Goal: Task Accomplishment & Management: Manage account settings

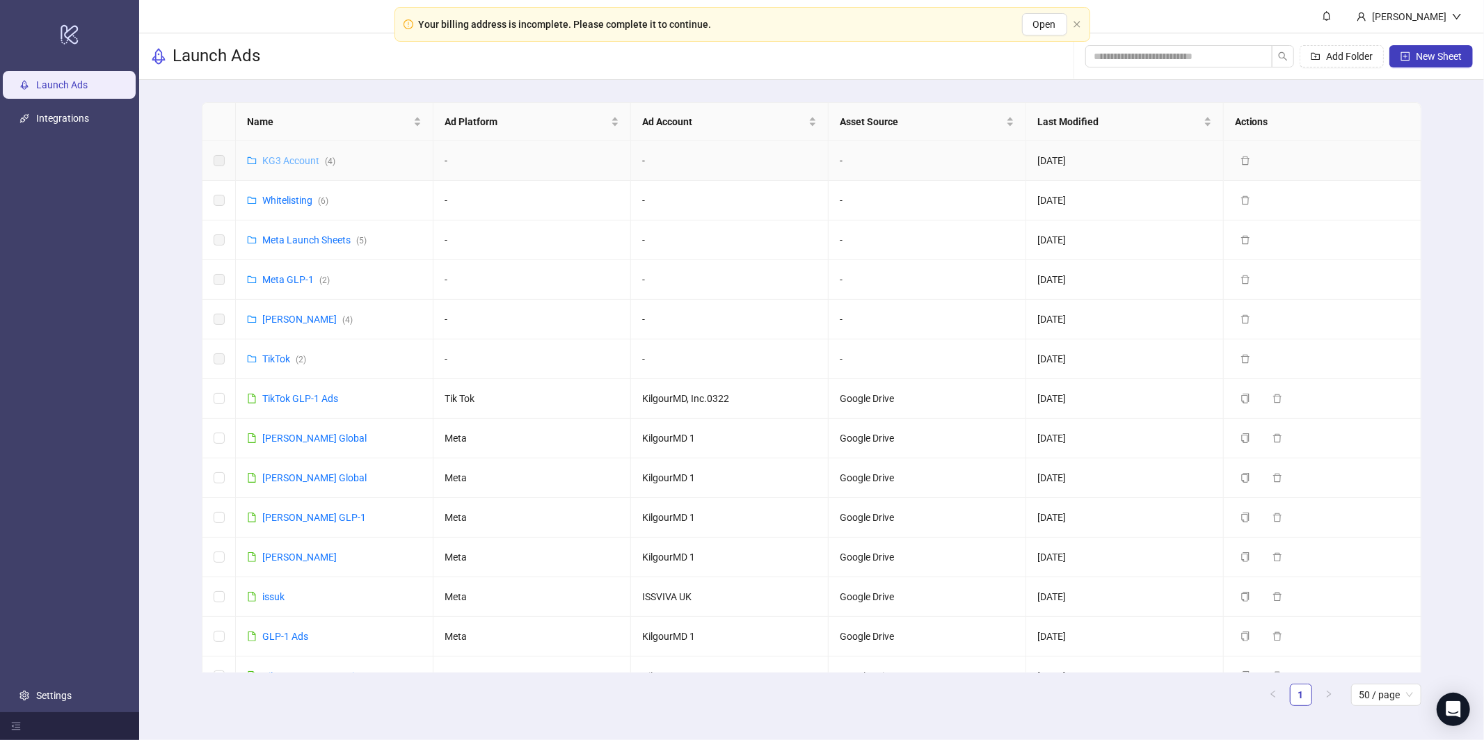
click at [290, 158] on link "KG3 Account ( 4 )" at bounding box center [298, 160] width 73 height 11
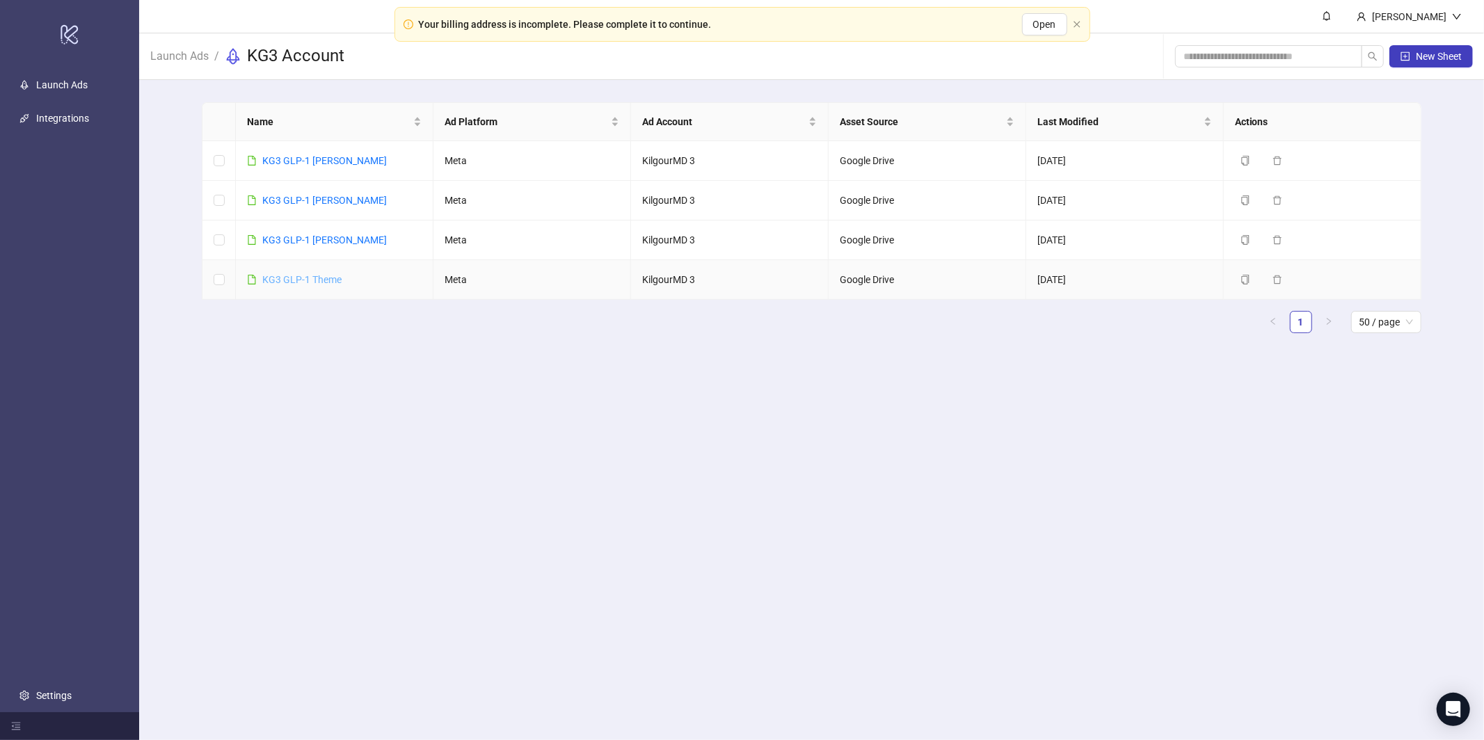
click at [307, 274] on link "KG3 GLP-1 Theme" at bounding box center [301, 279] width 79 height 11
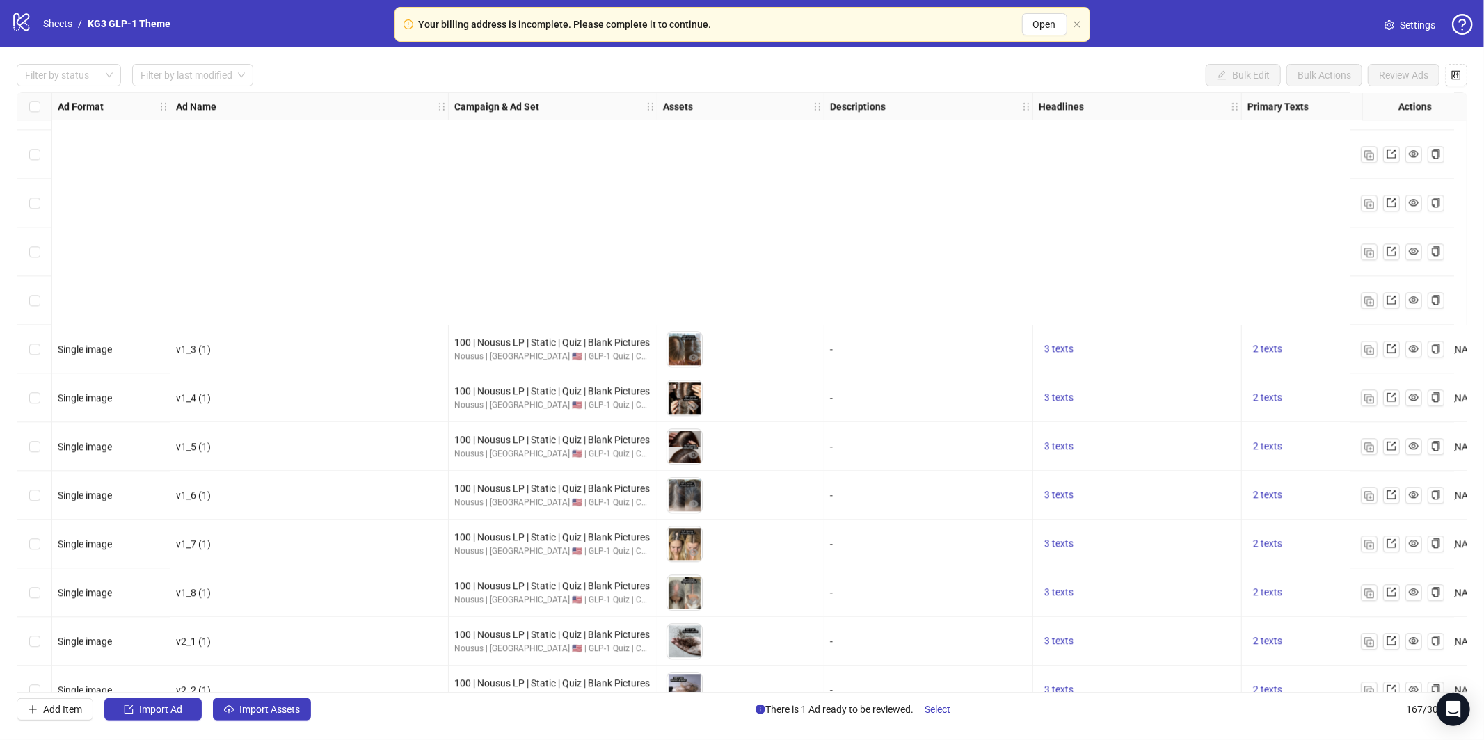
scroll to position [7564, 0]
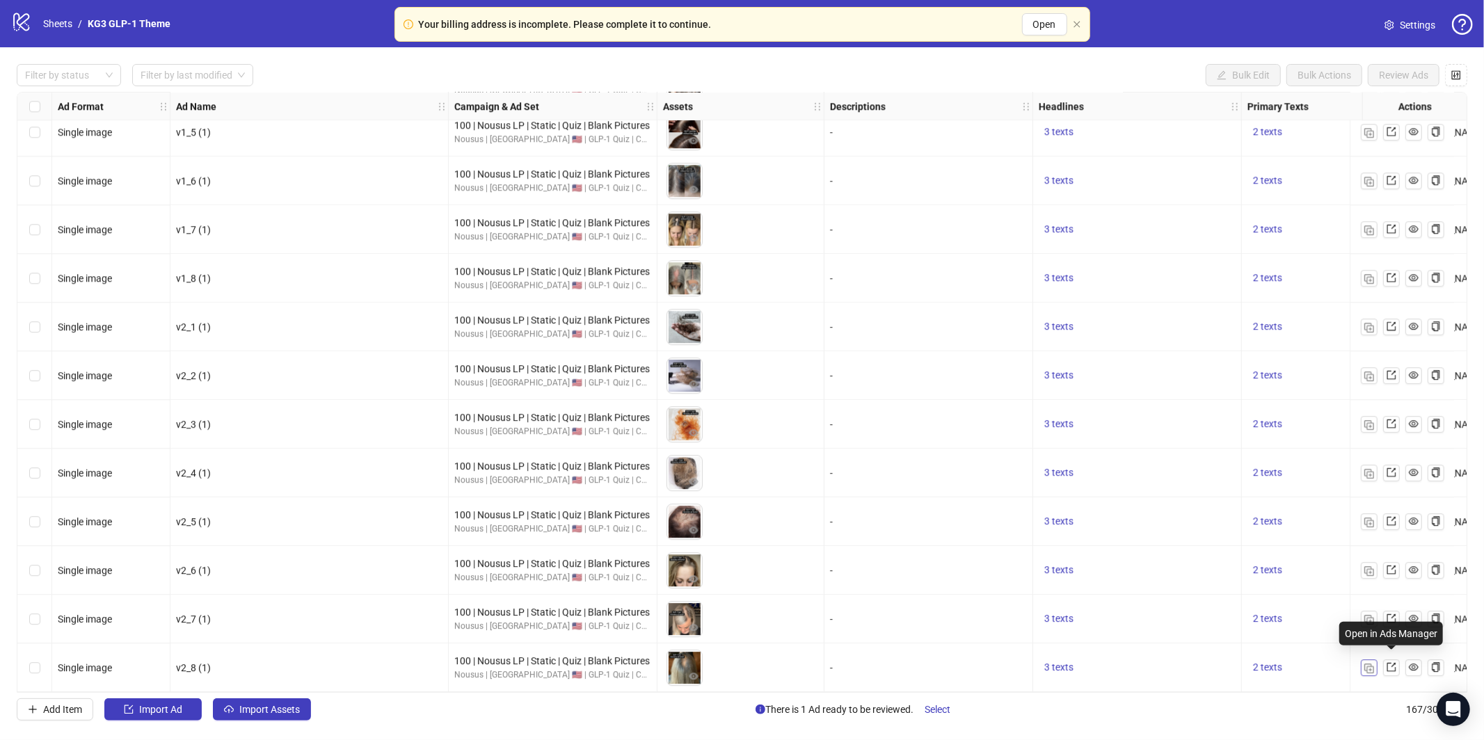
click at [1377, 664] on div at bounding box center [1402, 667] width 83 height 17
click at [1372, 666] on img "button" at bounding box center [1369, 669] width 10 height 10
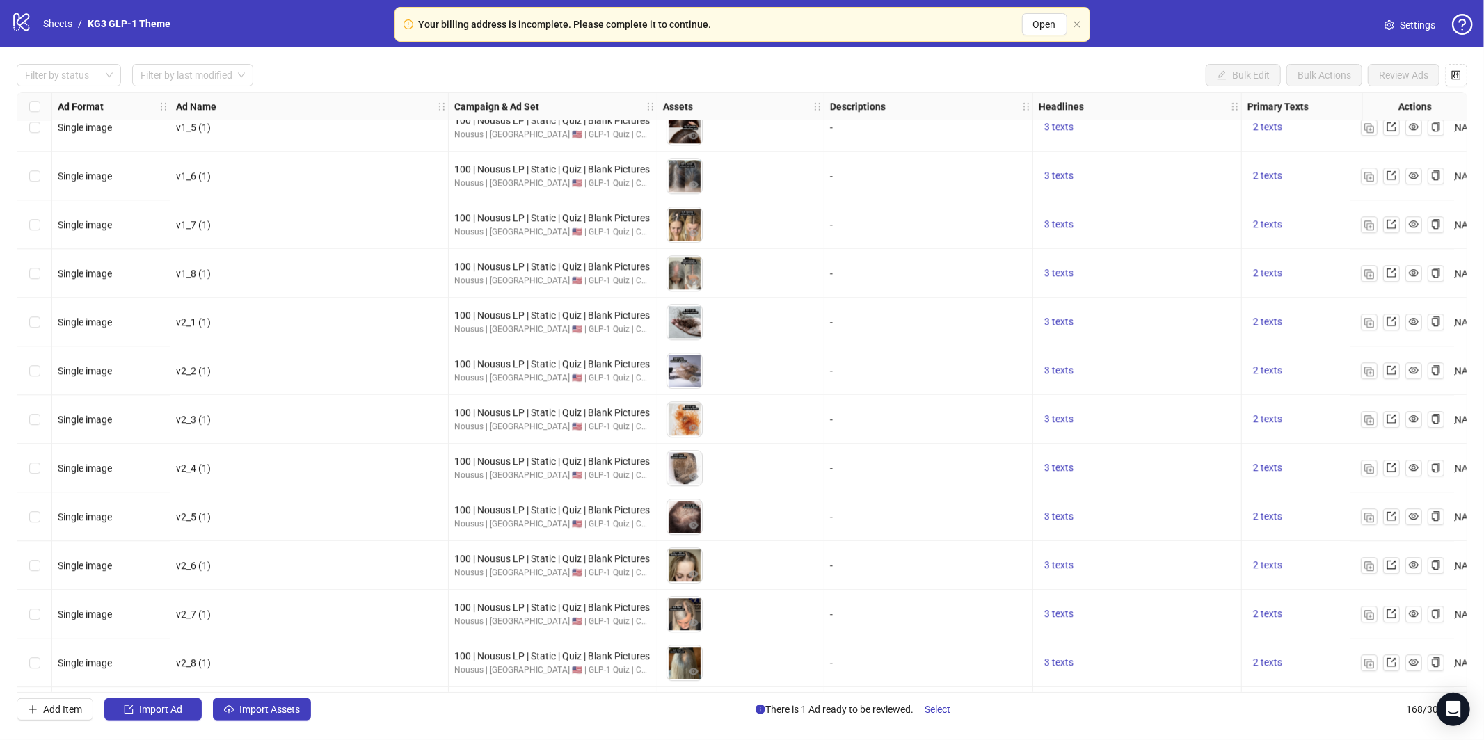
scroll to position [7613, 0]
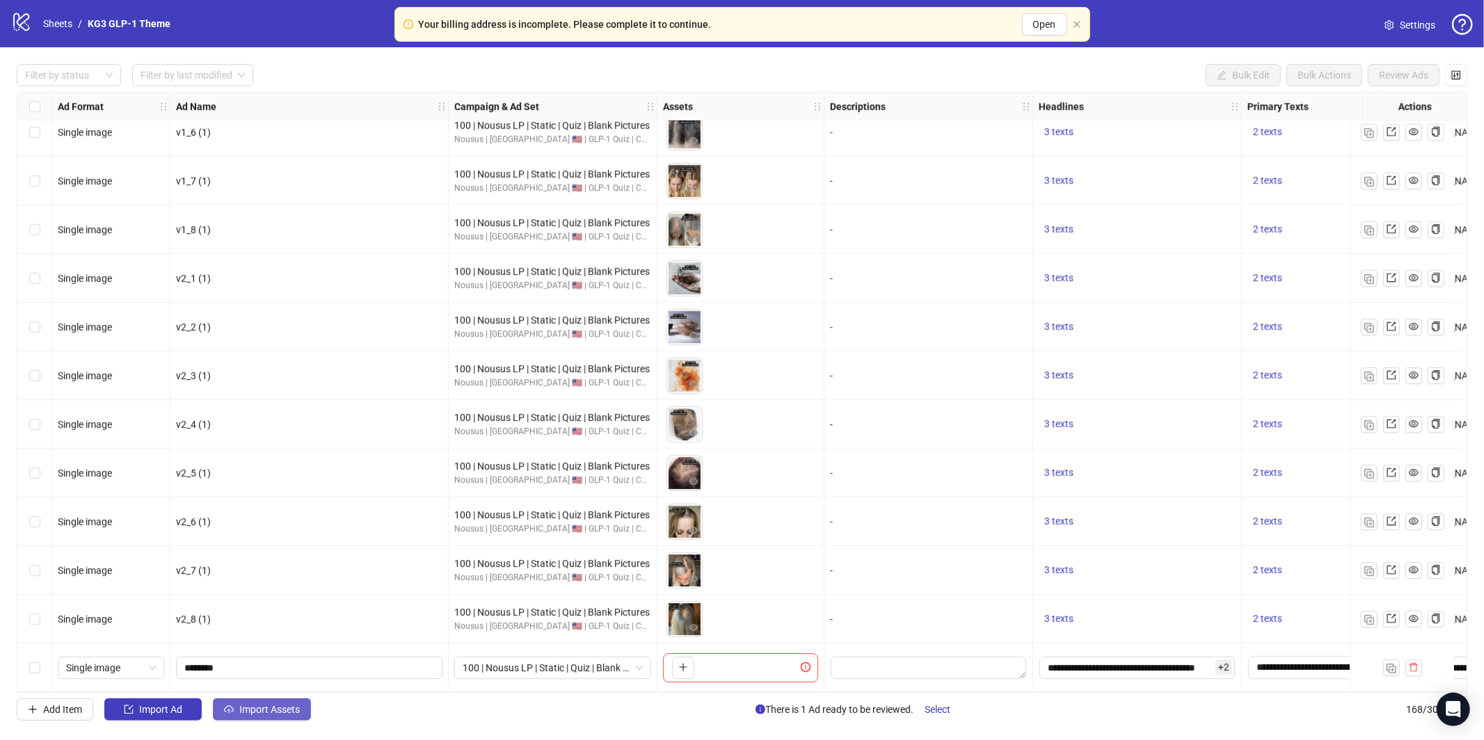
drag, startPoint x: 307, startPoint y: 697, endPoint x: 296, endPoint y: 706, distance: 14.3
click at [307, 697] on div "Filter by status Filter by last modified Bulk Edit Bulk Actions Review Ads Ad F…" at bounding box center [742, 392] width 1484 height 690
click at [282, 714] on button "Import Assets" at bounding box center [262, 709] width 98 height 22
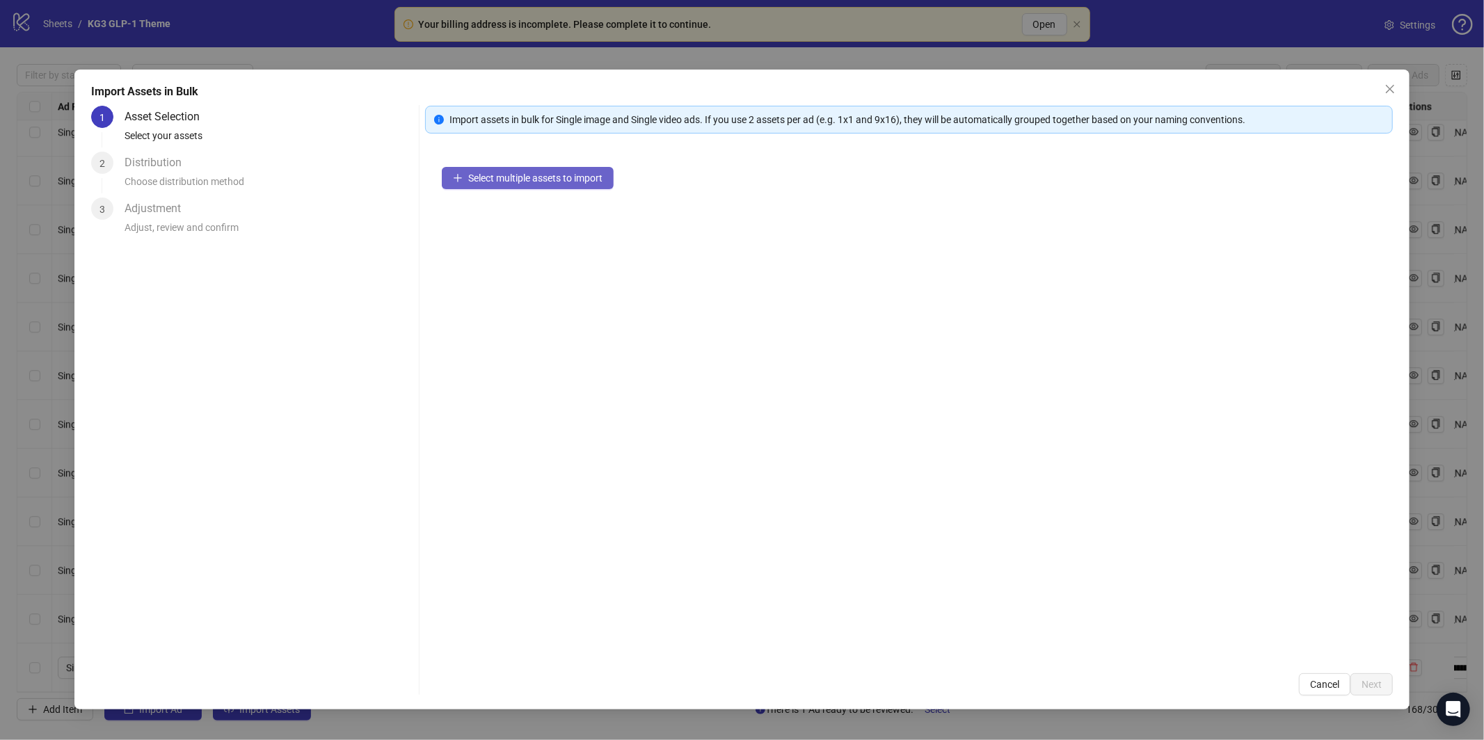
click at [492, 204] on div "Select multiple assets to import" at bounding box center [909, 403] width 968 height 506
click at [527, 173] on span "Select multiple assets to import" at bounding box center [535, 178] width 134 height 11
click at [589, 176] on span "Select multiple assets to import" at bounding box center [535, 178] width 134 height 11
click at [589, 177] on span "Select multiple assets to import" at bounding box center [535, 178] width 134 height 11
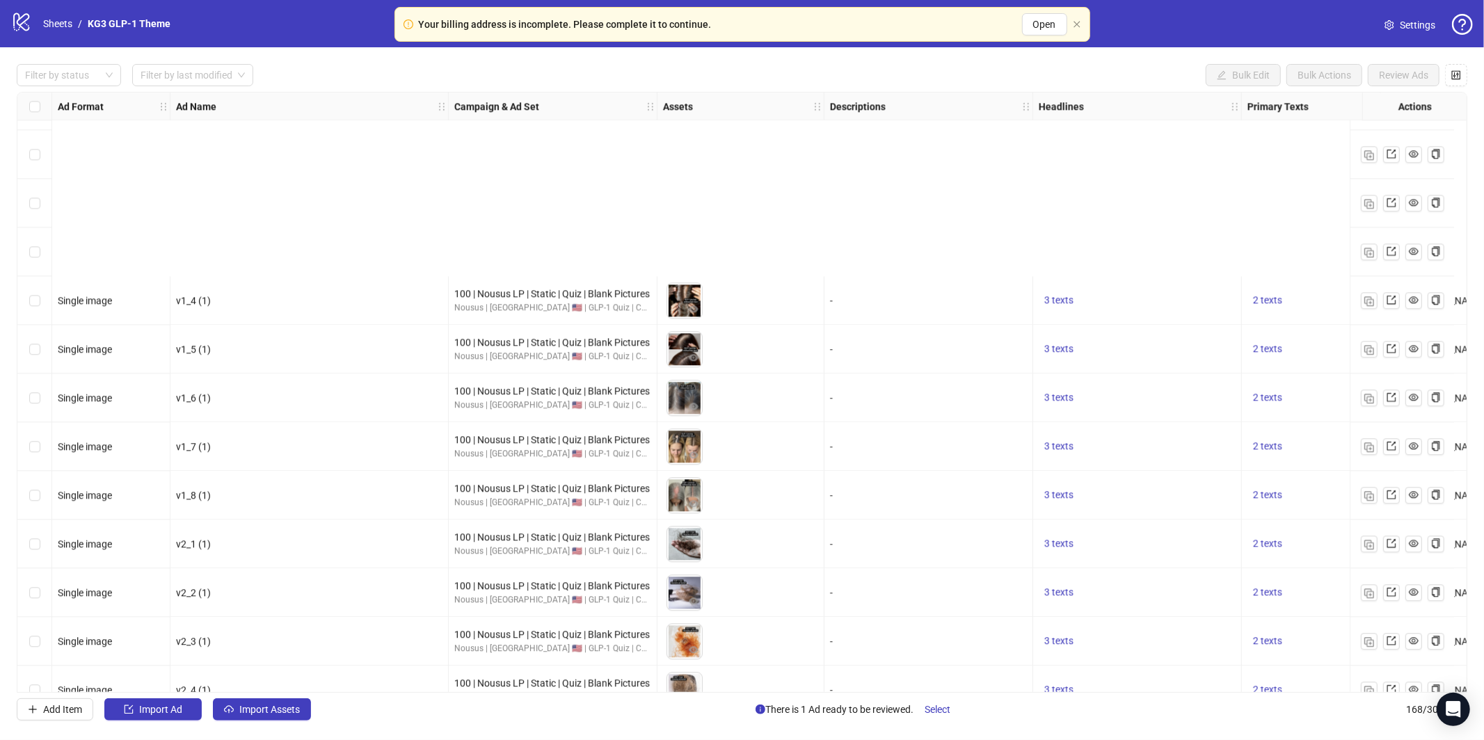
scroll to position [7613, 0]
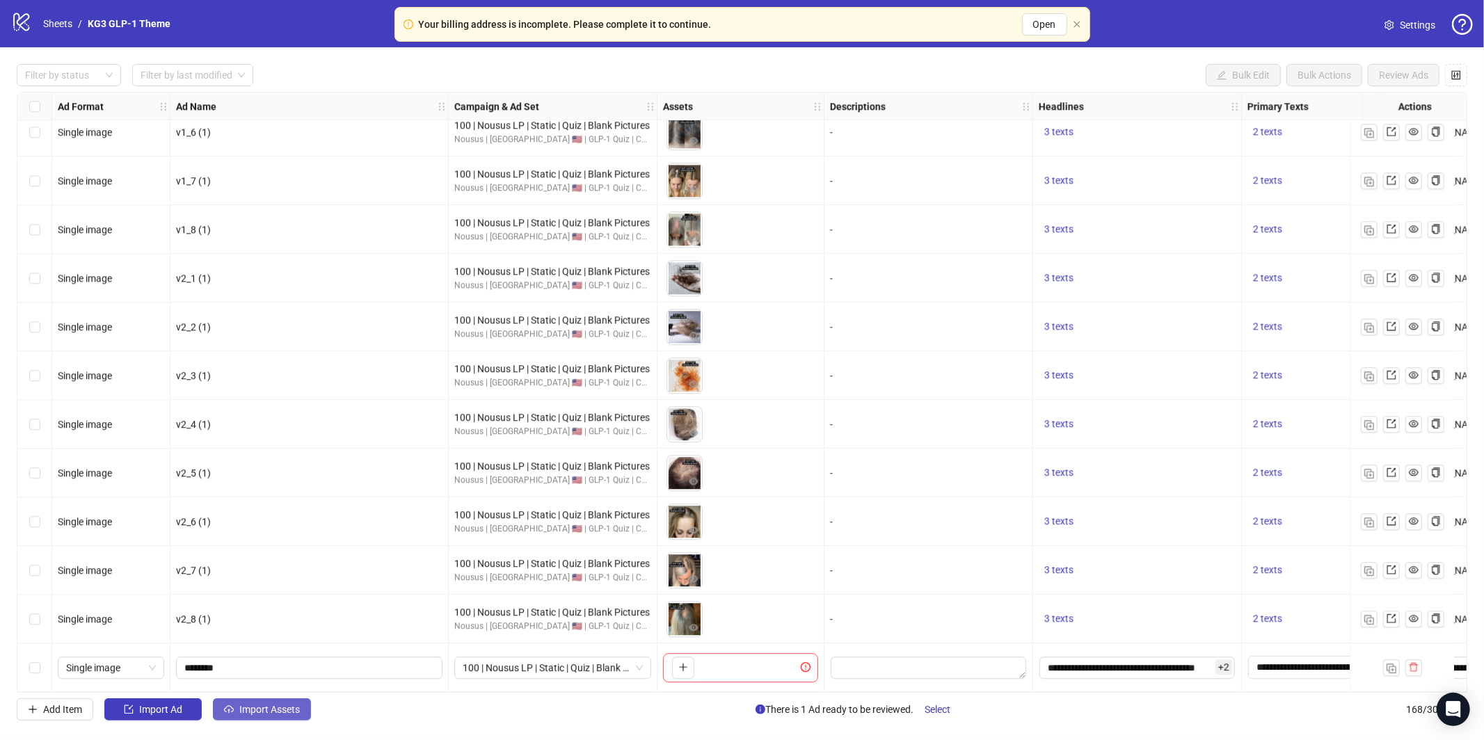
click at [270, 715] on span "Import Assets" at bounding box center [269, 709] width 61 height 11
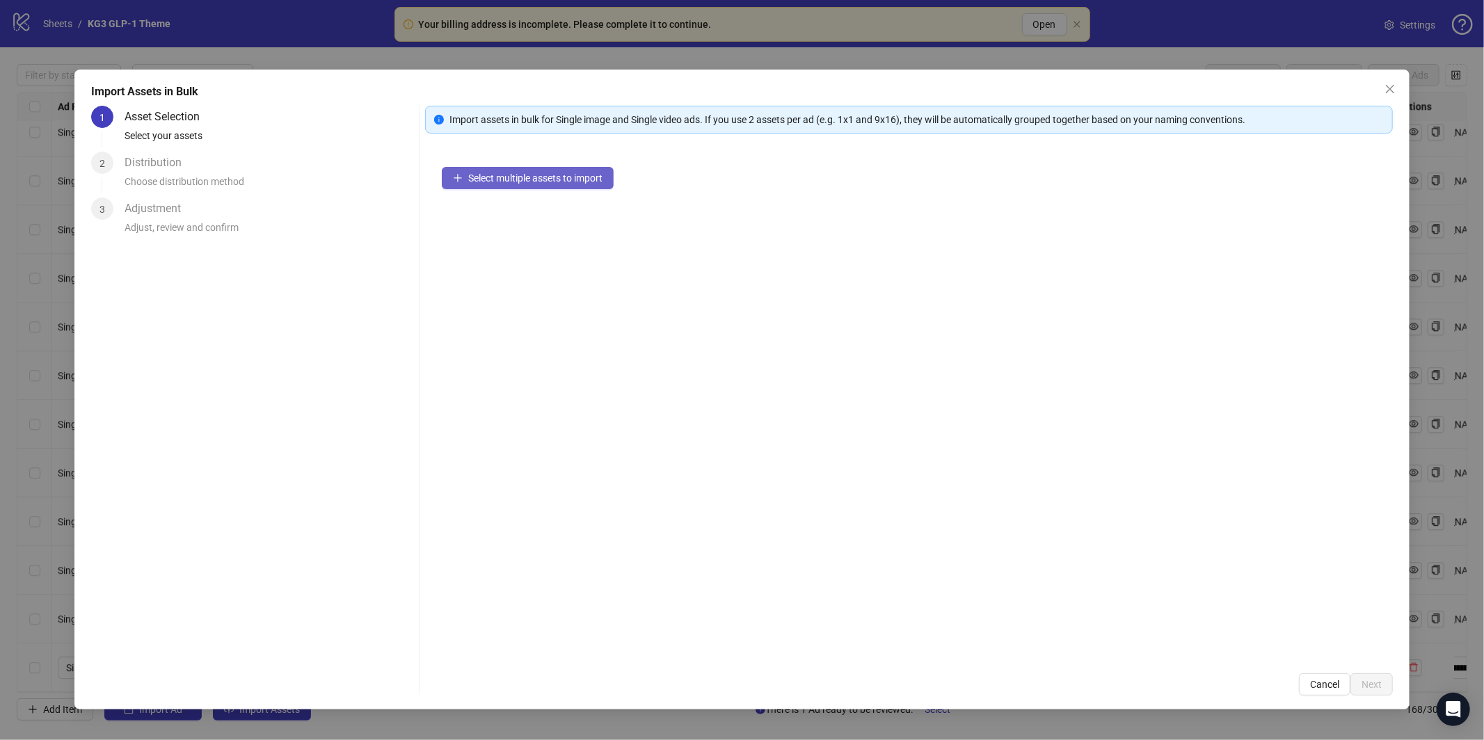
click at [502, 172] on div "Select multiple assets to import" at bounding box center [909, 403] width 968 height 506
click at [509, 179] on span "Select multiple assets to import" at bounding box center [535, 178] width 134 height 11
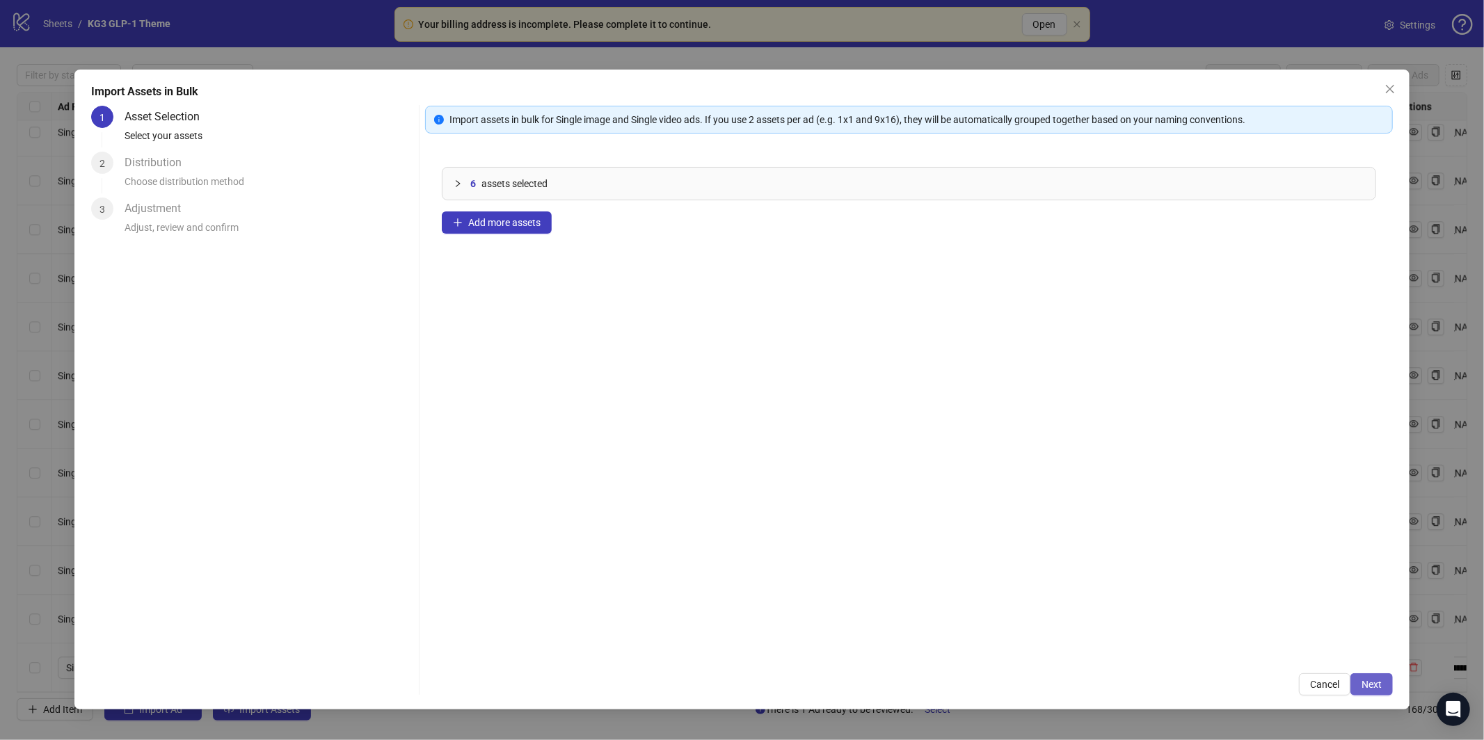
click at [1379, 685] on span "Next" at bounding box center [1371, 684] width 20 height 11
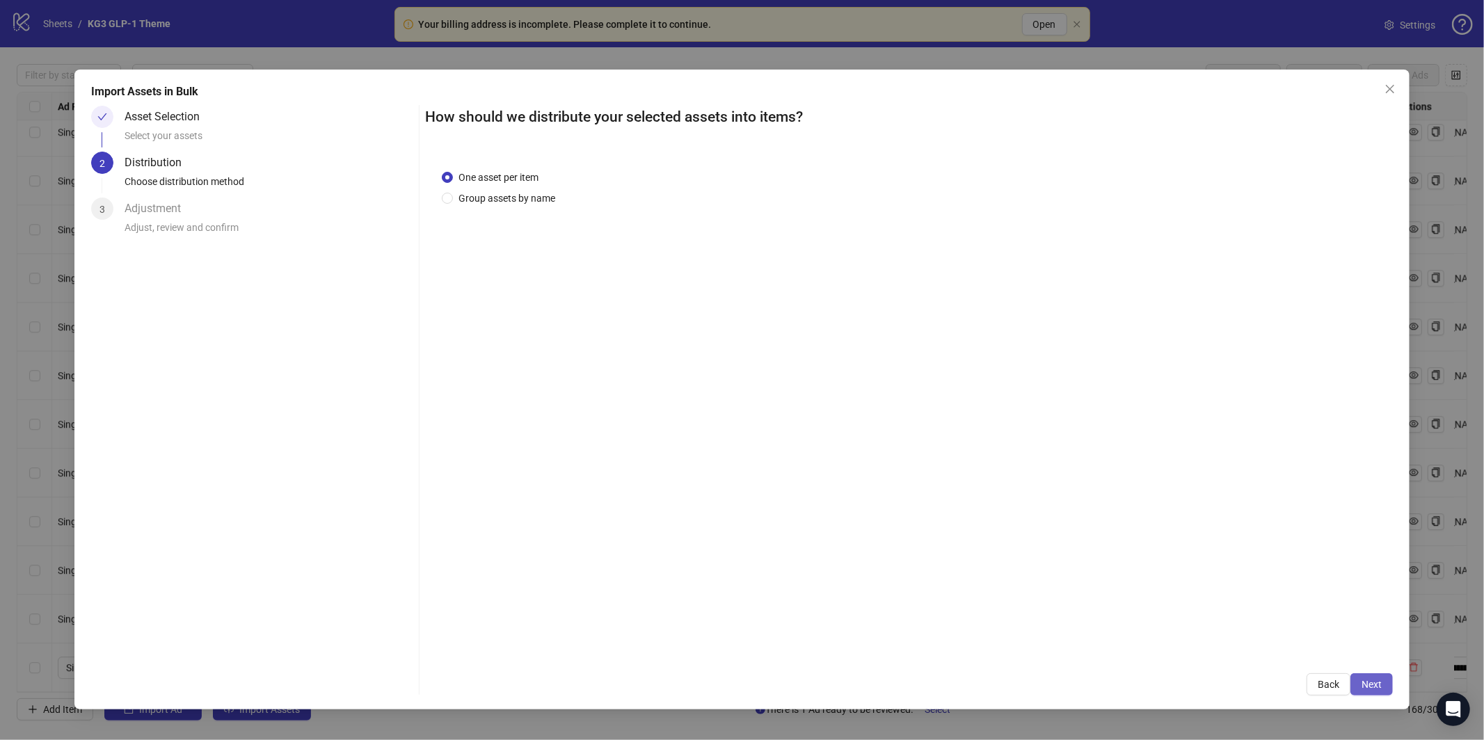
click at [1382, 684] on button "Next" at bounding box center [1371, 684] width 42 height 22
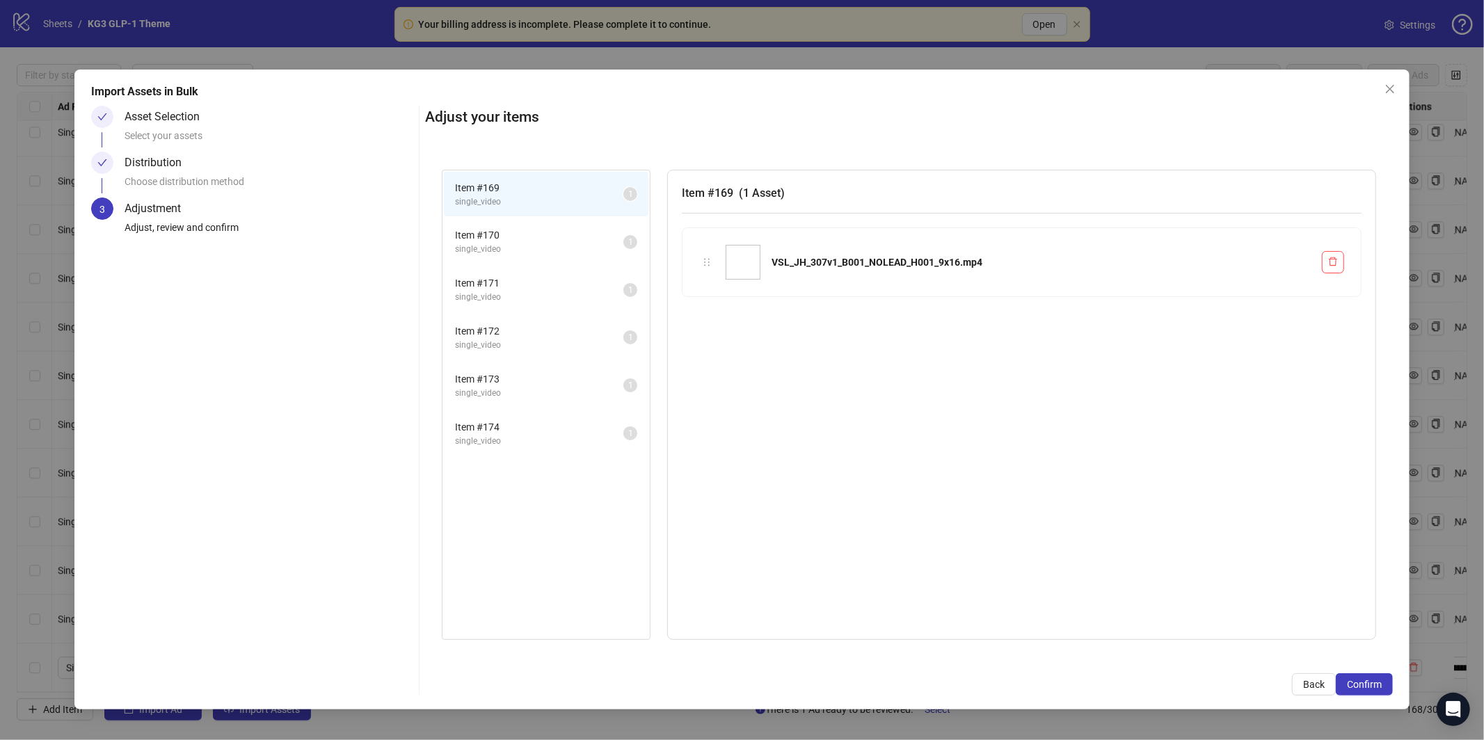
click at [1380, 687] on span "Confirm" at bounding box center [1364, 684] width 35 height 11
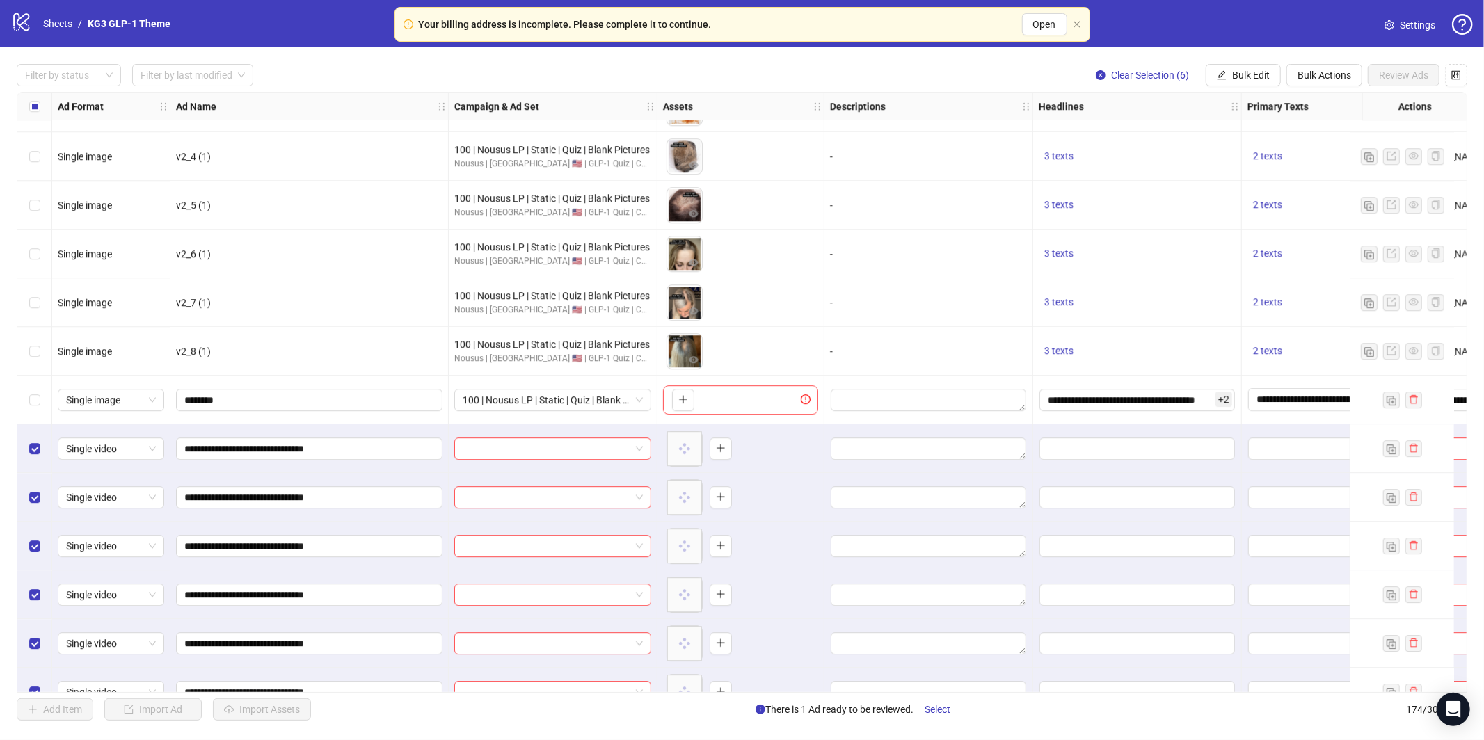
scroll to position [7905, 0]
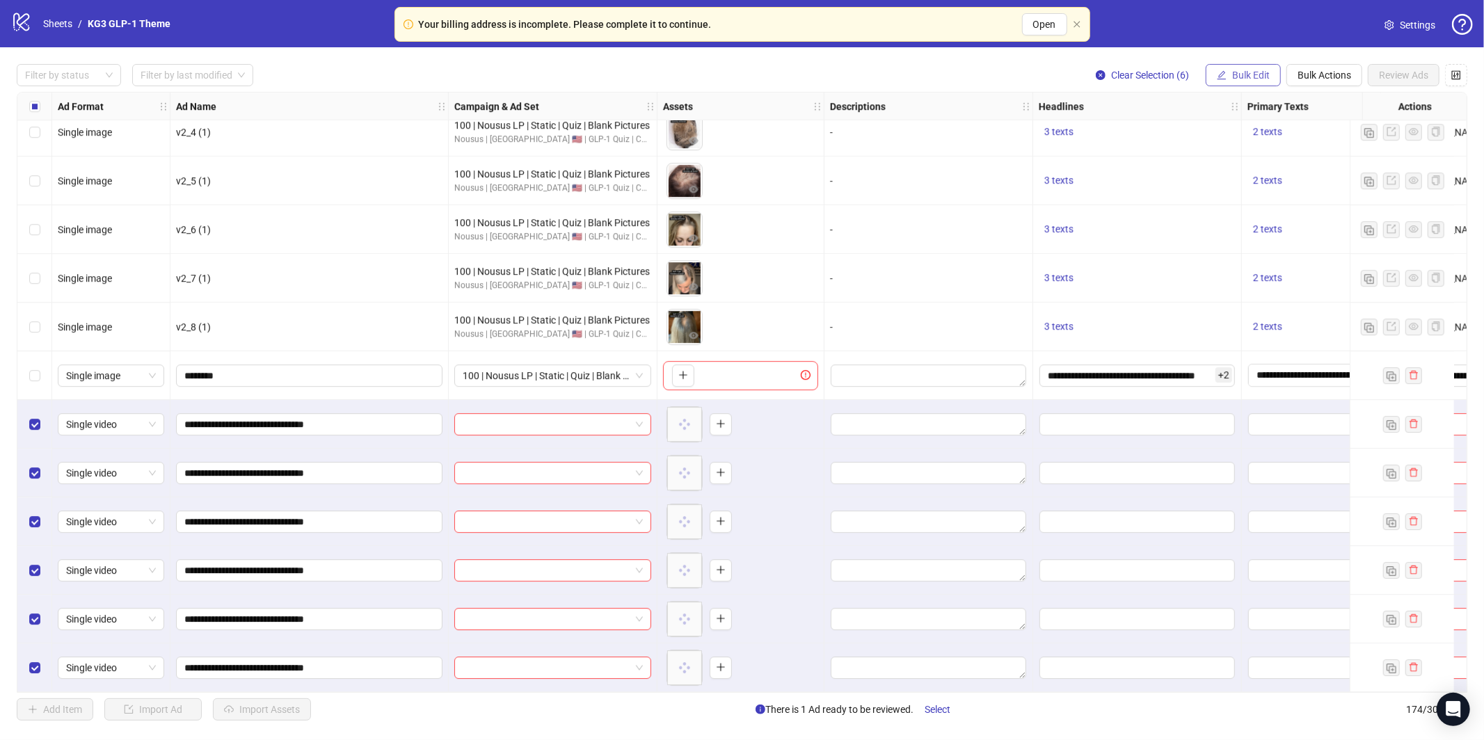
drag, startPoint x: 1262, startPoint y: 69, endPoint x: 1254, endPoint y: 84, distance: 17.4
click at [1262, 70] on span "Bulk Edit" at bounding box center [1251, 75] width 38 height 11
click at [1228, 143] on span "Campaign & Ad Set" at bounding box center [1256, 147] width 83 height 15
click at [1185, 122] on div "Edit Campaign & Ad Set Select an adset" at bounding box center [1204, 141] width 295 height 93
click at [1184, 129] on input "search" at bounding box center [1197, 135] width 249 height 21
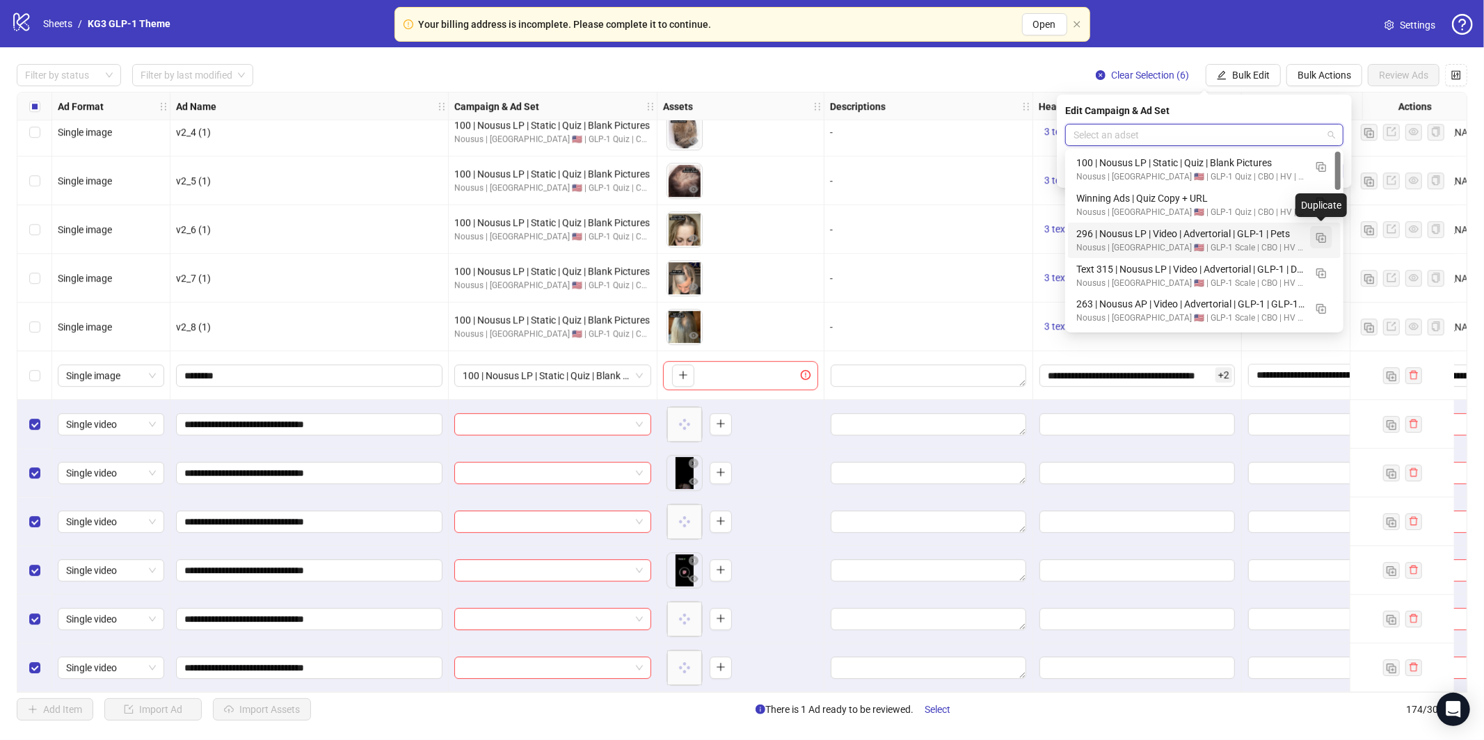
click at [1322, 236] on img "button" at bounding box center [1321, 238] width 10 height 10
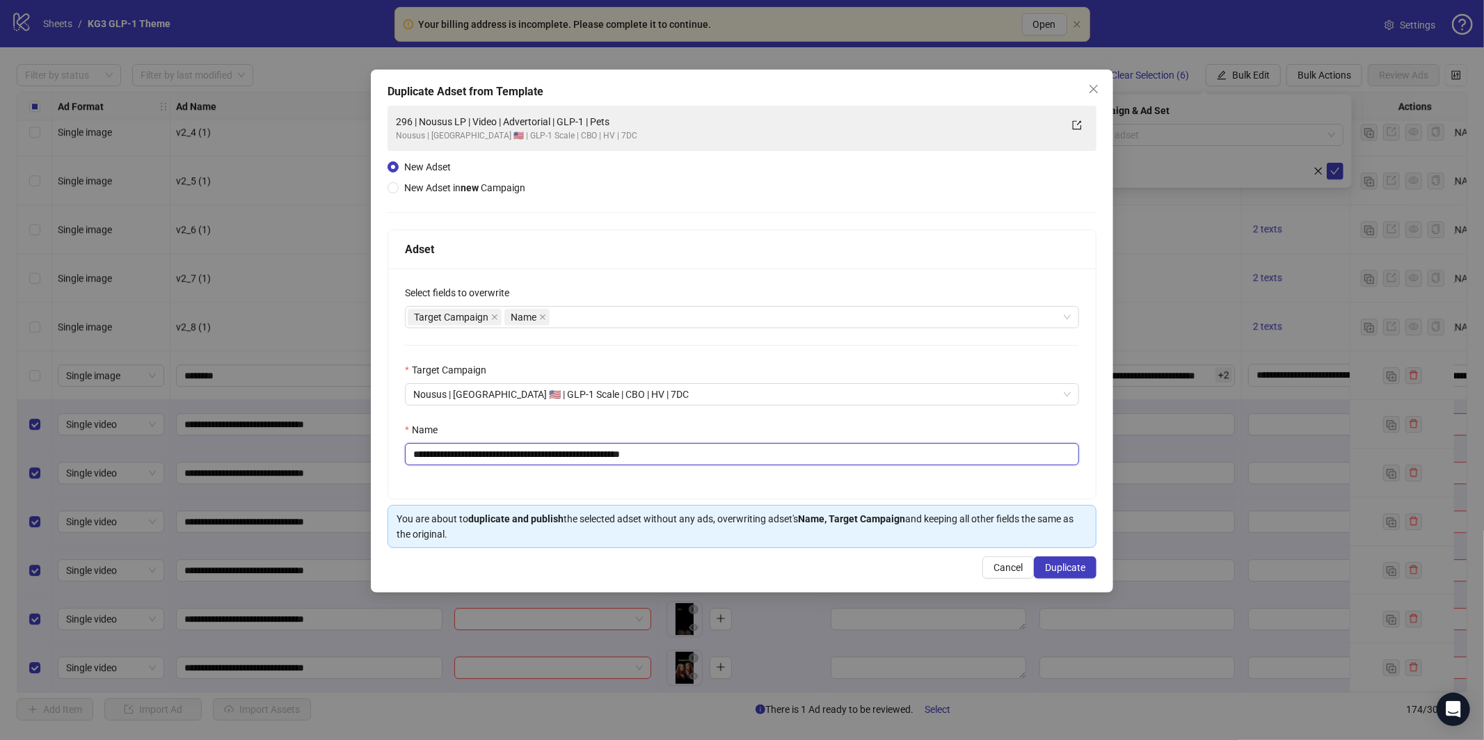
click at [765, 454] on input "**********" at bounding box center [742, 454] width 674 height 22
paste input "******"
type input "**********"
click at [1059, 567] on span "Duplicate" at bounding box center [1065, 567] width 40 height 11
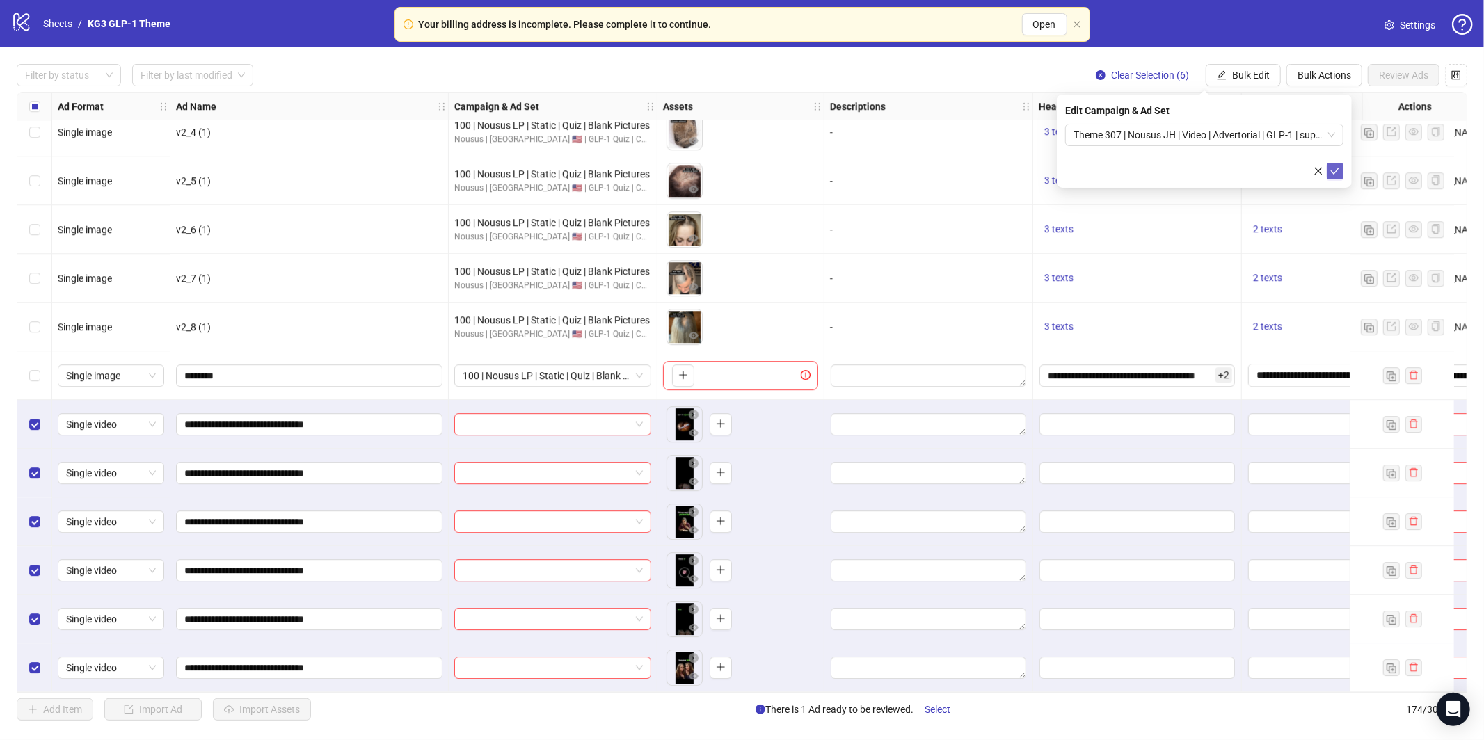
click at [1334, 168] on icon "check" at bounding box center [1335, 171] width 10 height 10
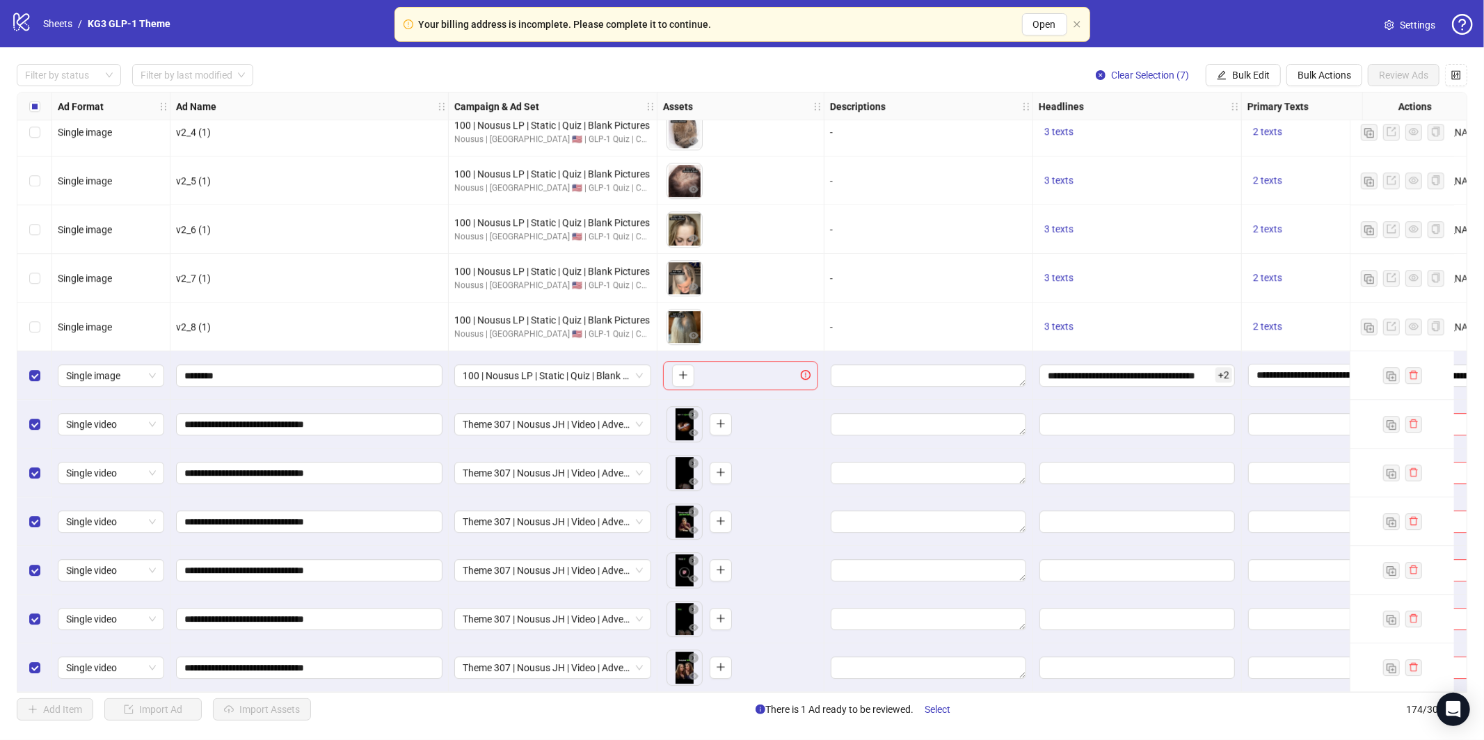
click at [1243, 59] on div "Filter by status Filter by last modified Clear Selection (7) Bulk Edit Bulk Act…" at bounding box center [742, 392] width 1484 height 690
click at [1241, 70] on span "Bulk Edit" at bounding box center [1251, 75] width 38 height 11
click at [1246, 193] on span "Headlines" at bounding box center [1256, 191] width 83 height 15
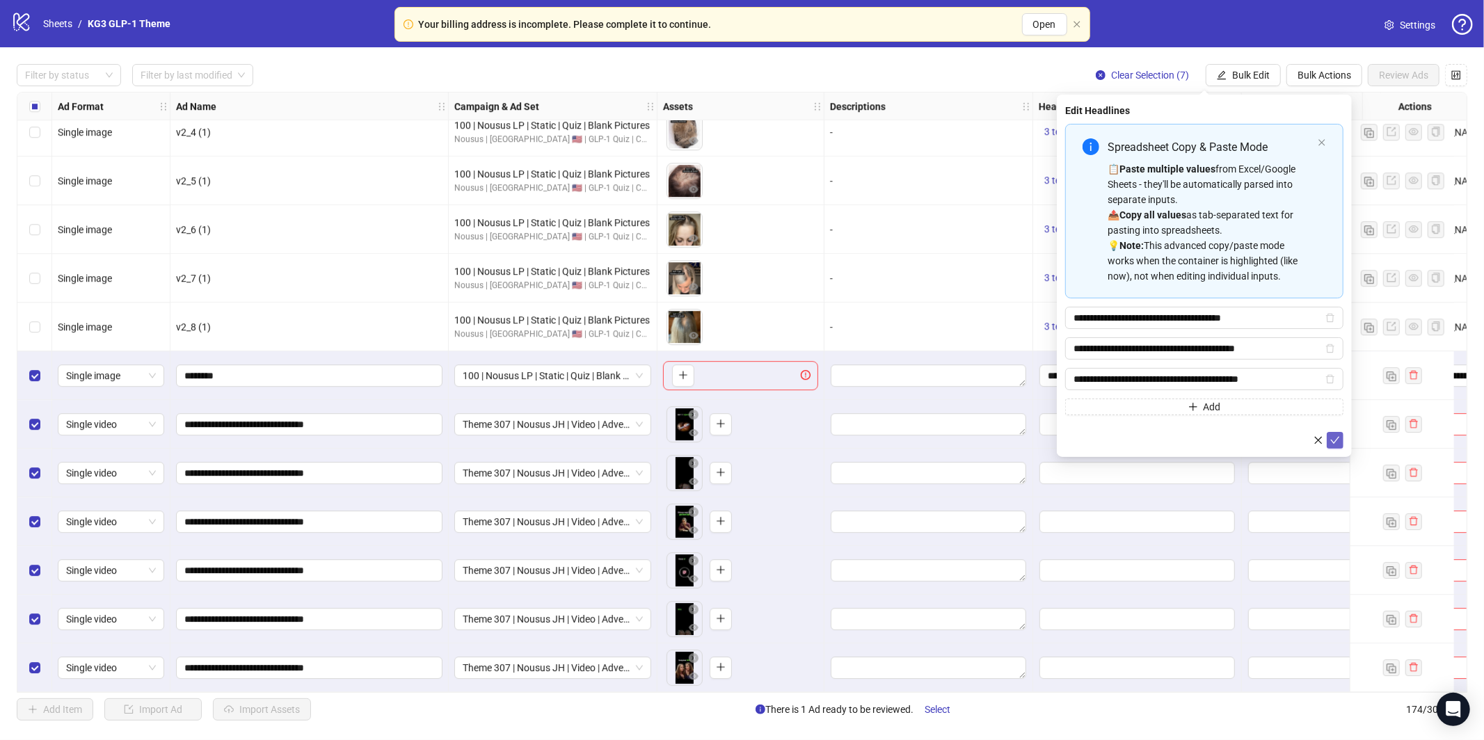
click at [1333, 442] on icon "check" at bounding box center [1335, 440] width 9 height 7
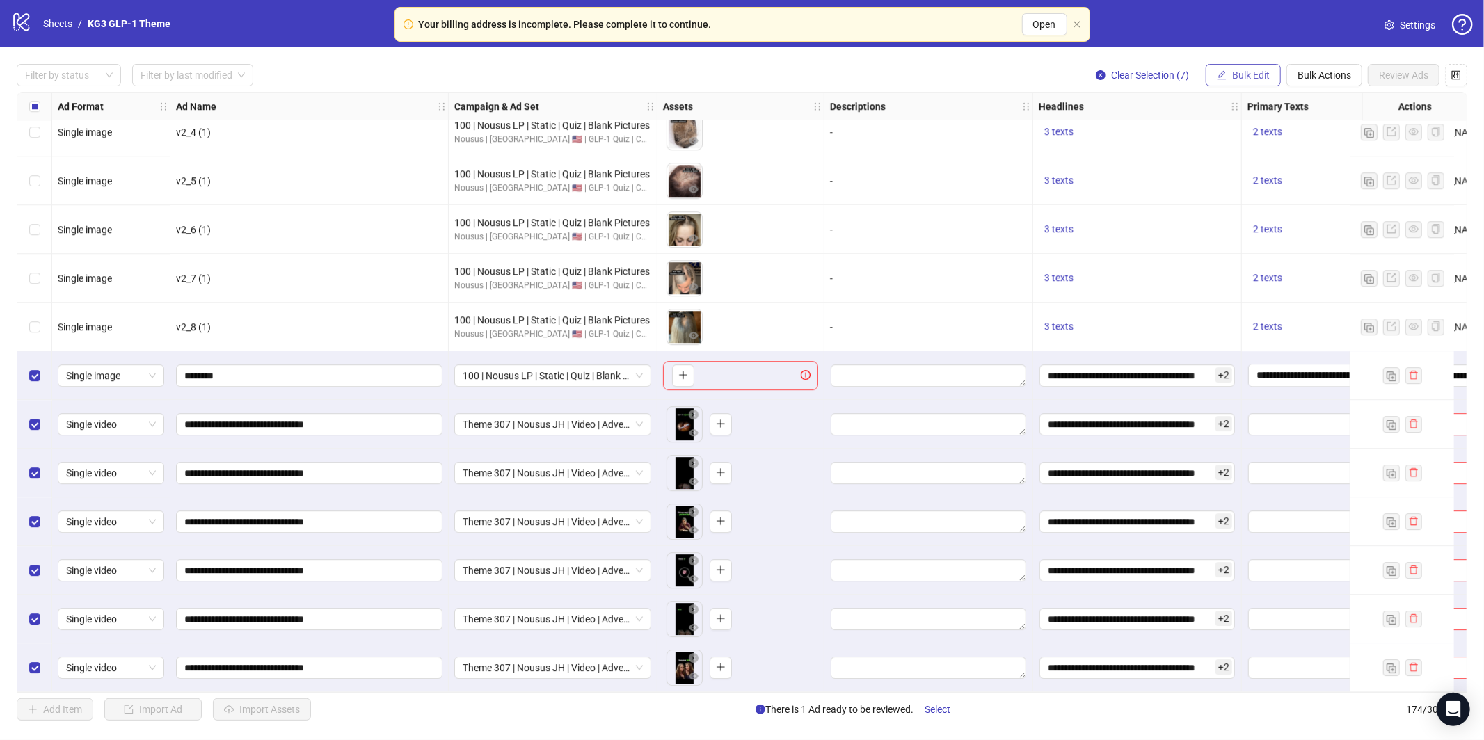
click at [1223, 85] on button "Bulk Edit" at bounding box center [1242, 75] width 75 height 22
click at [1249, 189] on span "Headlines" at bounding box center [1256, 191] width 83 height 15
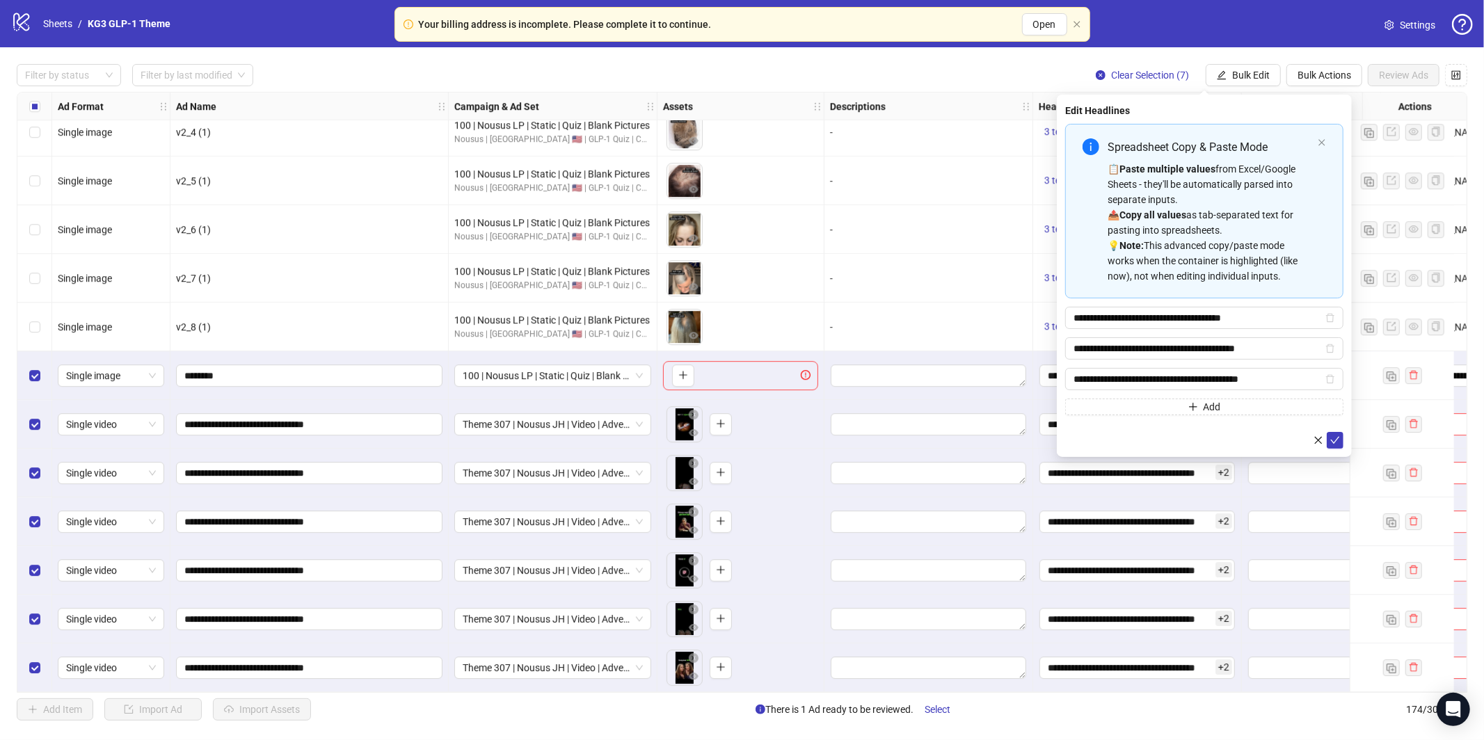
click at [1181, 256] on div "📋 Paste multiple values from Excel/Google Sheets - they'll be automatically par…" at bounding box center [1209, 222] width 205 height 122
click at [1132, 231] on div "📋 Paste multiple values from Excel/Google Sheets - they'll be automatically par…" at bounding box center [1209, 222] width 205 height 122
type input "**********"
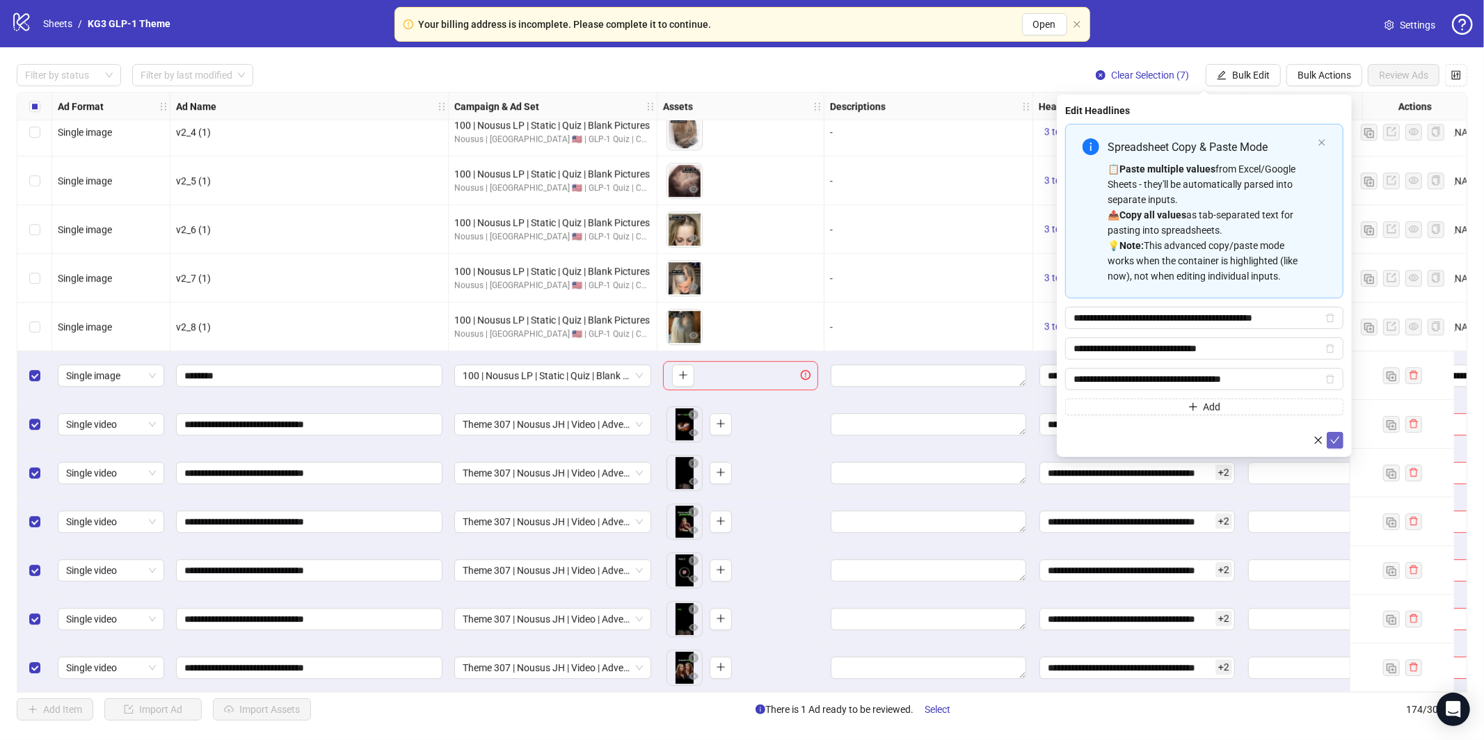
click at [1333, 444] on icon "check" at bounding box center [1335, 440] width 10 height 10
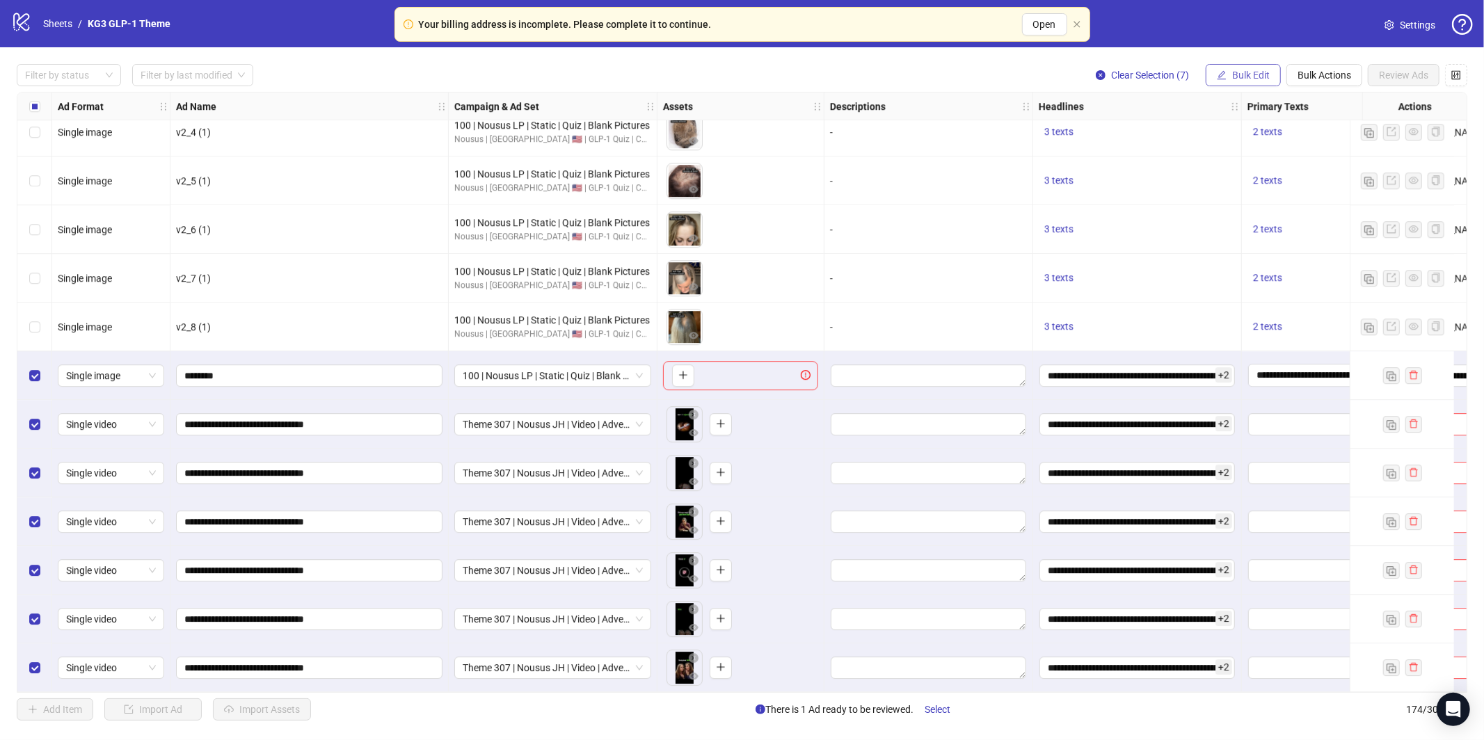
drag, startPoint x: 1230, startPoint y: 75, endPoint x: 1238, endPoint y: 93, distance: 19.0
click at [1232, 75] on span "Bulk Edit" at bounding box center [1251, 75] width 38 height 11
click at [1242, 214] on span "Primary Texts" at bounding box center [1256, 214] width 83 height 15
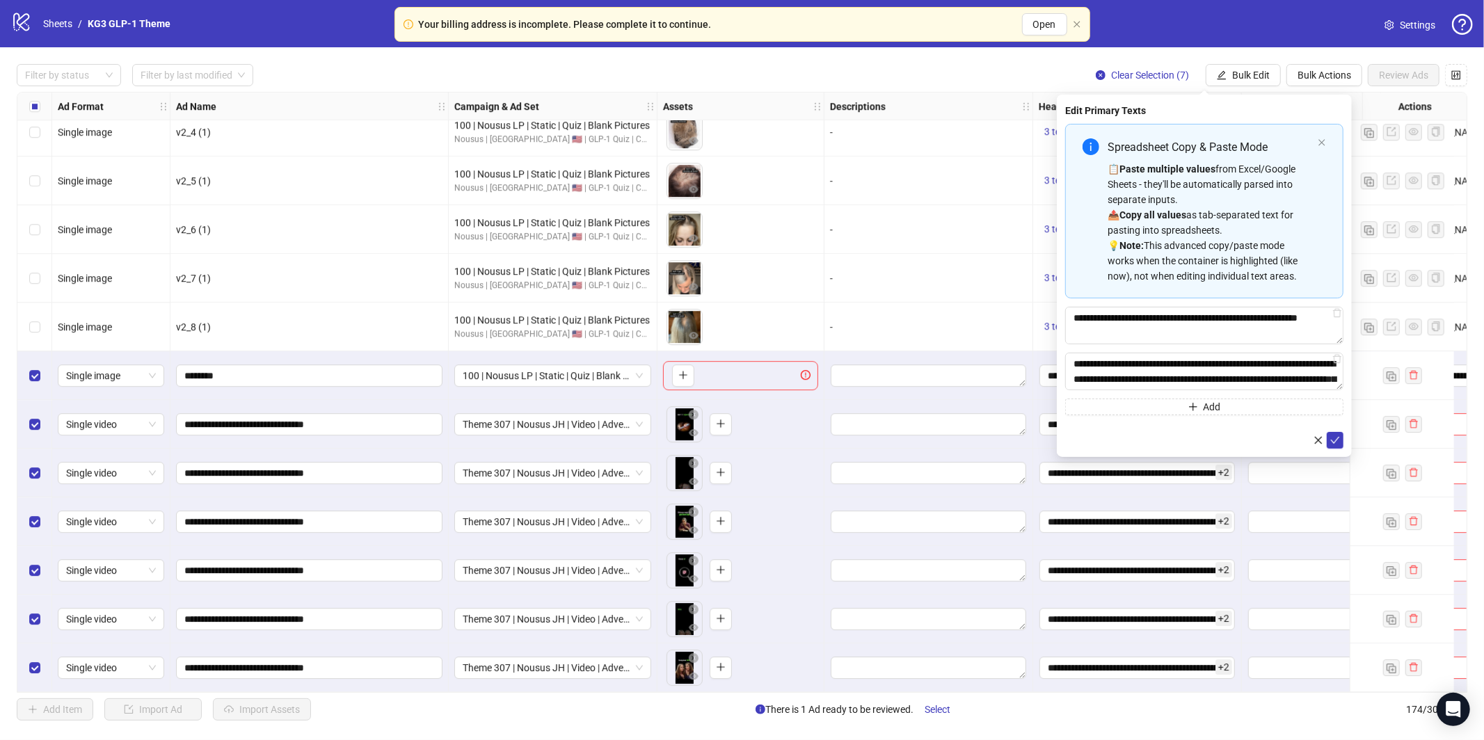
click at [1147, 202] on div "📋 Paste multiple values from Excel/Google Sheets - they'll be automatically par…" at bounding box center [1209, 222] width 205 height 122
type textarea "**********"
click at [1326, 444] on button "submit" at bounding box center [1334, 440] width 17 height 17
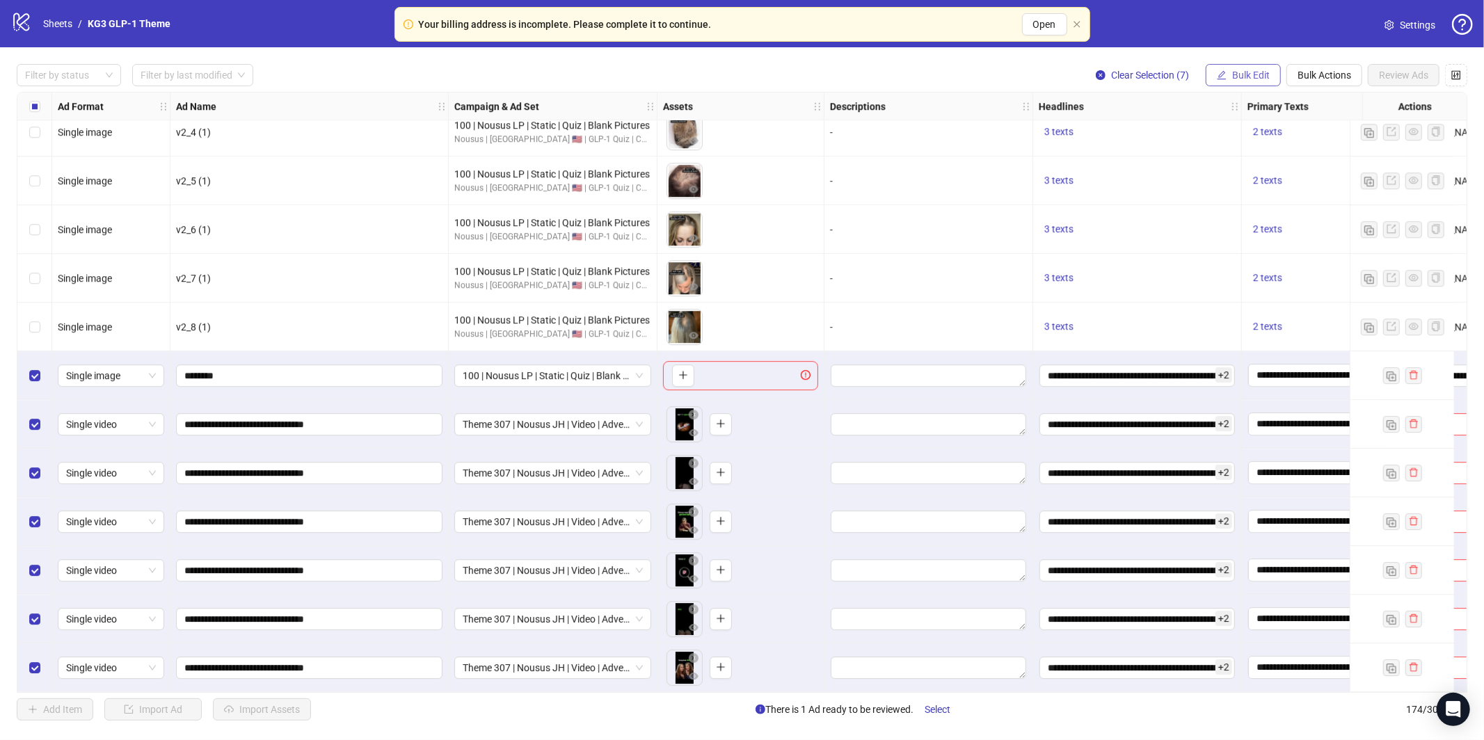
click at [1235, 81] on span "Bulk Edit" at bounding box center [1251, 75] width 38 height 11
drag, startPoint x: 1257, startPoint y: 239, endPoint x: 1227, endPoint y: 240, distance: 29.9
click at [1257, 241] on span "Destination URL" at bounding box center [1256, 236] width 83 height 15
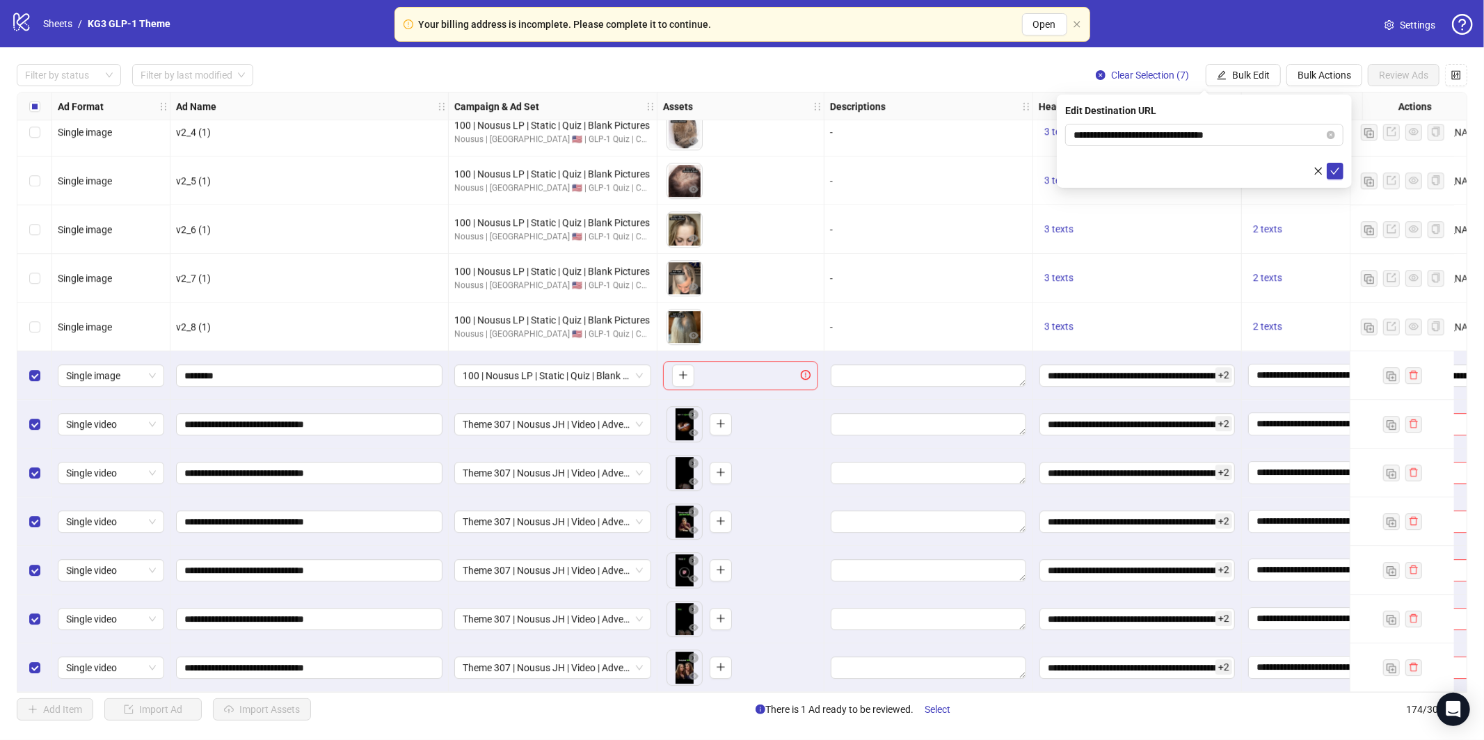
click at [1148, 150] on form "**********" at bounding box center [1204, 152] width 278 height 56
click at [1150, 138] on input "**********" at bounding box center [1198, 134] width 250 height 15
paste input "**********"
type input "**********"
drag, startPoint x: 1333, startPoint y: 173, endPoint x: 1324, endPoint y: 166, distance: 11.8
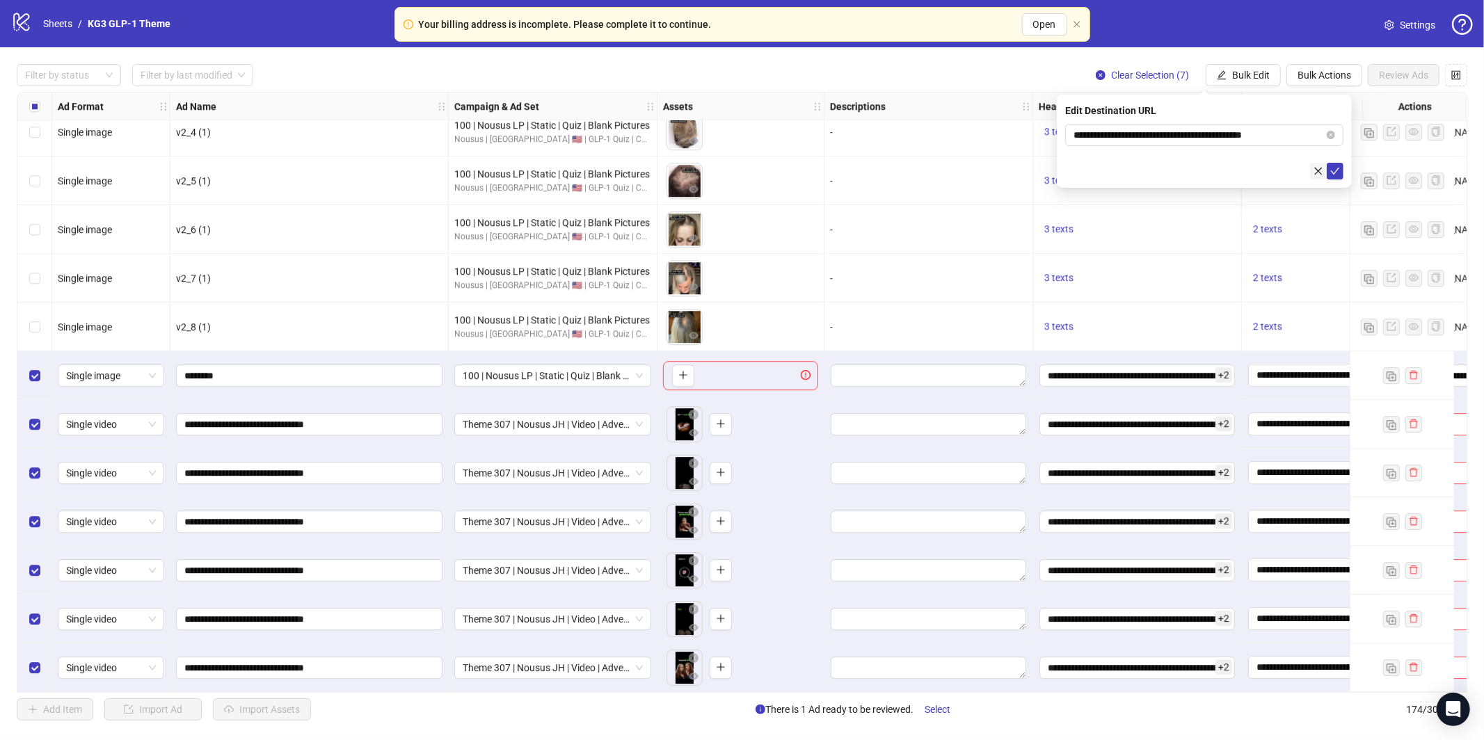
click at [1333, 174] on icon "check" at bounding box center [1335, 171] width 10 height 10
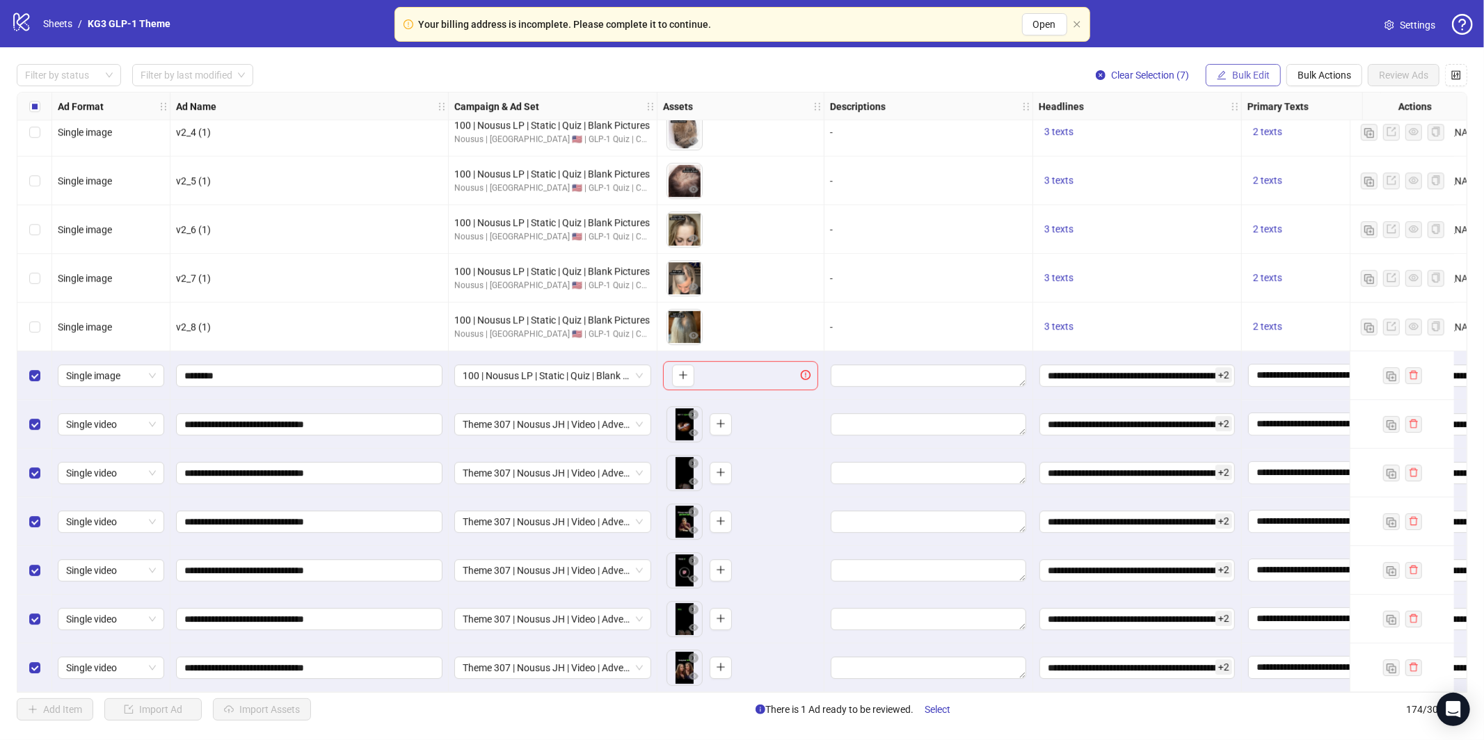
click at [1240, 81] on button "Bulk Edit" at bounding box center [1242, 75] width 75 height 22
click at [1249, 299] on span "Call to Action" at bounding box center [1256, 303] width 83 height 15
click at [1186, 134] on span "Learn more" at bounding box center [1204, 135] width 262 height 21
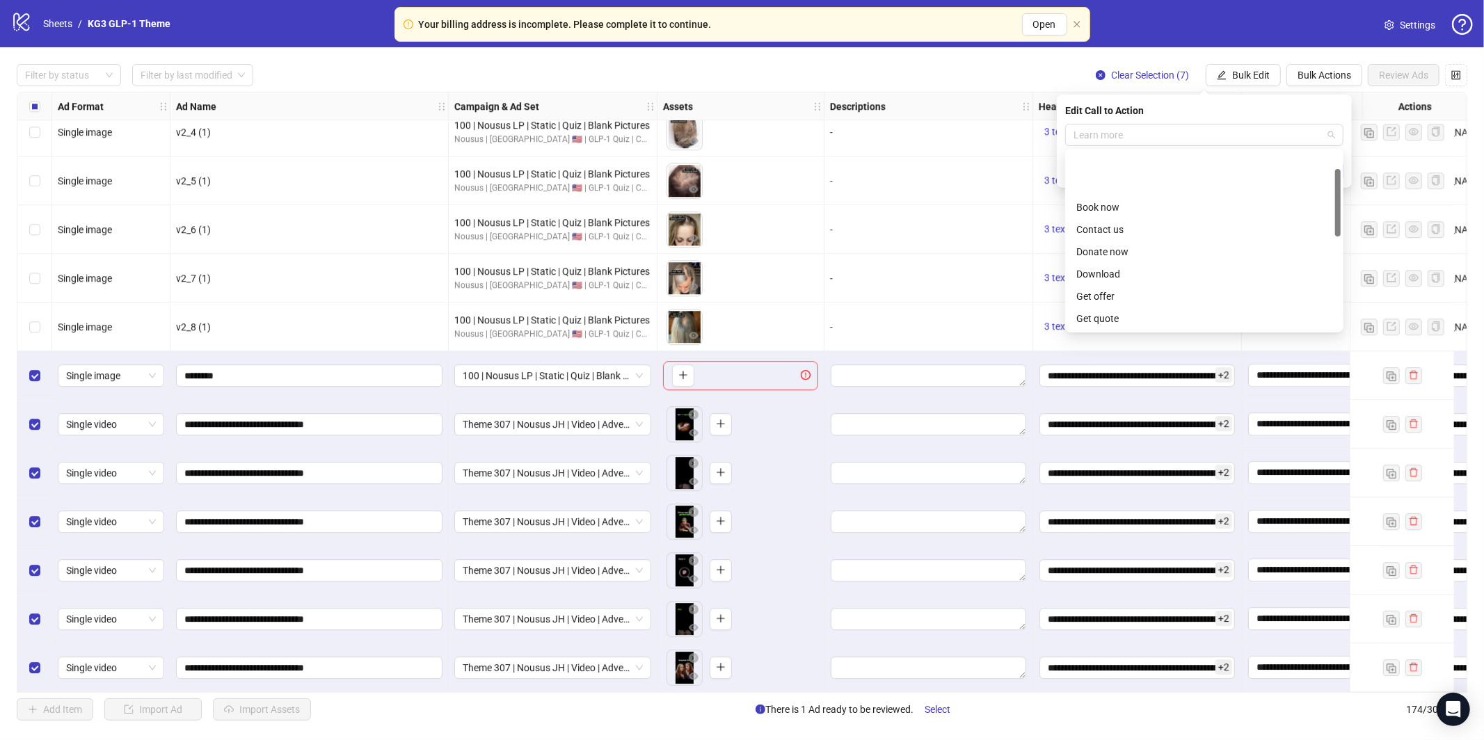
scroll to position [45, 0]
drag, startPoint x: 1288, startPoint y: 117, endPoint x: 1325, endPoint y: 146, distance: 47.6
click at [1288, 117] on div "Edit Call to Action" at bounding box center [1204, 110] width 278 height 15
click at [1333, 171] on icon "check" at bounding box center [1335, 171] width 10 height 10
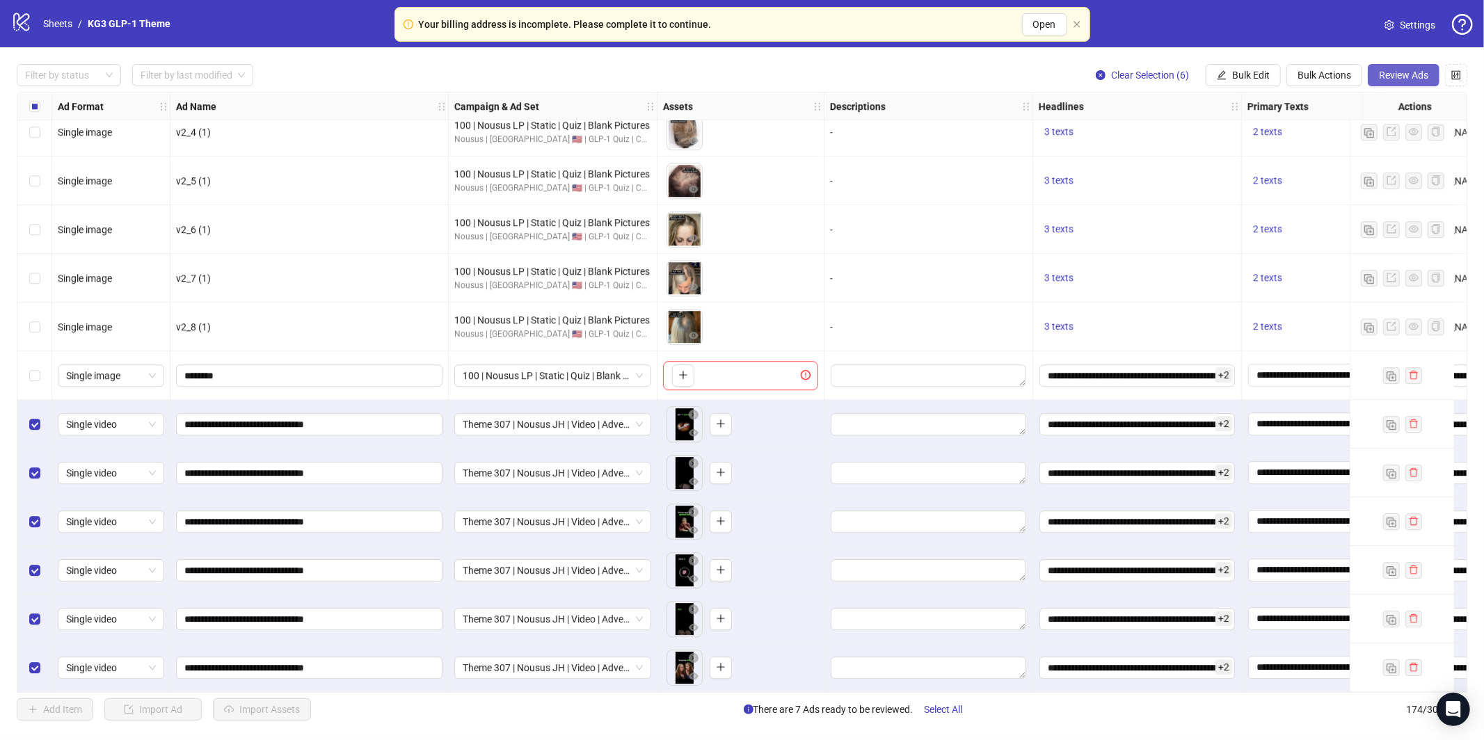
click at [1397, 77] on span "Review Ads" at bounding box center [1403, 75] width 49 height 11
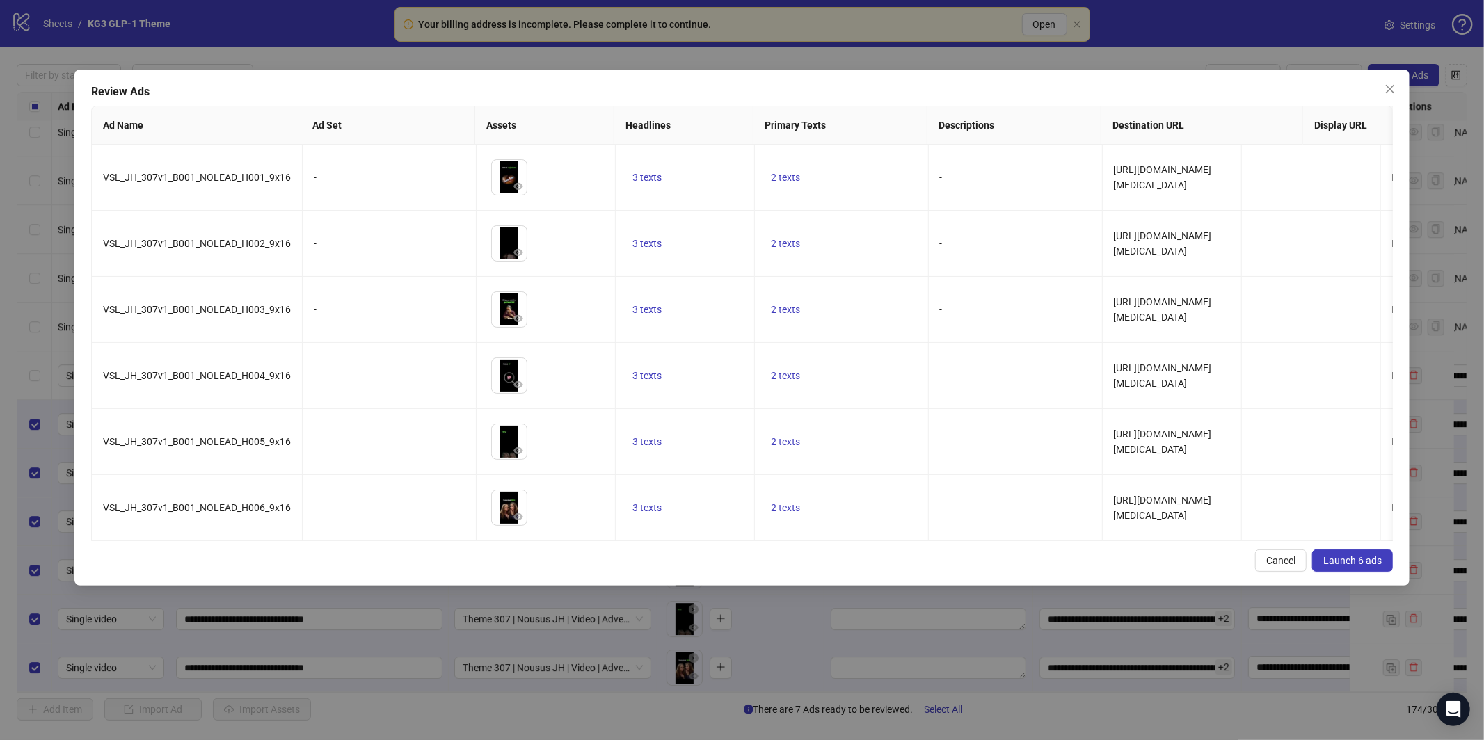
drag, startPoint x: 1336, startPoint y: 559, endPoint x: 1304, endPoint y: 561, distance: 31.3
click at [1333, 560] on span "Launch 6 ads" at bounding box center [1352, 560] width 58 height 11
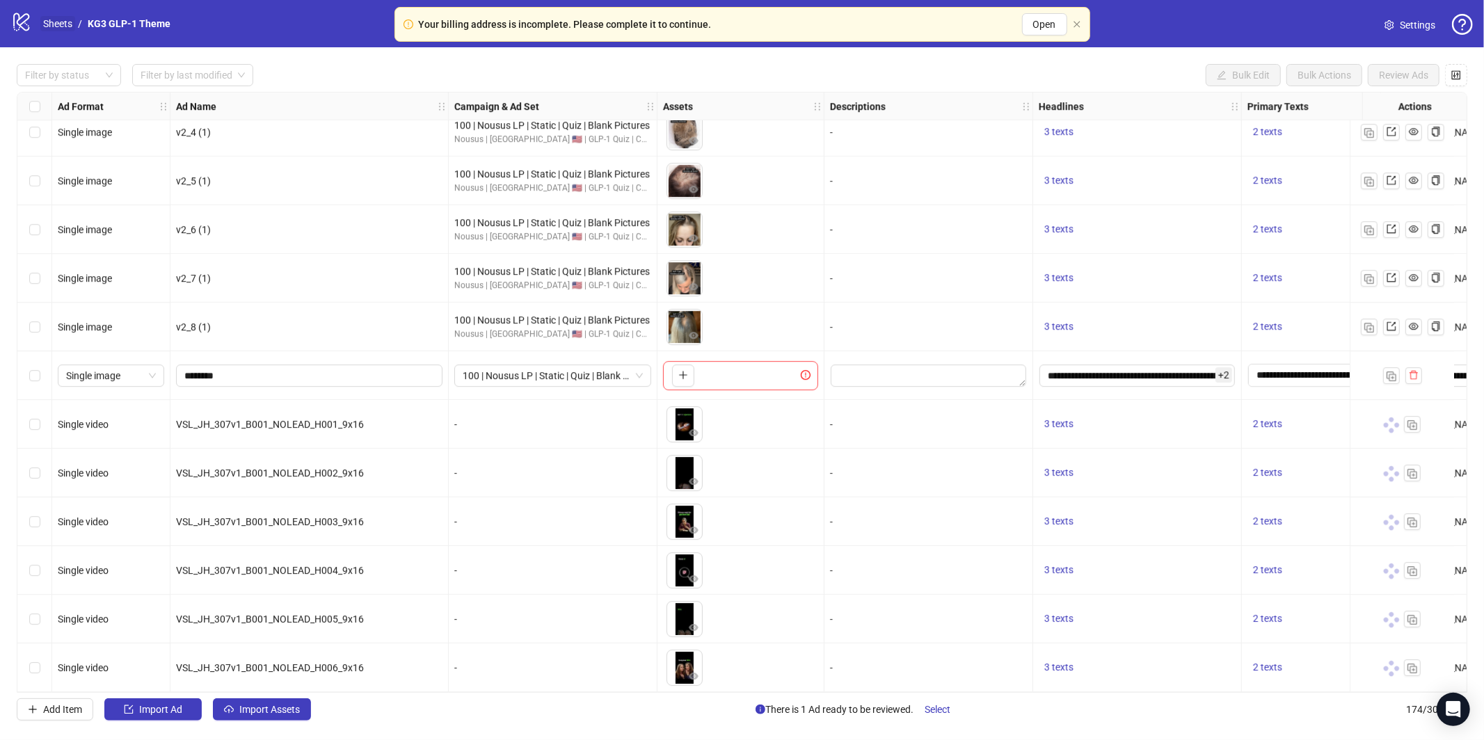
click at [61, 20] on link "Sheets" at bounding box center [57, 23] width 35 height 15
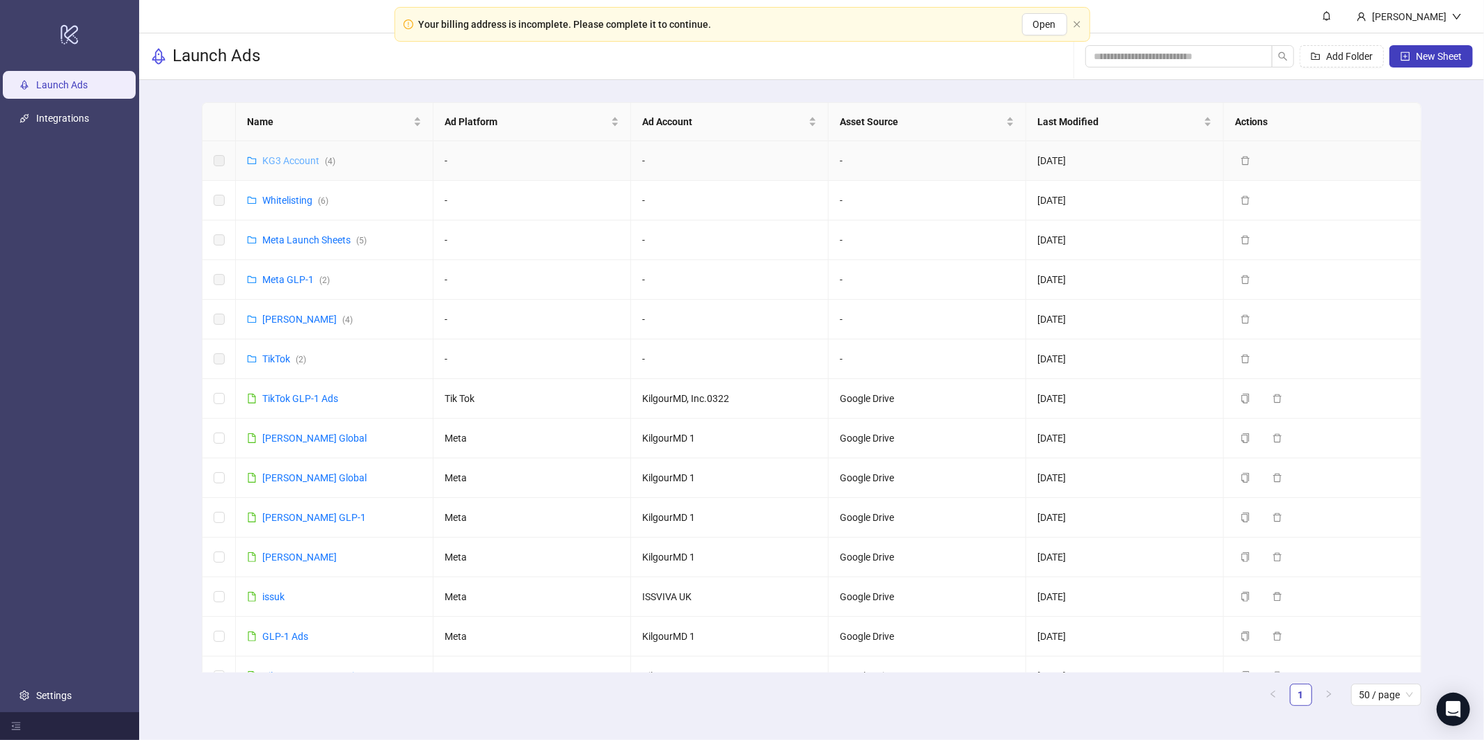
click at [289, 162] on link "KG3 Account ( 4 )" at bounding box center [298, 160] width 73 height 11
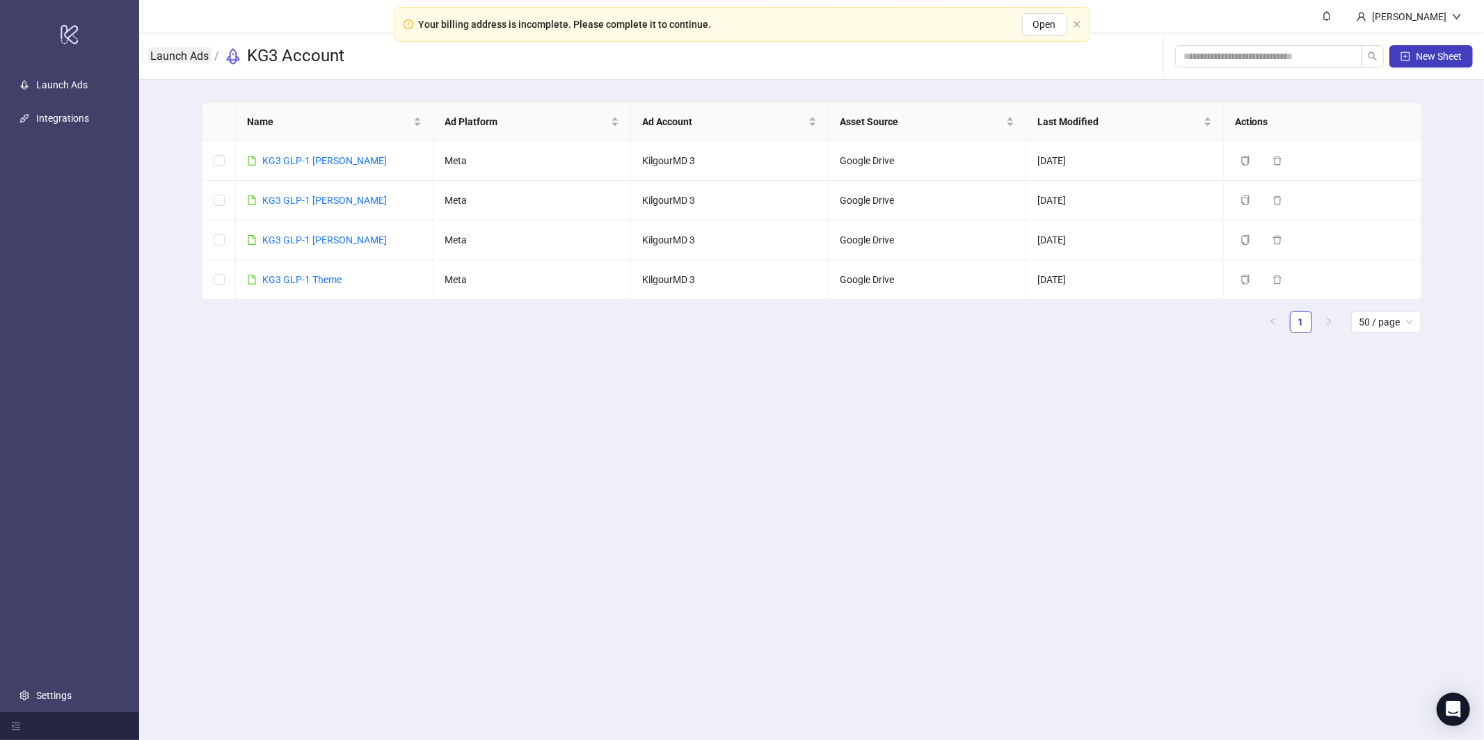
click at [181, 54] on link "Launch Ads" at bounding box center [179, 54] width 64 height 15
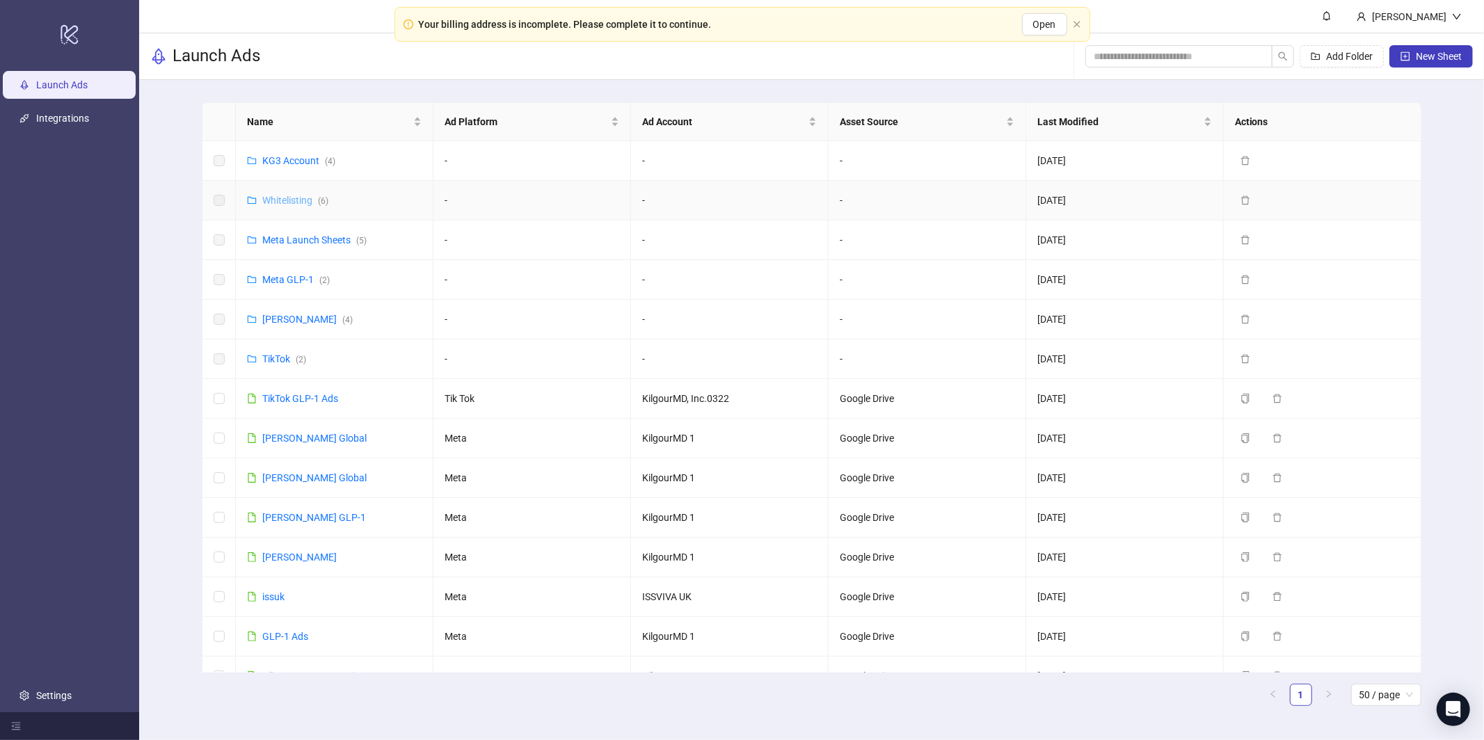
click at [300, 197] on link "Whitelisting ( 6 )" at bounding box center [295, 200] width 66 height 11
click at [285, 195] on link "Whitelisting ( 6 )" at bounding box center [295, 200] width 66 height 11
click at [287, 324] on link "Meta James ( 4 )" at bounding box center [307, 319] width 90 height 11
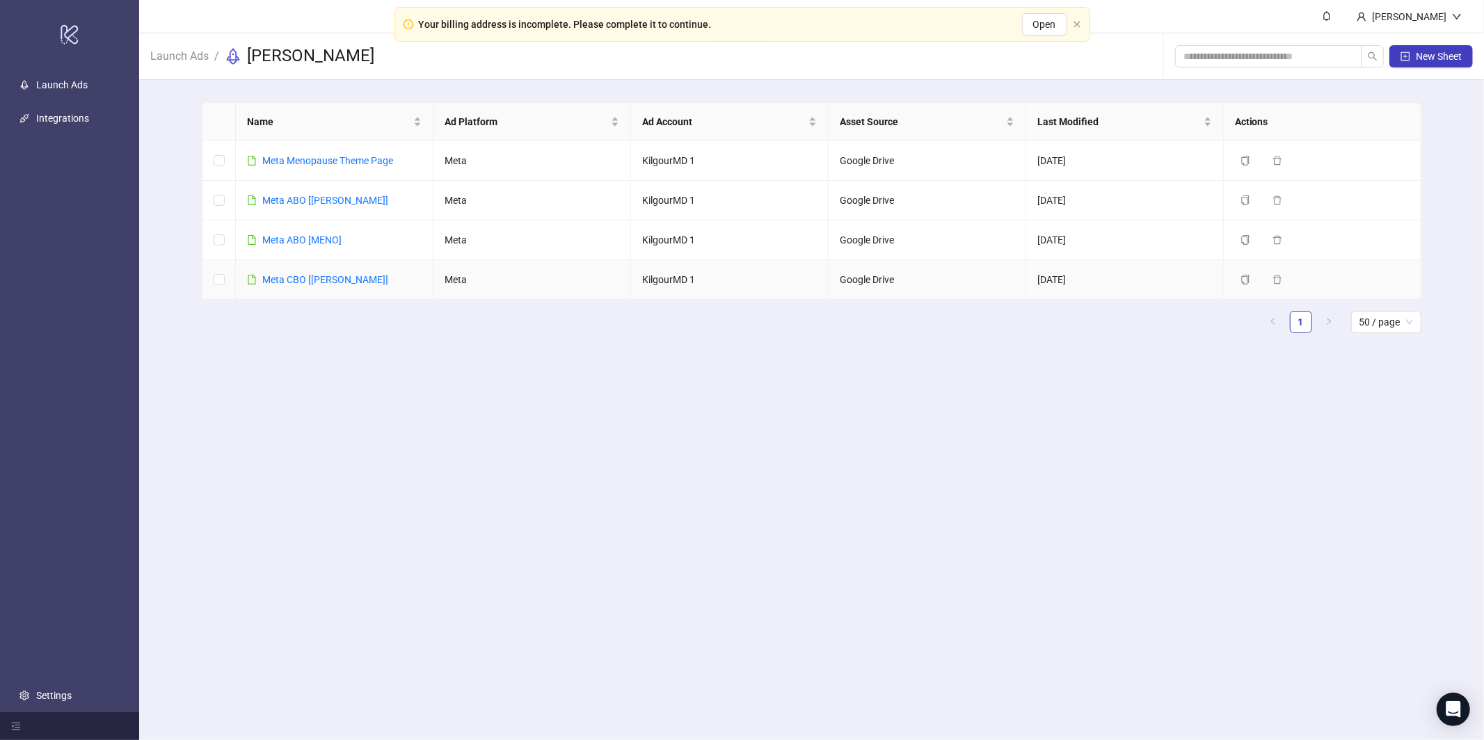
click at [289, 272] on td "Meta CBO [JAMES]" at bounding box center [335, 280] width 198 height 40
click at [291, 279] on link "Meta CBO [JAMES]" at bounding box center [325, 279] width 126 height 11
click at [297, 228] on td "Meta ABO [MENO]" at bounding box center [335, 240] width 198 height 40
click at [291, 242] on link "Meta ABO [MENO]" at bounding box center [301, 239] width 79 height 11
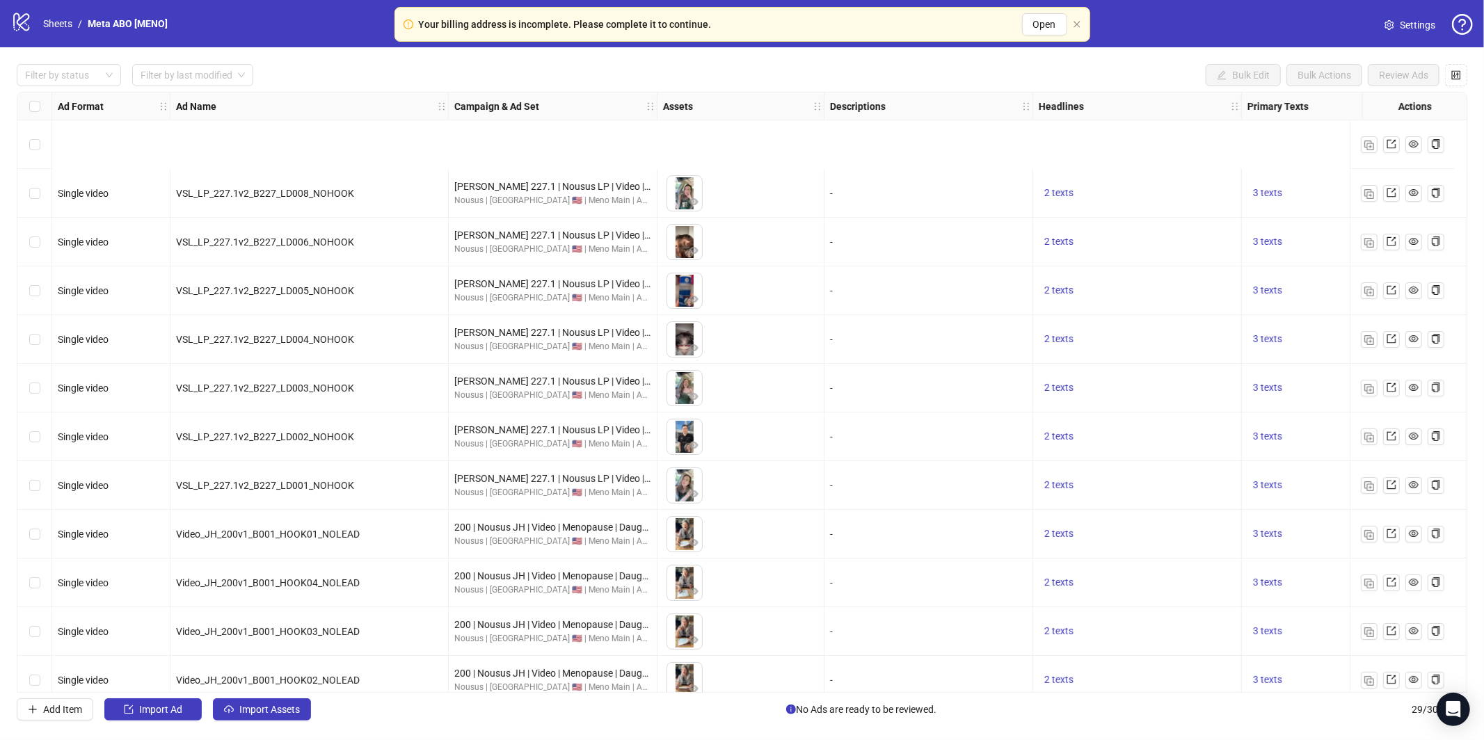
scroll to position [845, 0]
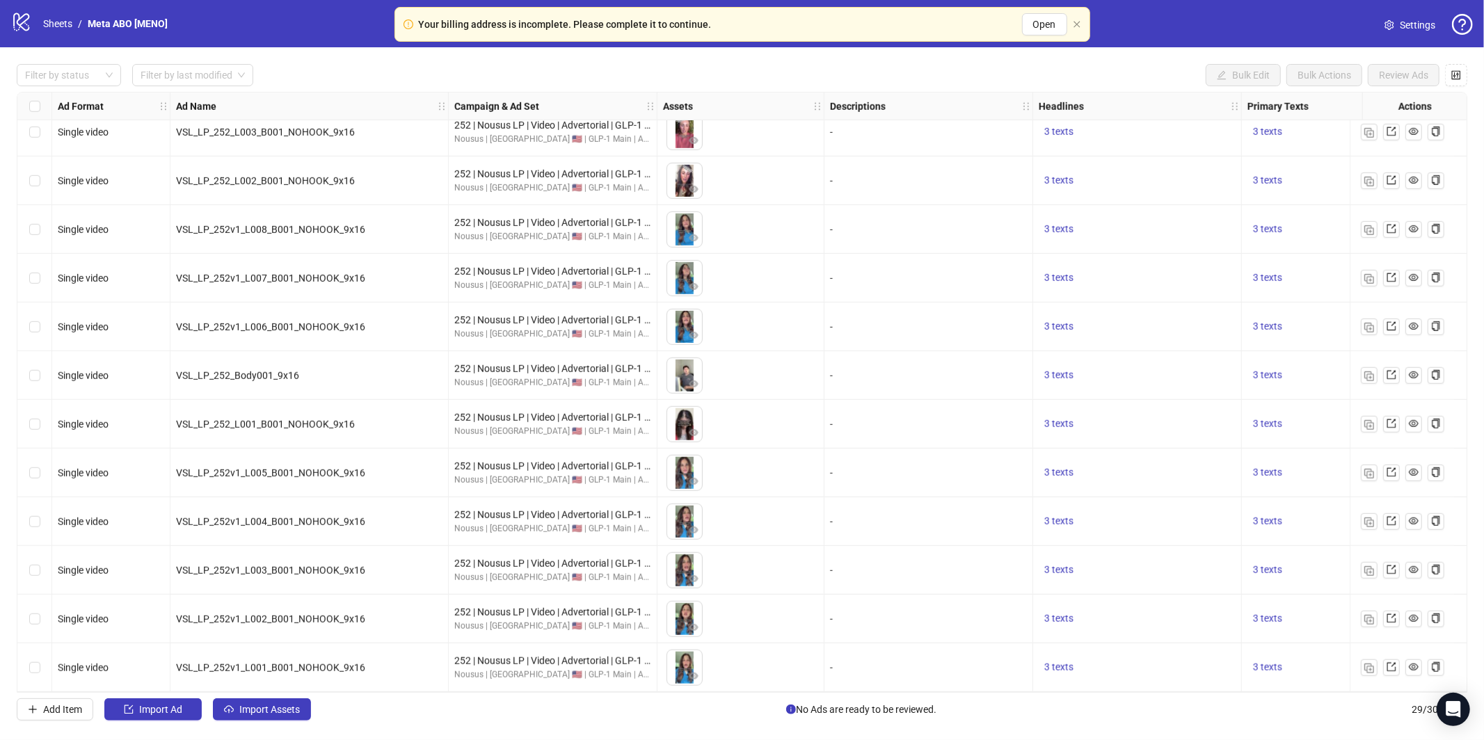
click at [1422, 24] on span "Settings" at bounding box center [1417, 24] width 35 height 15
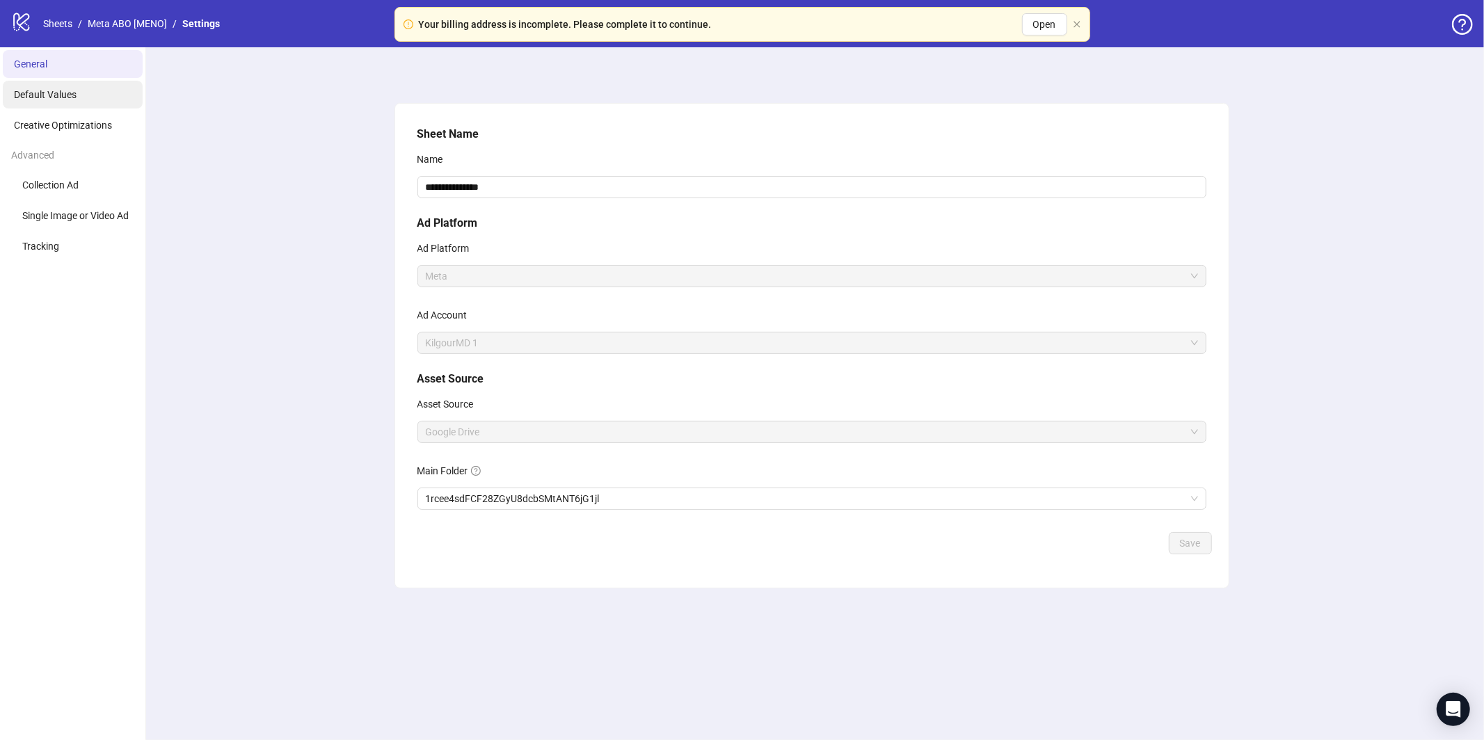
click at [93, 93] on li "Default Values" at bounding box center [73, 95] width 140 height 28
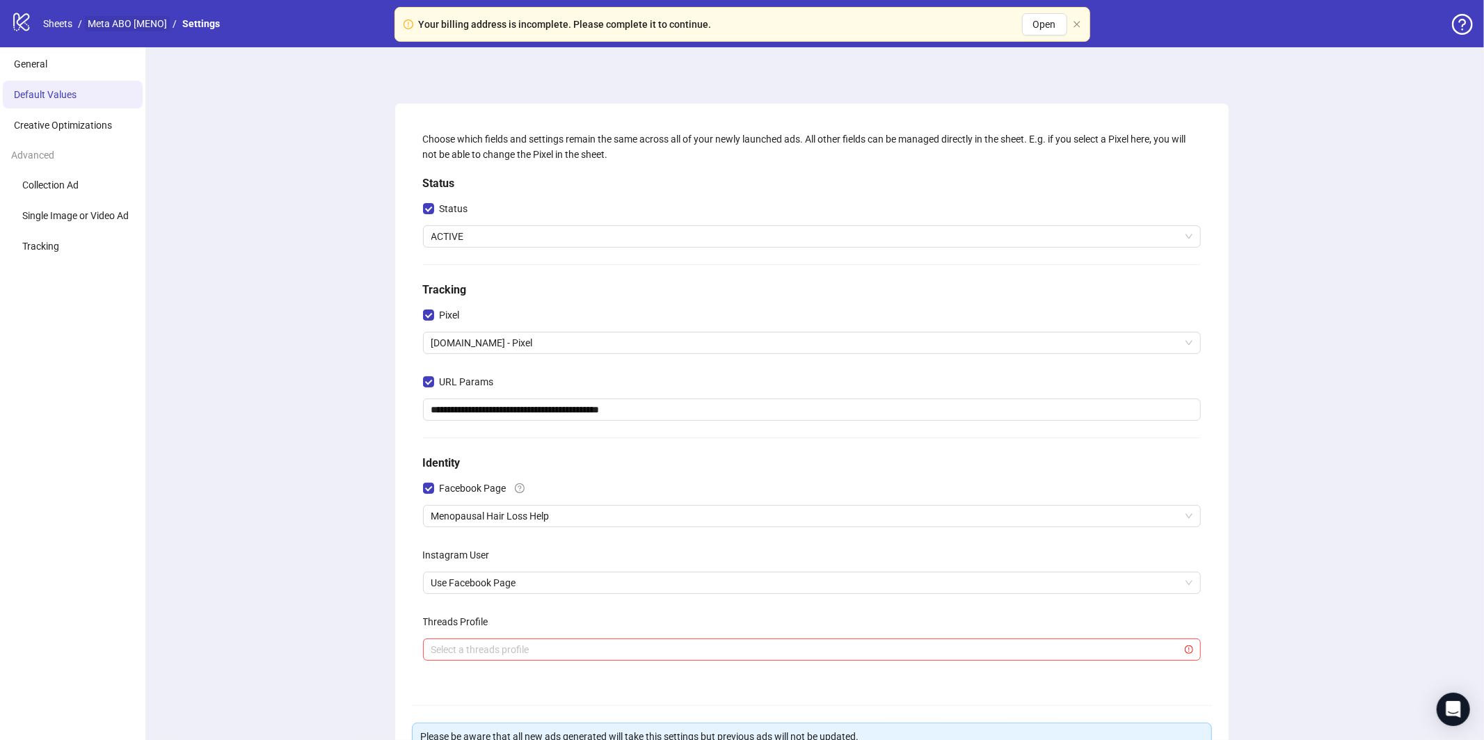
click at [132, 26] on link "Meta ABO [MENO]" at bounding box center [127, 23] width 85 height 15
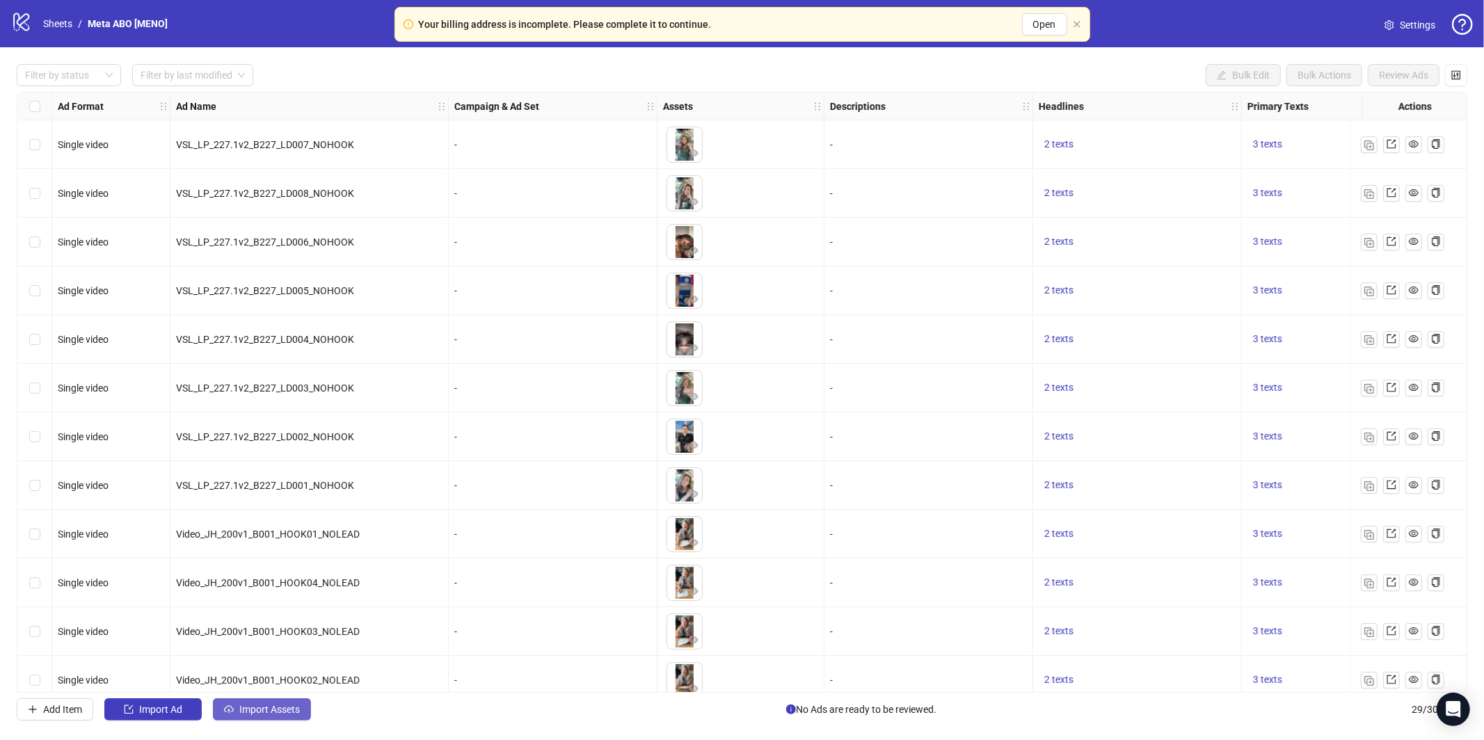
click at [280, 708] on span "Import Assets" at bounding box center [269, 709] width 61 height 11
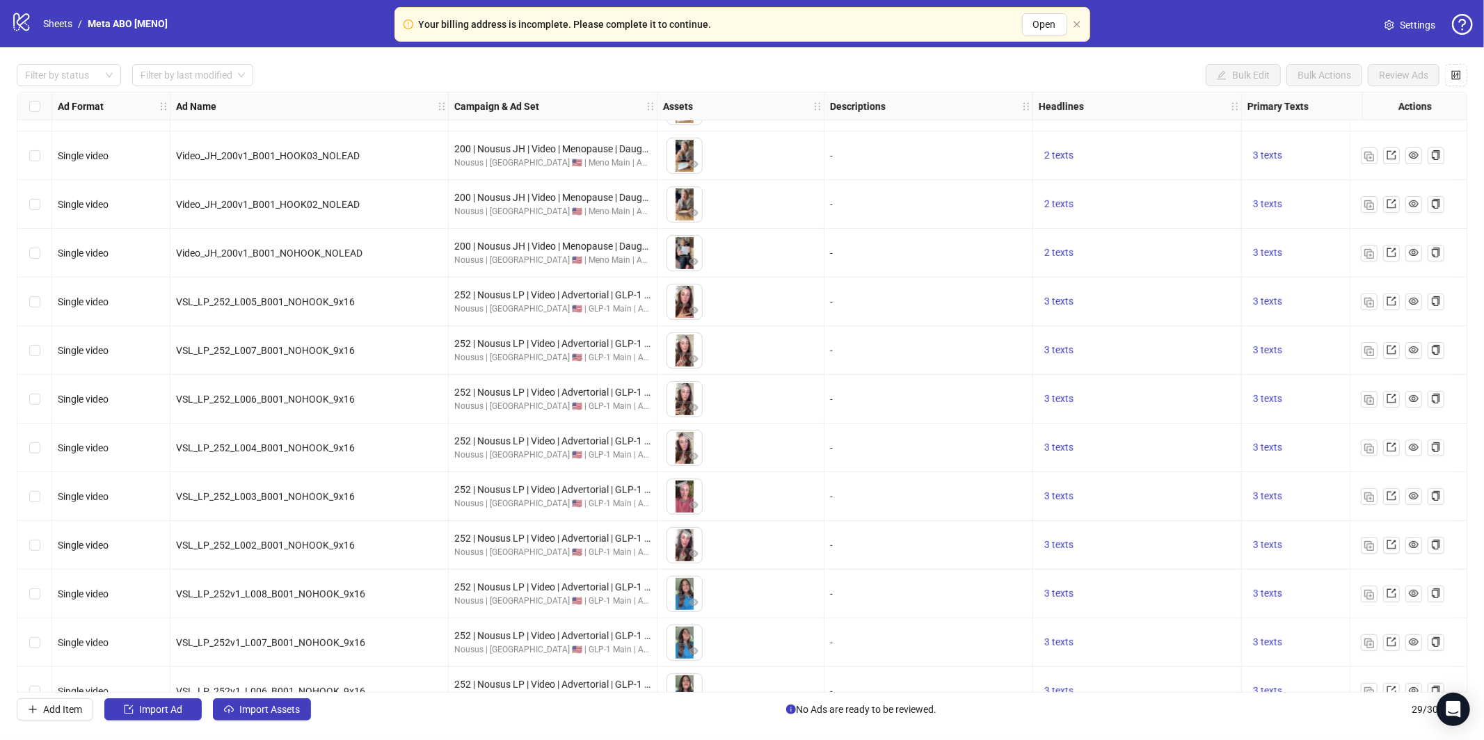
scroll to position [845, 0]
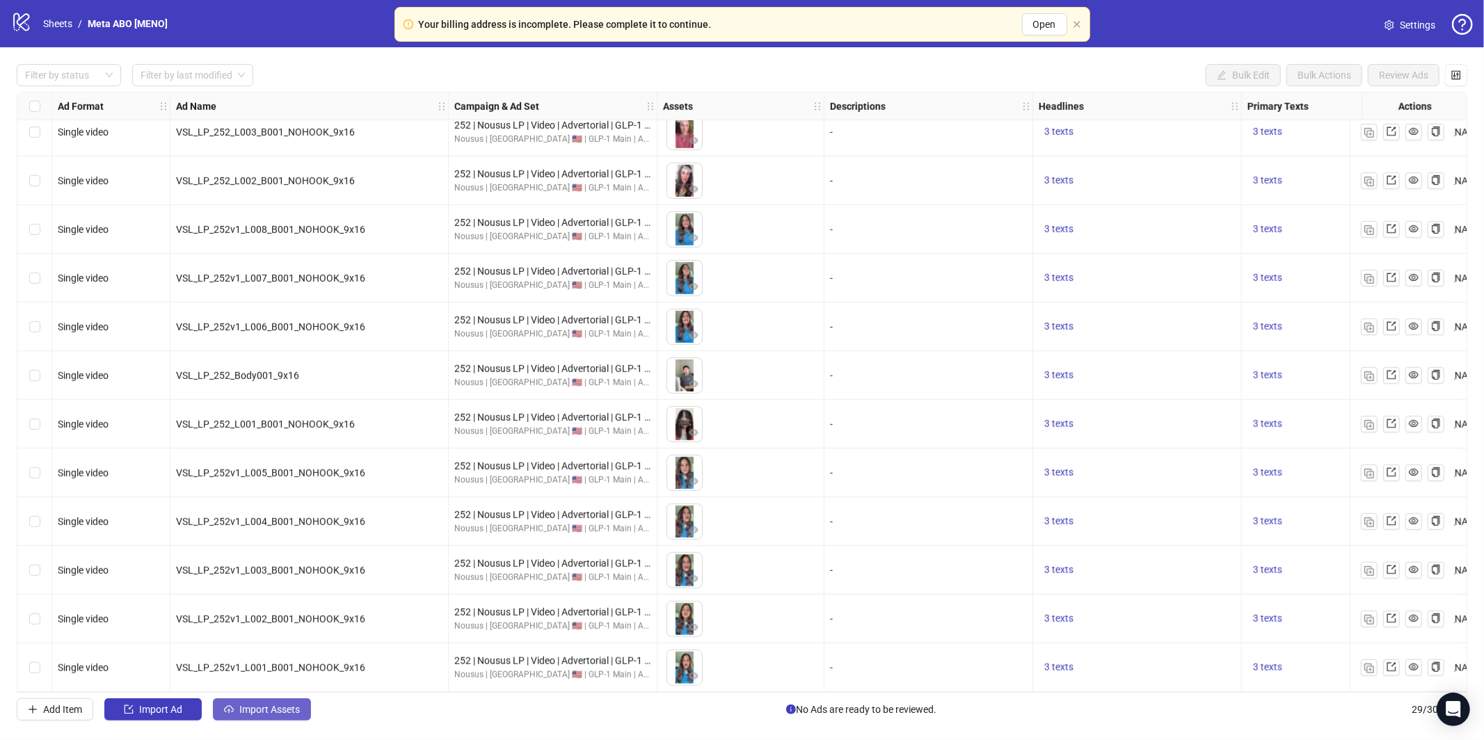
click at [273, 701] on button "Import Assets" at bounding box center [262, 709] width 98 height 22
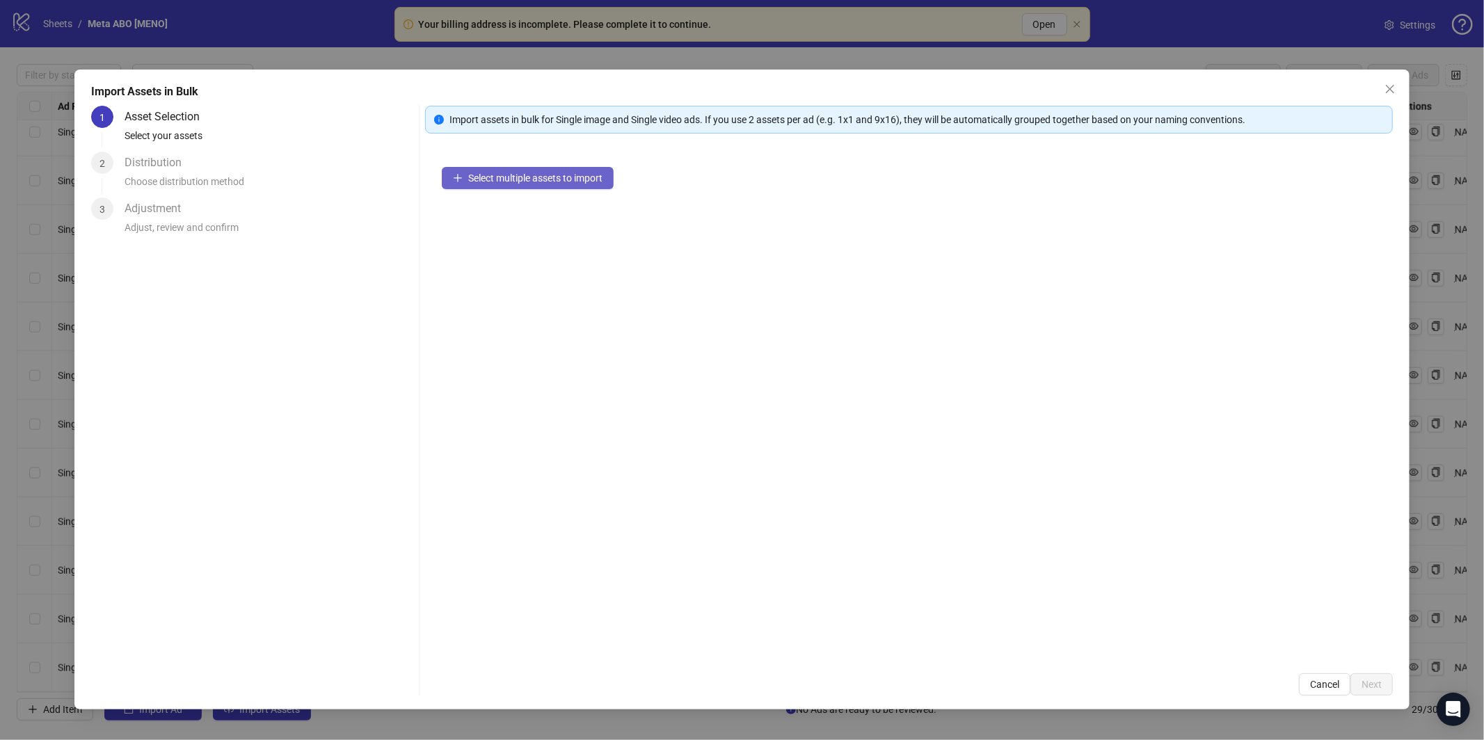
click at [598, 186] on button "Select multiple assets to import" at bounding box center [528, 178] width 172 height 22
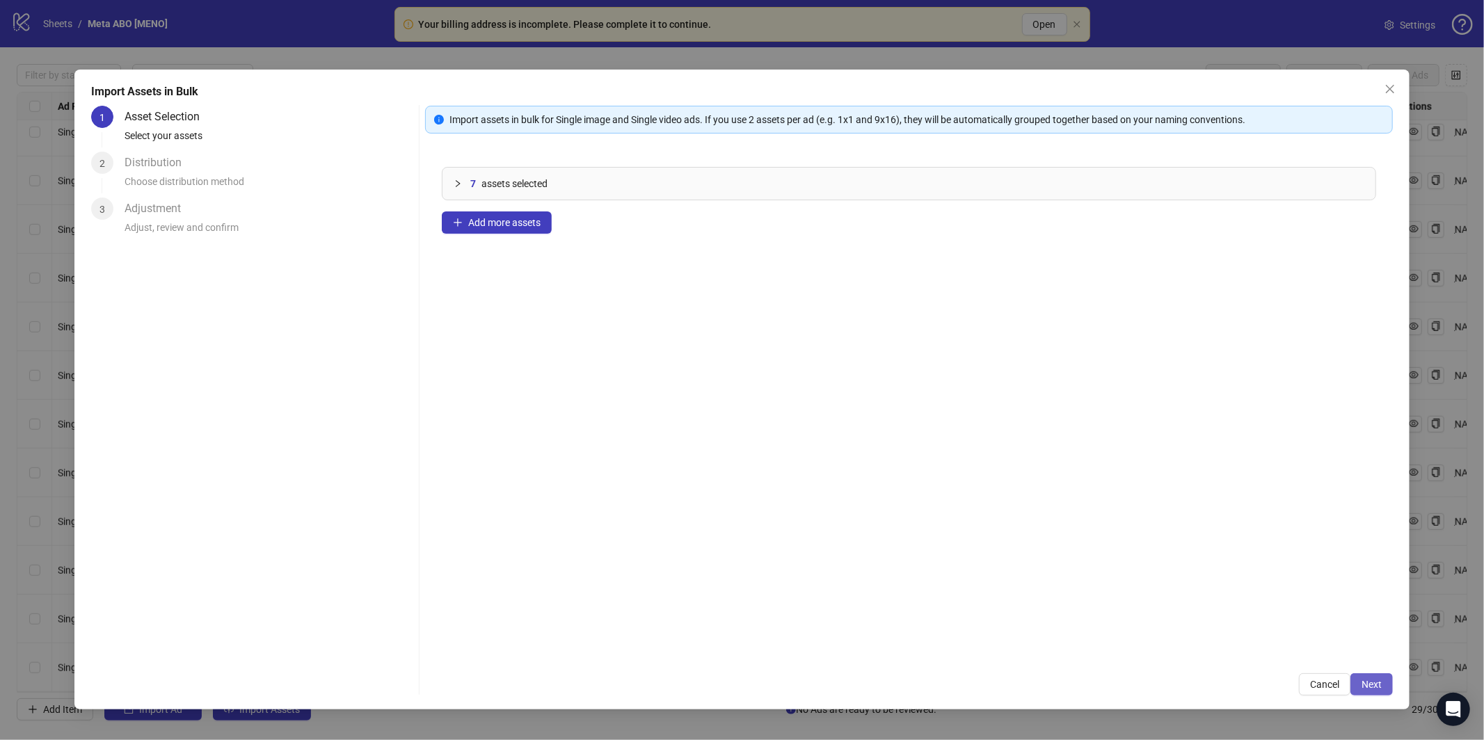
click at [1370, 675] on button "Next" at bounding box center [1371, 684] width 42 height 22
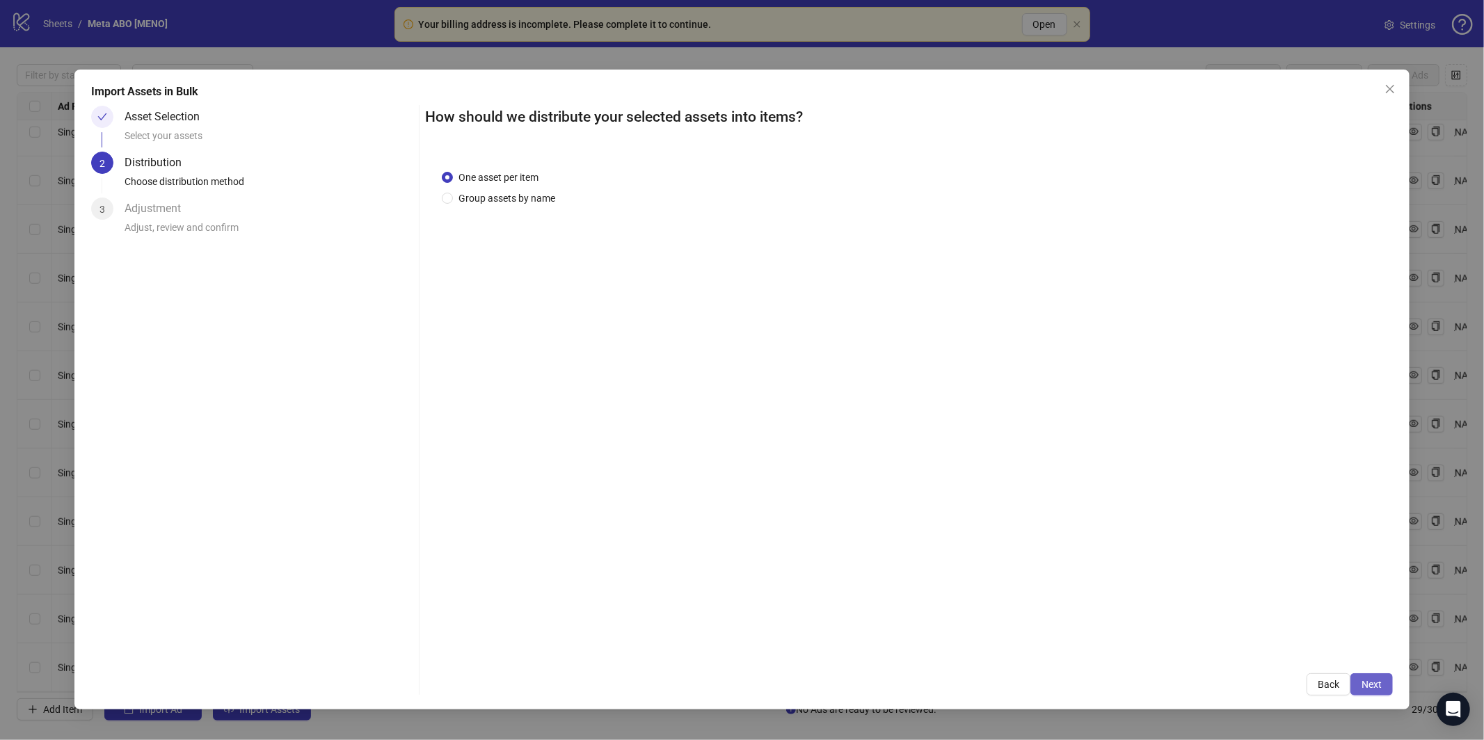
click at [1369, 680] on span "Next" at bounding box center [1371, 684] width 20 height 11
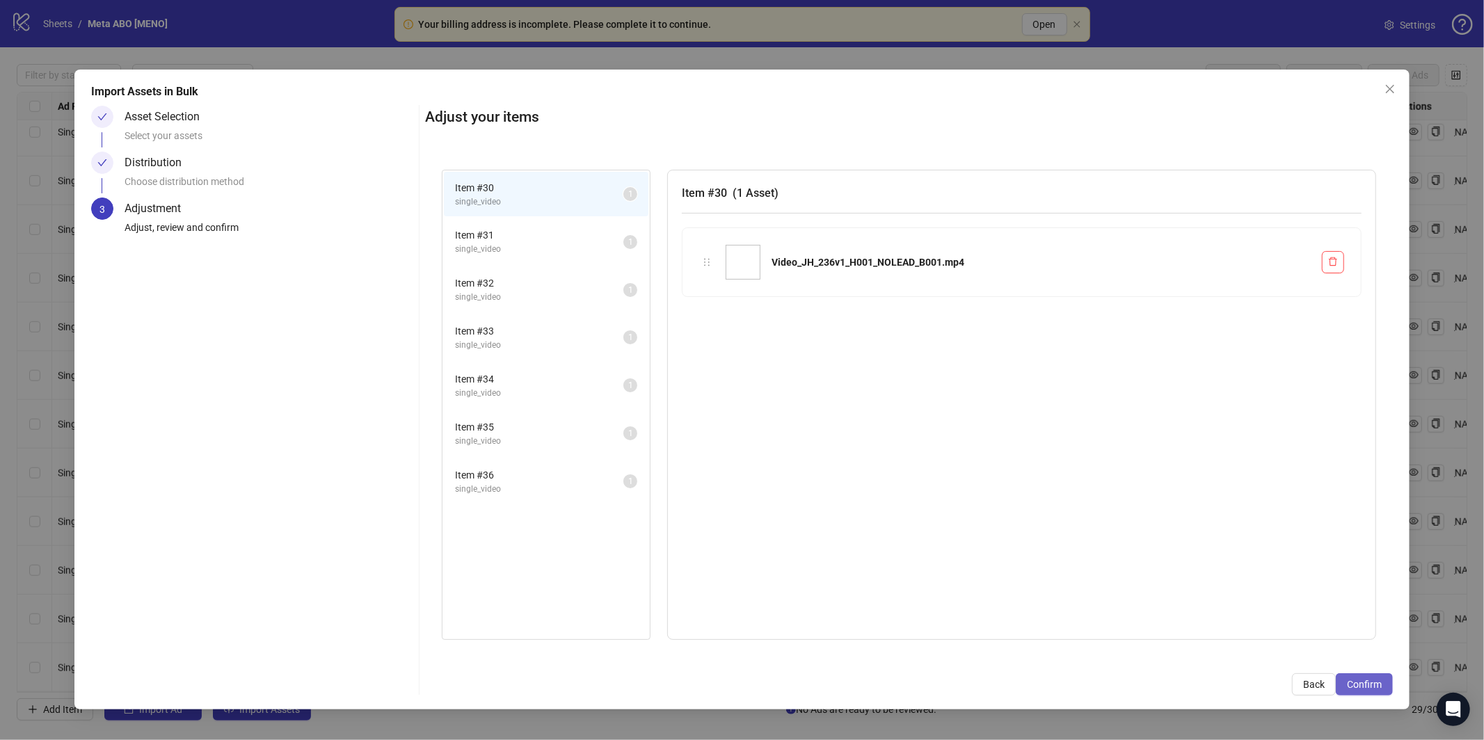
click at [1370, 682] on span "Confirm" at bounding box center [1364, 684] width 35 height 11
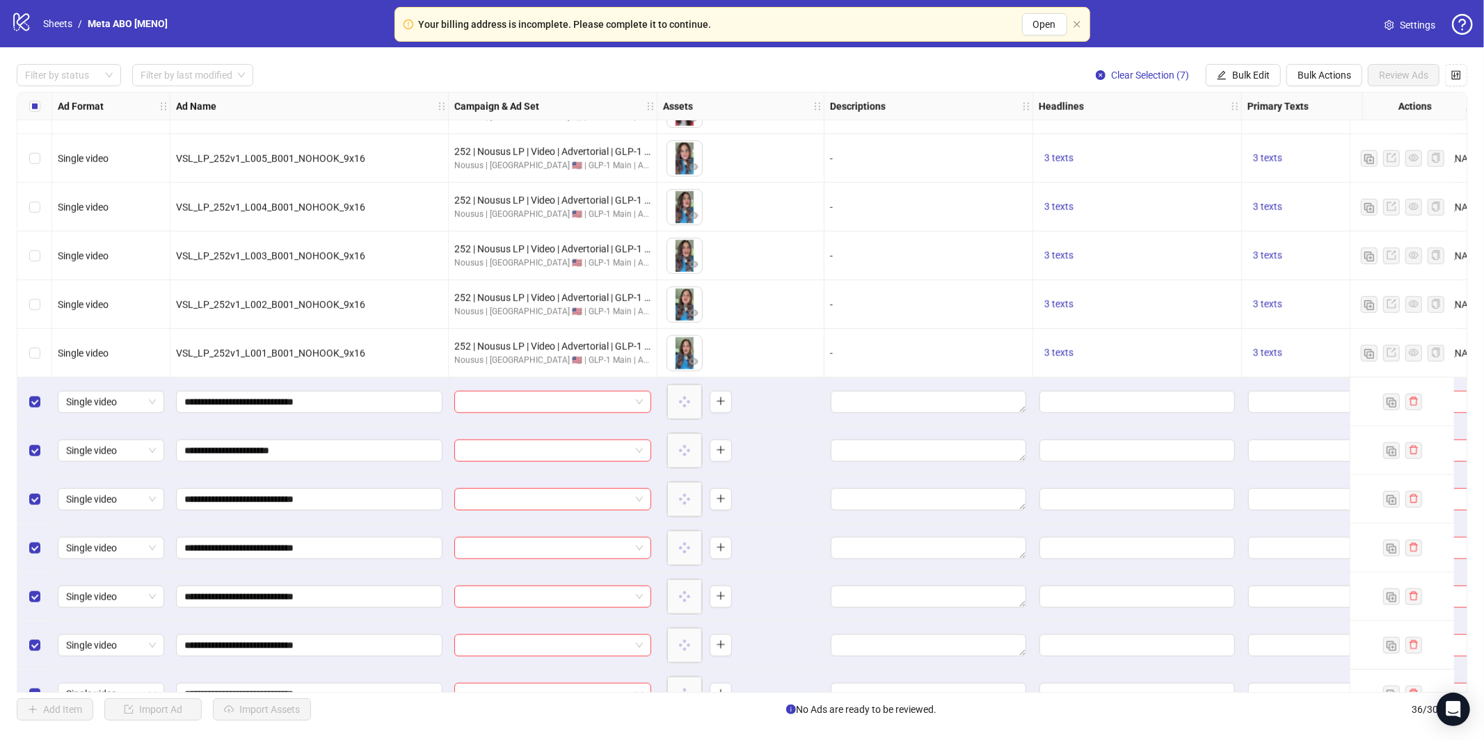
scroll to position [1186, 0]
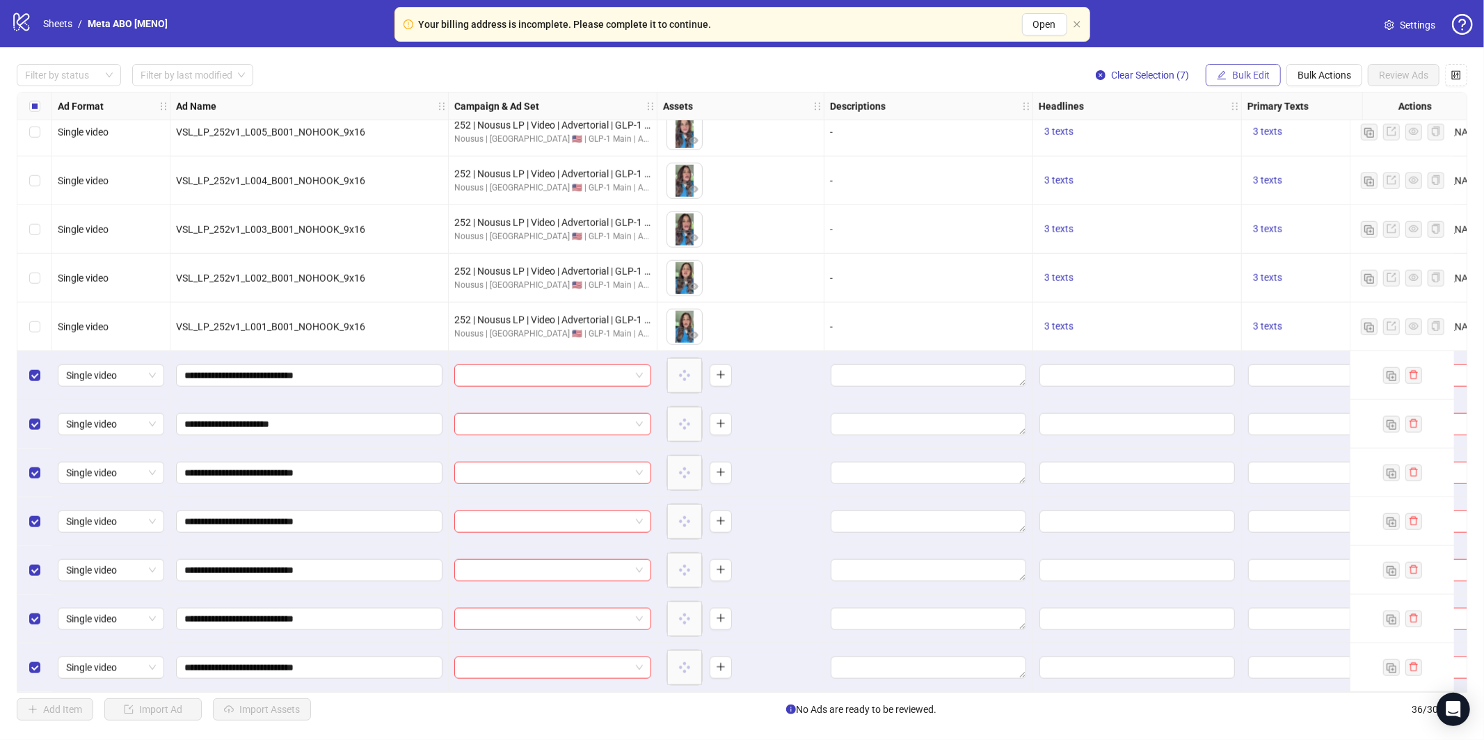
click at [1224, 86] on button "Bulk Edit" at bounding box center [1242, 75] width 75 height 22
click at [1246, 138] on li "Campaign & Ad Set" at bounding box center [1256, 147] width 99 height 22
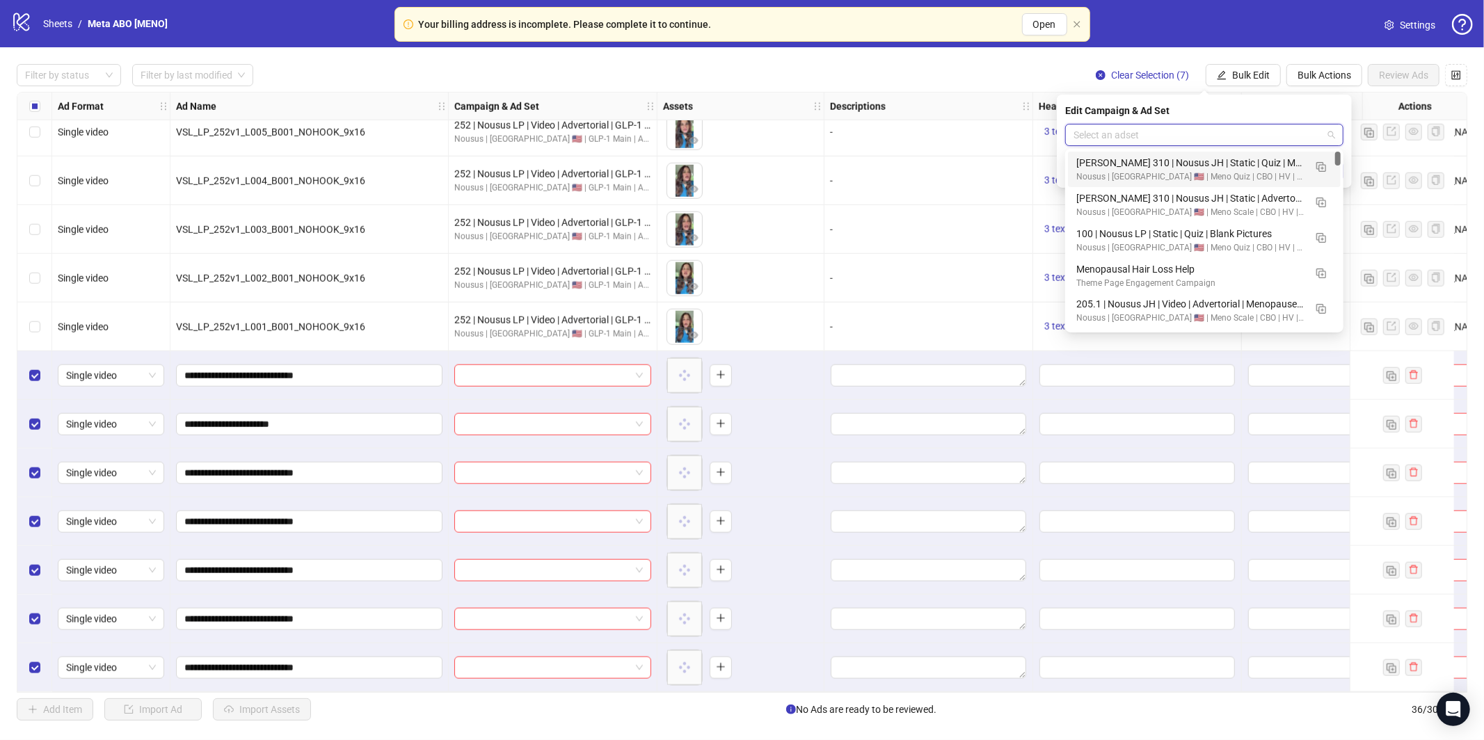
click at [1245, 134] on input "search" at bounding box center [1197, 135] width 249 height 21
click at [1319, 200] on img "button" at bounding box center [1321, 203] width 10 height 10
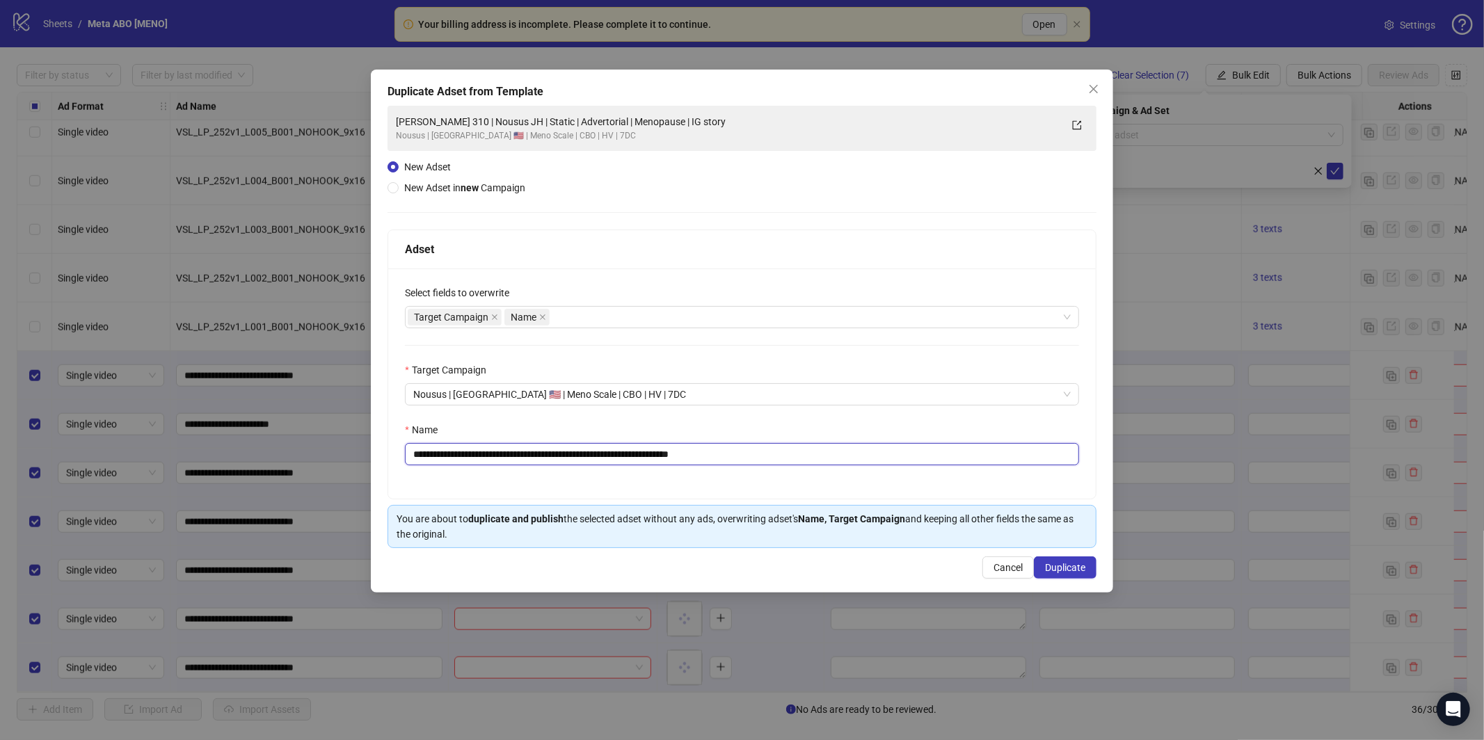
click at [722, 462] on input "**********" at bounding box center [742, 454] width 674 height 22
paste input "**********"
click at [917, 454] on input "**********" at bounding box center [741, 454] width 673 height 22
paste input "text"
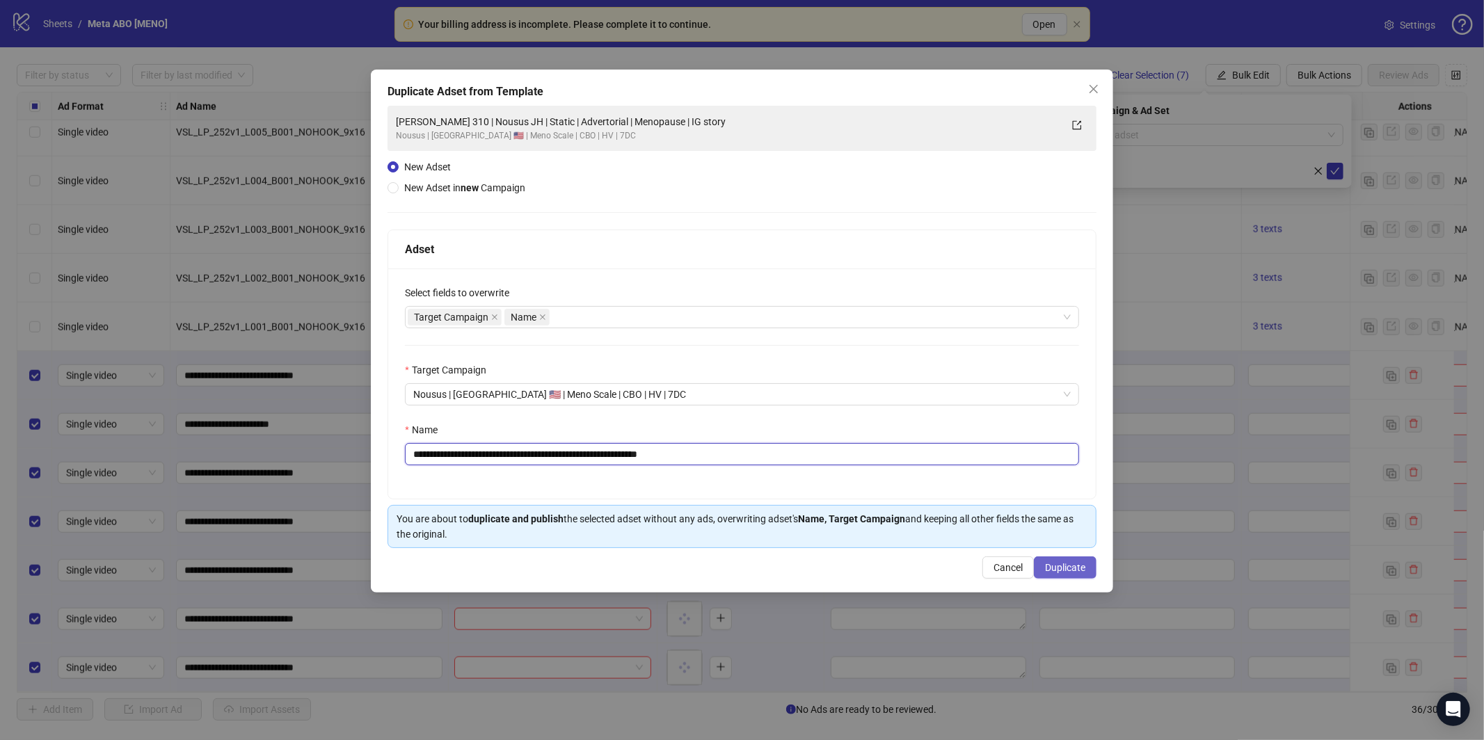
type input "**********"
click at [1086, 570] on button "Duplicate" at bounding box center [1065, 567] width 63 height 22
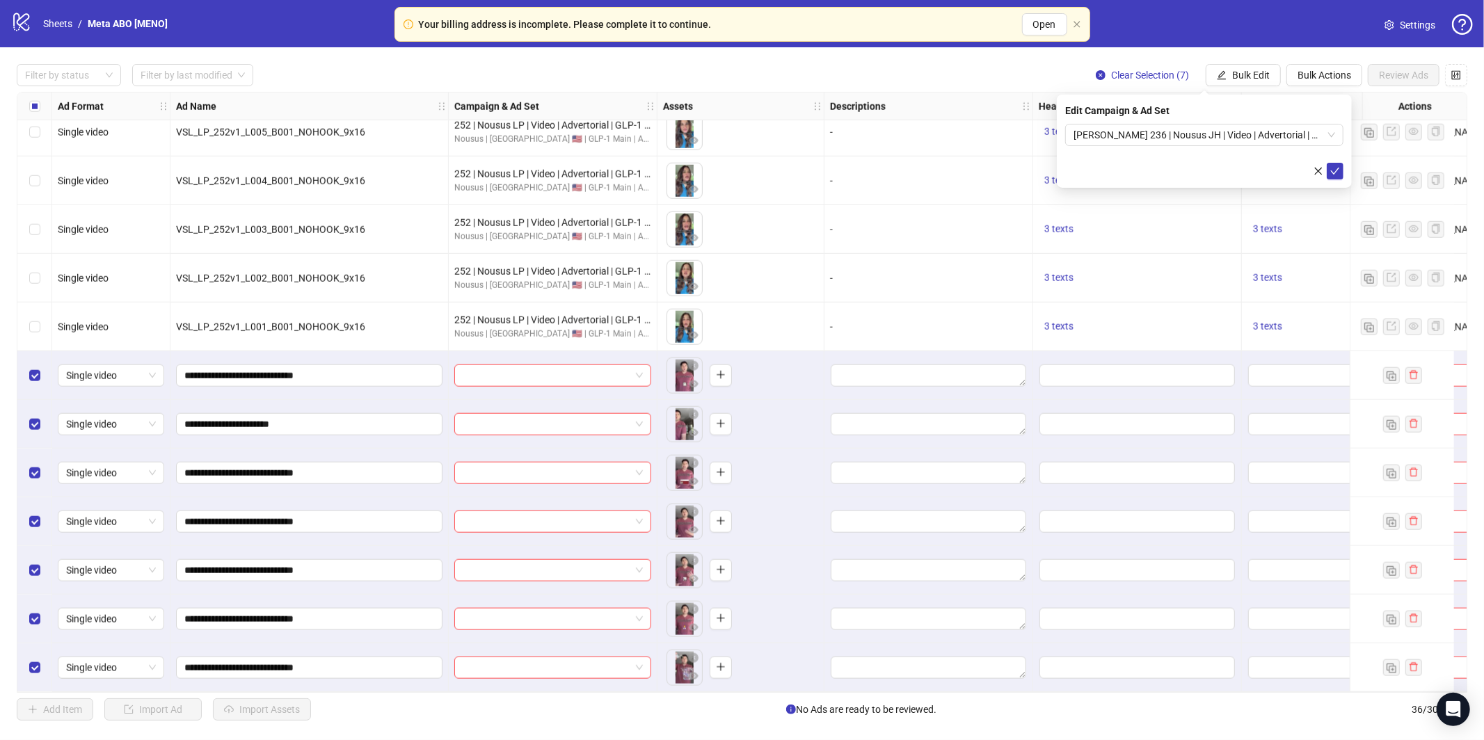
click at [1344, 163] on div "Edit Campaign & Ad Set James 236 | Nousus JH | Video | Advertorial | Menopause …" at bounding box center [1204, 141] width 295 height 93
click at [1342, 165] on button "submit" at bounding box center [1334, 171] width 17 height 17
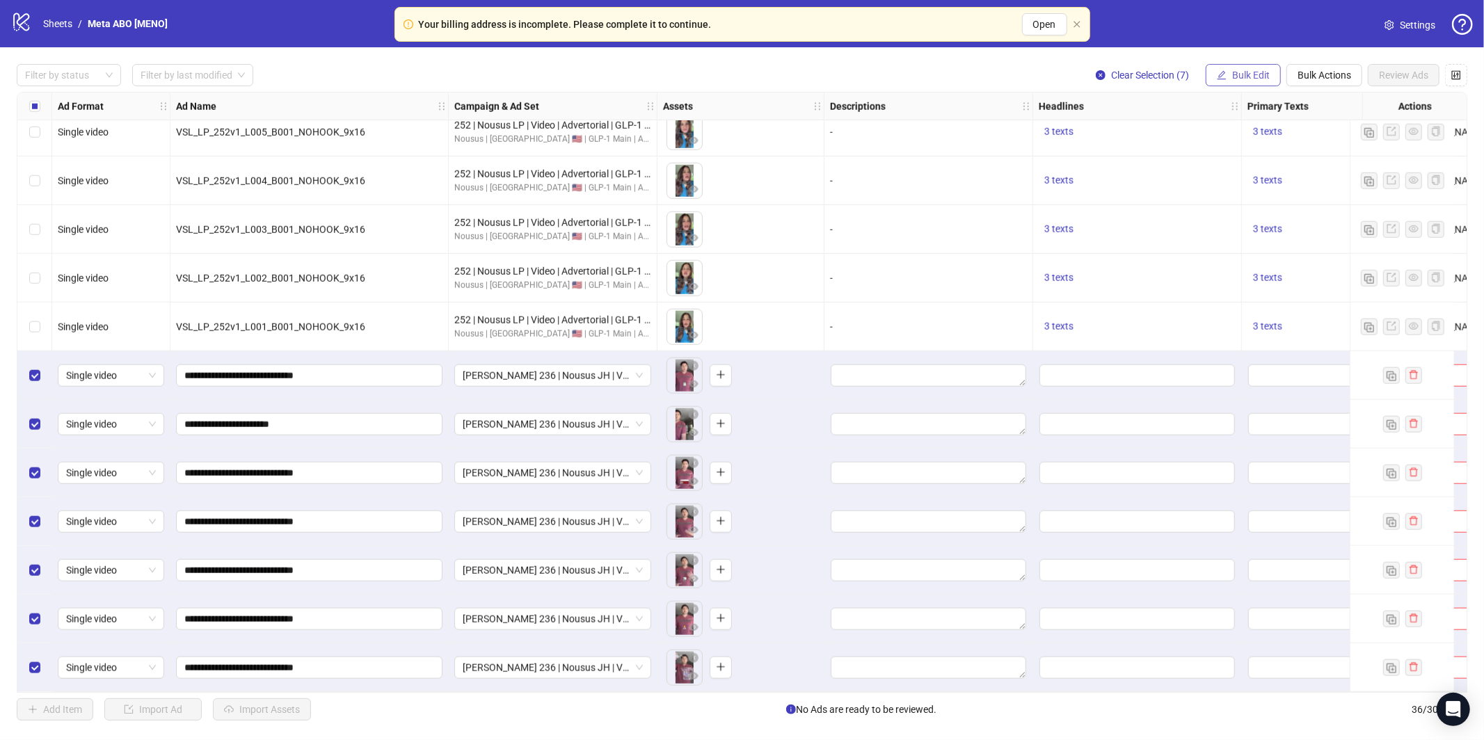
click at [1245, 67] on button "Bulk Edit" at bounding box center [1242, 75] width 75 height 22
click at [1247, 211] on span "Primary Texts" at bounding box center [1256, 214] width 83 height 15
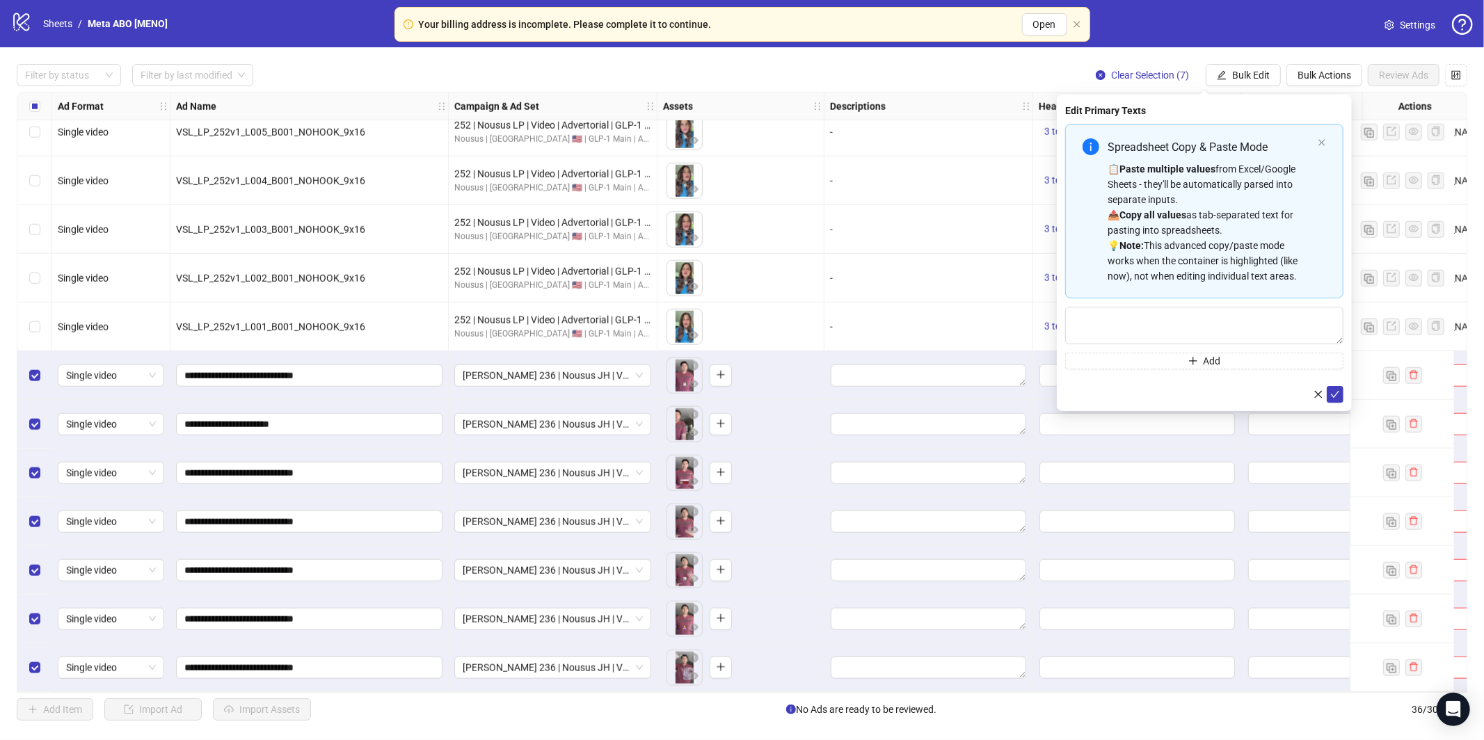
click at [1221, 165] on div "📋 Paste multiple values from Excel/Google Sheets - they'll be automatically par…" at bounding box center [1209, 222] width 205 height 122
type textarea "**********"
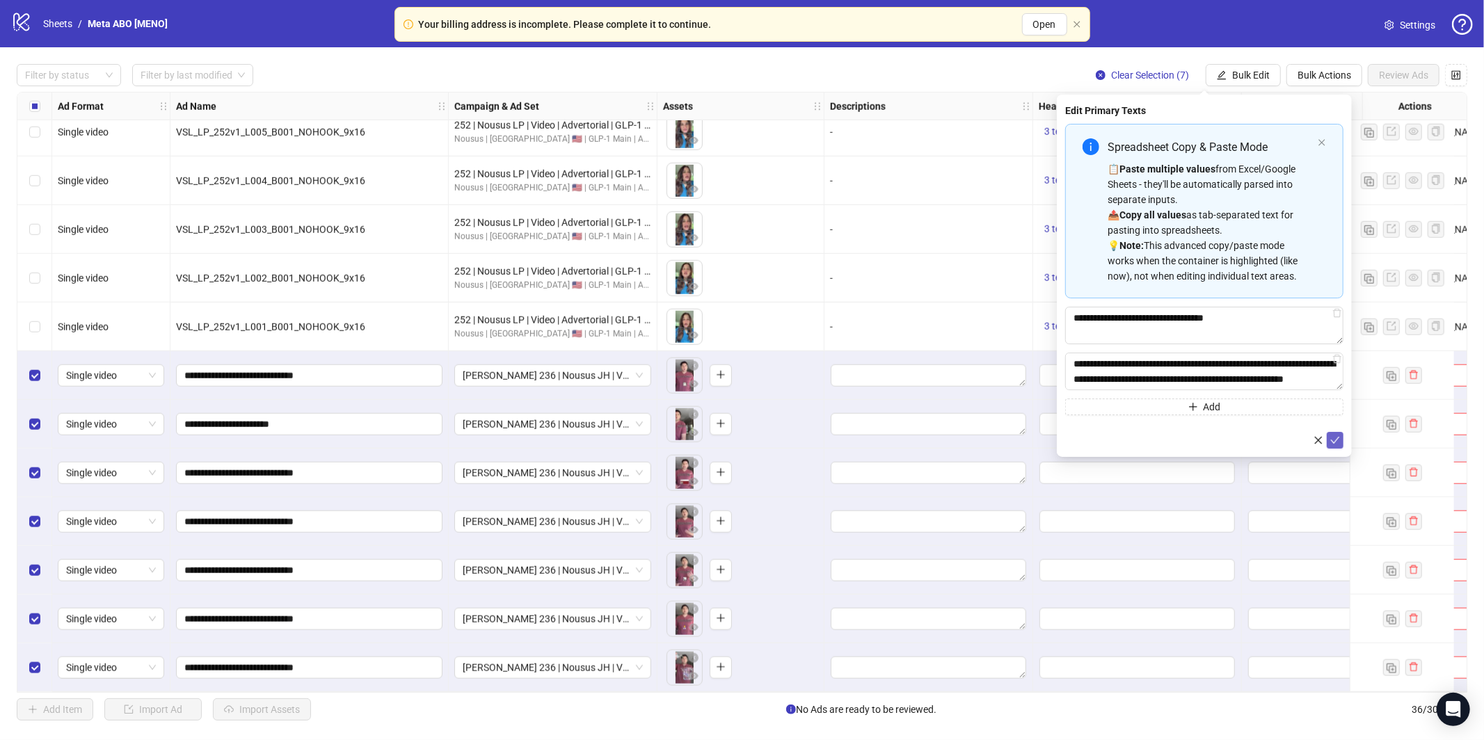
click at [1333, 446] on span "submit" at bounding box center [1335, 440] width 10 height 11
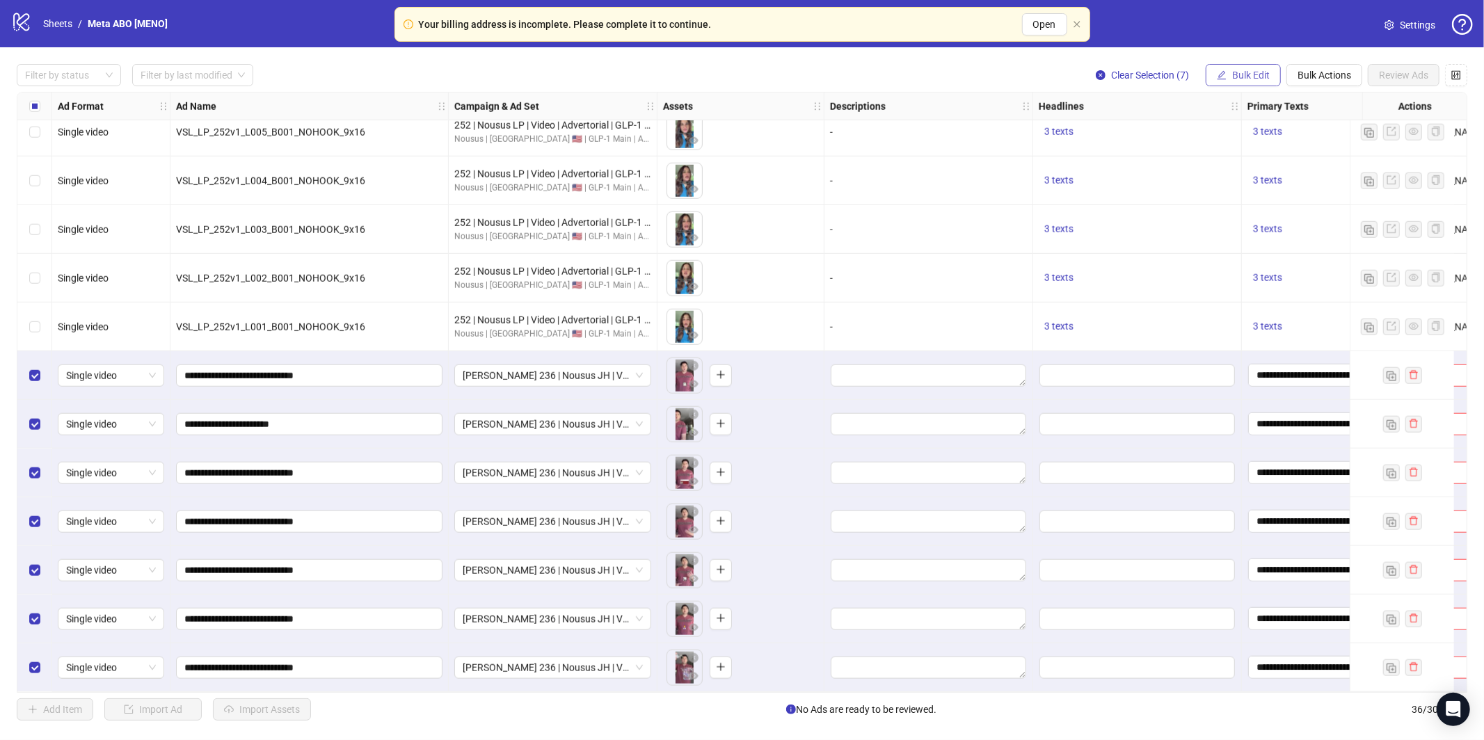
click at [1239, 66] on button "Bulk Edit" at bounding box center [1242, 75] width 75 height 22
click at [1244, 193] on span "Headlines" at bounding box center [1256, 191] width 83 height 15
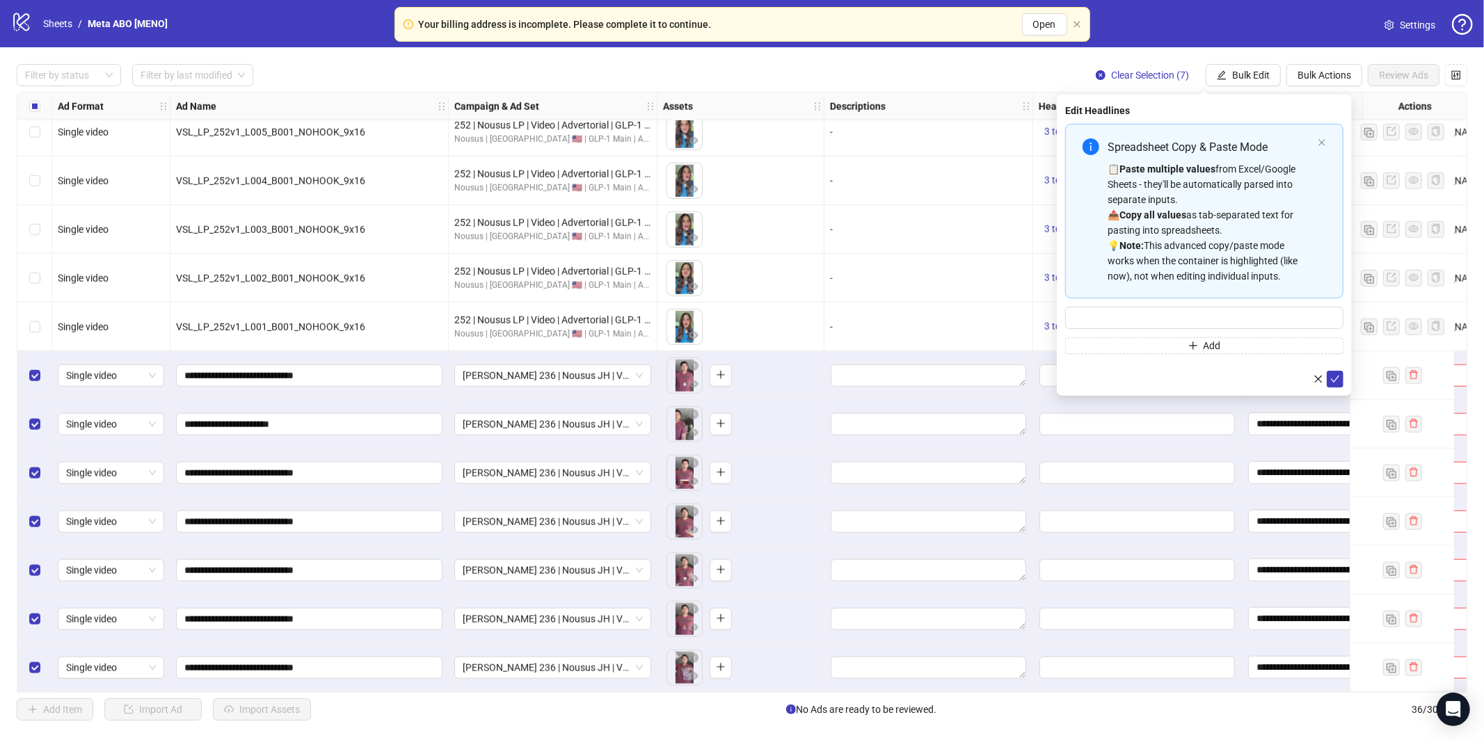
click at [1226, 182] on div "📋 Paste multiple values from Excel/Google Sheets - they'll be automatically par…" at bounding box center [1209, 222] width 205 height 122
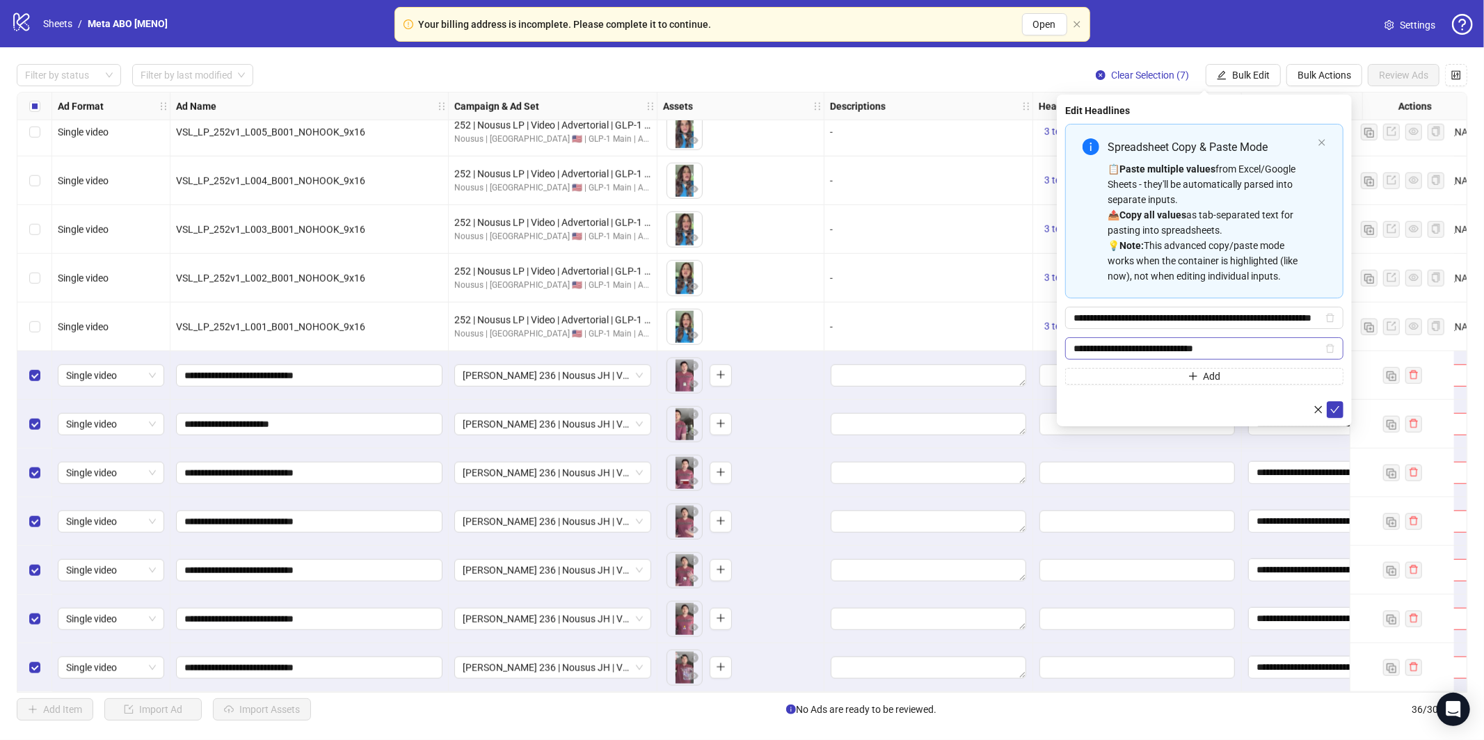
drag, startPoint x: 1337, startPoint y: 412, endPoint x: 1324, endPoint y: 339, distance: 74.2
click at [1337, 412] on icon "check" at bounding box center [1335, 410] width 10 height 10
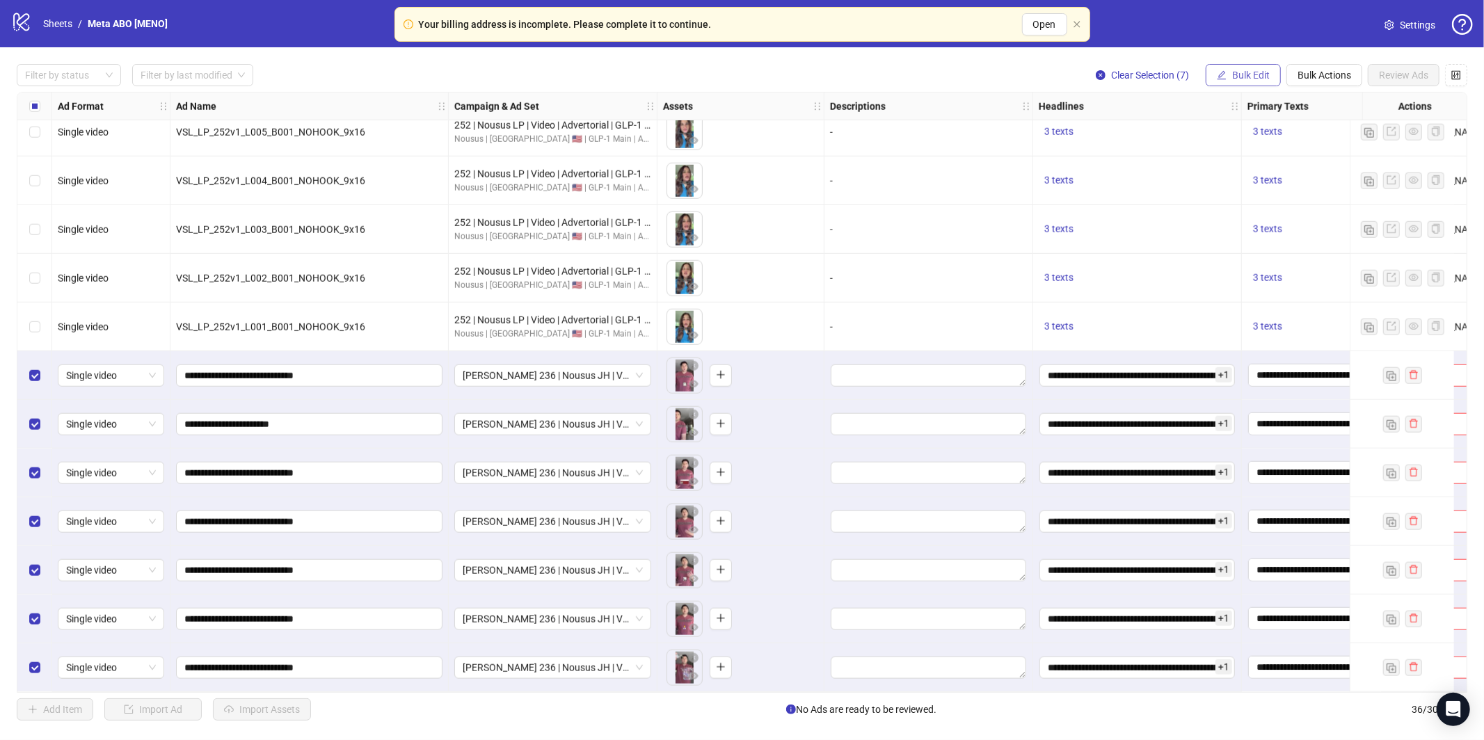
click at [1242, 78] on span "Bulk Edit" at bounding box center [1251, 75] width 38 height 11
click at [1251, 232] on span "Destination URL" at bounding box center [1256, 236] width 83 height 15
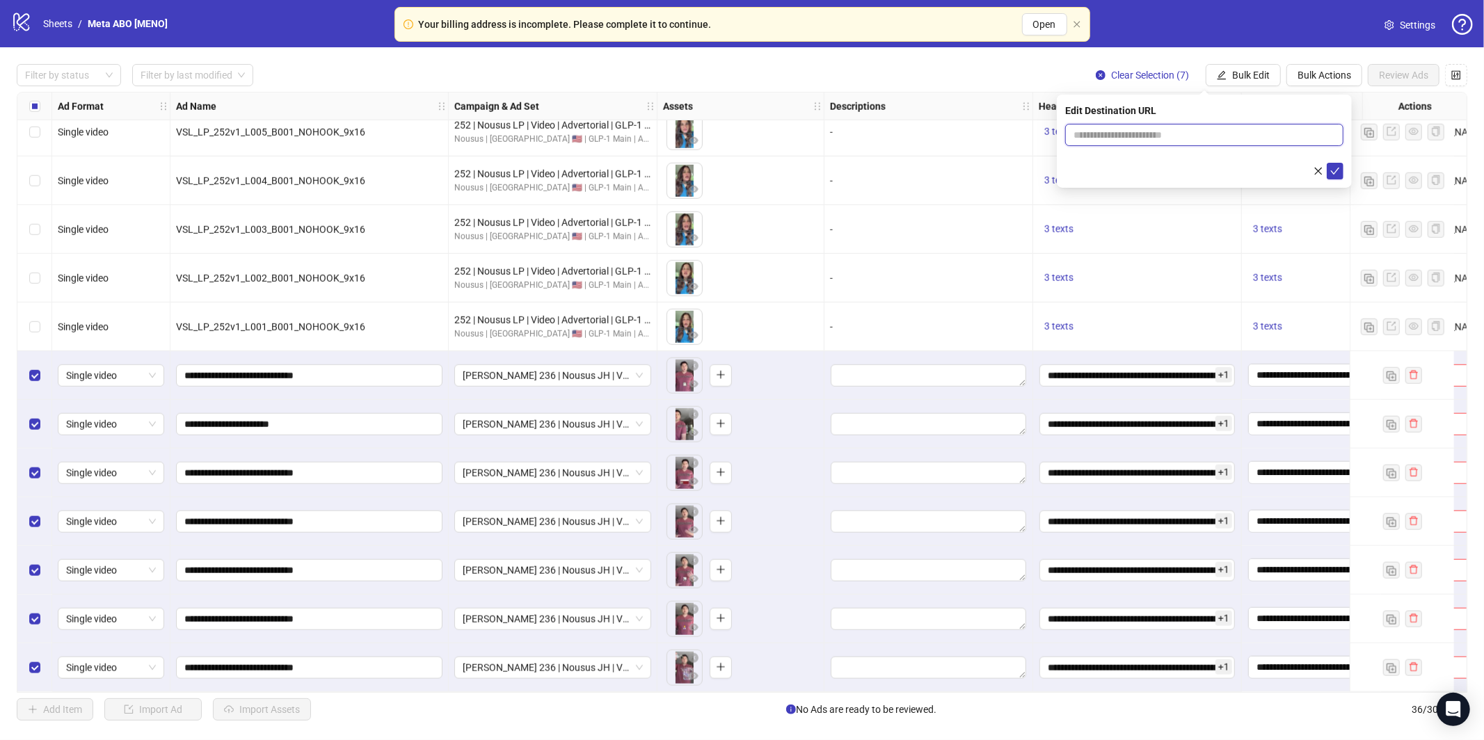
click at [1226, 141] on input "text" at bounding box center [1198, 134] width 250 height 15
paste input "**********"
type input "**********"
click at [1330, 171] on icon "check" at bounding box center [1335, 171] width 10 height 10
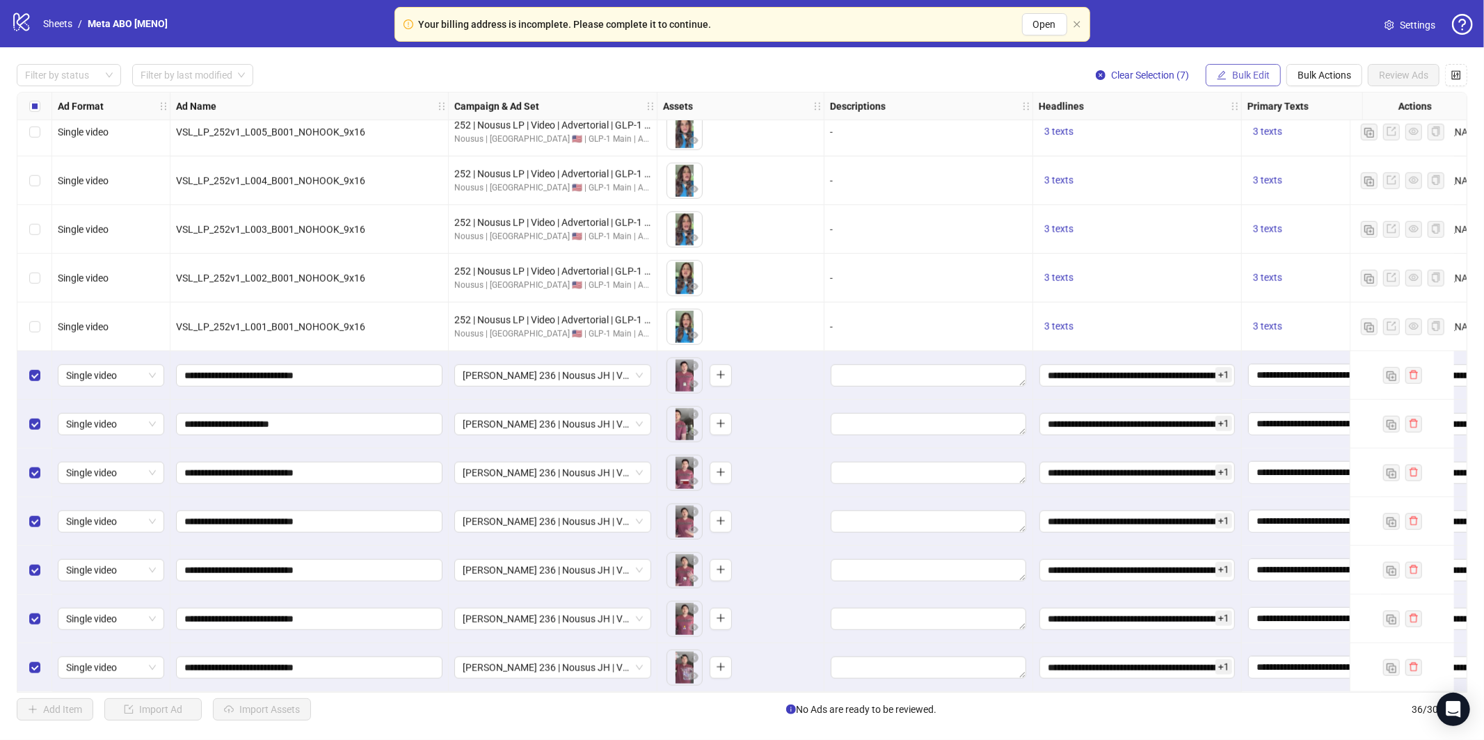
click at [1238, 73] on span "Bulk Edit" at bounding box center [1251, 75] width 38 height 11
click at [1233, 300] on span "Call to Action" at bounding box center [1256, 303] width 83 height 15
click at [1161, 132] on input "search" at bounding box center [1197, 135] width 249 height 21
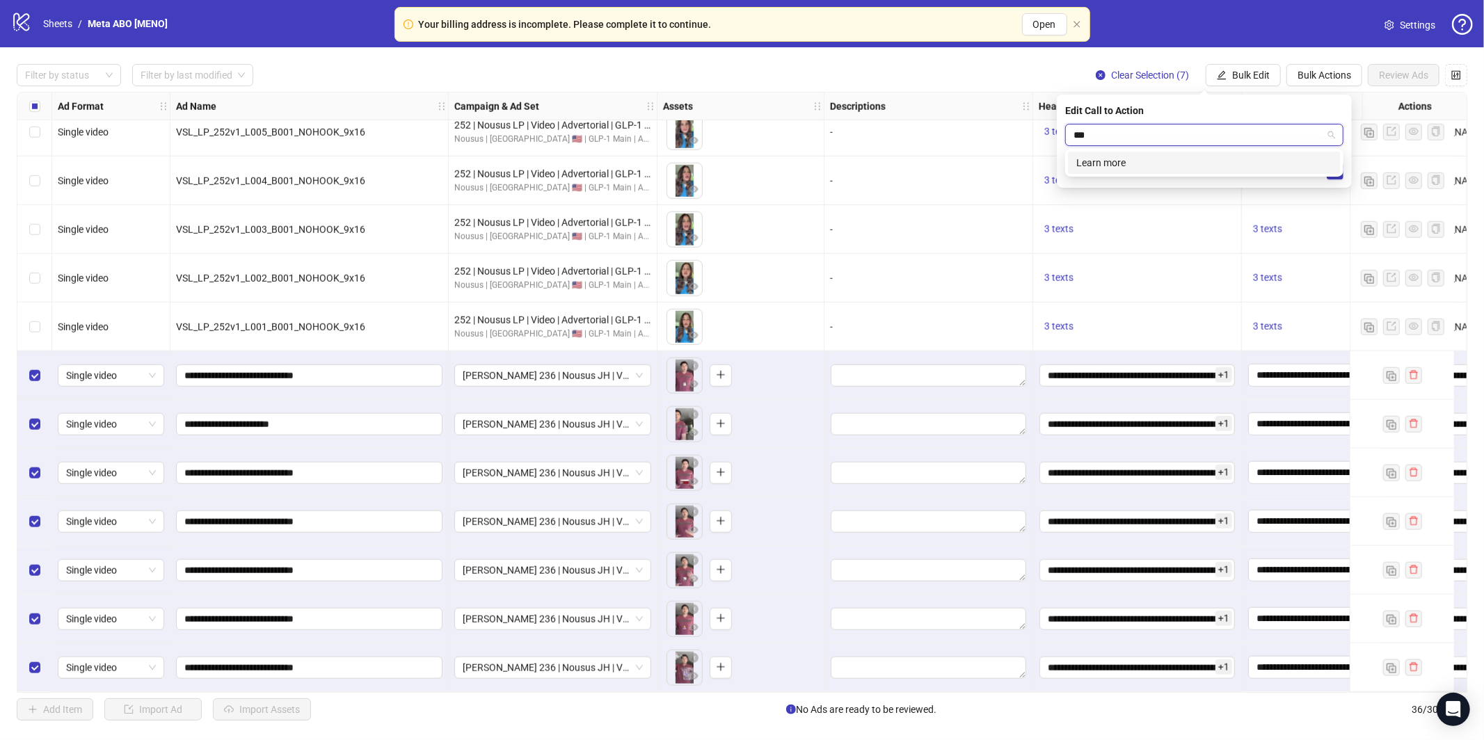
type input "****"
click at [1146, 163] on div "Learn more" at bounding box center [1204, 162] width 256 height 15
click at [1338, 176] on button "submit" at bounding box center [1334, 171] width 17 height 17
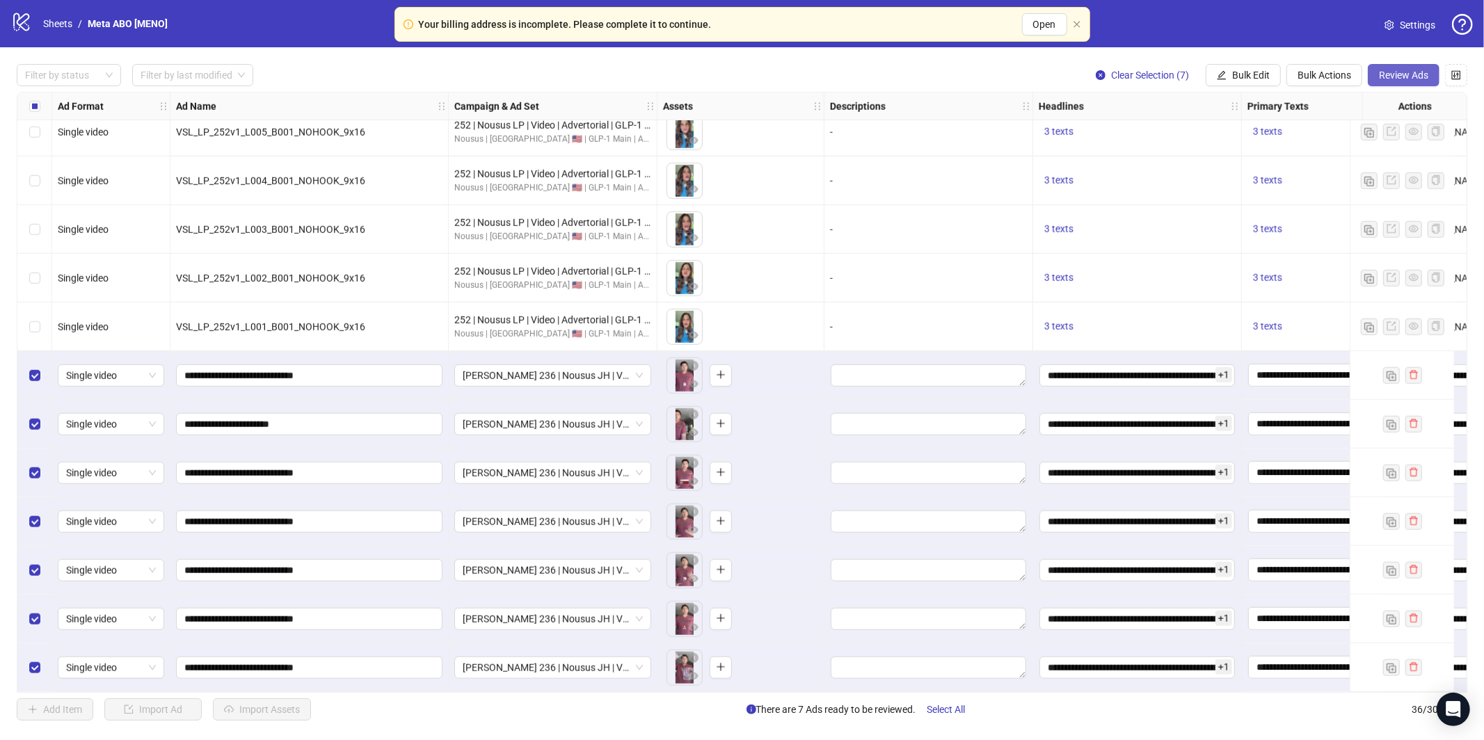
click at [1409, 75] on span "Review Ads" at bounding box center [1403, 75] width 49 height 11
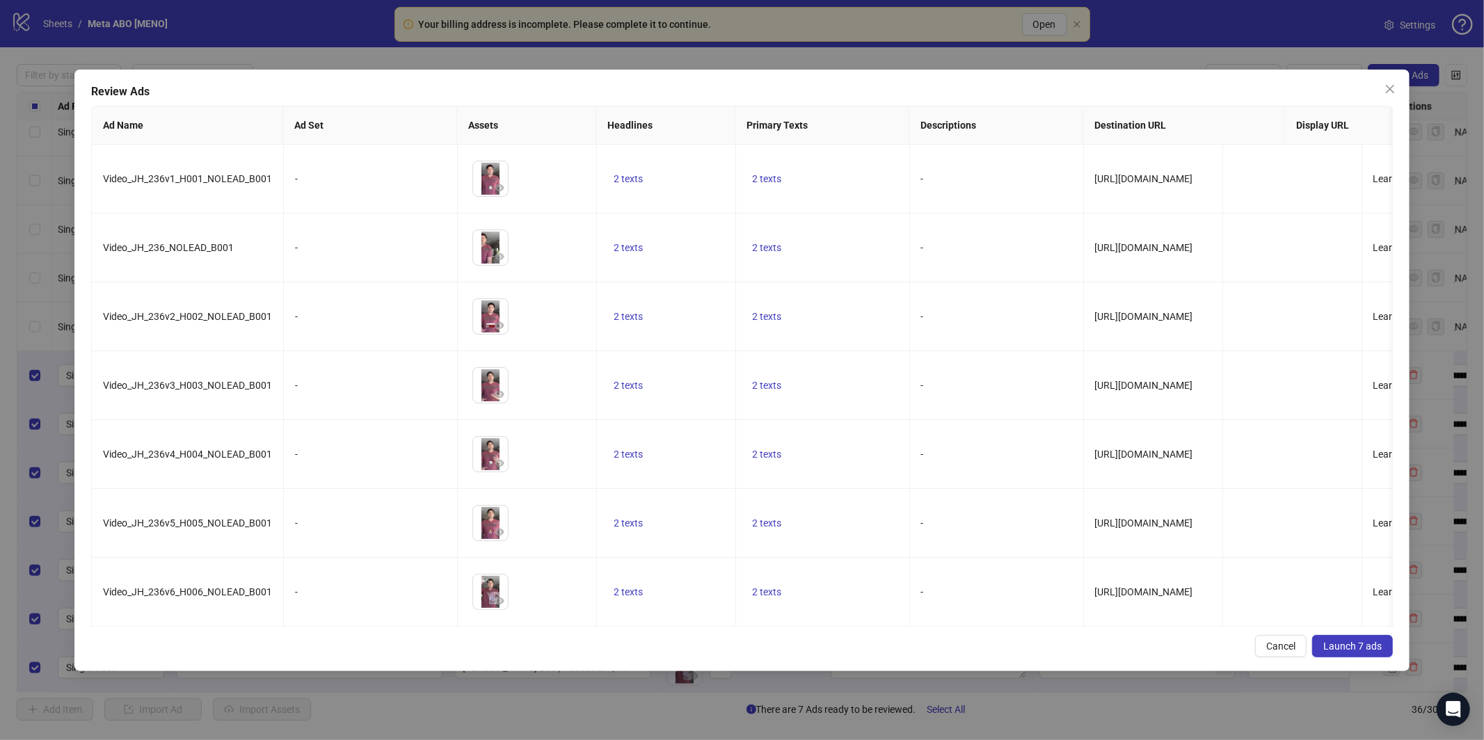
drag, startPoint x: 1345, startPoint y: 646, endPoint x: 1210, endPoint y: 424, distance: 260.7
click at [1345, 646] on span "Launch 7 ads" at bounding box center [1352, 646] width 58 height 11
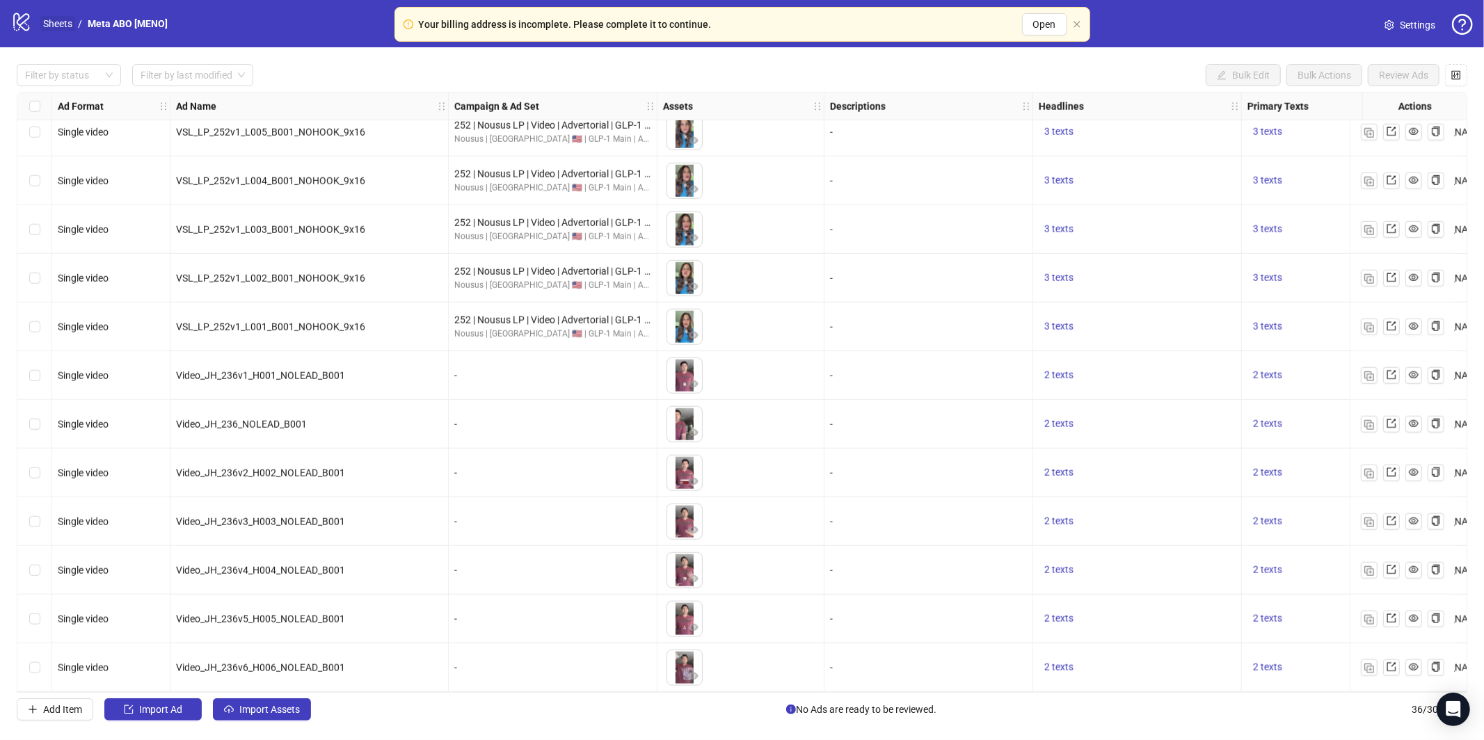
click at [65, 22] on link "Sheets" at bounding box center [57, 23] width 35 height 15
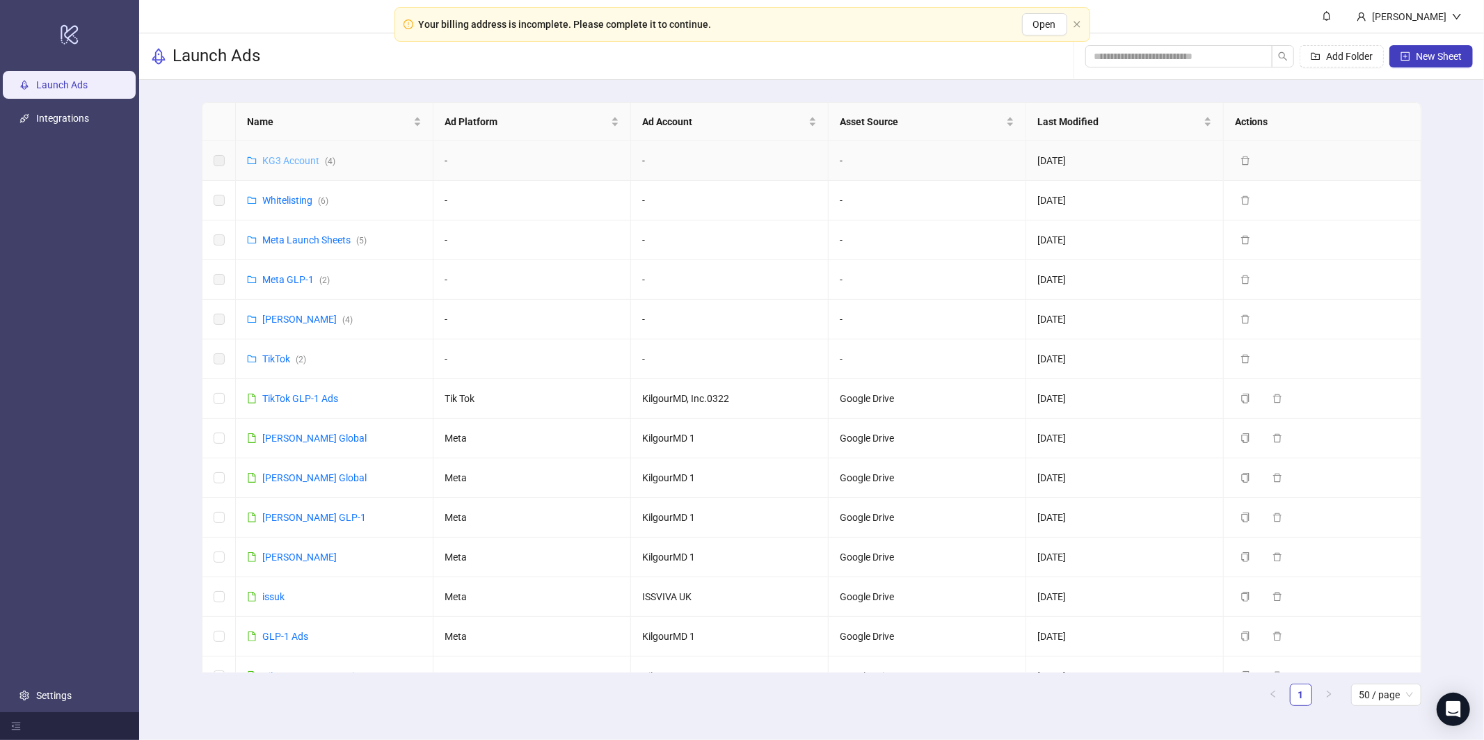
click at [279, 156] on link "KG3 Account ( 4 )" at bounding box center [298, 160] width 73 height 11
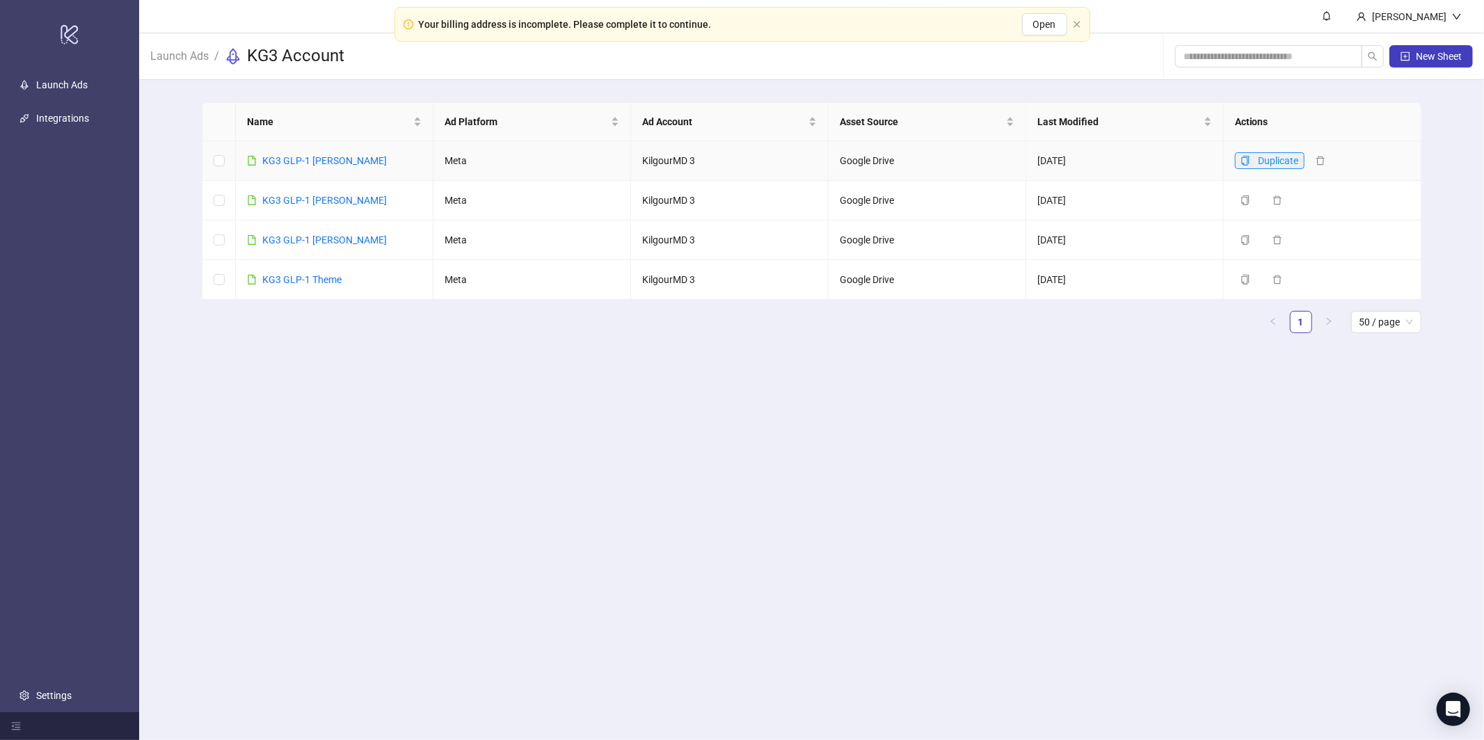
click at [1241, 157] on icon "copy" at bounding box center [1245, 161] width 10 height 10
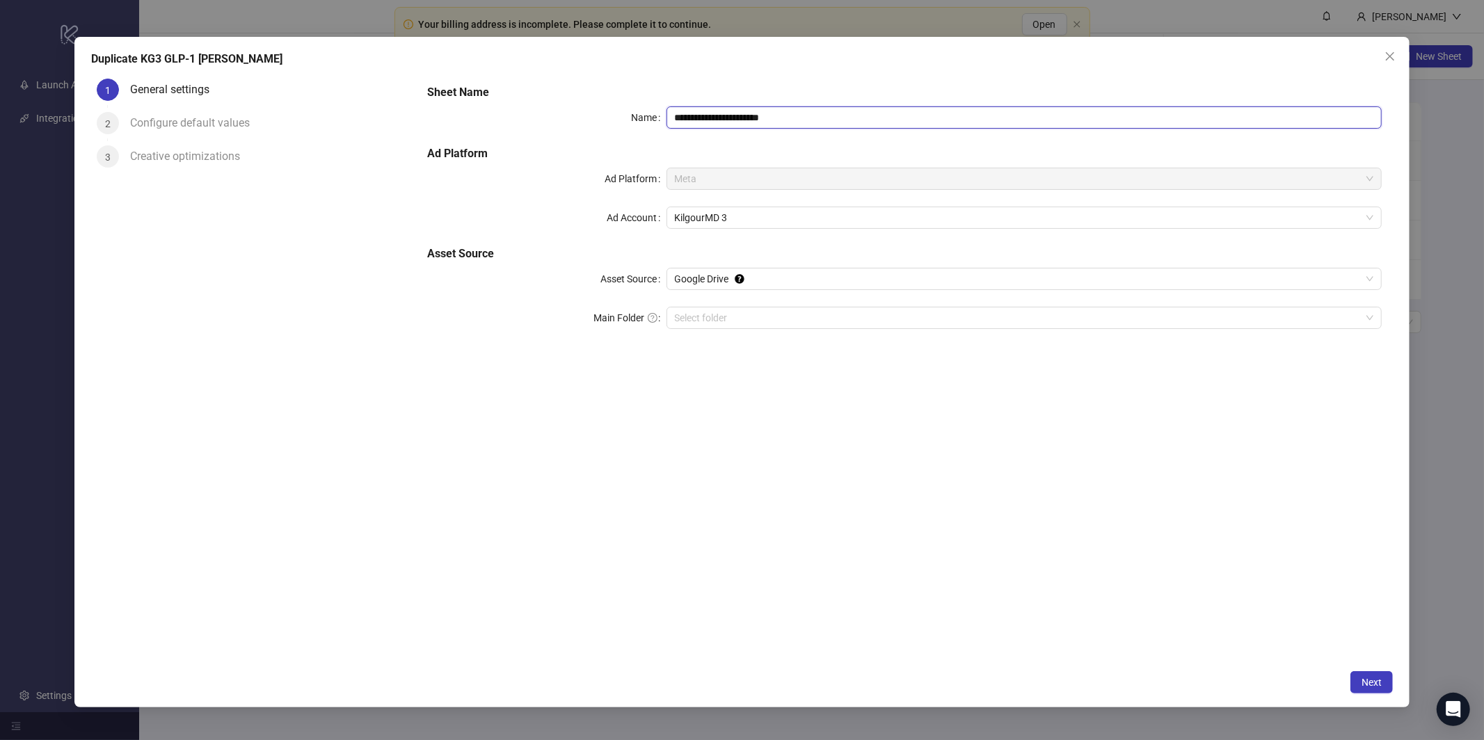
drag, startPoint x: 724, startPoint y: 117, endPoint x: 863, endPoint y: 122, distance: 139.2
click at [863, 122] on input "**********" at bounding box center [1024, 117] width 716 height 22
type input "**********"
click at [193, 119] on div "Configure default values" at bounding box center [195, 123] width 131 height 22
drag, startPoint x: 1370, startPoint y: 687, endPoint x: 1363, endPoint y: 671, distance: 18.1
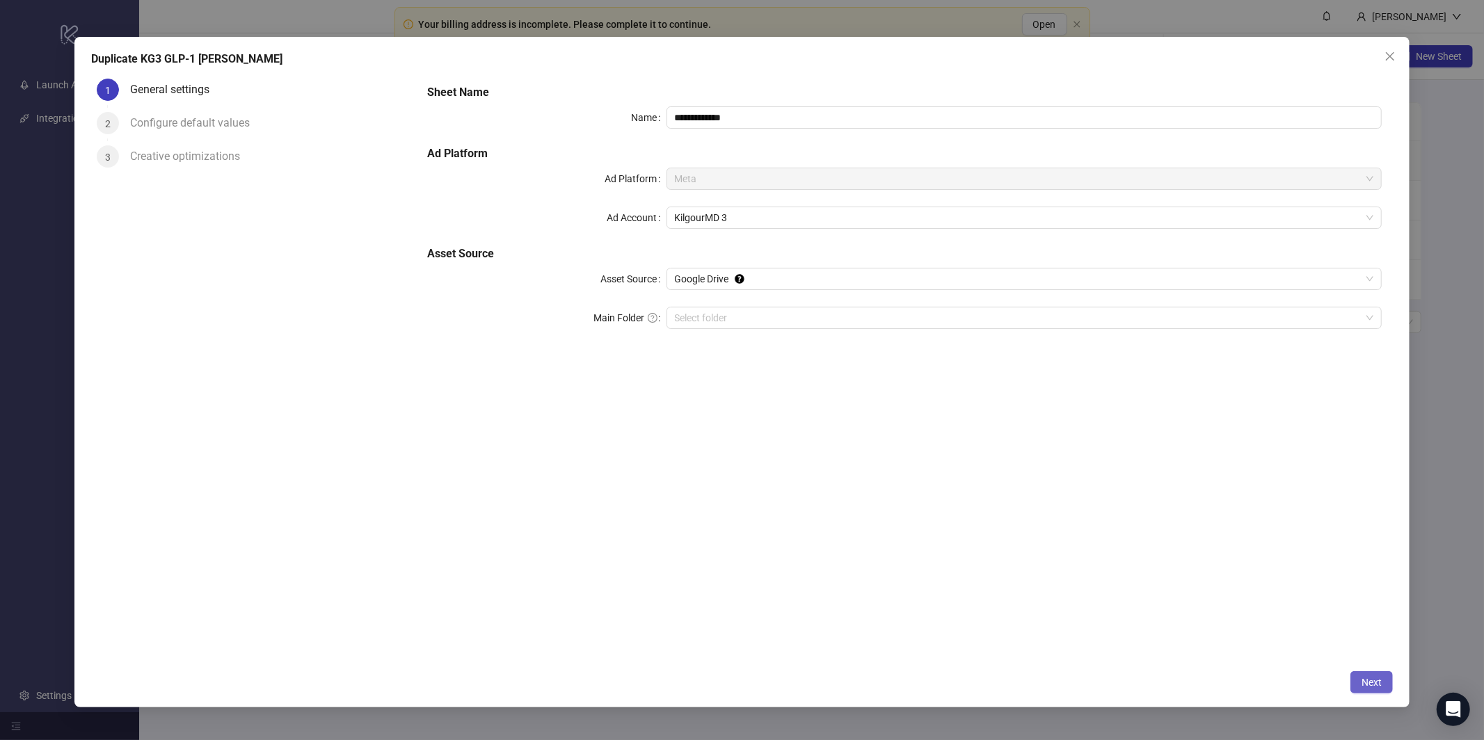
click at [1370, 687] on span "Next" at bounding box center [1371, 682] width 20 height 11
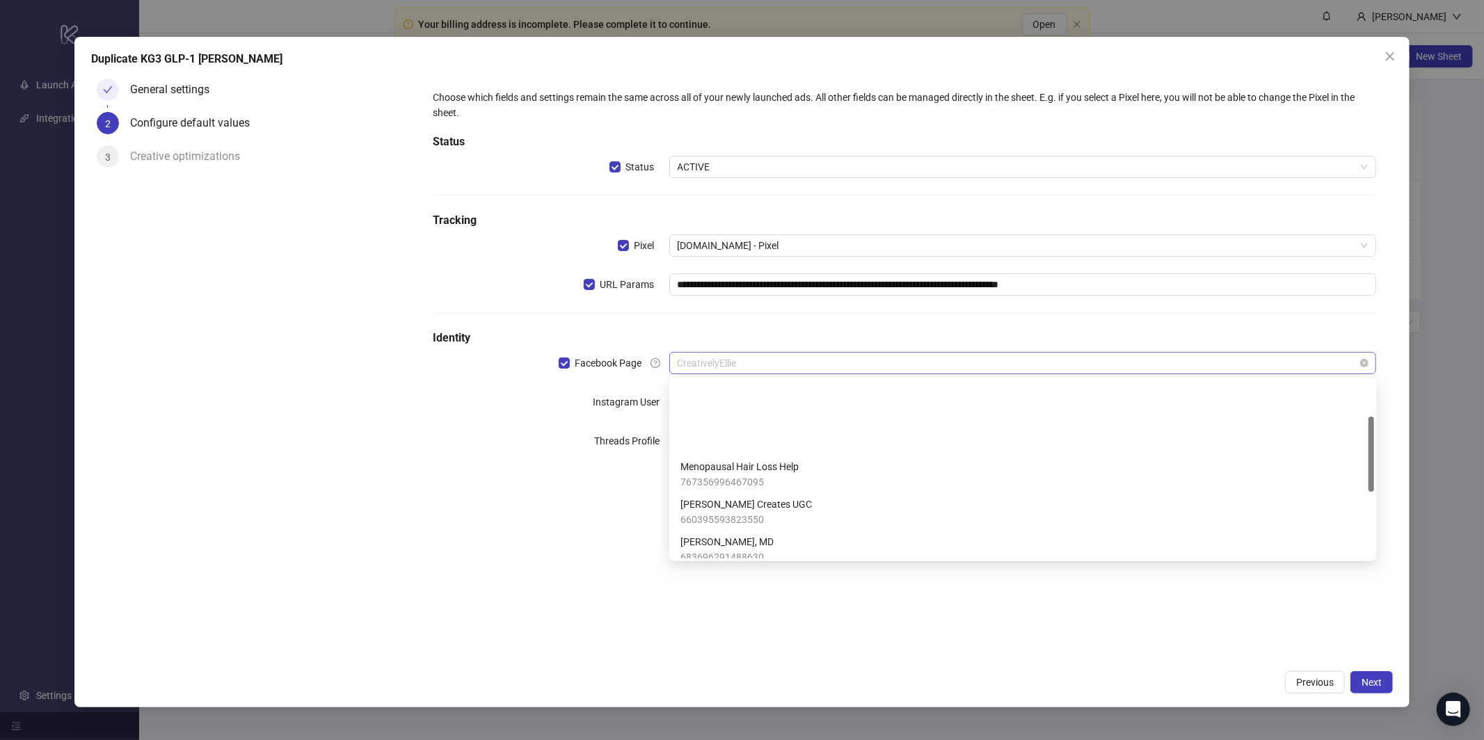
click at [850, 364] on span "CreativelyEllie" at bounding box center [1022, 363] width 691 height 21
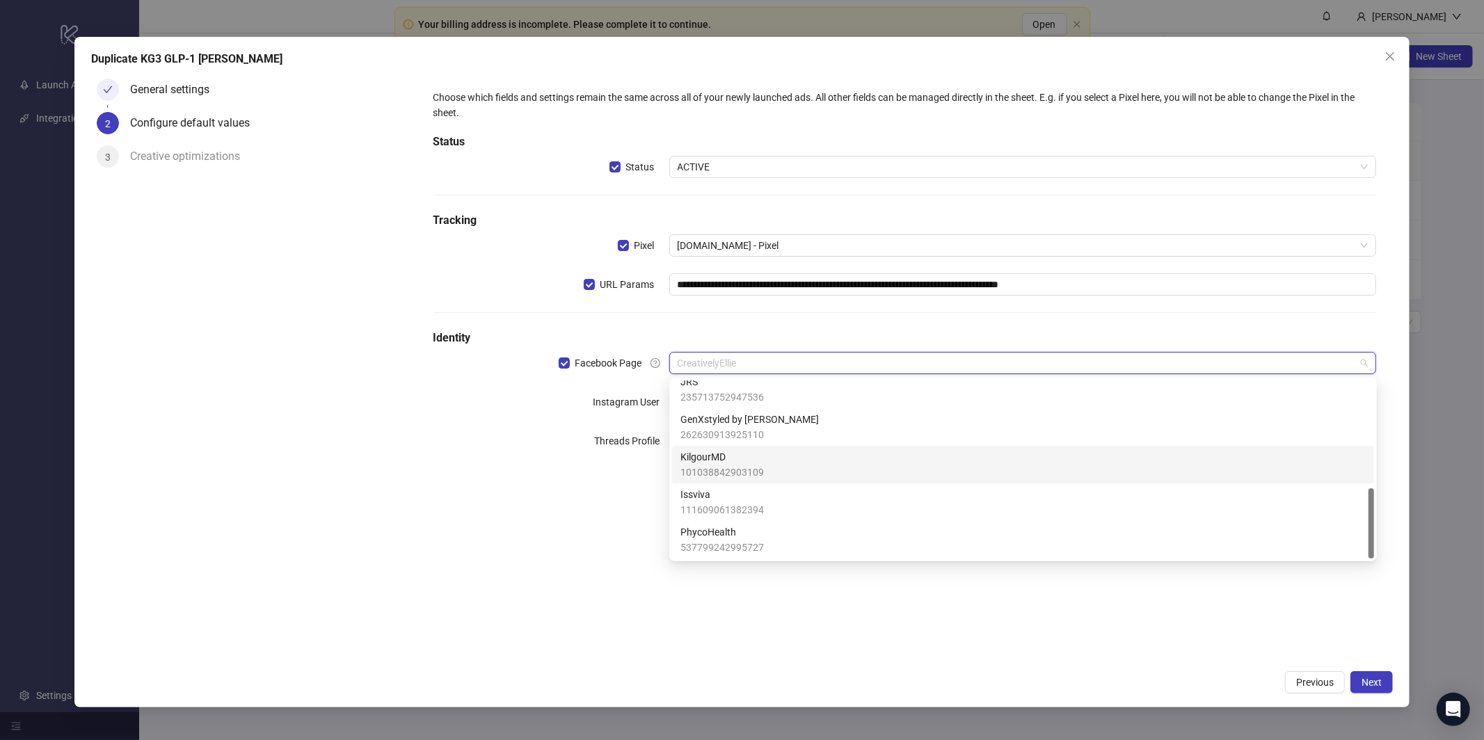
scroll to position [241, 0]
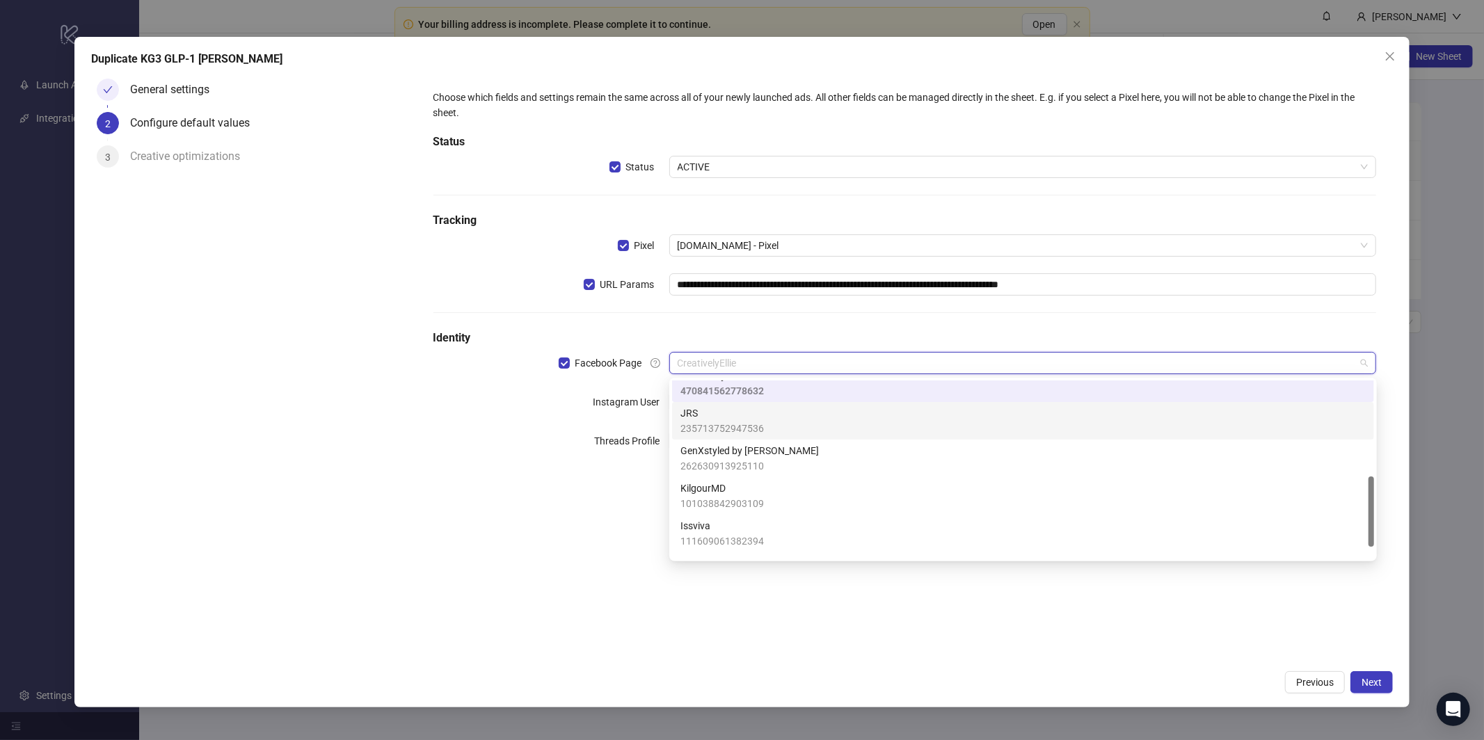
click at [741, 422] on span "235713752947536" at bounding box center [721, 428] width 83 height 15
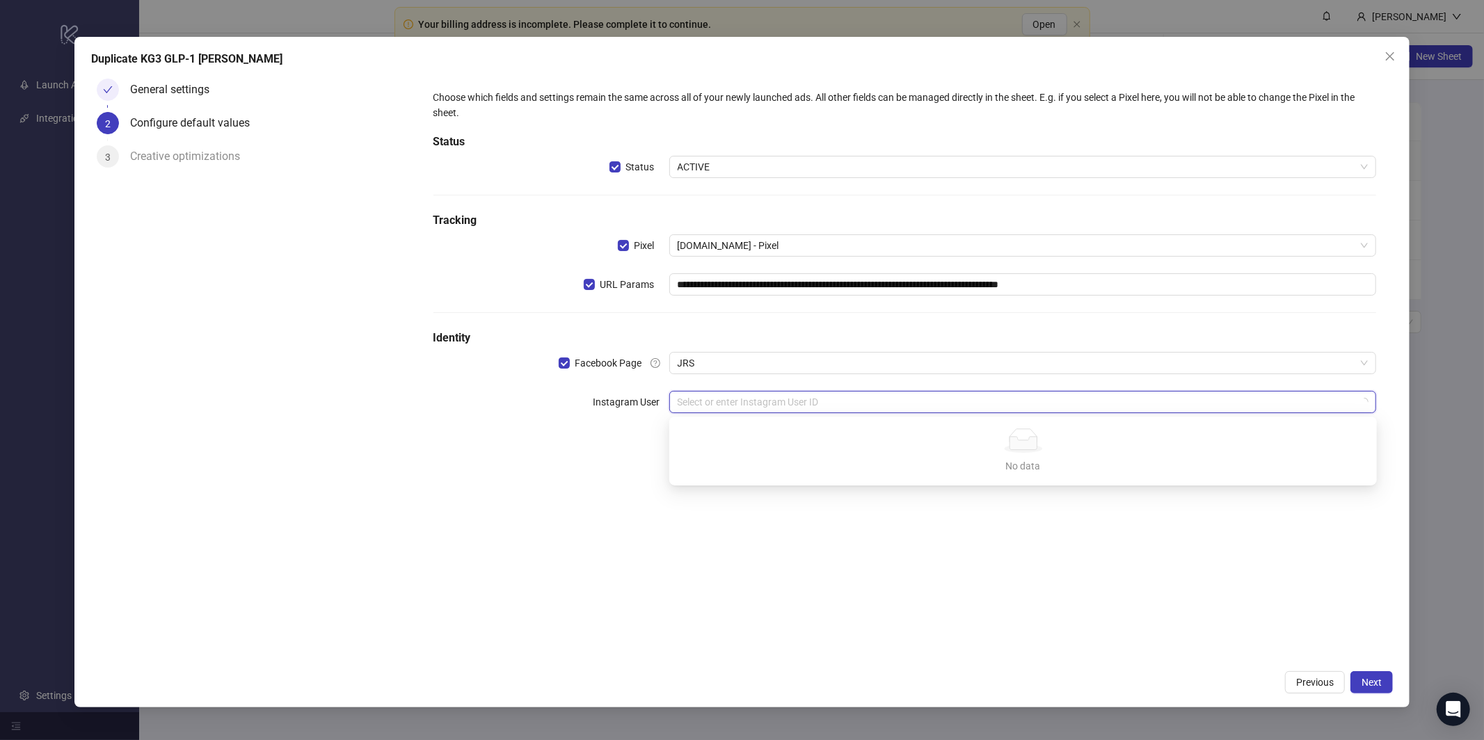
click at [728, 402] on input "search" at bounding box center [1016, 402] width 678 height 21
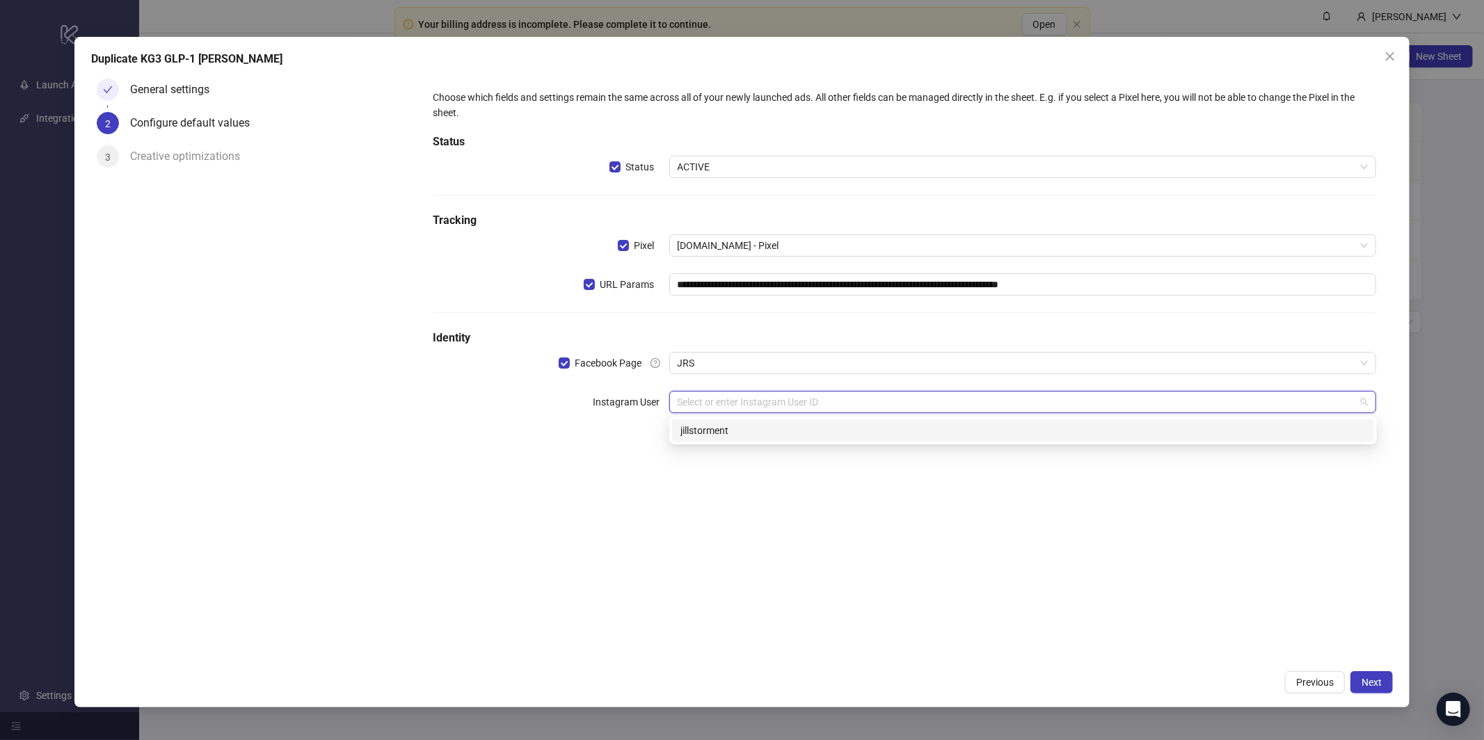
click at [729, 428] on div "jillstorment" at bounding box center [1022, 430] width 685 height 15
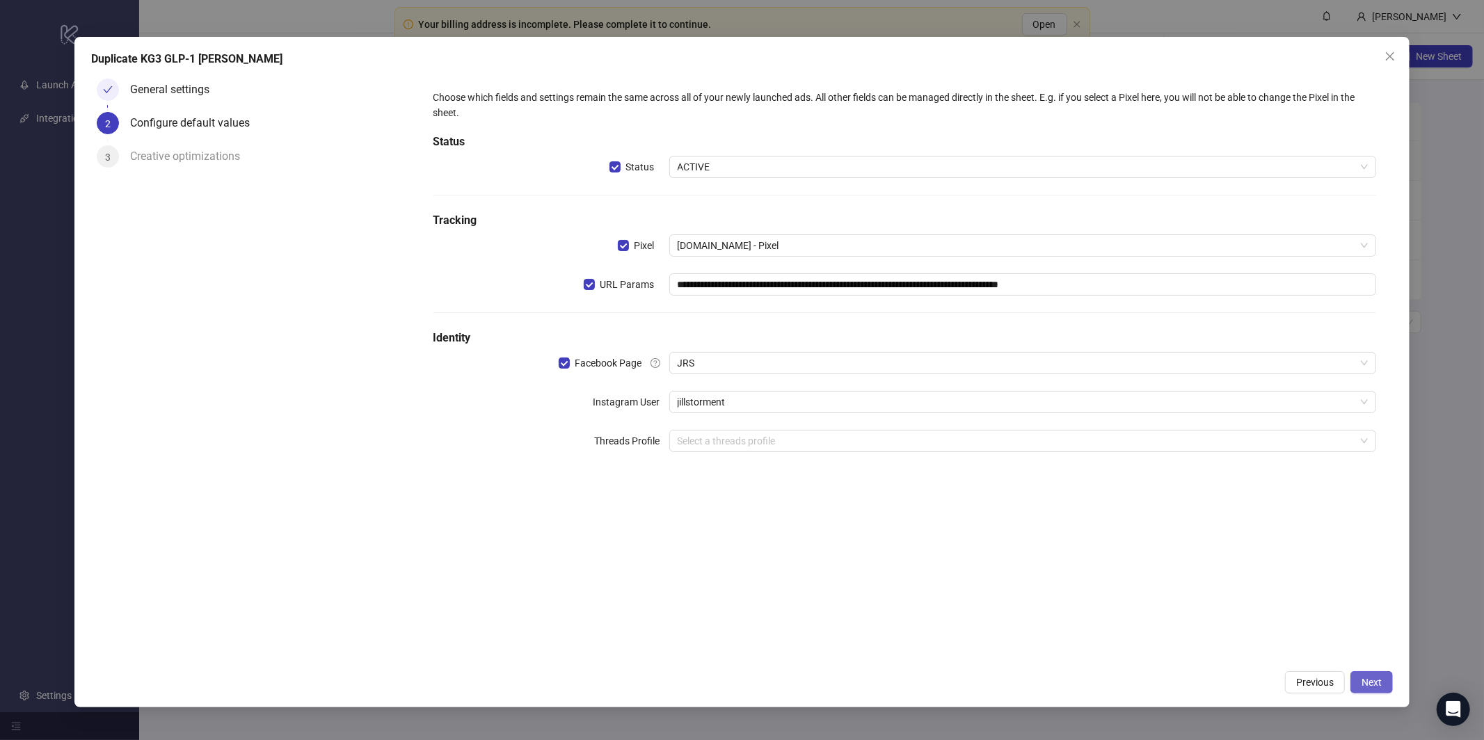
click at [1372, 677] on span "Next" at bounding box center [1371, 682] width 20 height 11
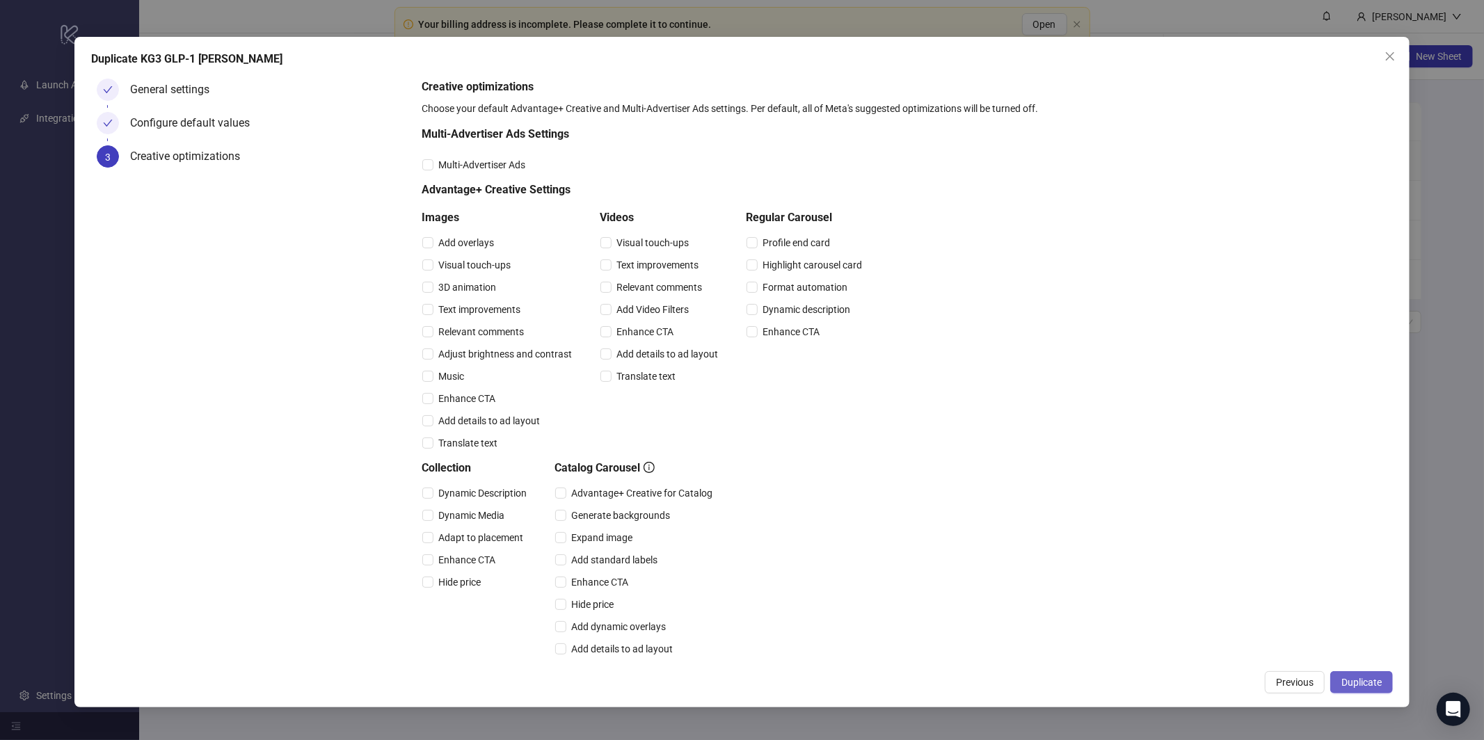
click at [1372, 684] on span "Duplicate" at bounding box center [1361, 682] width 40 height 11
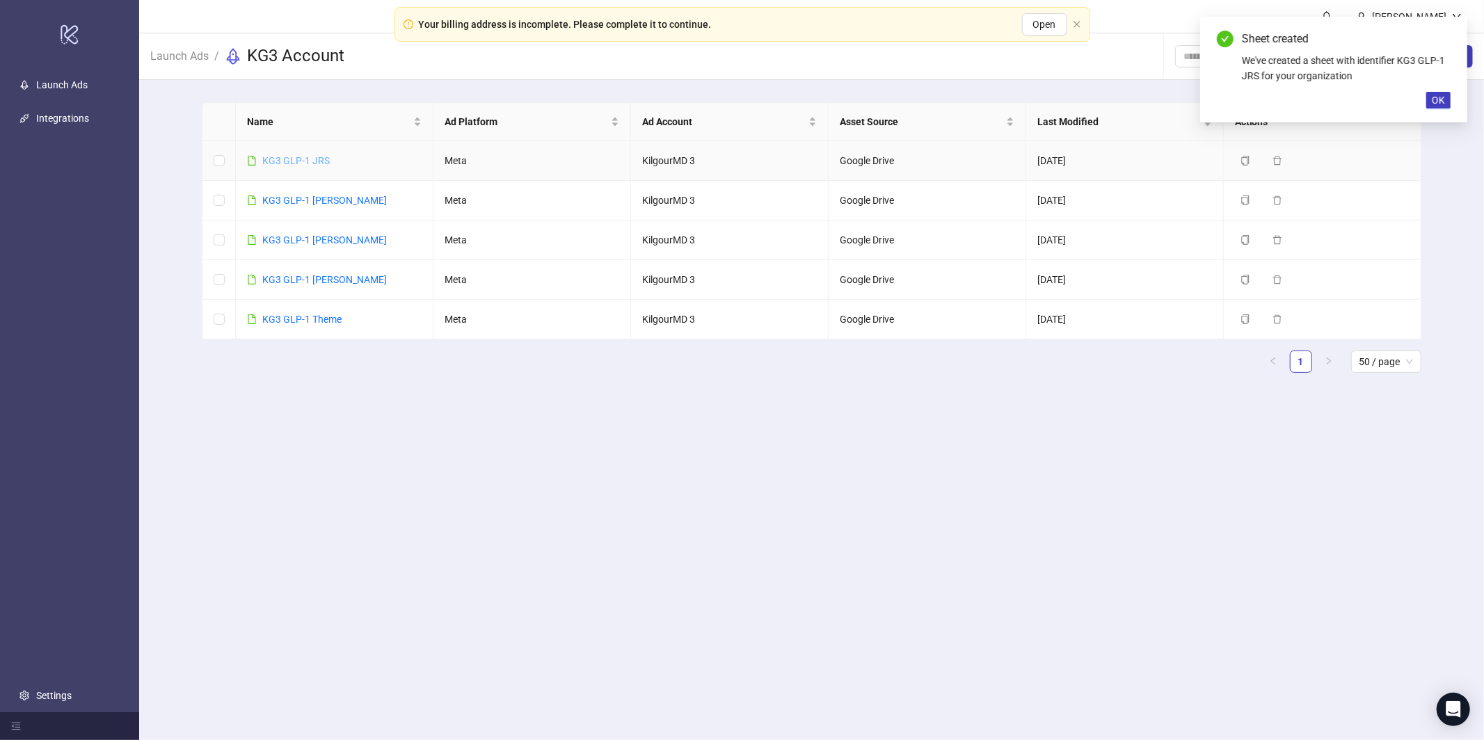
click at [314, 155] on link "KG3 GLP-1 JRS" at bounding box center [295, 160] width 67 height 11
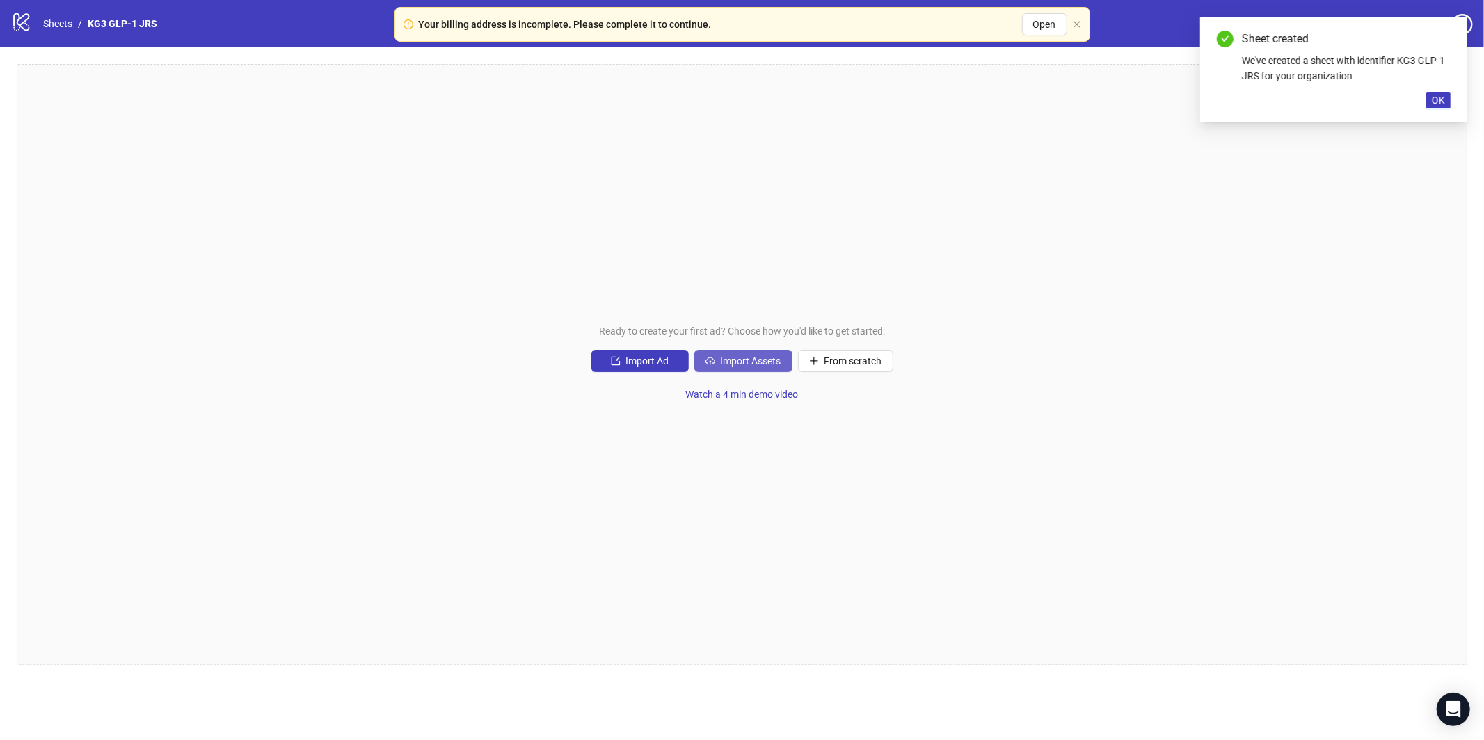
click at [726, 358] on span "Import Assets" at bounding box center [751, 360] width 61 height 11
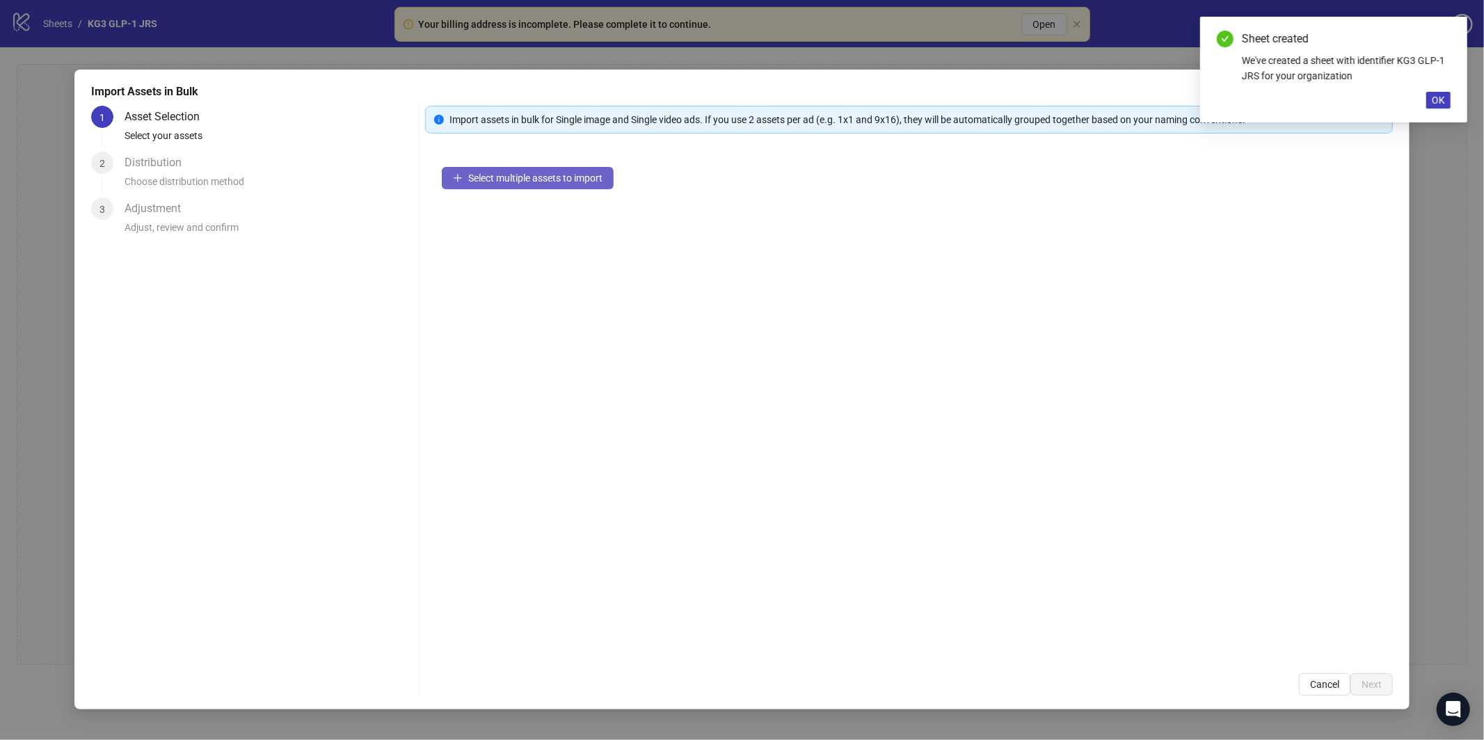
click at [540, 181] on span "Select multiple assets to import" at bounding box center [535, 178] width 134 height 11
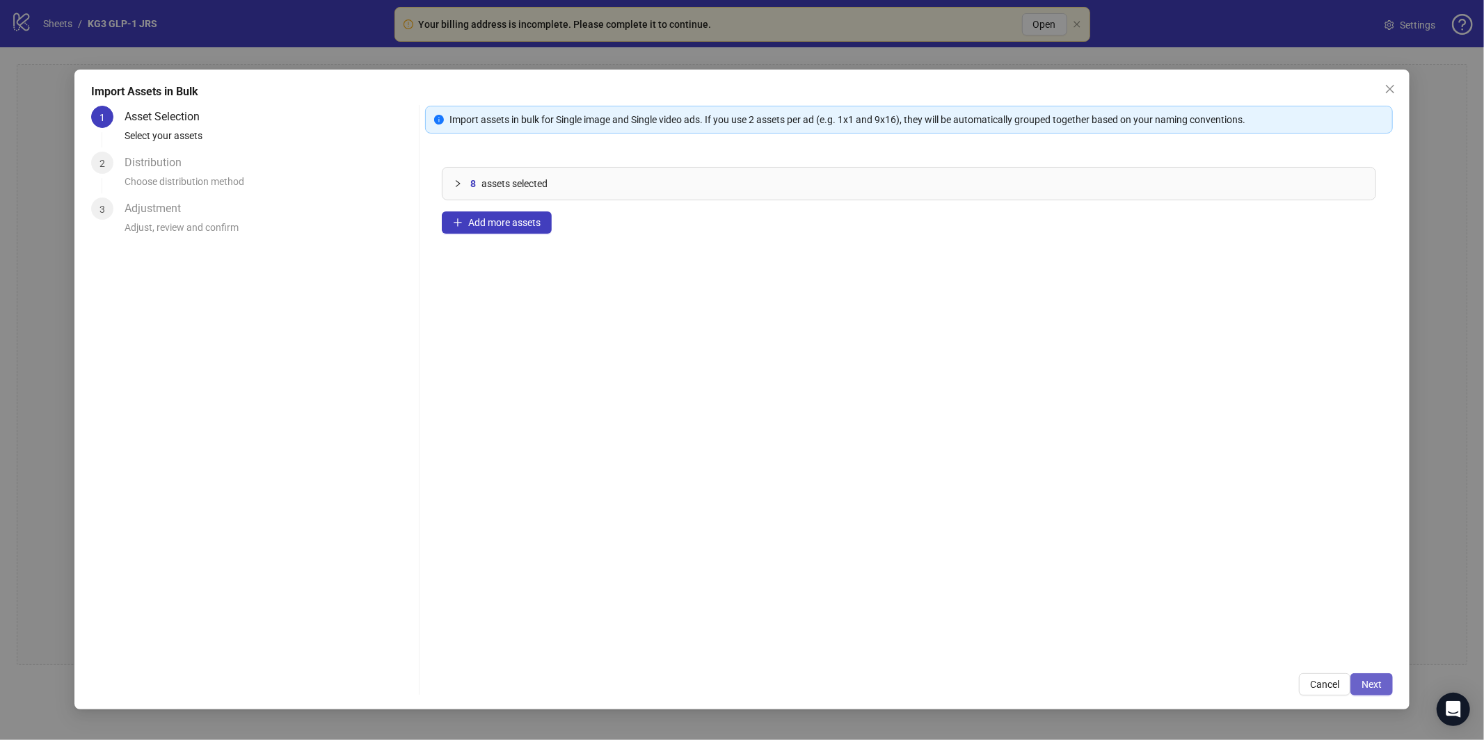
click at [1385, 686] on button "Next" at bounding box center [1371, 684] width 42 height 22
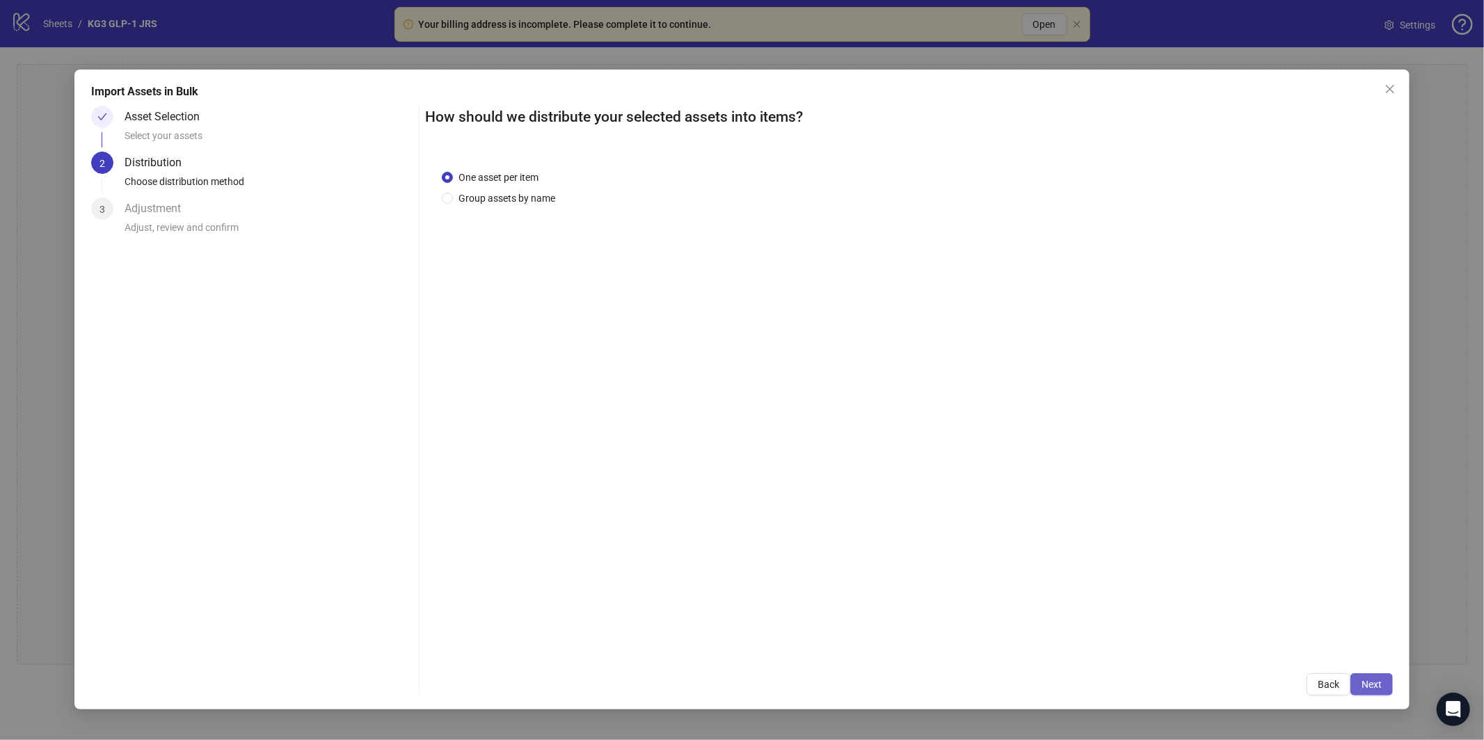
click at [1368, 685] on span "Next" at bounding box center [1371, 684] width 20 height 11
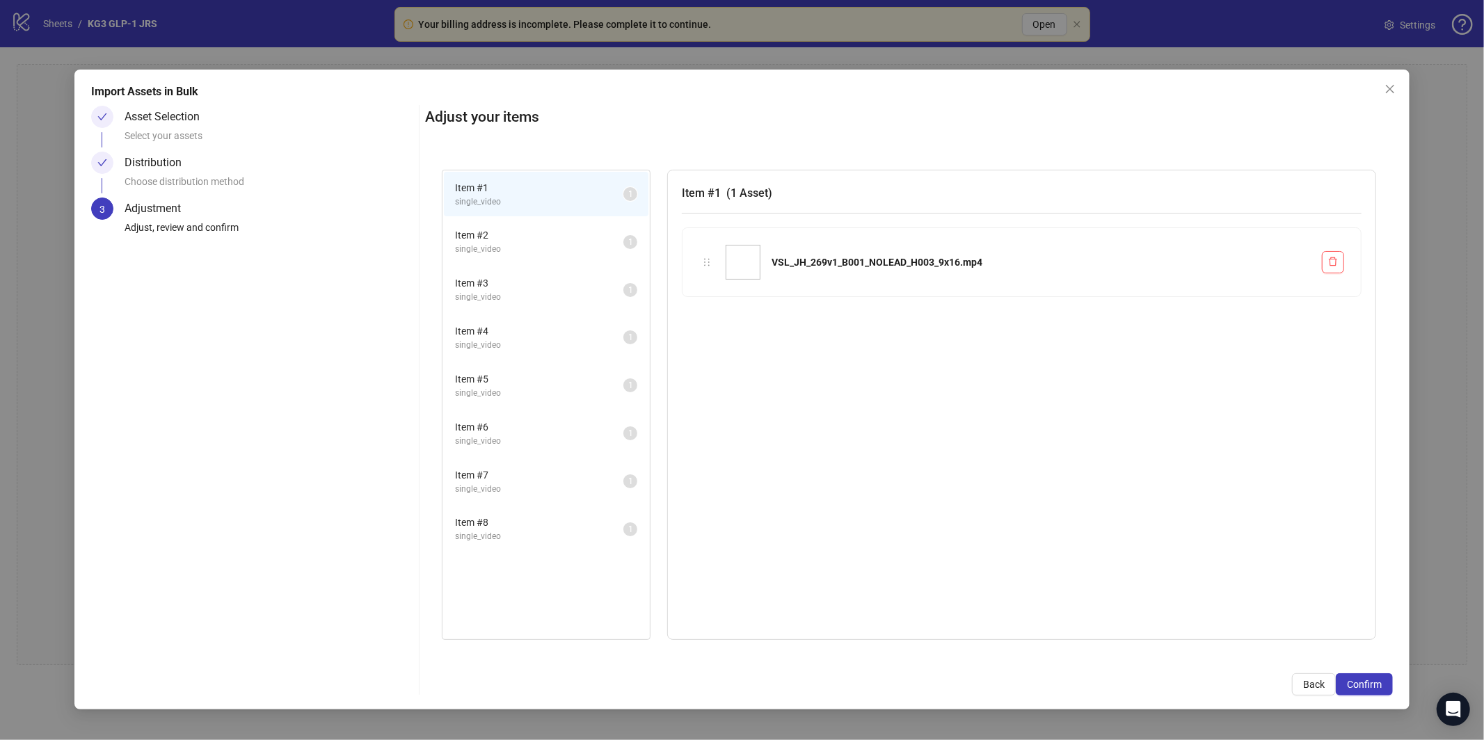
click at [1363, 696] on div "Import Assets in Bulk Asset Selection Select your assets Distribution Choose di…" at bounding box center [742, 390] width 1336 height 640
click at [1363, 679] on span "Confirm" at bounding box center [1364, 684] width 35 height 11
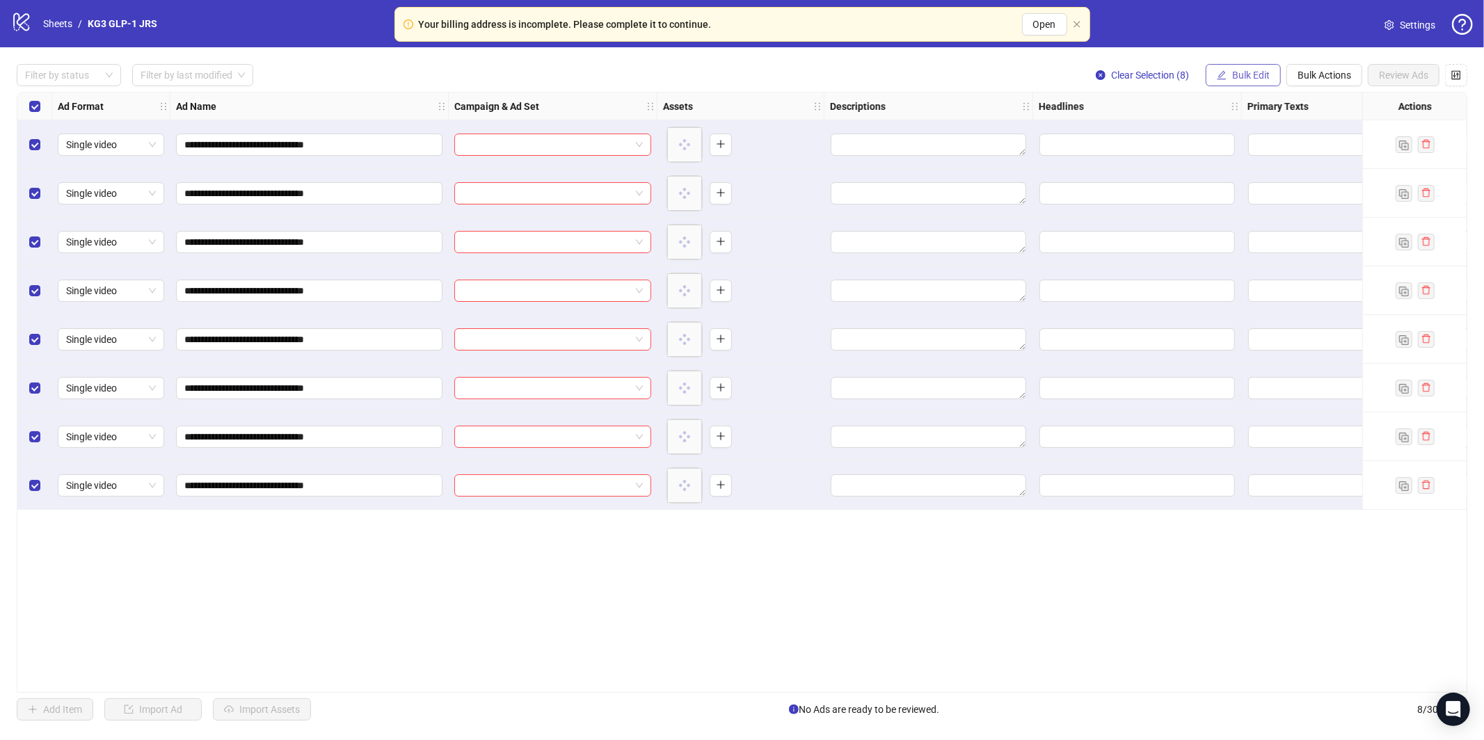
click at [1256, 72] on span "Bulk Edit" at bounding box center [1251, 75] width 38 height 11
click at [1269, 141] on span "Campaign & Ad Set" at bounding box center [1256, 147] width 83 height 15
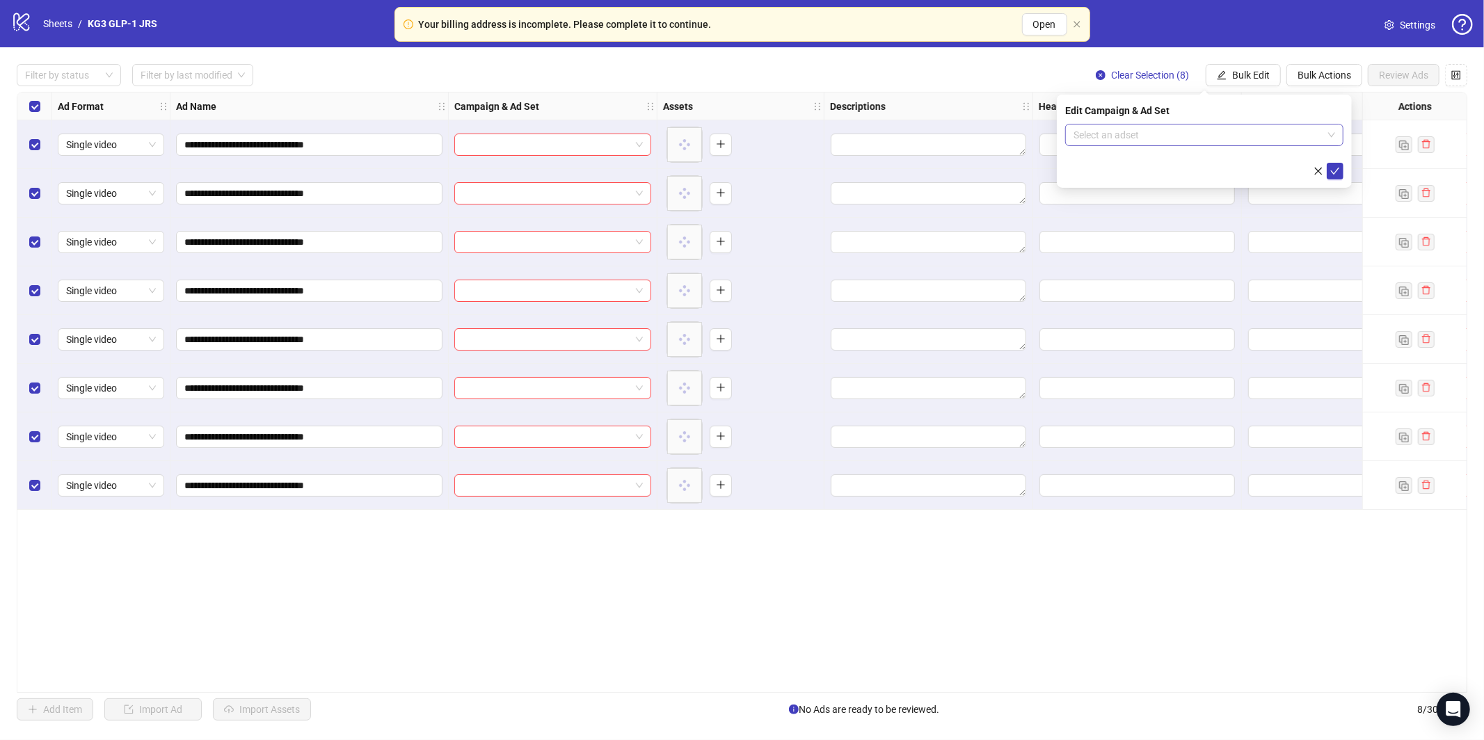
click at [1200, 132] on input "search" at bounding box center [1197, 135] width 249 height 21
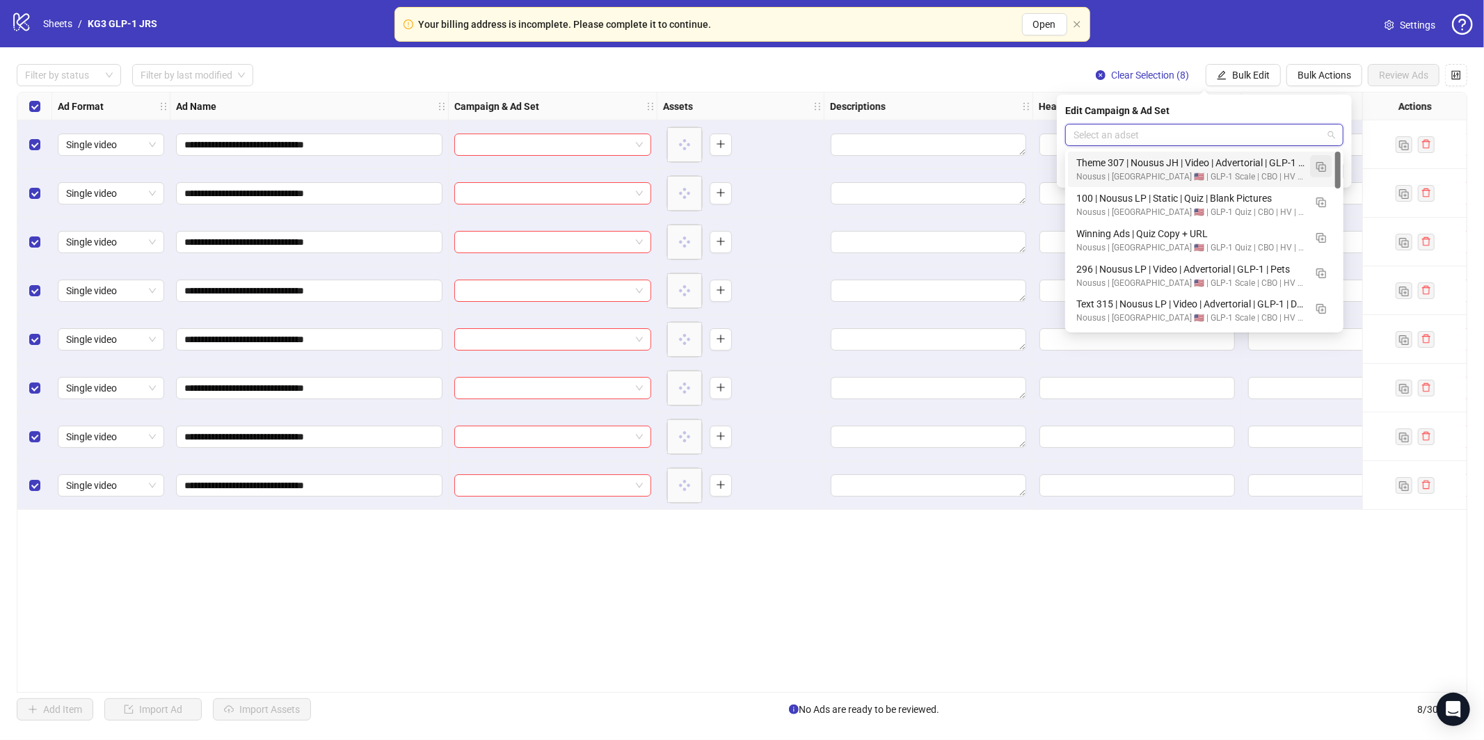
click at [1320, 165] on img "button" at bounding box center [1321, 167] width 10 height 10
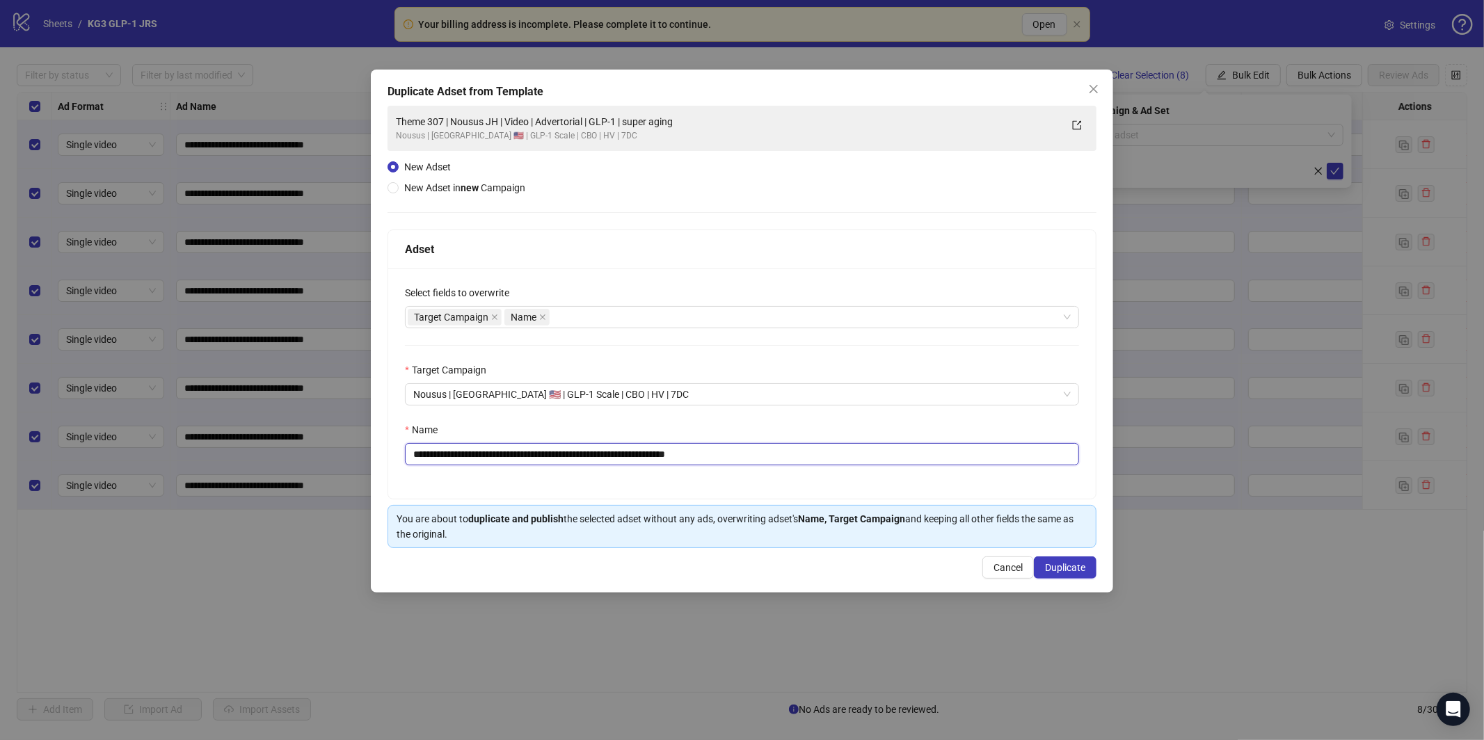
click at [975, 458] on input "**********" at bounding box center [742, 454] width 674 height 22
paste input "text"
type input "**********"
click at [1081, 569] on span "Duplicate" at bounding box center [1065, 567] width 40 height 11
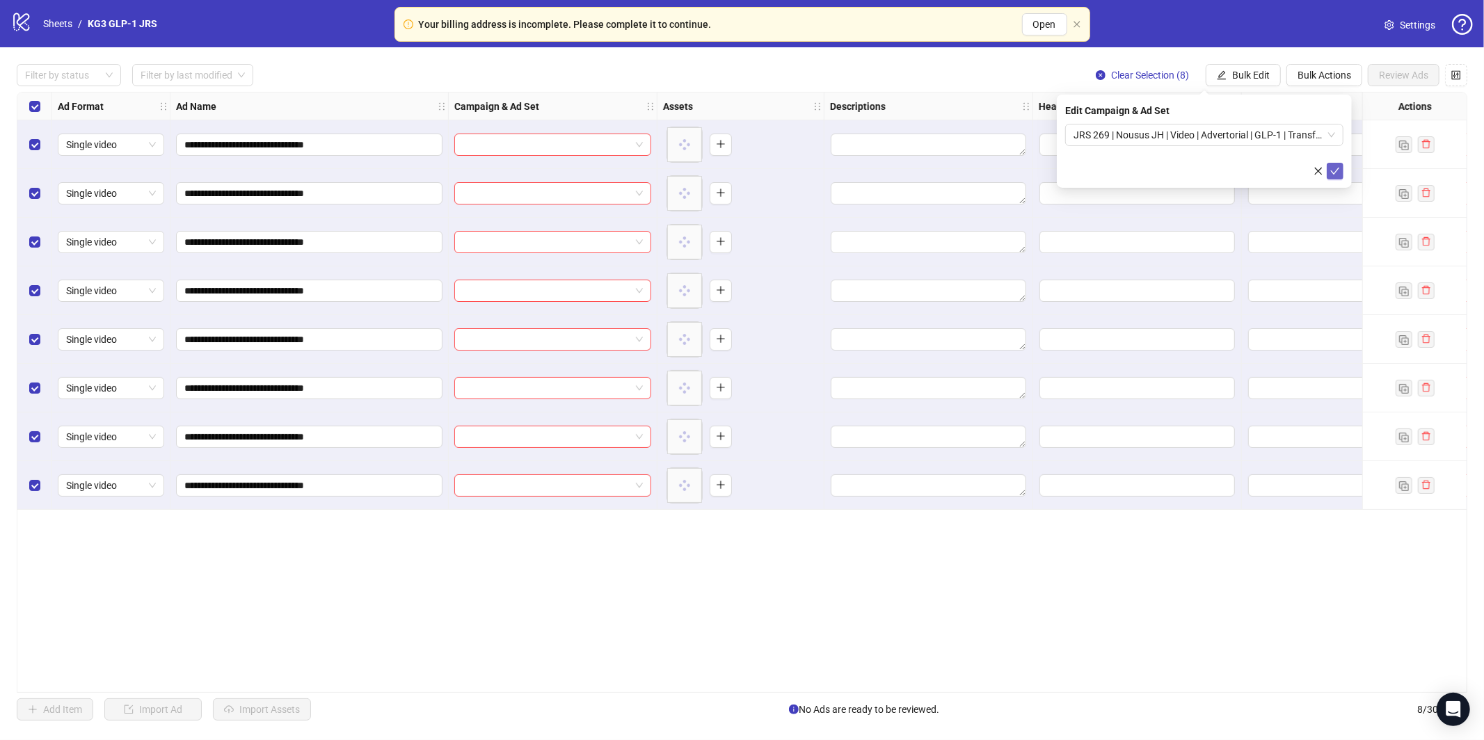
click at [1336, 166] on icon "check" at bounding box center [1335, 171] width 10 height 10
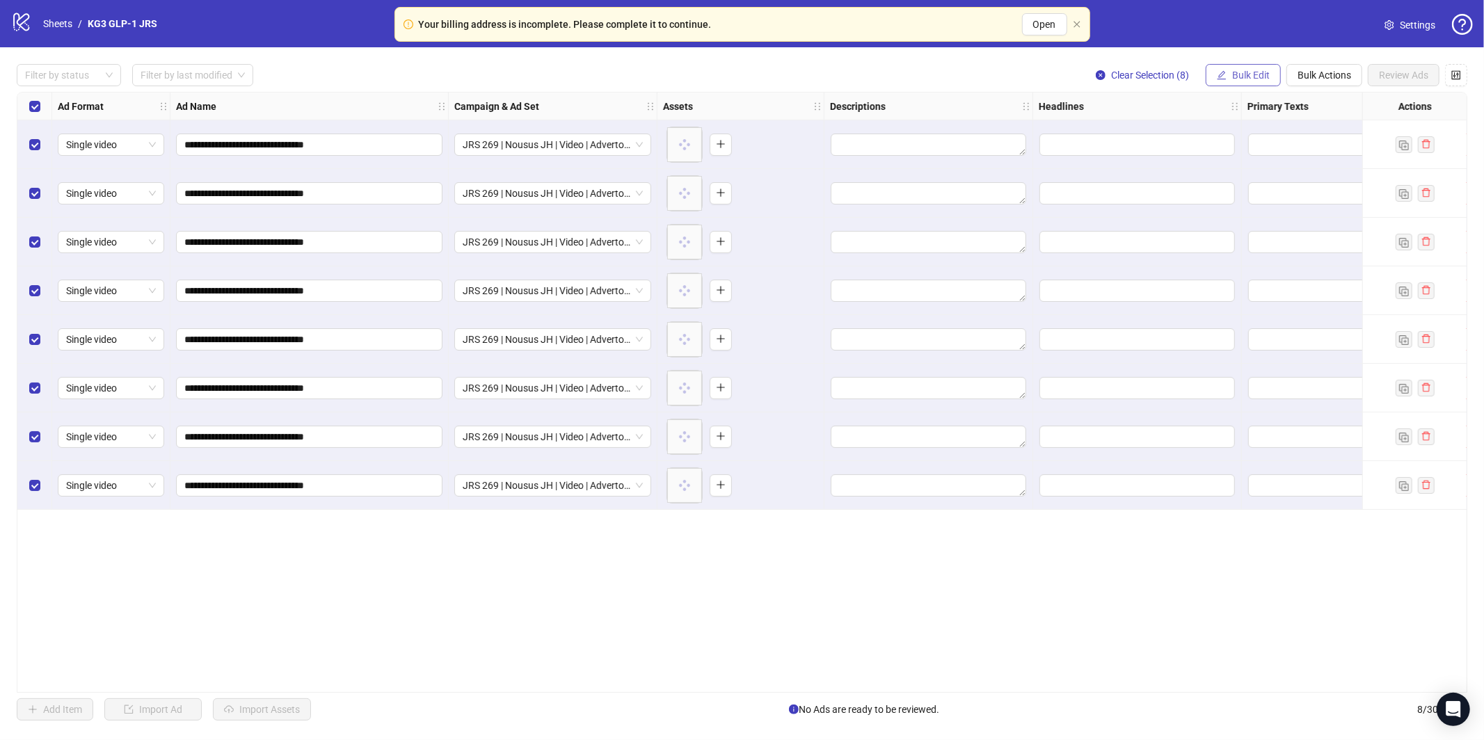
click at [1246, 74] on span "Bulk Edit" at bounding box center [1251, 75] width 38 height 11
click at [1258, 209] on span "Primary Texts" at bounding box center [1256, 214] width 83 height 15
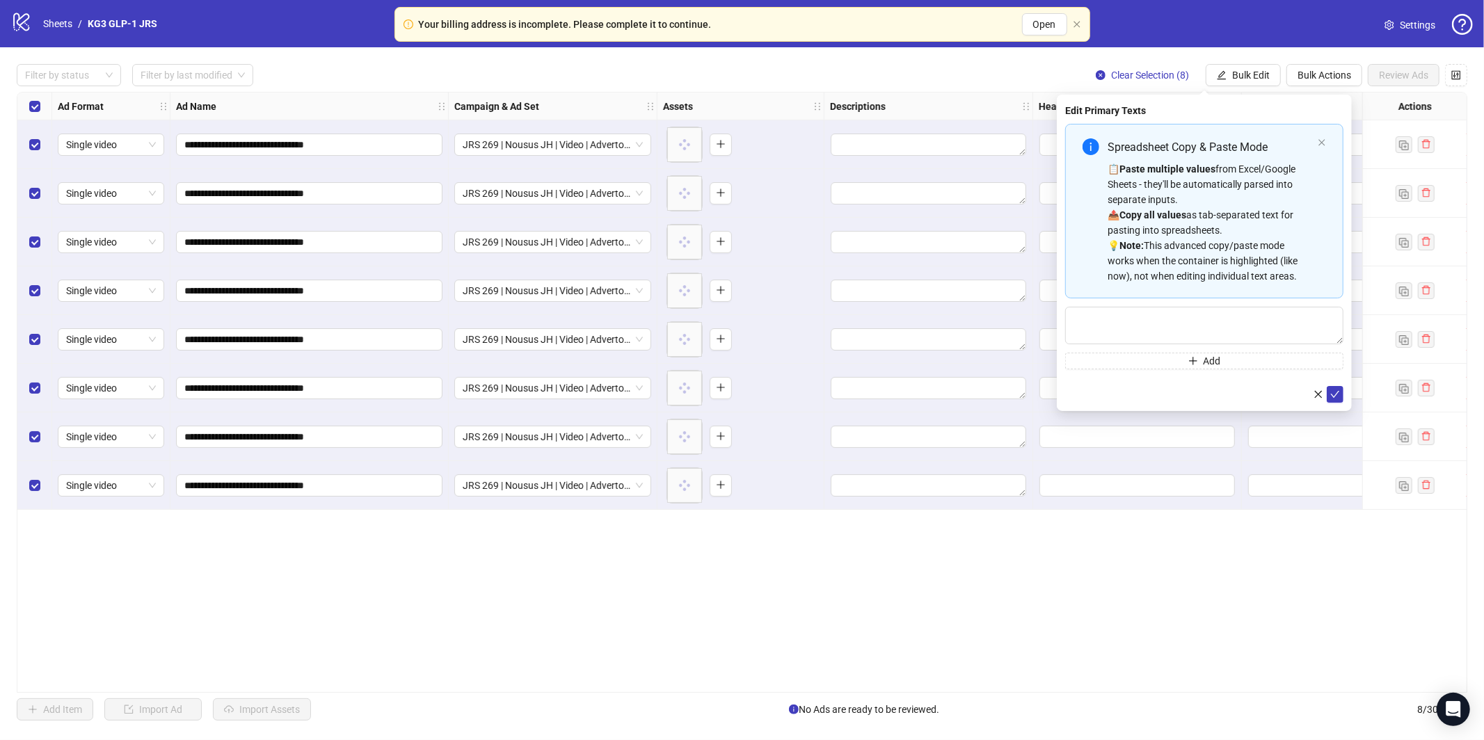
drag, startPoint x: 1217, startPoint y: 193, endPoint x: 1229, endPoint y: 225, distance: 34.1
click at [1217, 193] on div "📋 Paste multiple values from Excel/Google Sheets - they'll be automatically par…" at bounding box center [1209, 222] width 205 height 122
type textarea "**********"
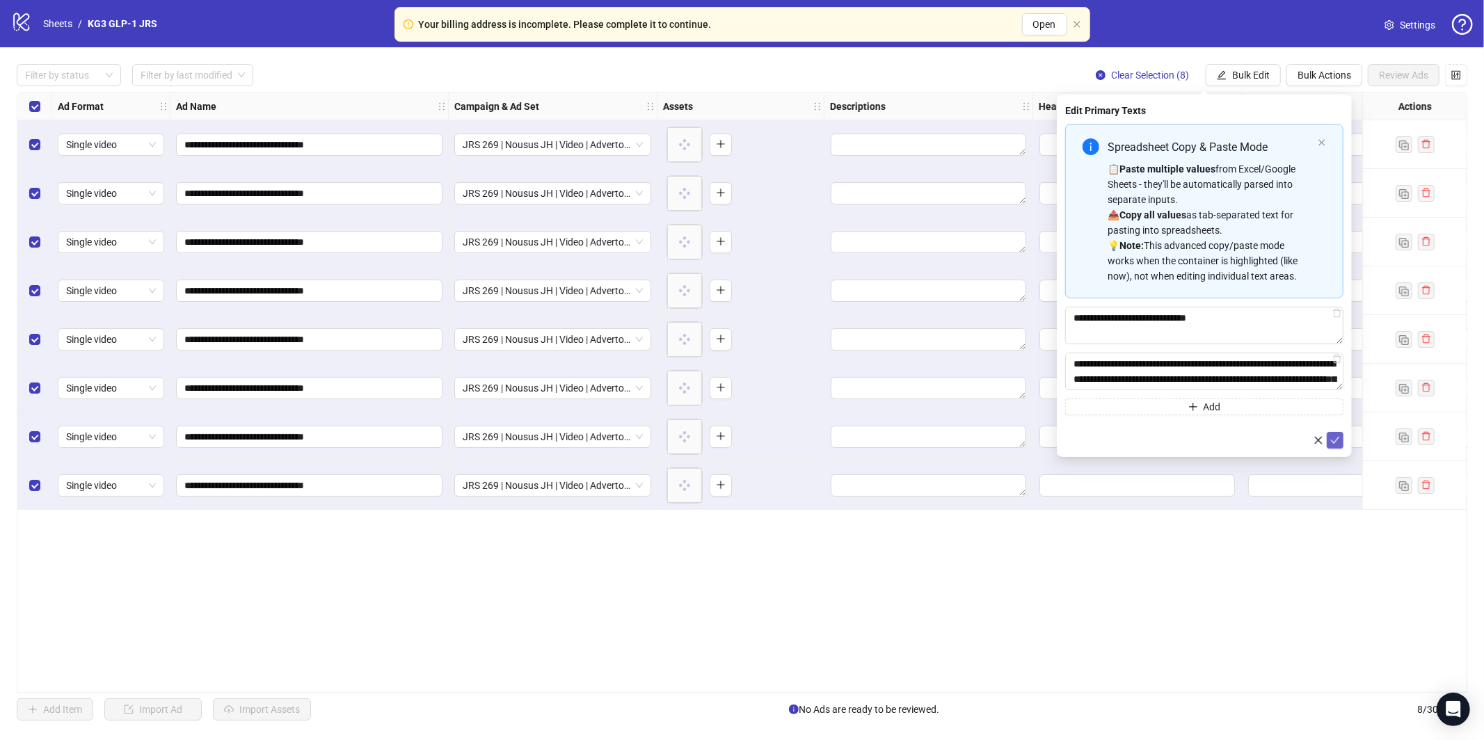
click at [1333, 440] on icon "check" at bounding box center [1335, 440] width 10 height 10
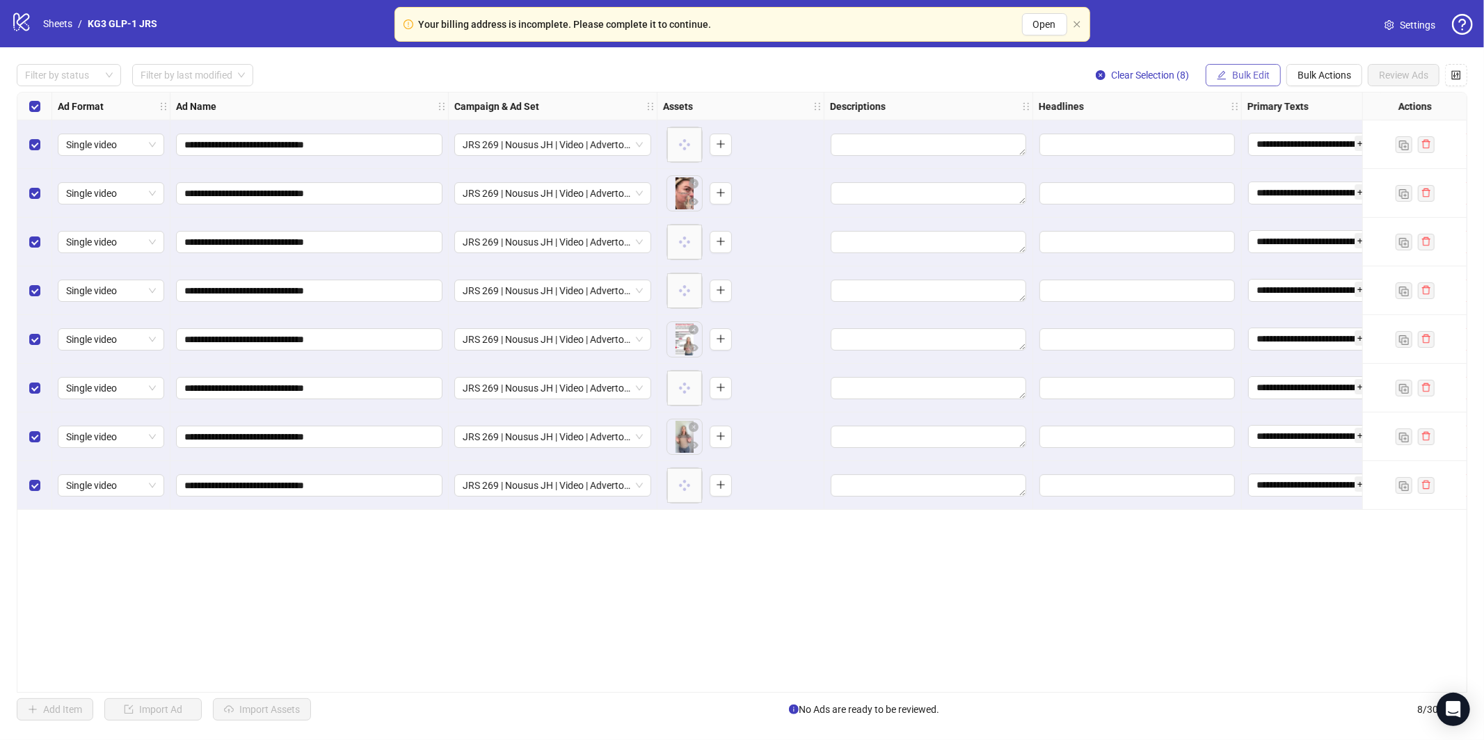
click at [1246, 78] on span "Bulk Edit" at bounding box center [1251, 75] width 38 height 11
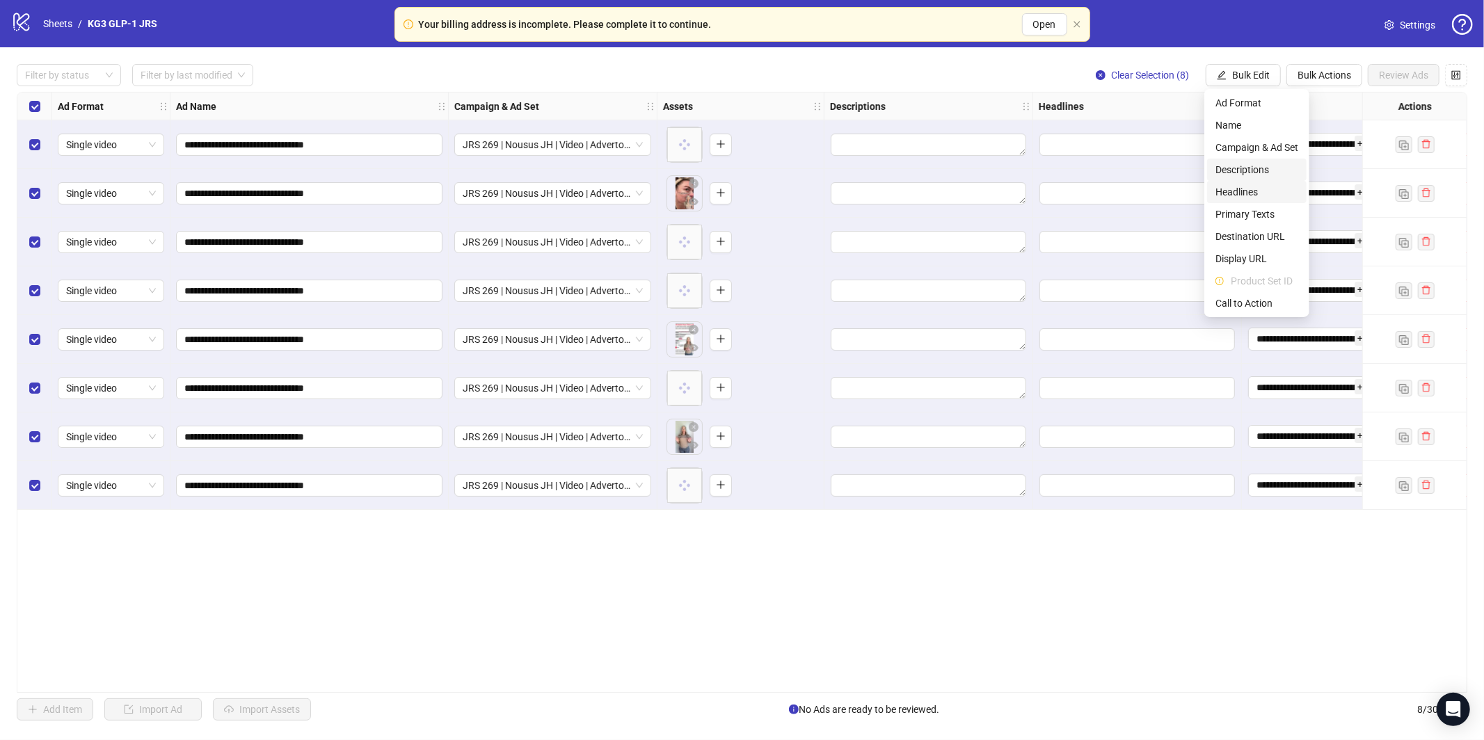
click at [1253, 189] on span "Headlines" at bounding box center [1256, 191] width 83 height 15
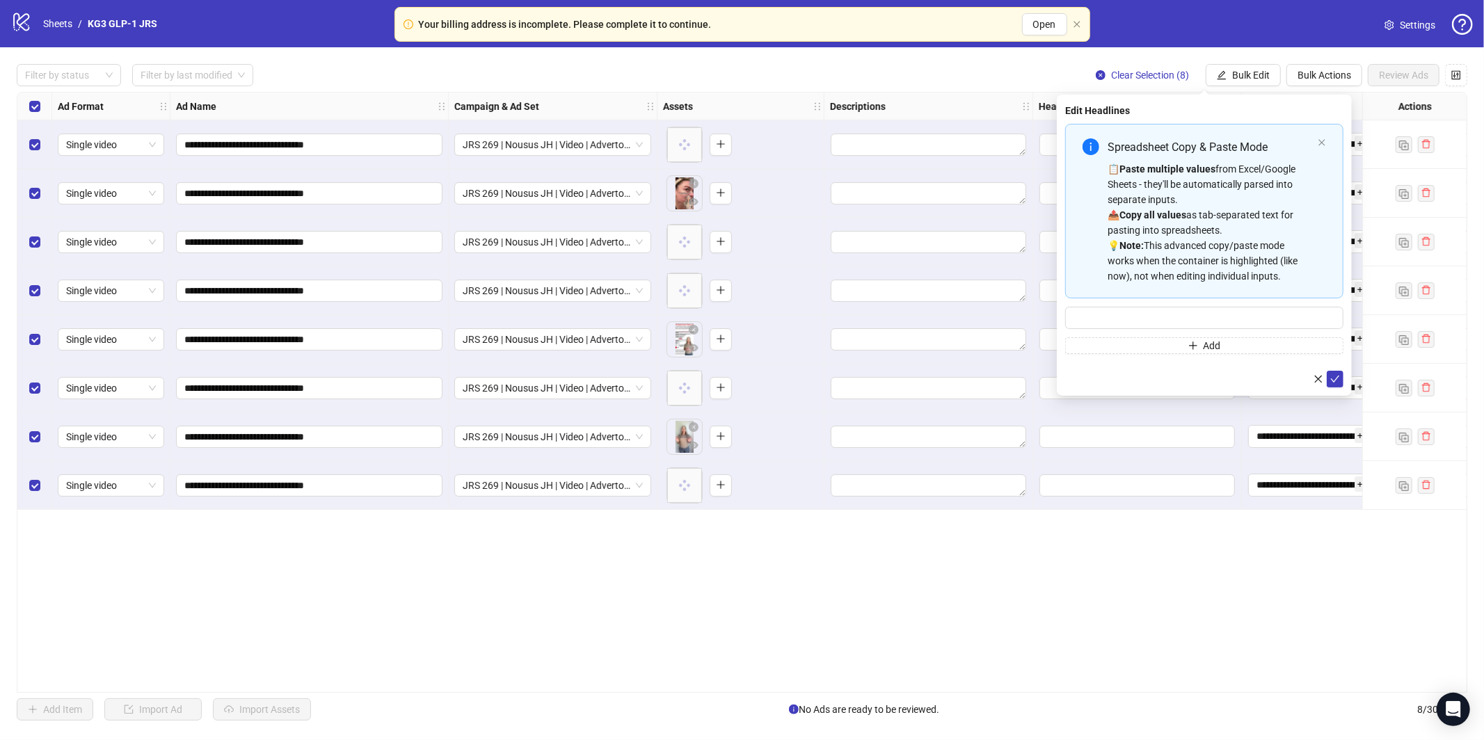
click at [1223, 181] on div "📋 Paste multiple values from Excel/Google Sheets - they'll be automatically par…" at bounding box center [1209, 222] width 205 height 122
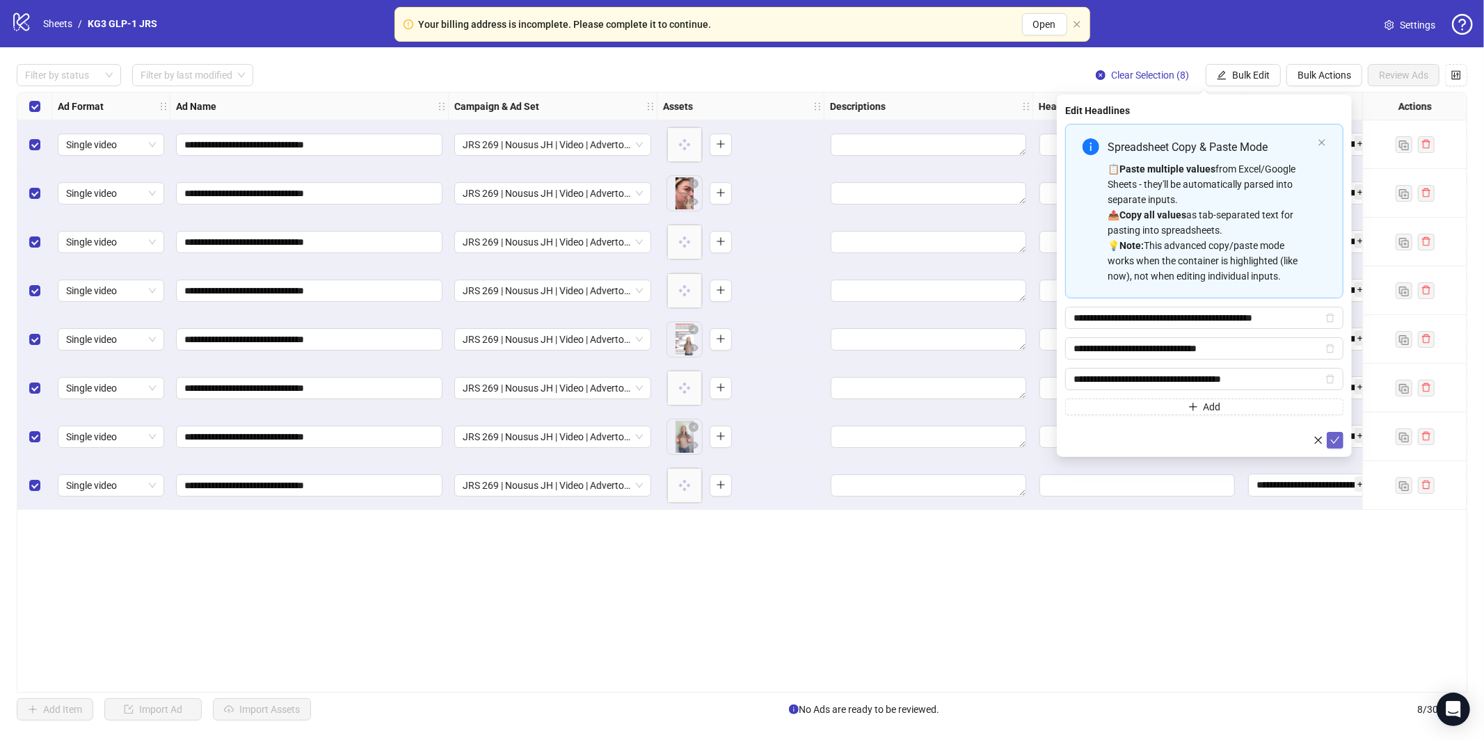
drag, startPoint x: 1336, startPoint y: 441, endPoint x: 1328, endPoint y: 438, distance: 9.0
click at [1336, 441] on icon "check" at bounding box center [1335, 440] width 10 height 10
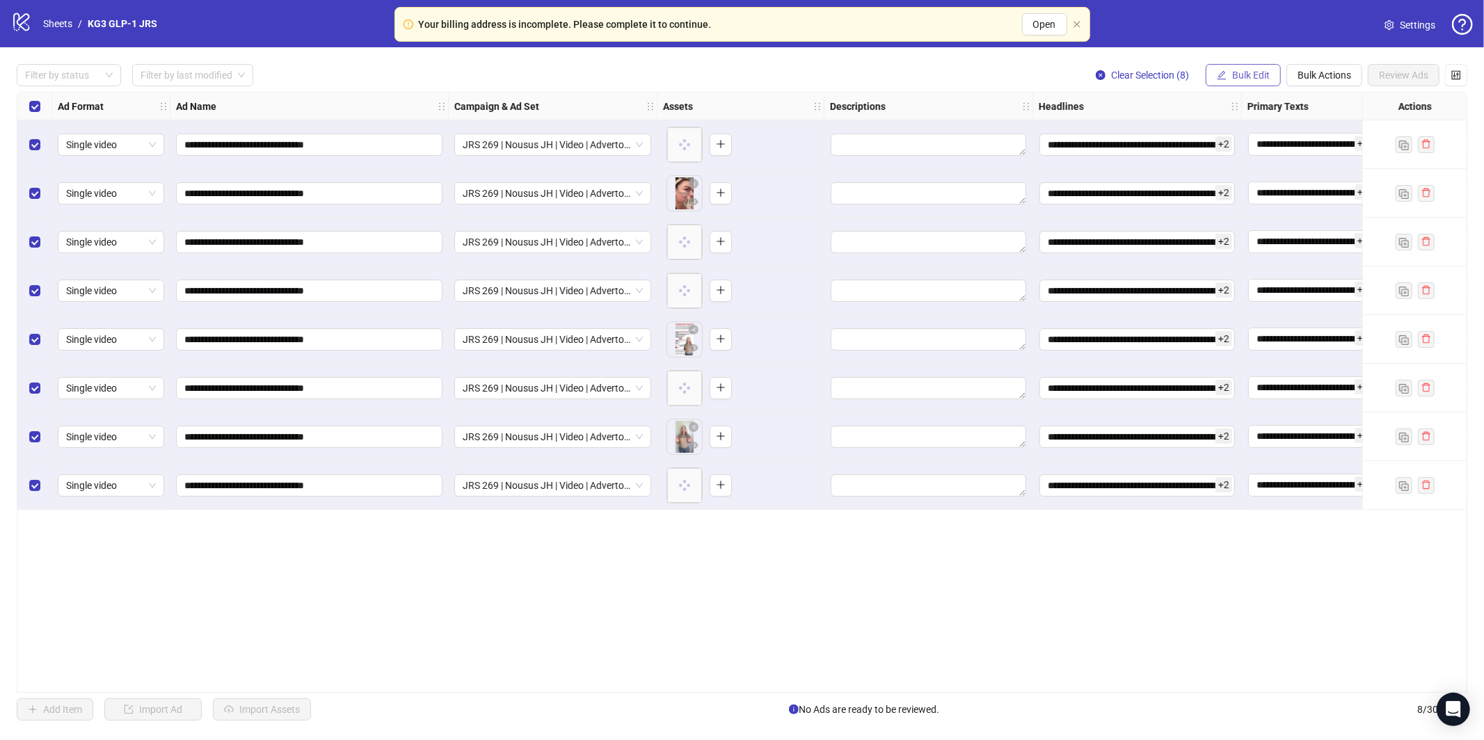
click at [1260, 64] on button "Bulk Edit" at bounding box center [1242, 75] width 75 height 22
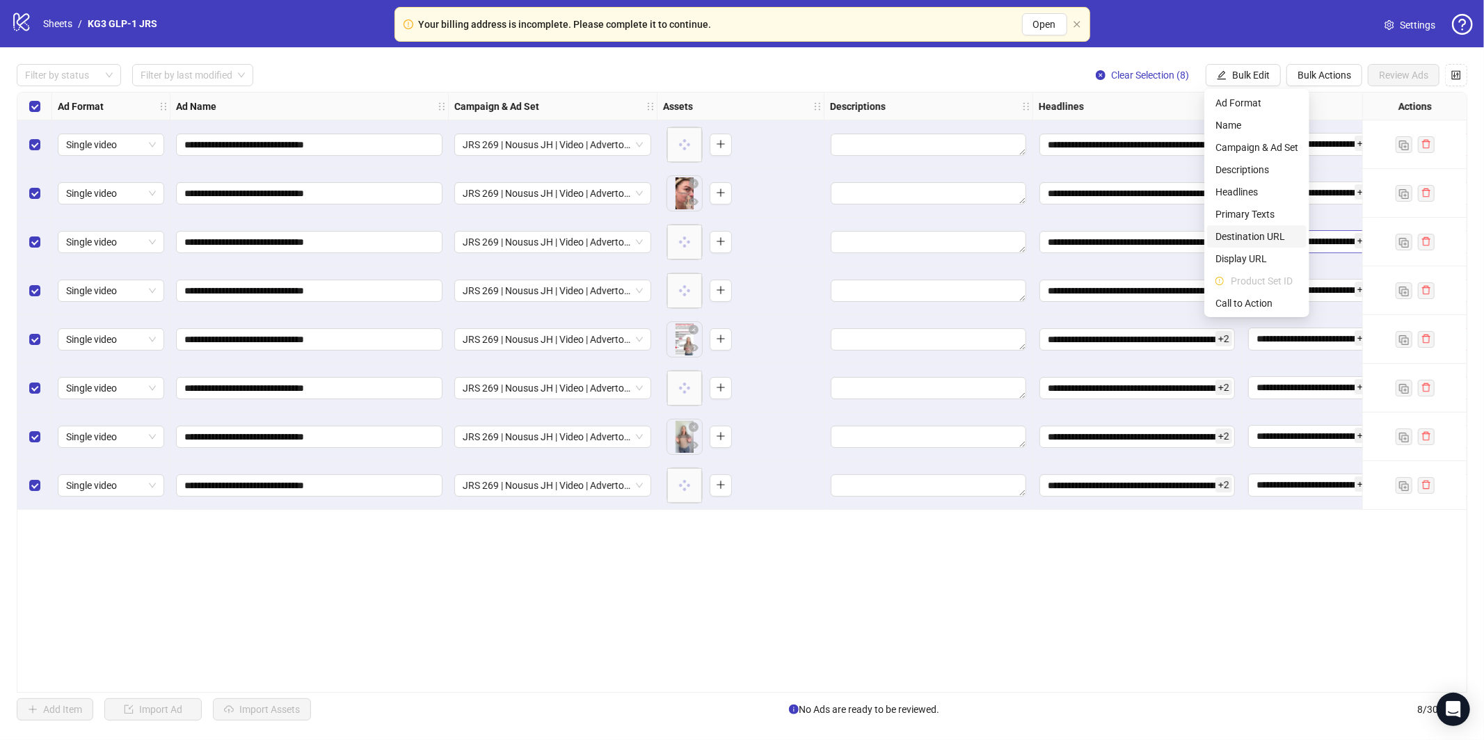
click at [1256, 243] on span "Destination URL" at bounding box center [1256, 236] width 83 height 15
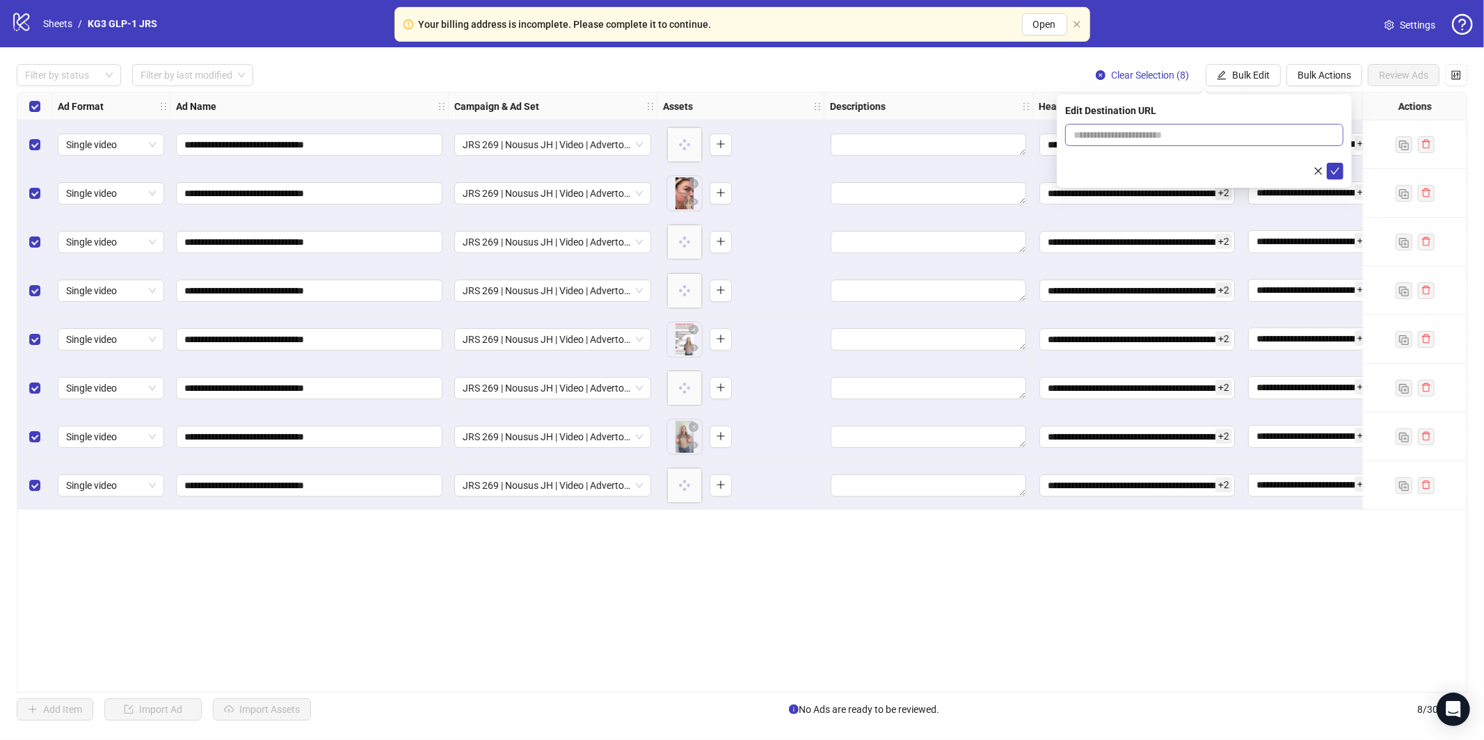
click at [1178, 145] on span at bounding box center [1204, 135] width 278 height 22
click at [1176, 135] on input "text" at bounding box center [1198, 134] width 250 height 15
paste input "**********"
type input "**********"
click at [1331, 175] on icon "check" at bounding box center [1335, 171] width 10 height 10
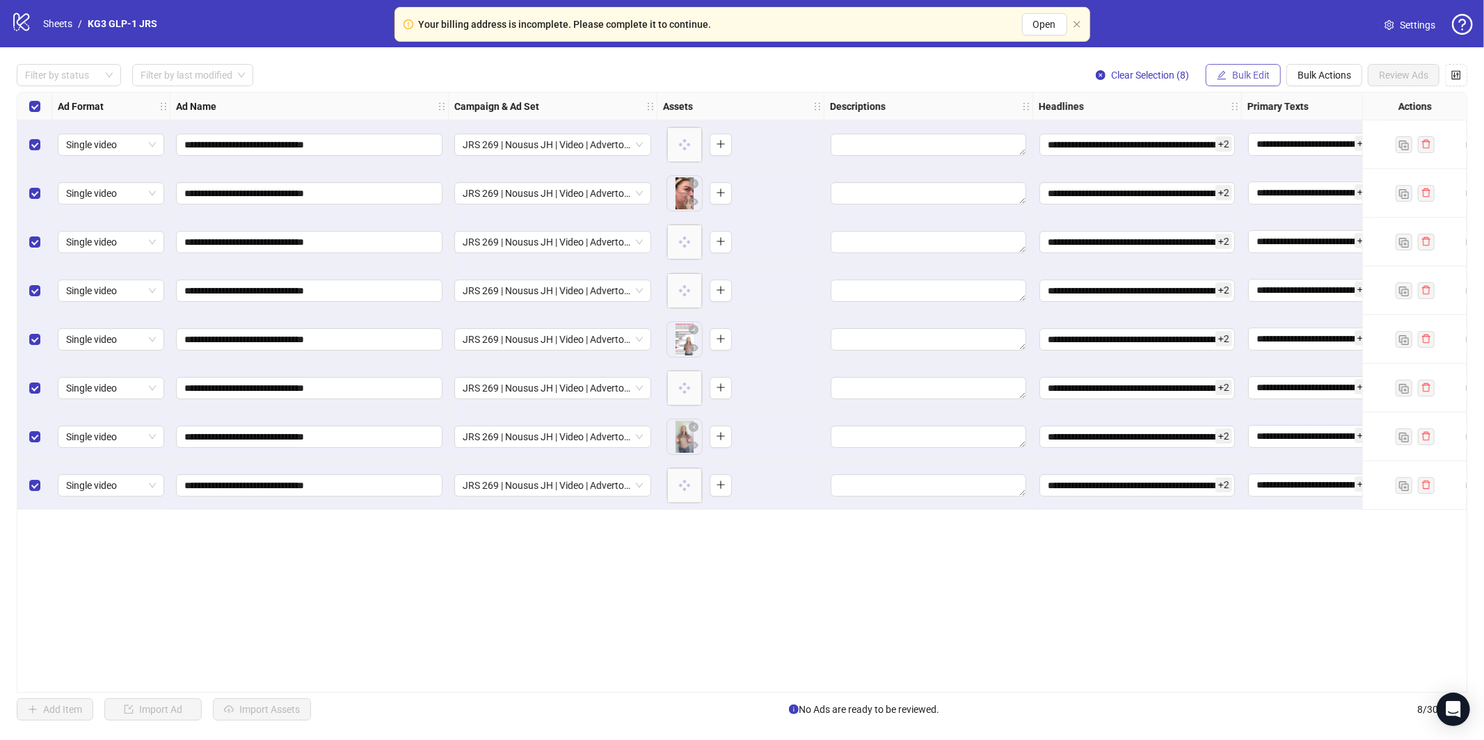
click at [1240, 79] on span "Bulk Edit" at bounding box center [1251, 75] width 38 height 11
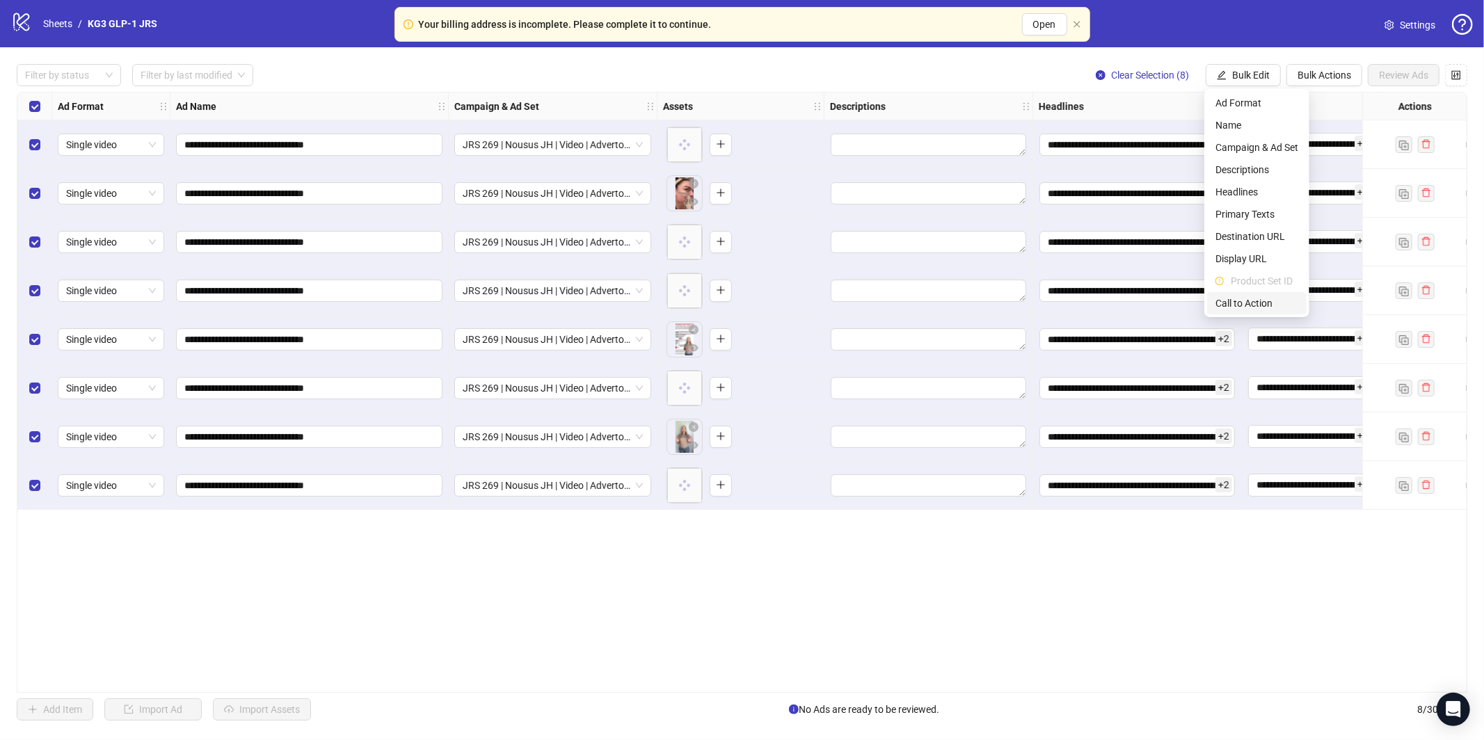
click at [1256, 305] on span "Call to Action" at bounding box center [1256, 303] width 83 height 15
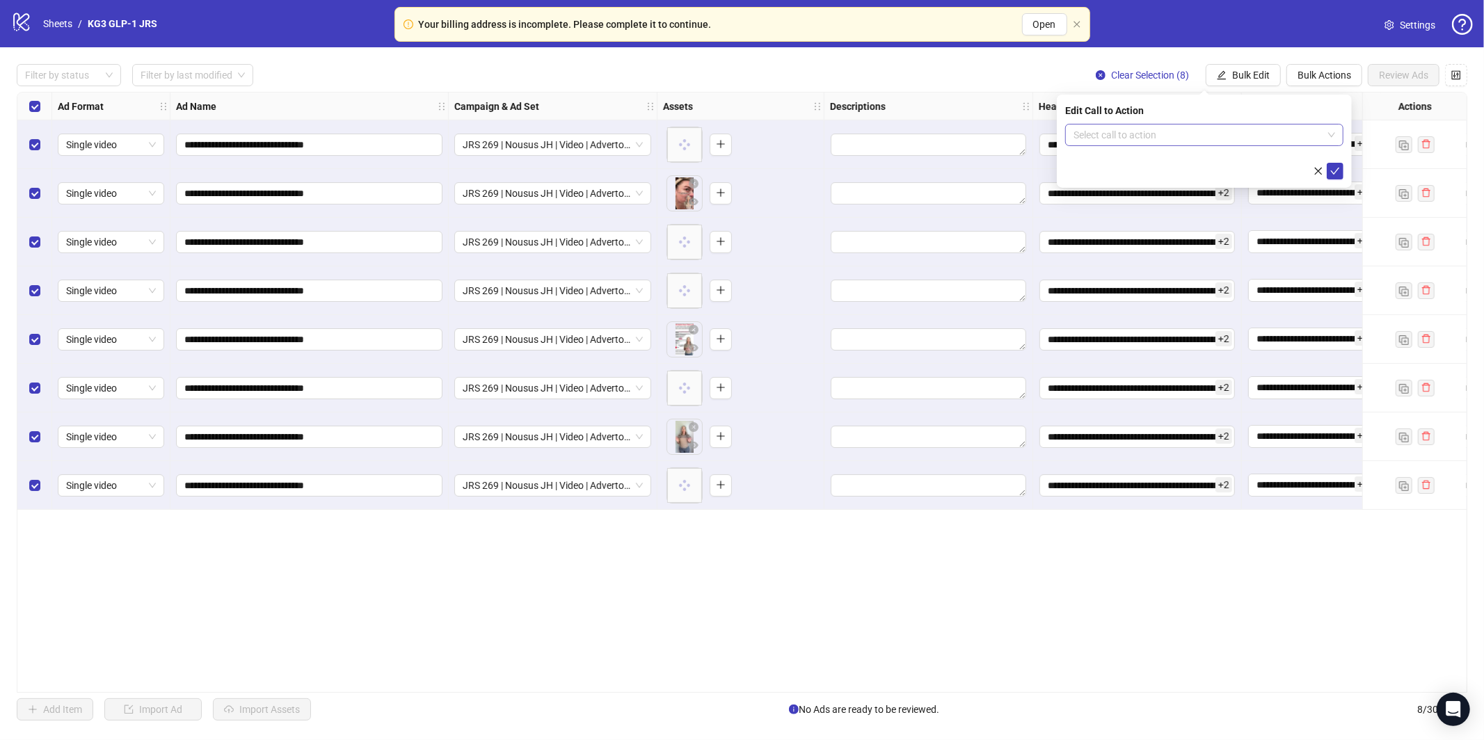
click at [1136, 132] on input "search" at bounding box center [1197, 135] width 249 height 21
type input "****"
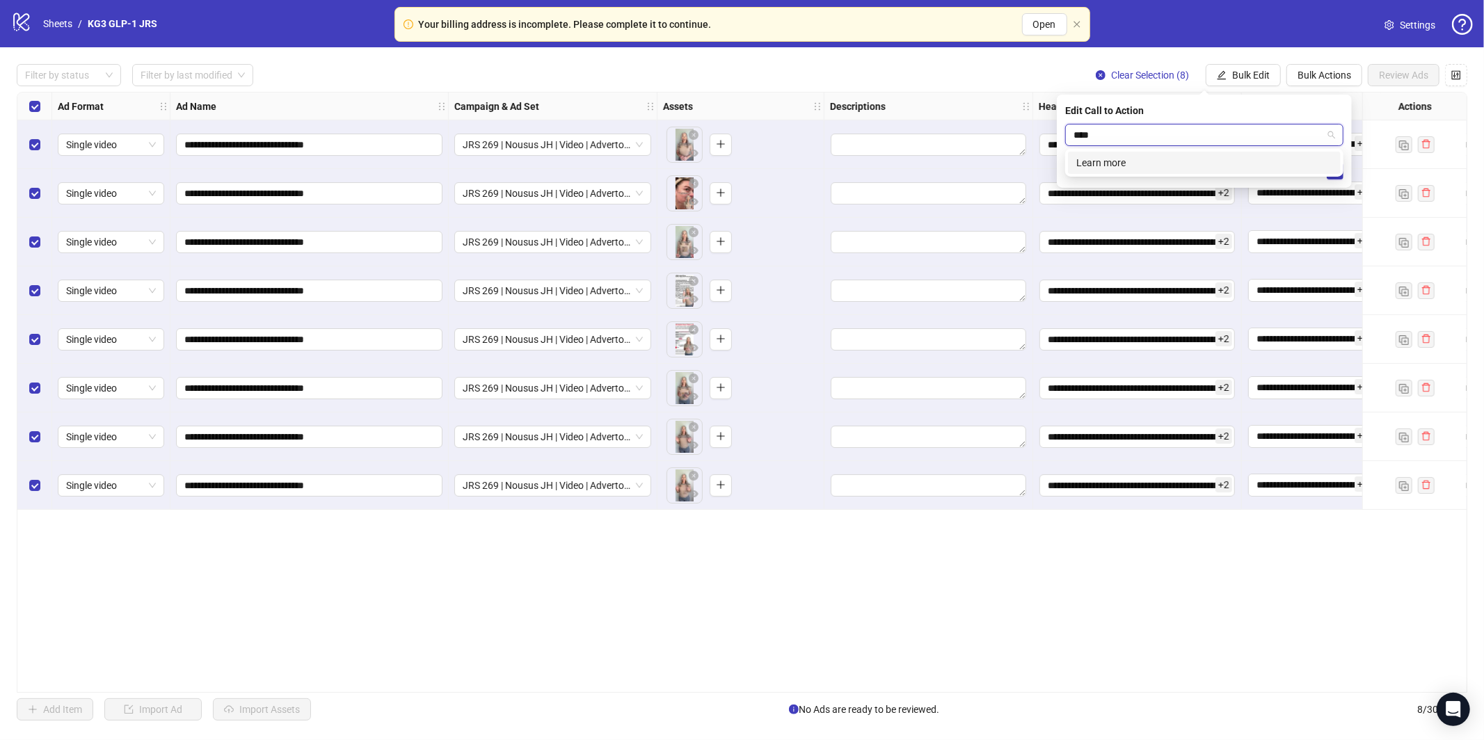
click at [1130, 162] on div "Learn more" at bounding box center [1204, 162] width 256 height 15
click at [1332, 167] on icon "check" at bounding box center [1335, 171] width 10 height 10
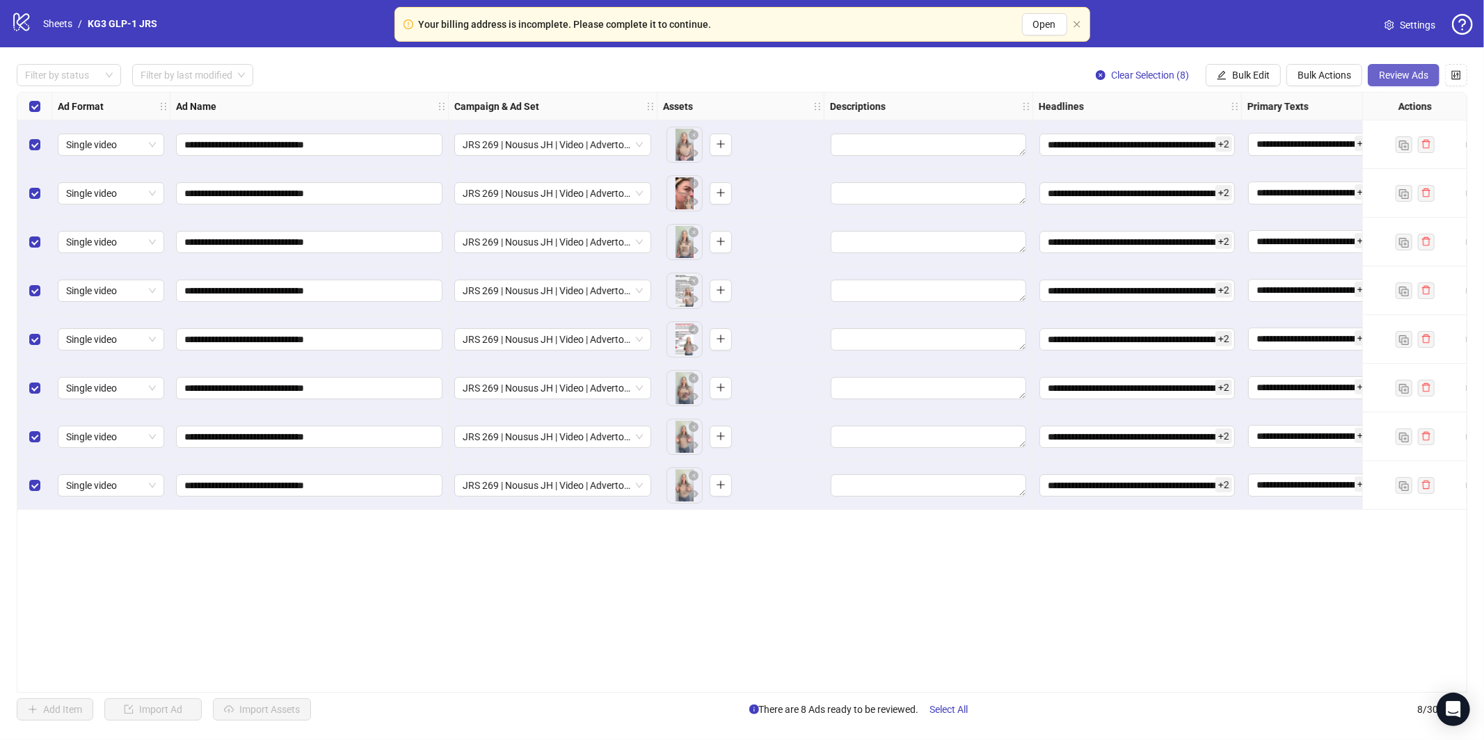
click at [1402, 76] on span "Review Ads" at bounding box center [1403, 75] width 49 height 11
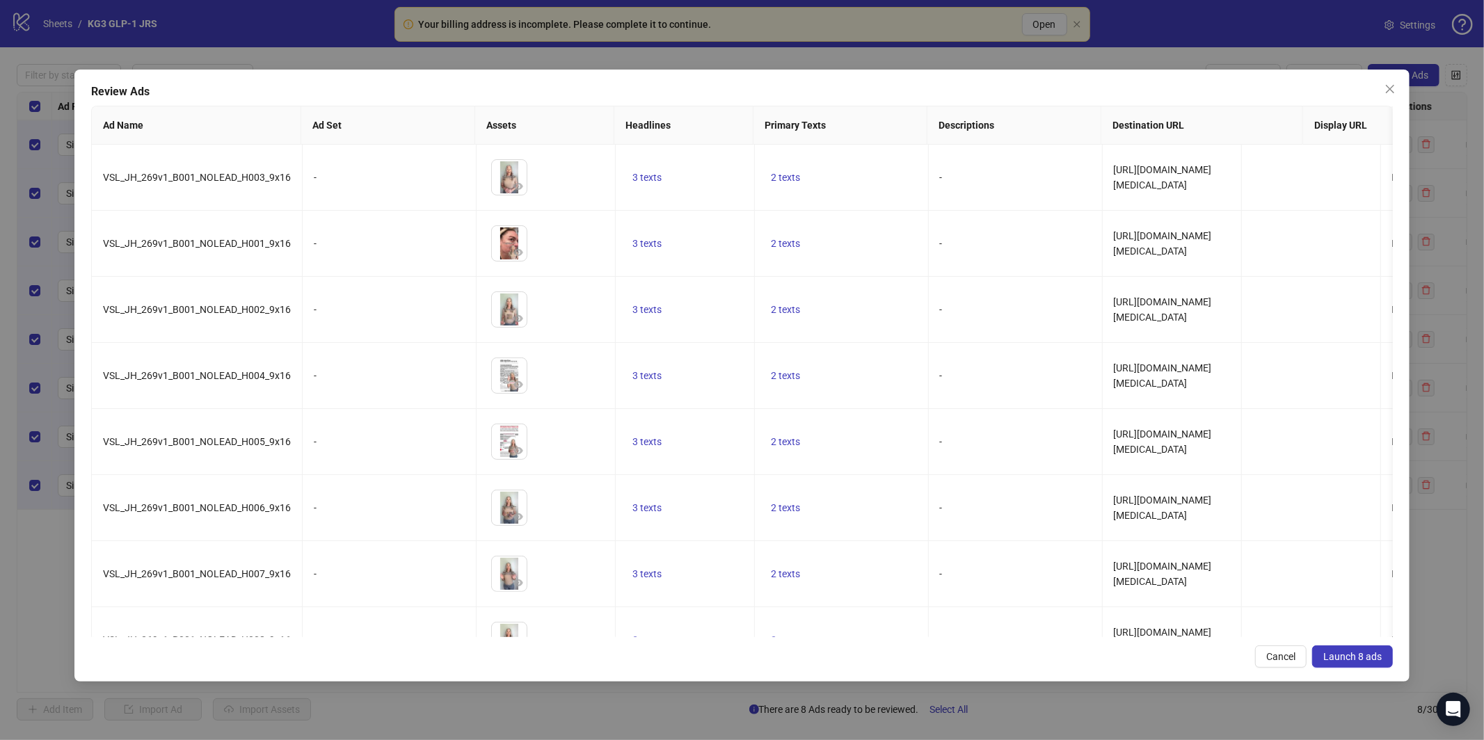
drag, startPoint x: 1380, startPoint y: 679, endPoint x: 1380, endPoint y: 663, distance: 16.0
click at [1380, 679] on div "Review Ads Ad Name Ad Set Assets Headlines Primary Texts Descriptions Destinati…" at bounding box center [742, 376] width 1336 height 612
click at [1380, 663] on button "Launch 8 ads" at bounding box center [1352, 656] width 81 height 22
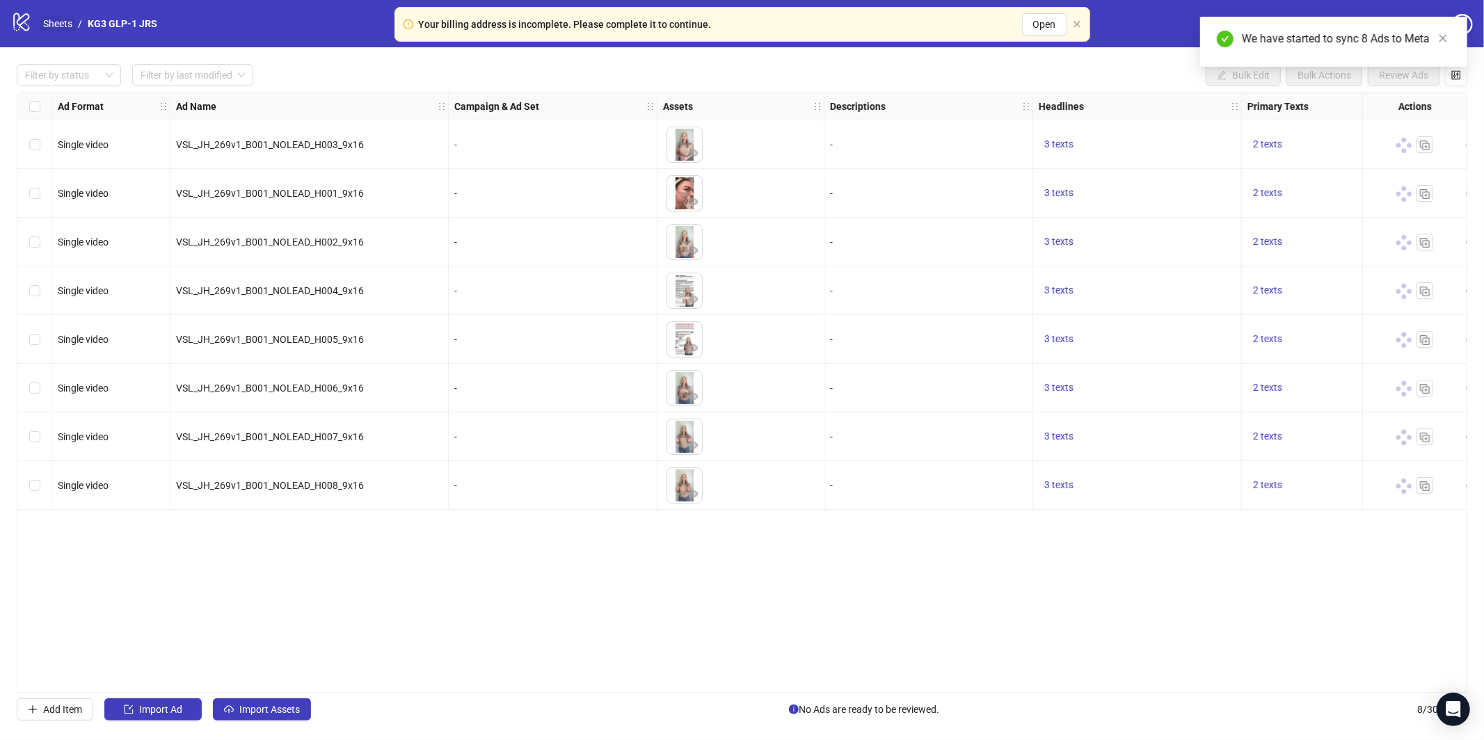
click at [56, 19] on link "Sheets" at bounding box center [57, 23] width 35 height 15
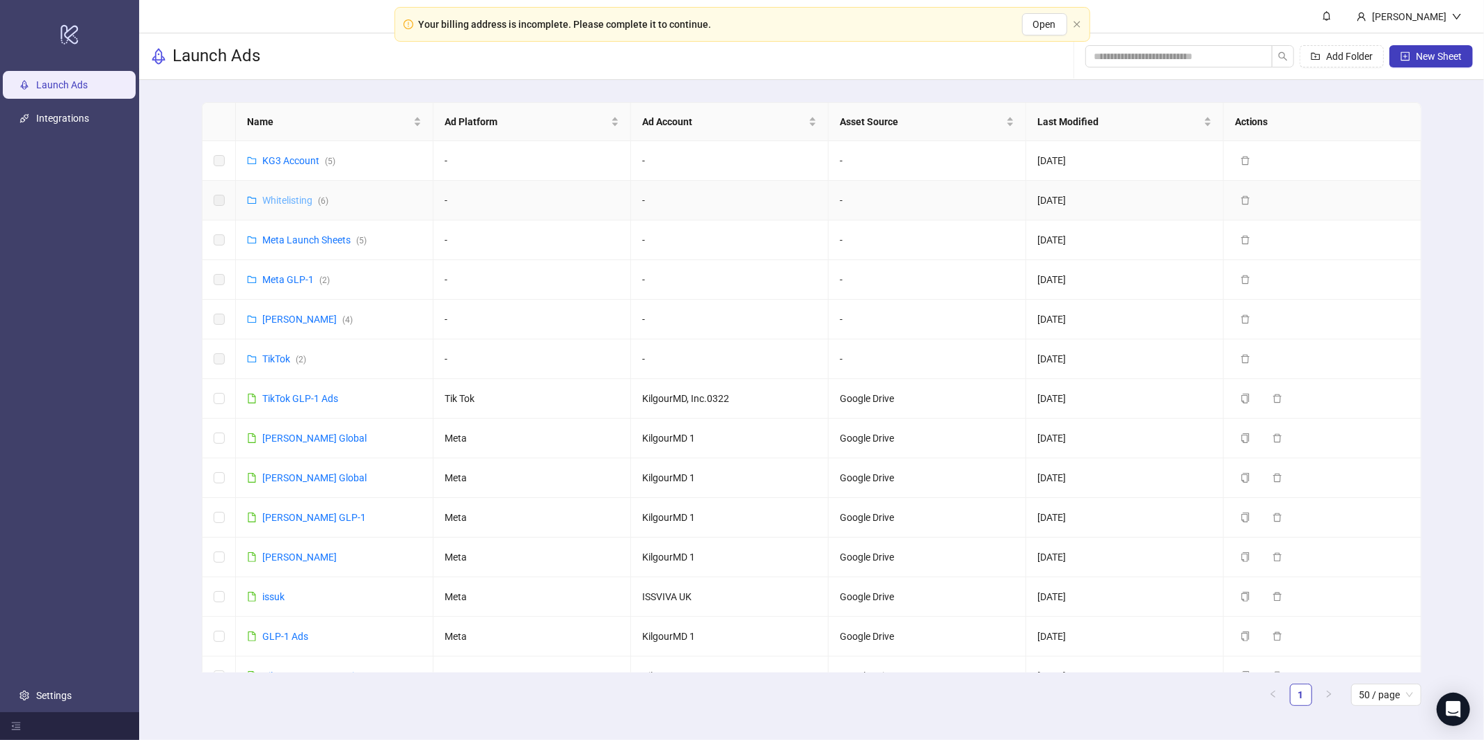
click at [300, 200] on link "Whitelisting ( 6 )" at bounding box center [295, 200] width 66 height 11
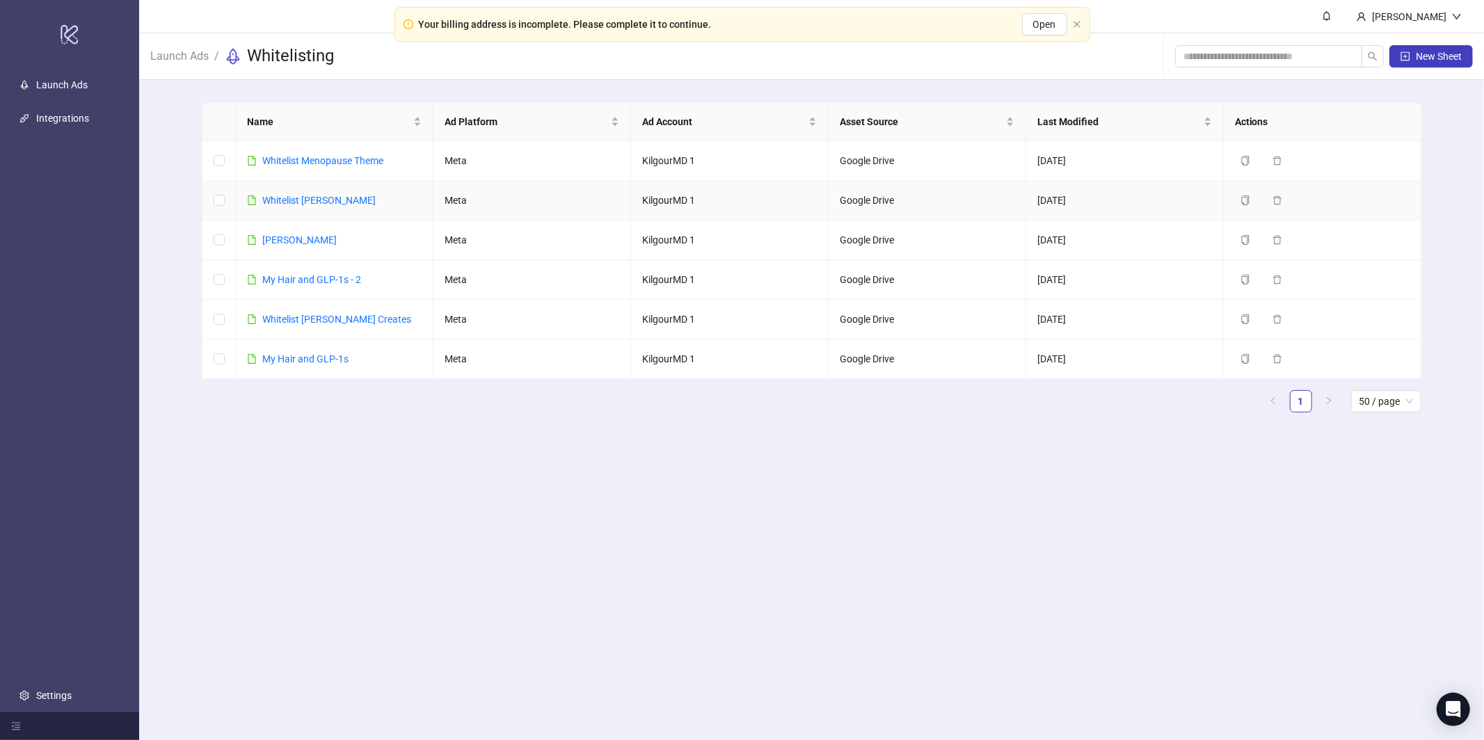
click at [300, 200] on link "Whitelist Jill Torment" at bounding box center [318, 200] width 113 height 11
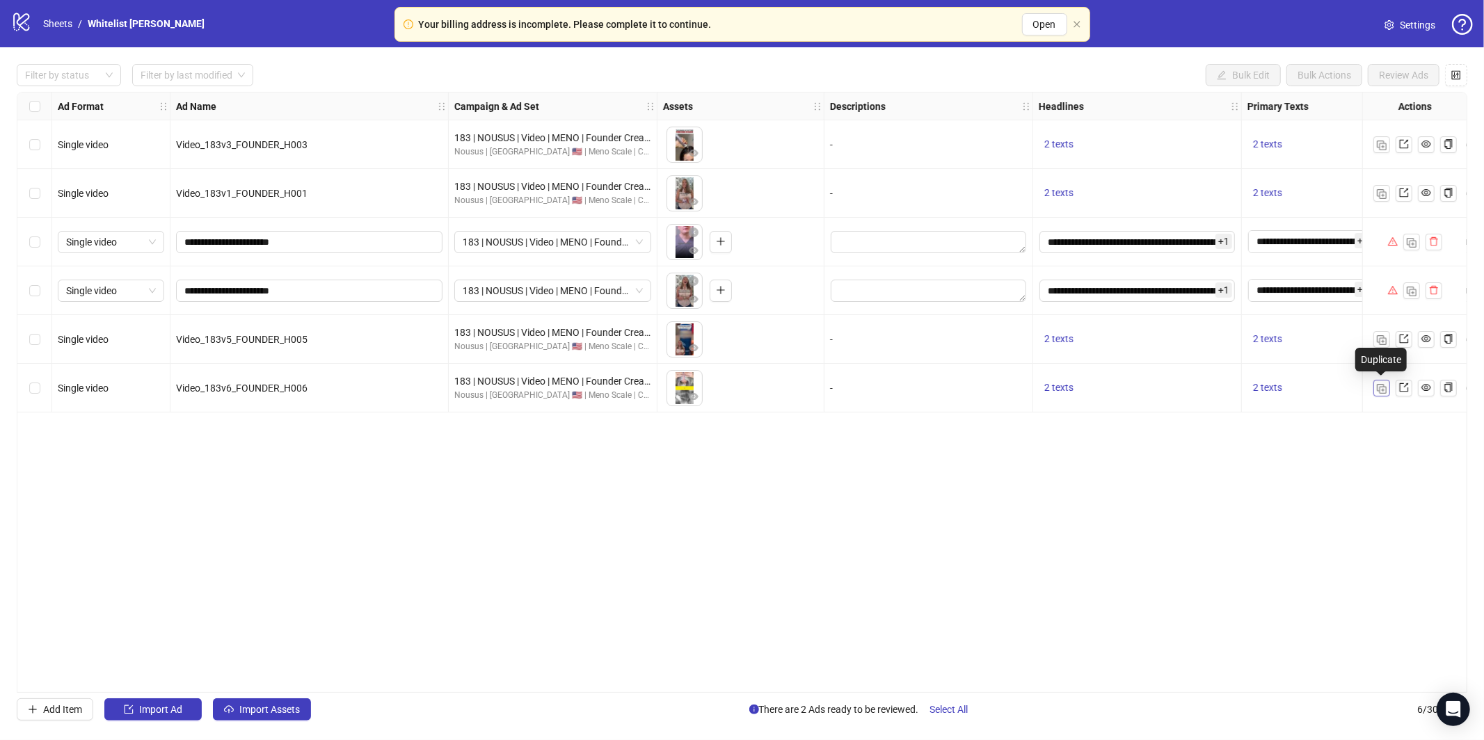
click at [1377, 390] on img "button" at bounding box center [1382, 389] width 10 height 10
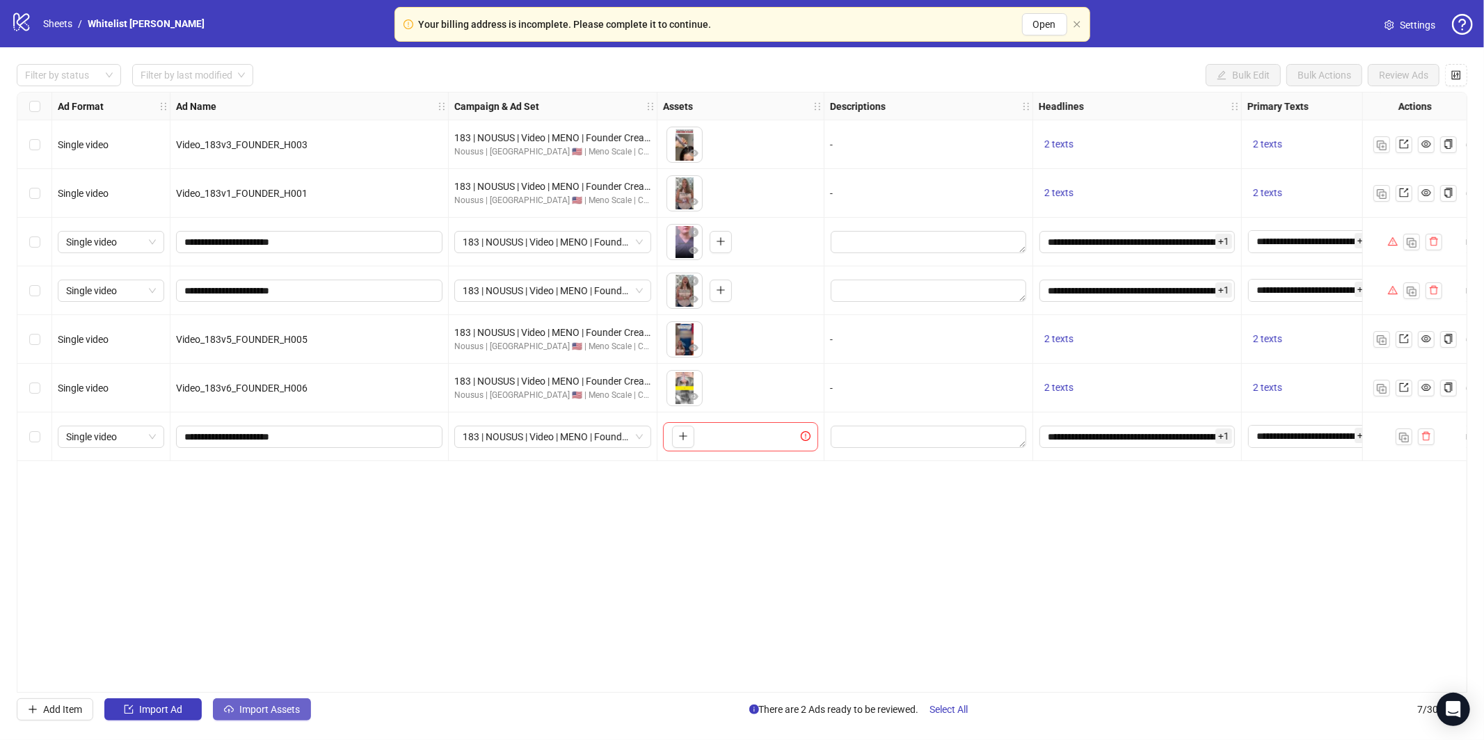
click at [261, 705] on span "Import Assets" at bounding box center [269, 709] width 61 height 11
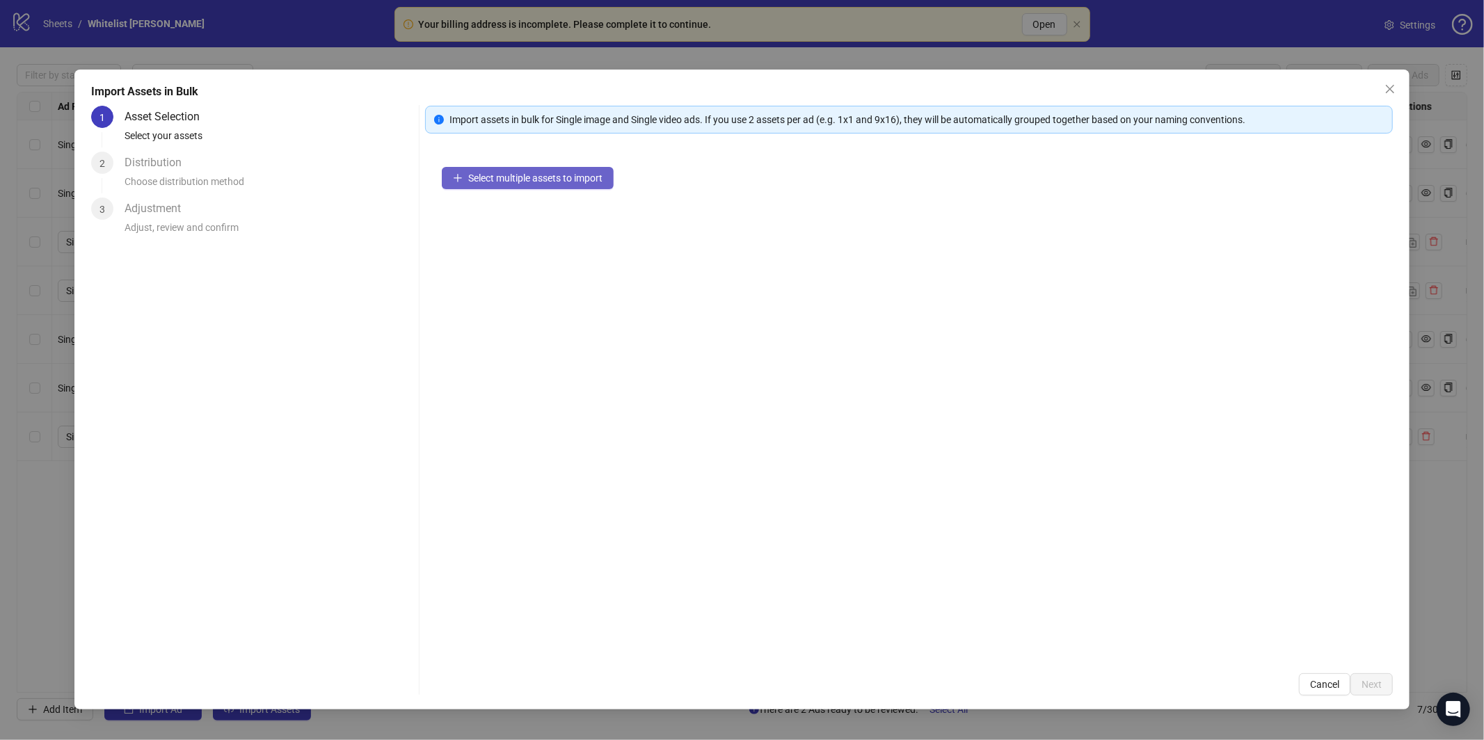
click at [589, 170] on button "Select multiple assets to import" at bounding box center [528, 178] width 172 height 22
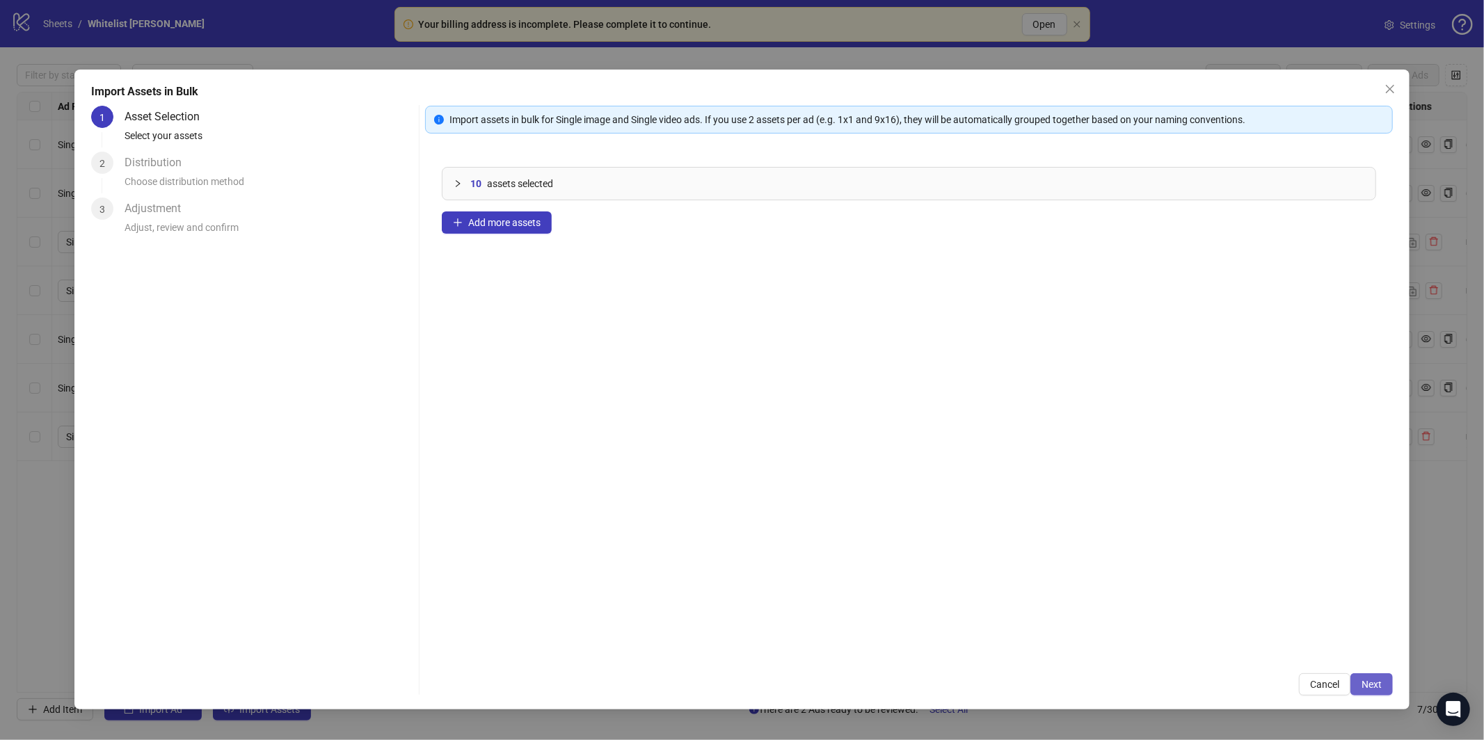
click at [1382, 675] on button "Next" at bounding box center [1371, 684] width 42 height 22
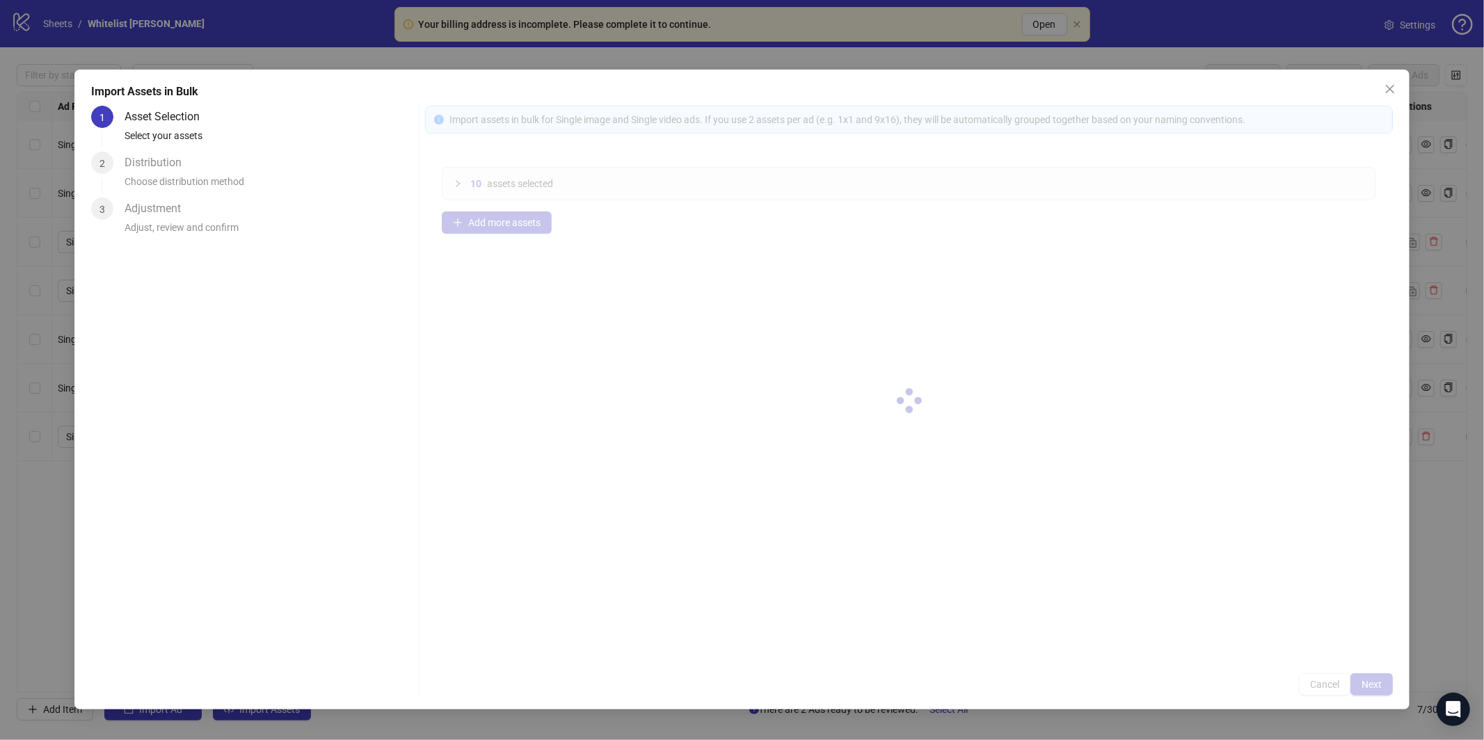
click at [1373, 683] on div at bounding box center [909, 401] width 968 height 590
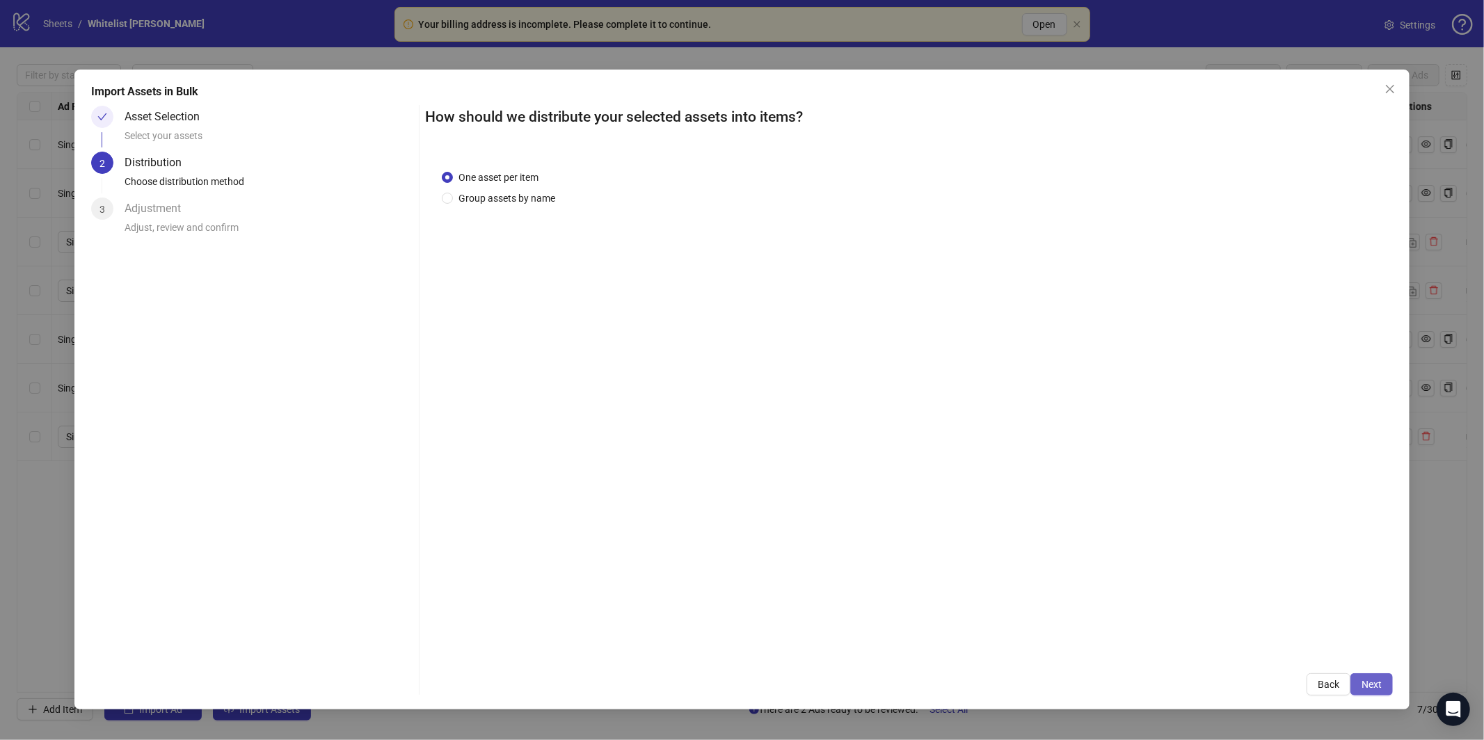
click at [1374, 684] on span "Next" at bounding box center [1371, 684] width 20 height 11
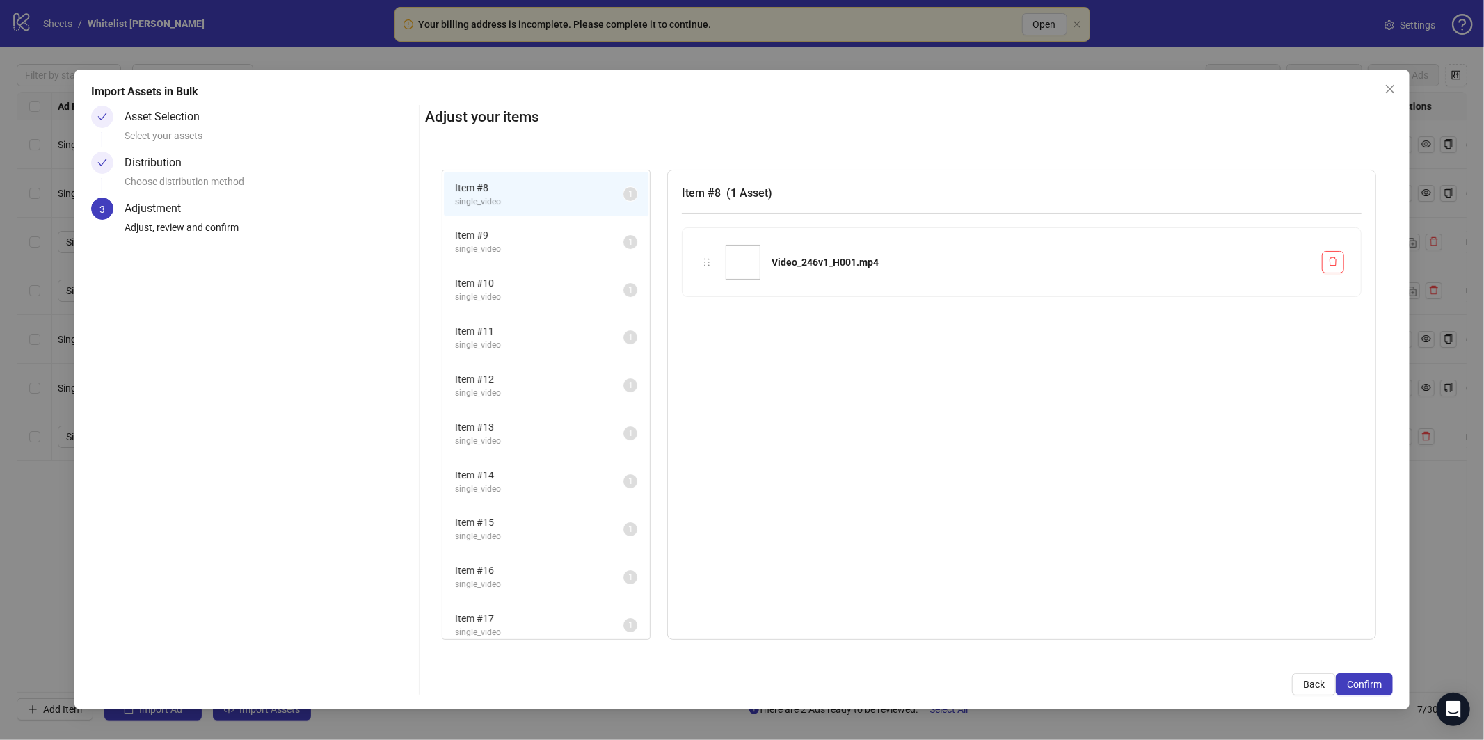
click at [1374, 684] on span "Confirm" at bounding box center [1364, 684] width 35 height 11
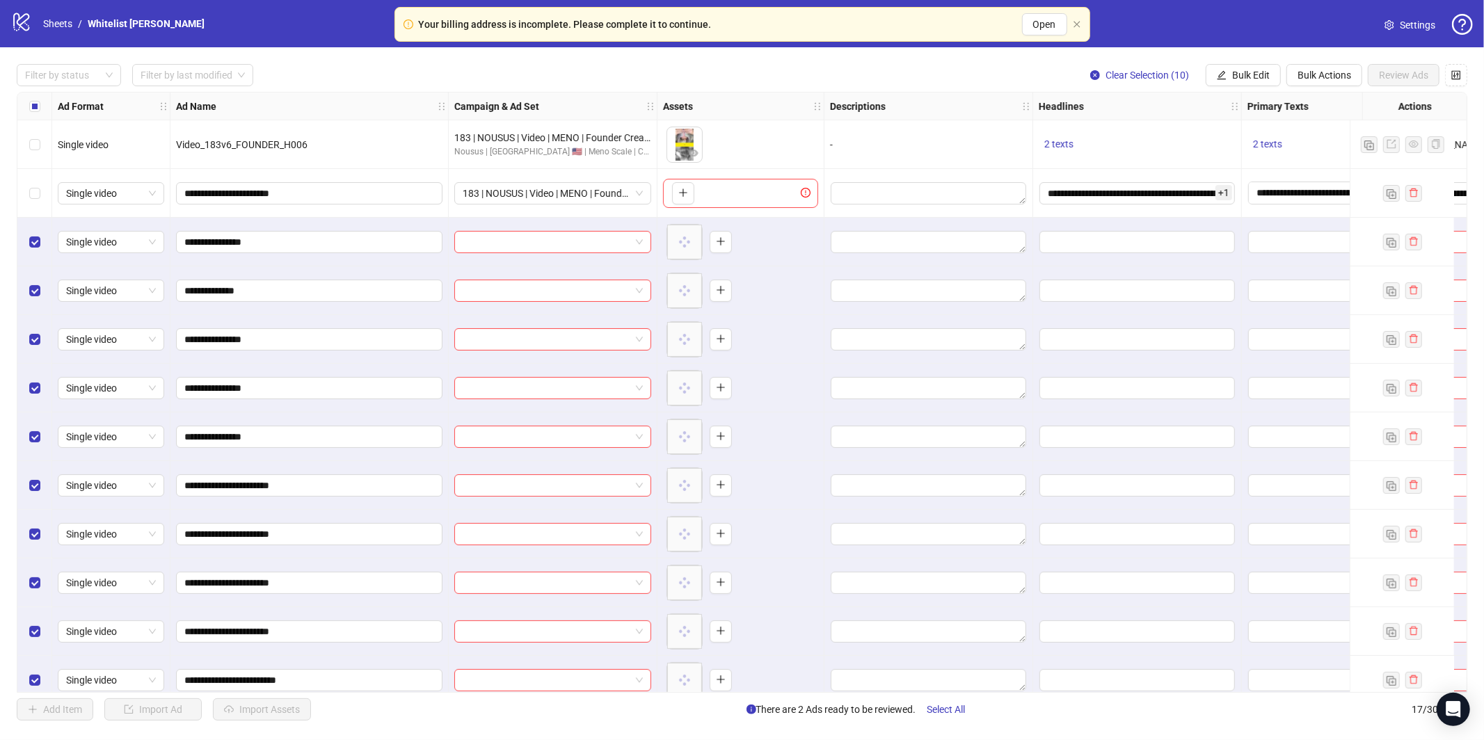
scroll to position [261, 0]
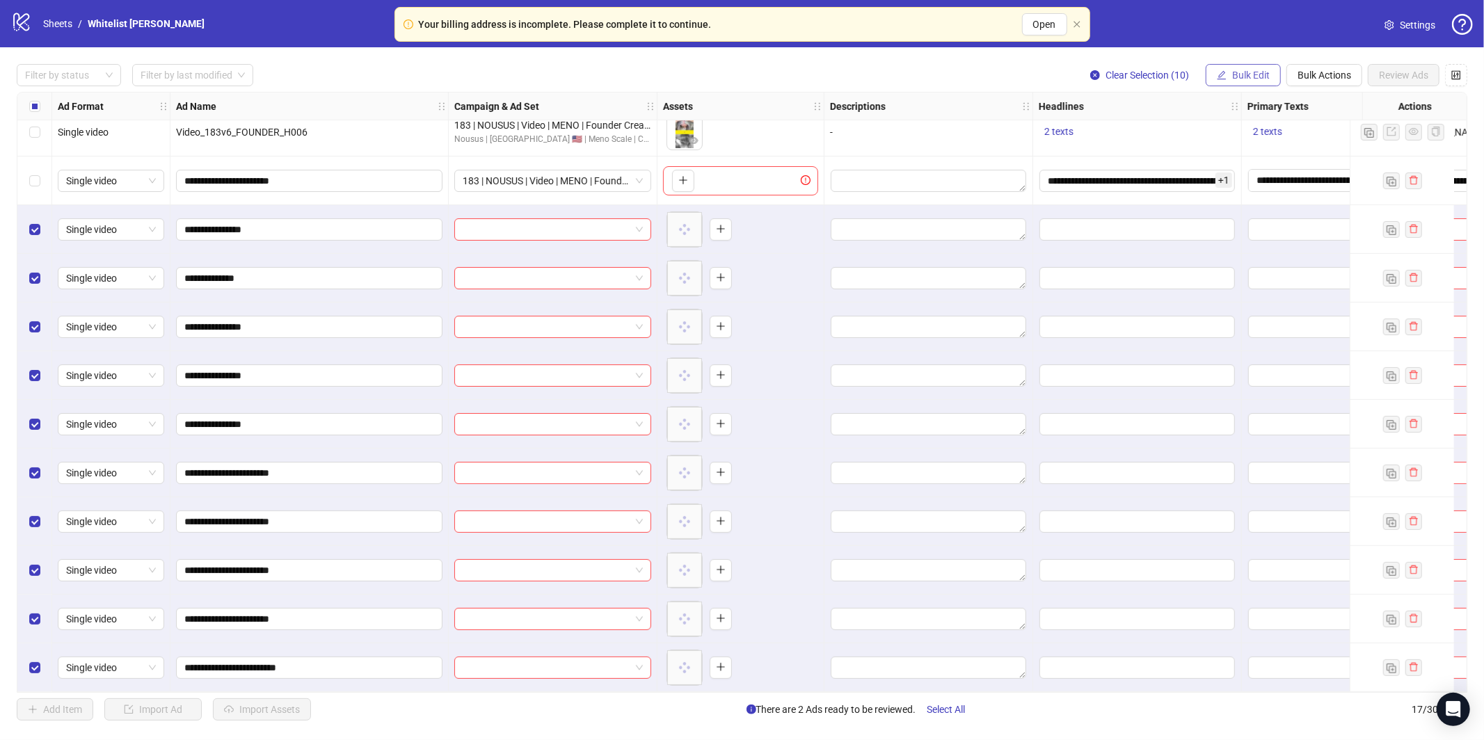
click at [1270, 72] on button "Bulk Edit" at bounding box center [1242, 75] width 75 height 22
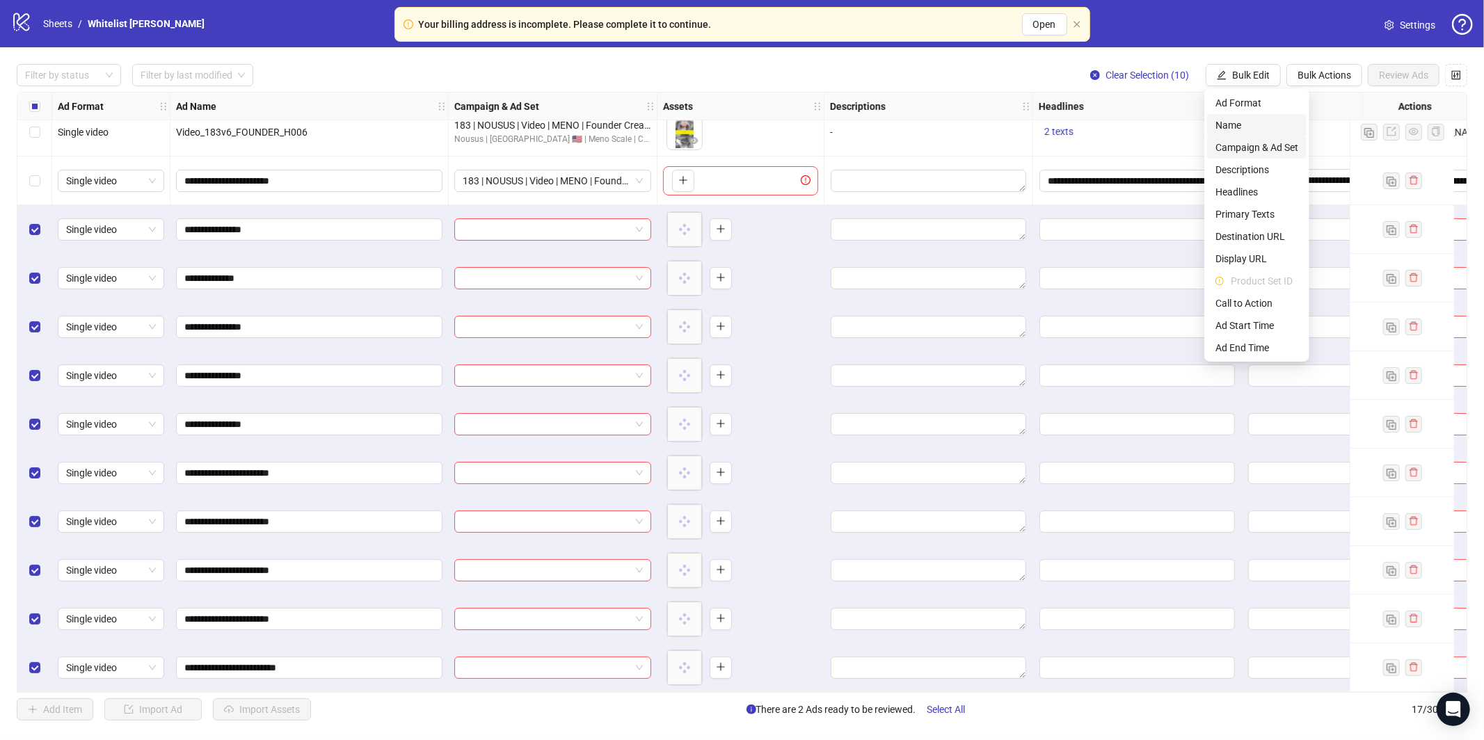
click at [1247, 138] on li "Campaign & Ad Set" at bounding box center [1256, 147] width 99 height 22
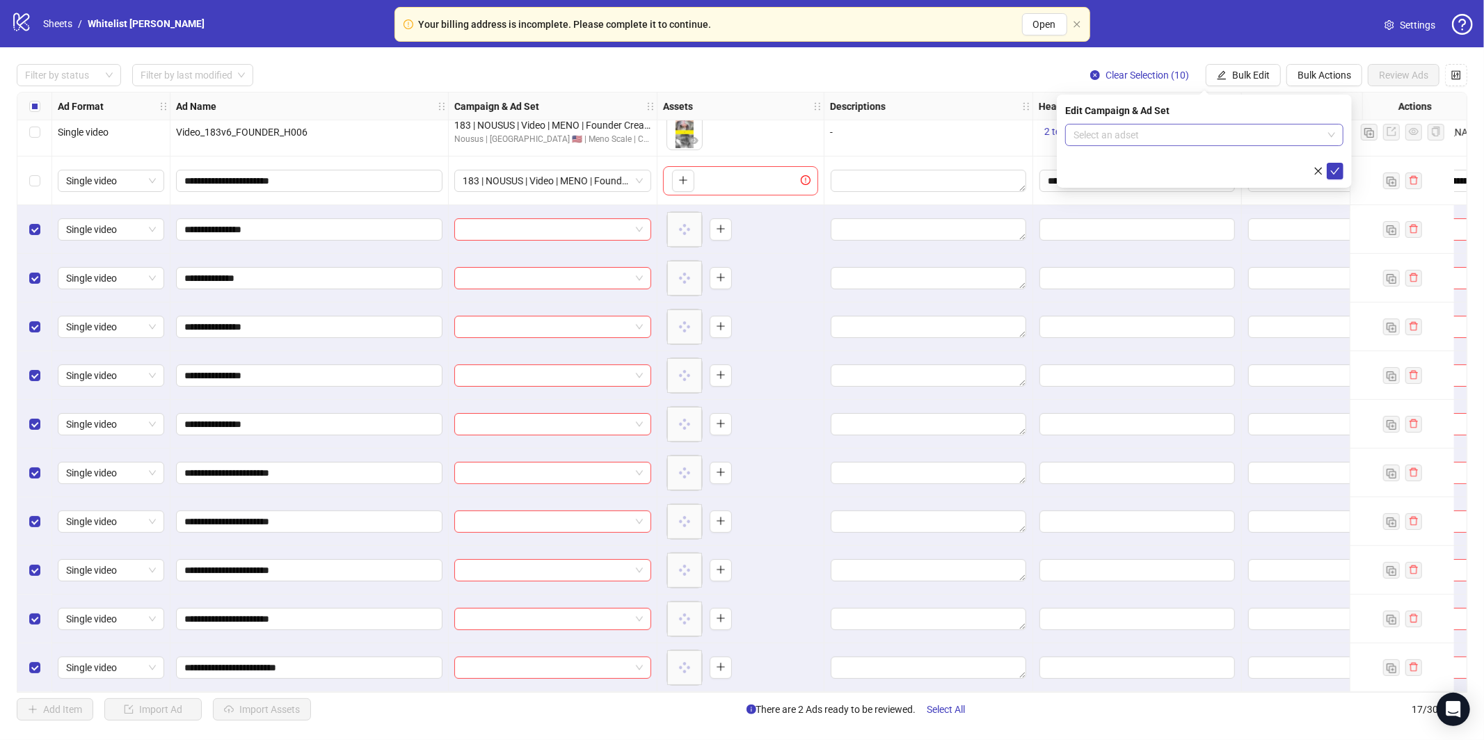
click at [1241, 143] on input "search" at bounding box center [1197, 135] width 249 height 21
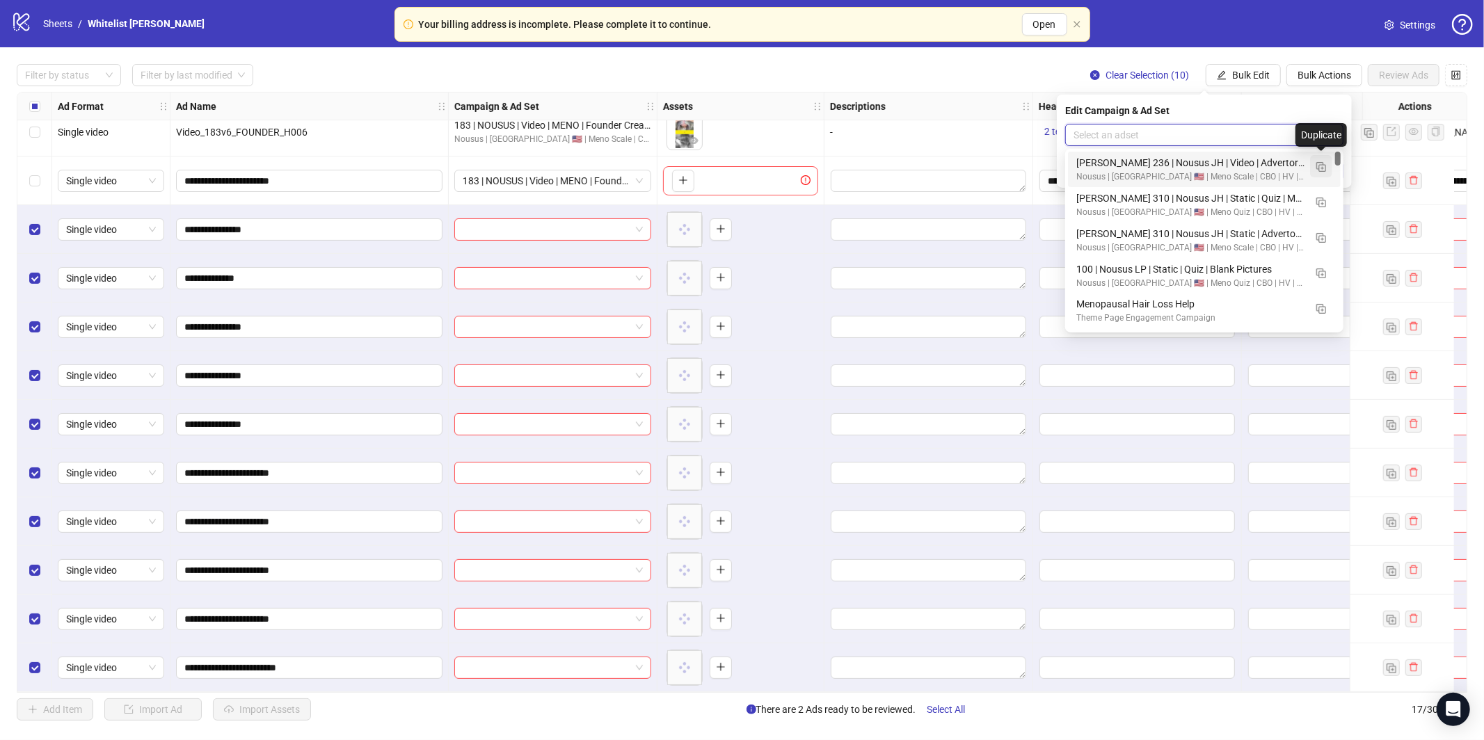
click at [1320, 163] on img "button" at bounding box center [1321, 167] width 10 height 10
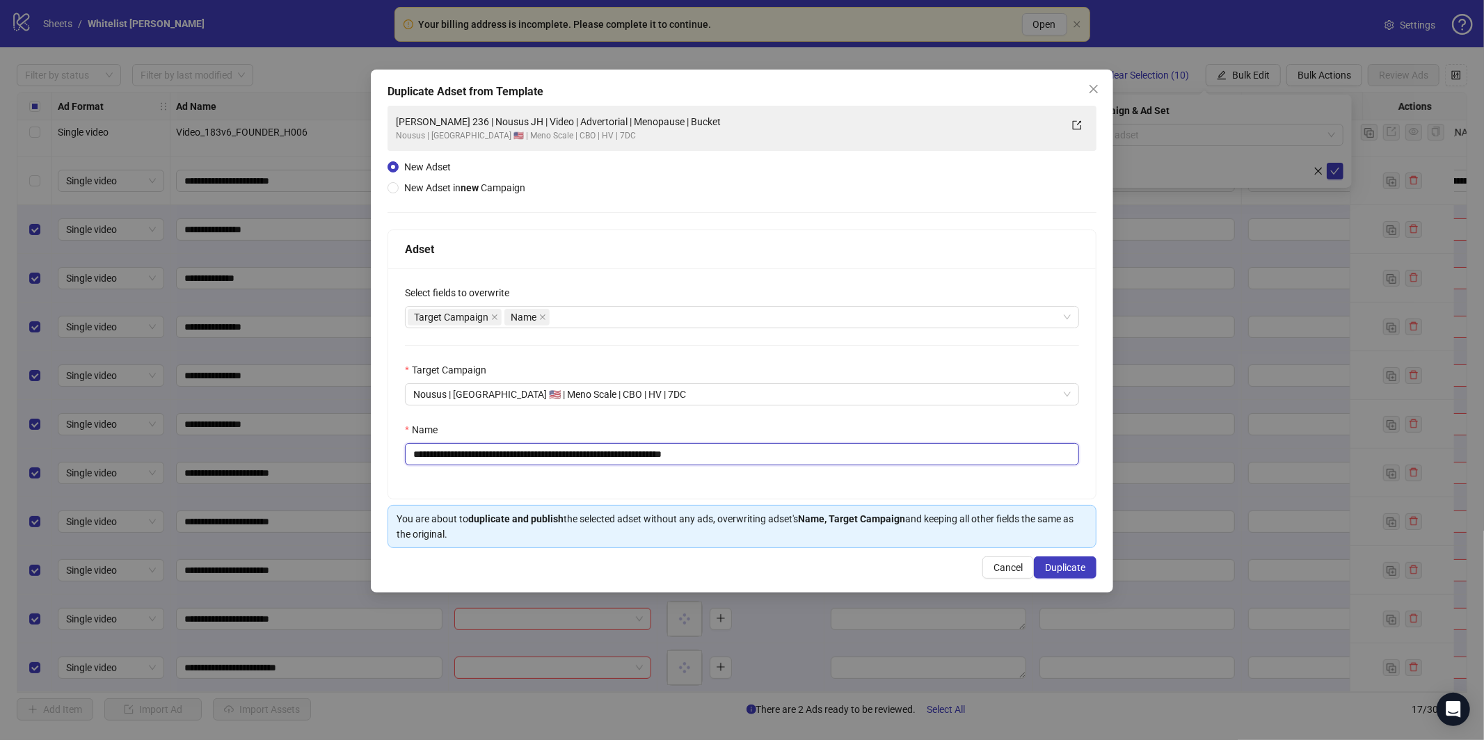
click at [819, 454] on input "**********" at bounding box center [742, 454] width 674 height 22
paste input "text"
type input "**********"
click at [1053, 562] on span "Duplicate" at bounding box center [1065, 567] width 40 height 11
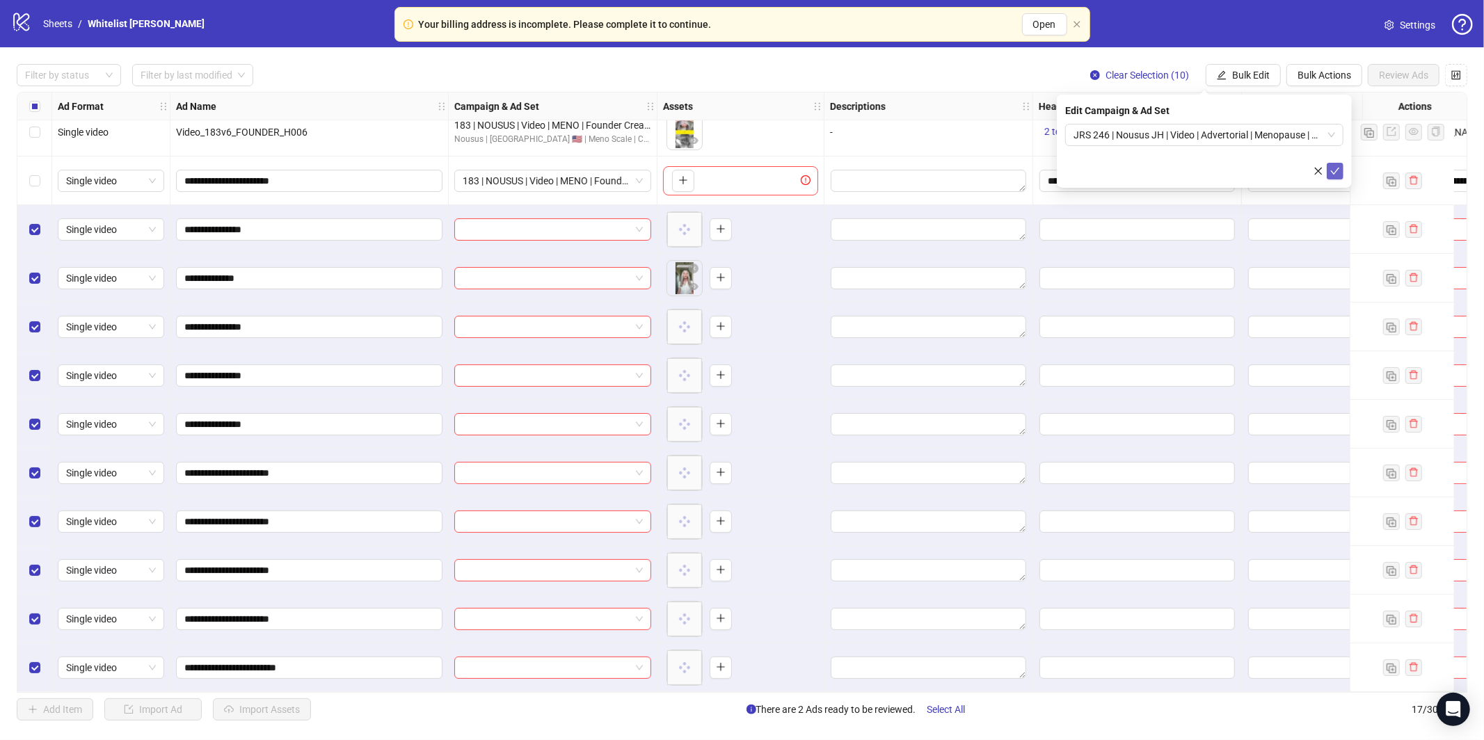
click at [1332, 170] on icon "check" at bounding box center [1335, 171] width 10 height 10
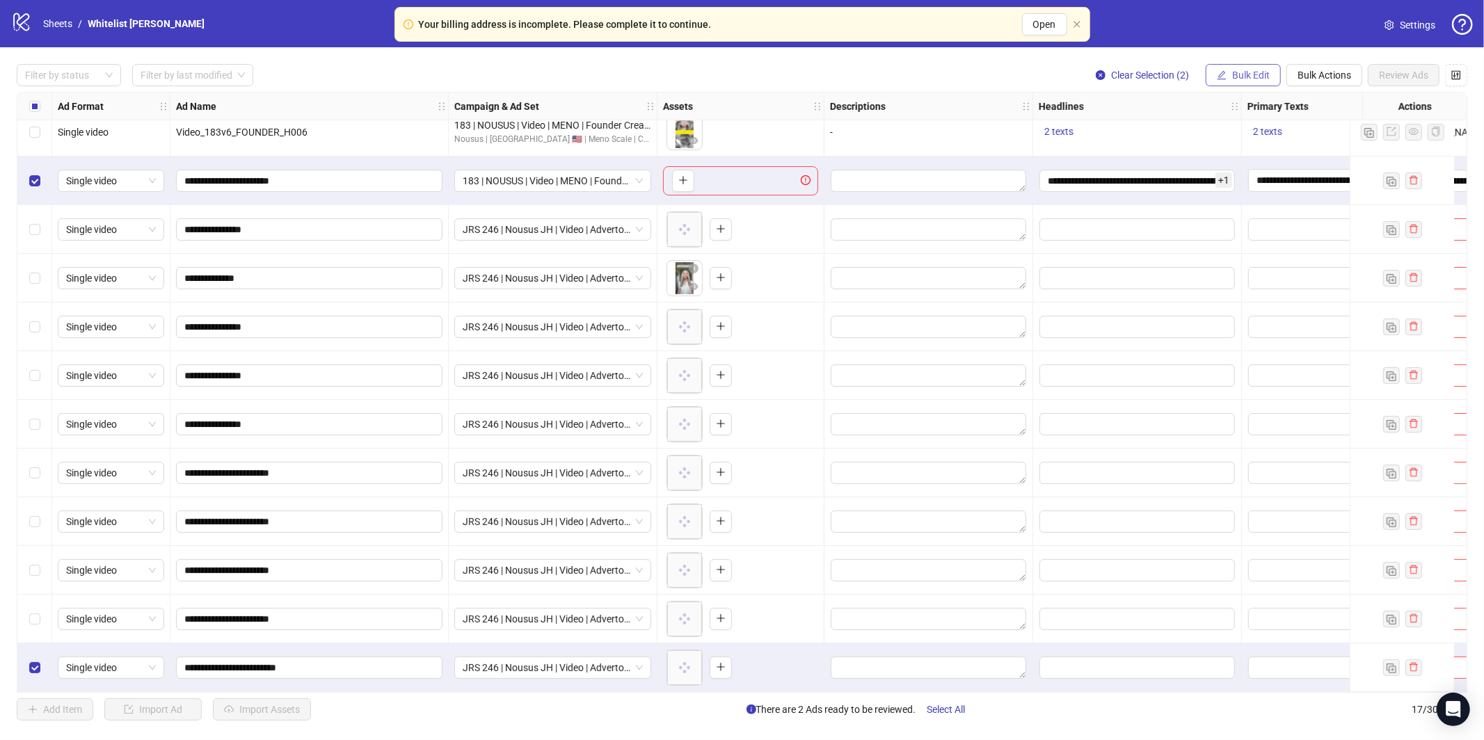
click at [1254, 77] on span "Bulk Edit" at bounding box center [1251, 75] width 38 height 11
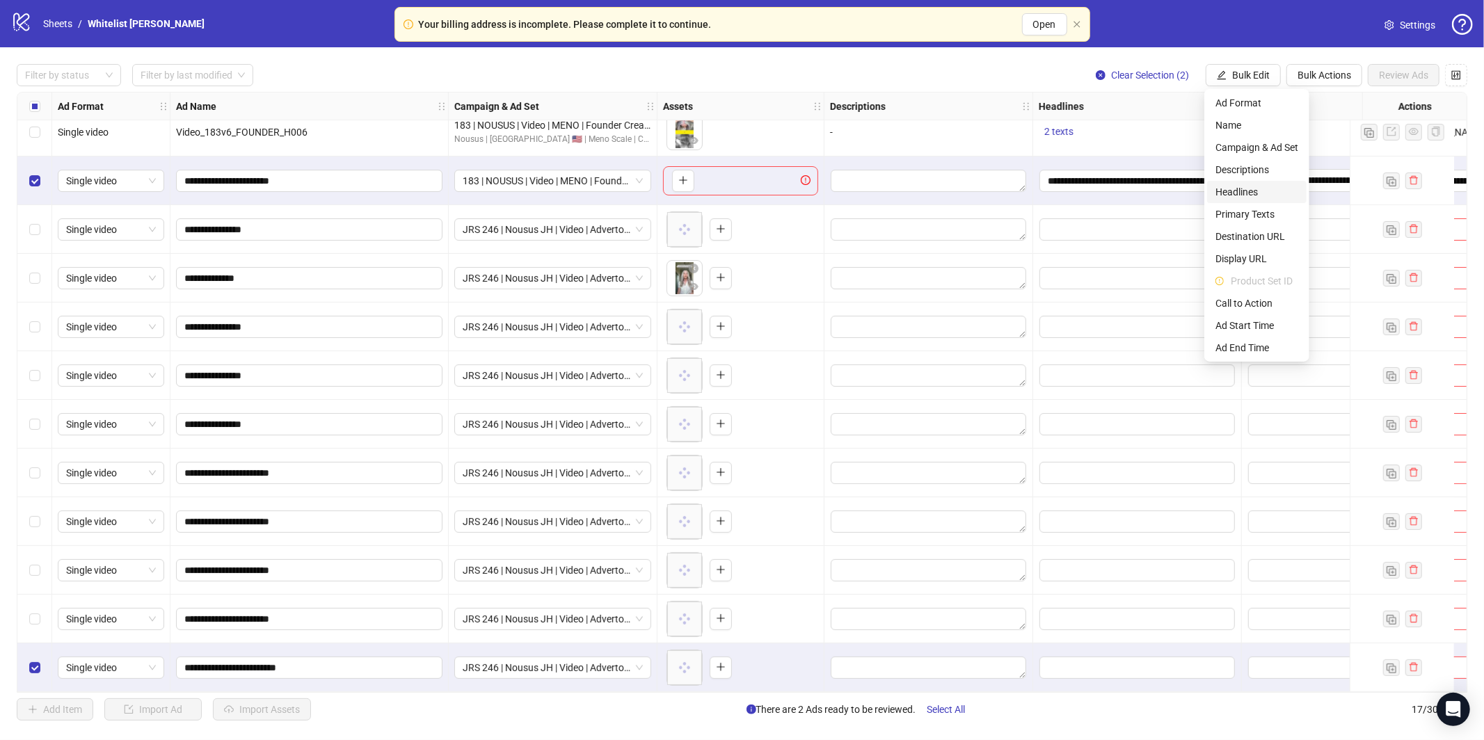
click at [1245, 195] on span "Headlines" at bounding box center [1256, 191] width 83 height 15
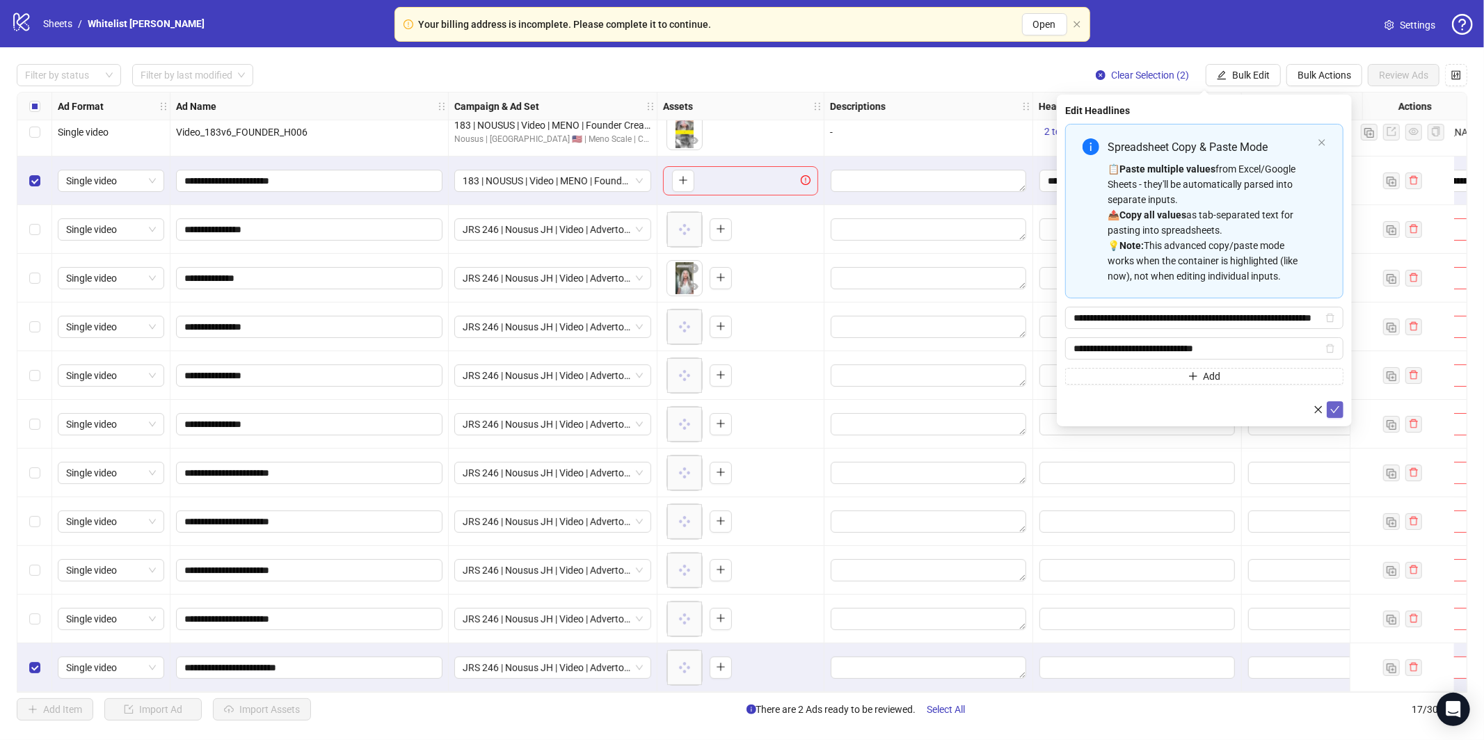
click at [1337, 409] on icon "check" at bounding box center [1335, 410] width 10 height 10
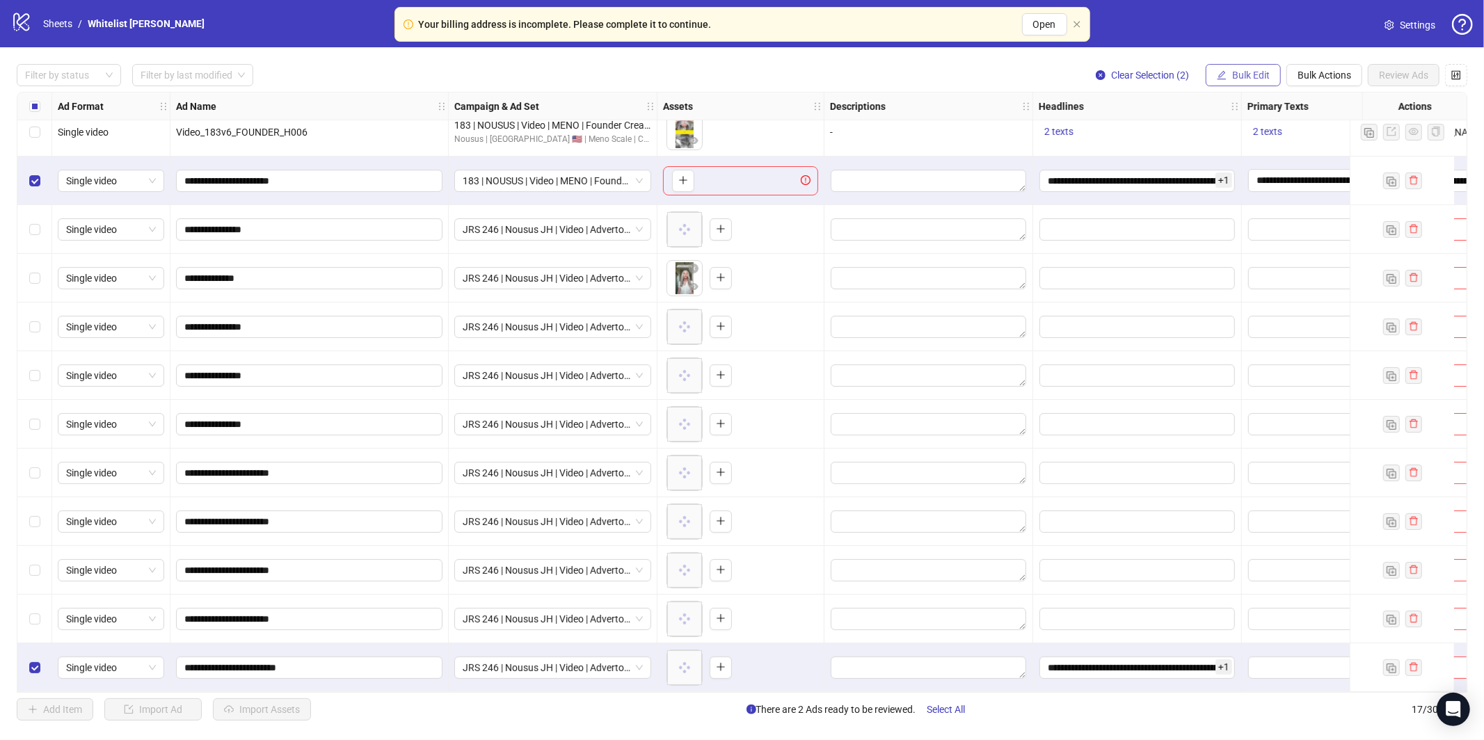
click at [1260, 72] on span "Bulk Edit" at bounding box center [1251, 75] width 38 height 11
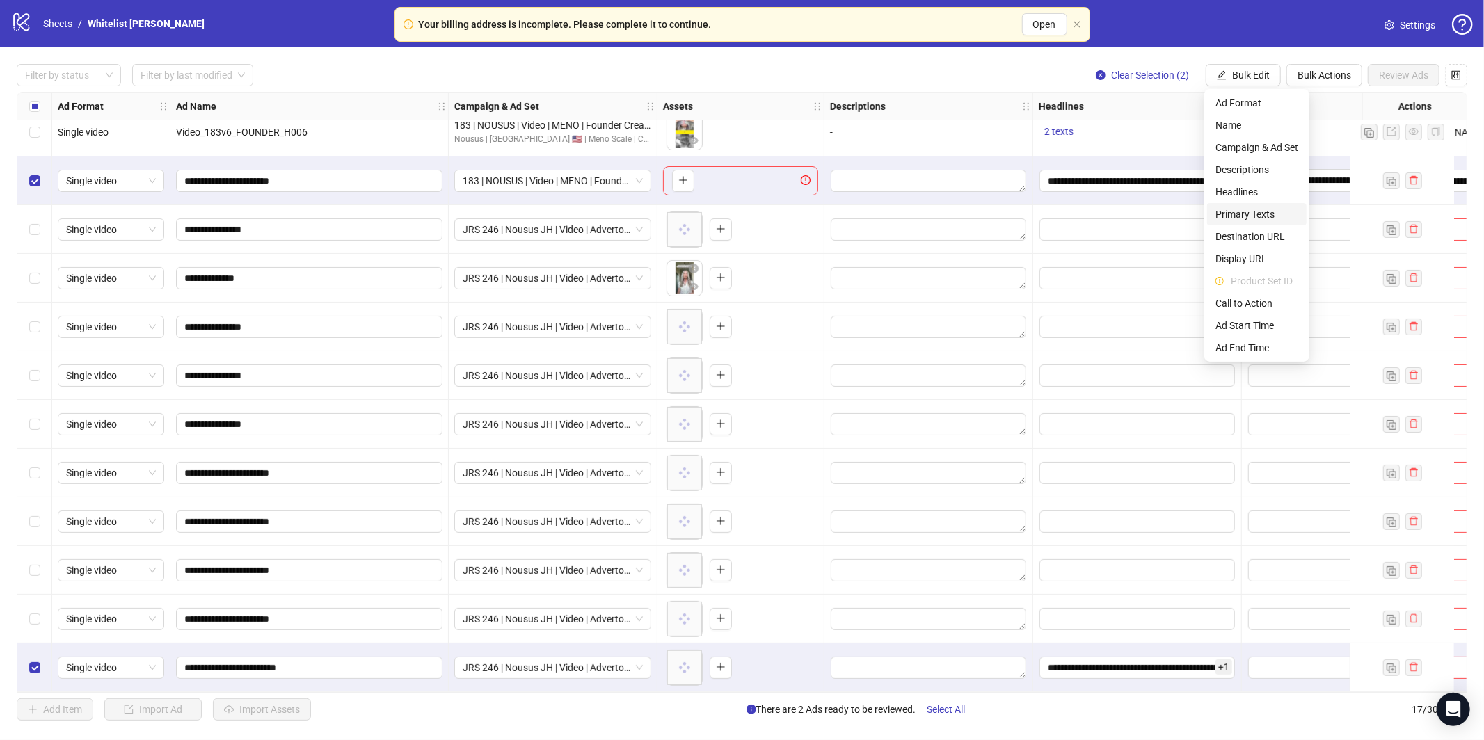
click at [1254, 217] on span "Primary Texts" at bounding box center [1256, 214] width 83 height 15
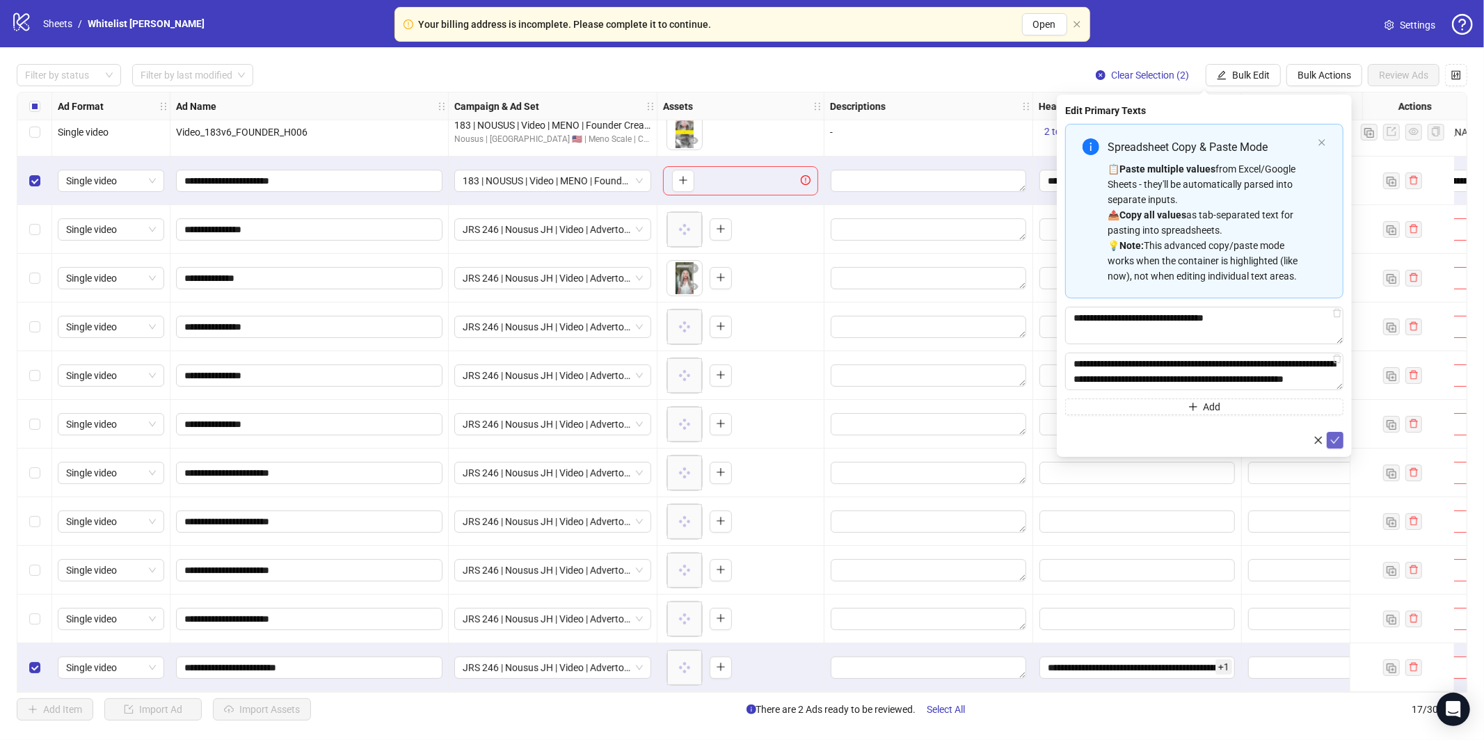
click at [1338, 438] on icon "check" at bounding box center [1335, 440] width 10 height 10
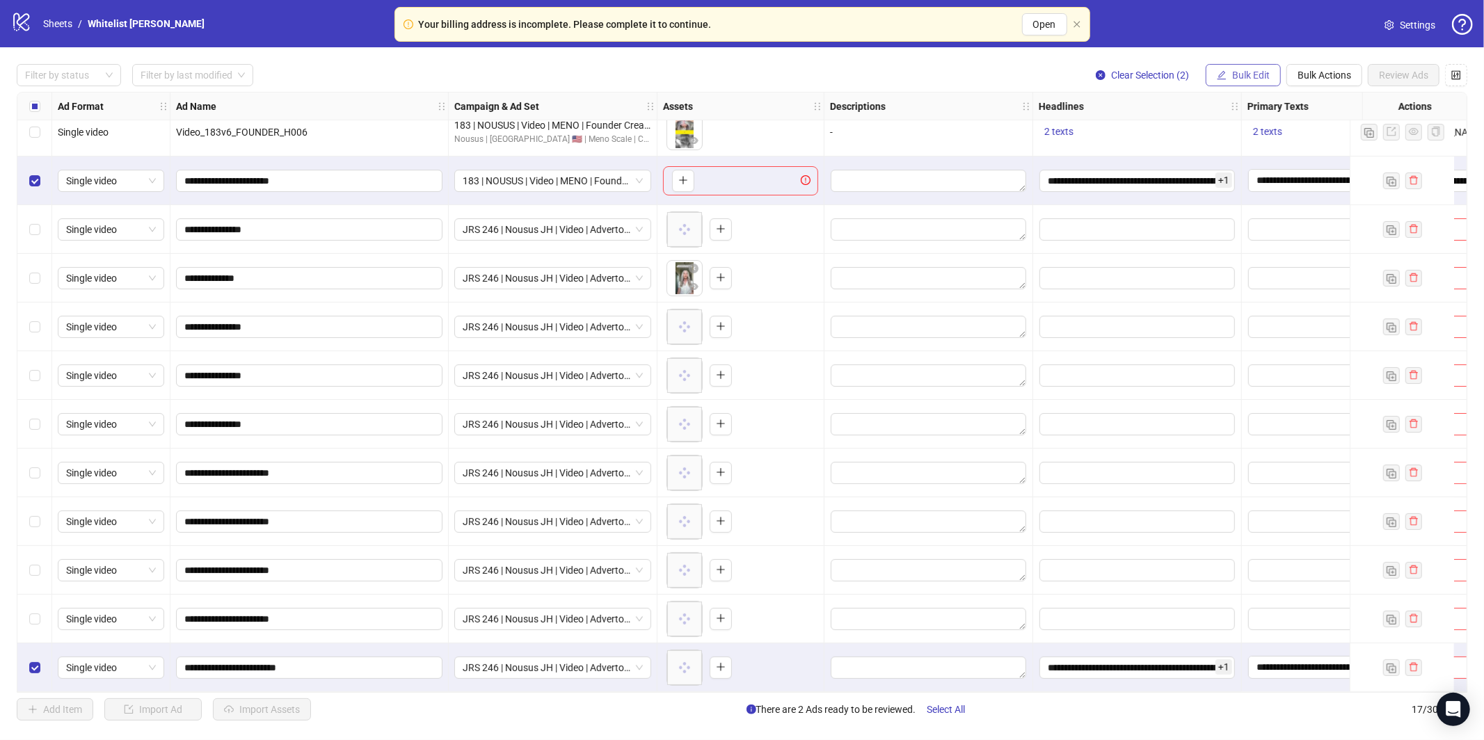
click at [1249, 83] on button "Bulk Edit" at bounding box center [1242, 75] width 75 height 22
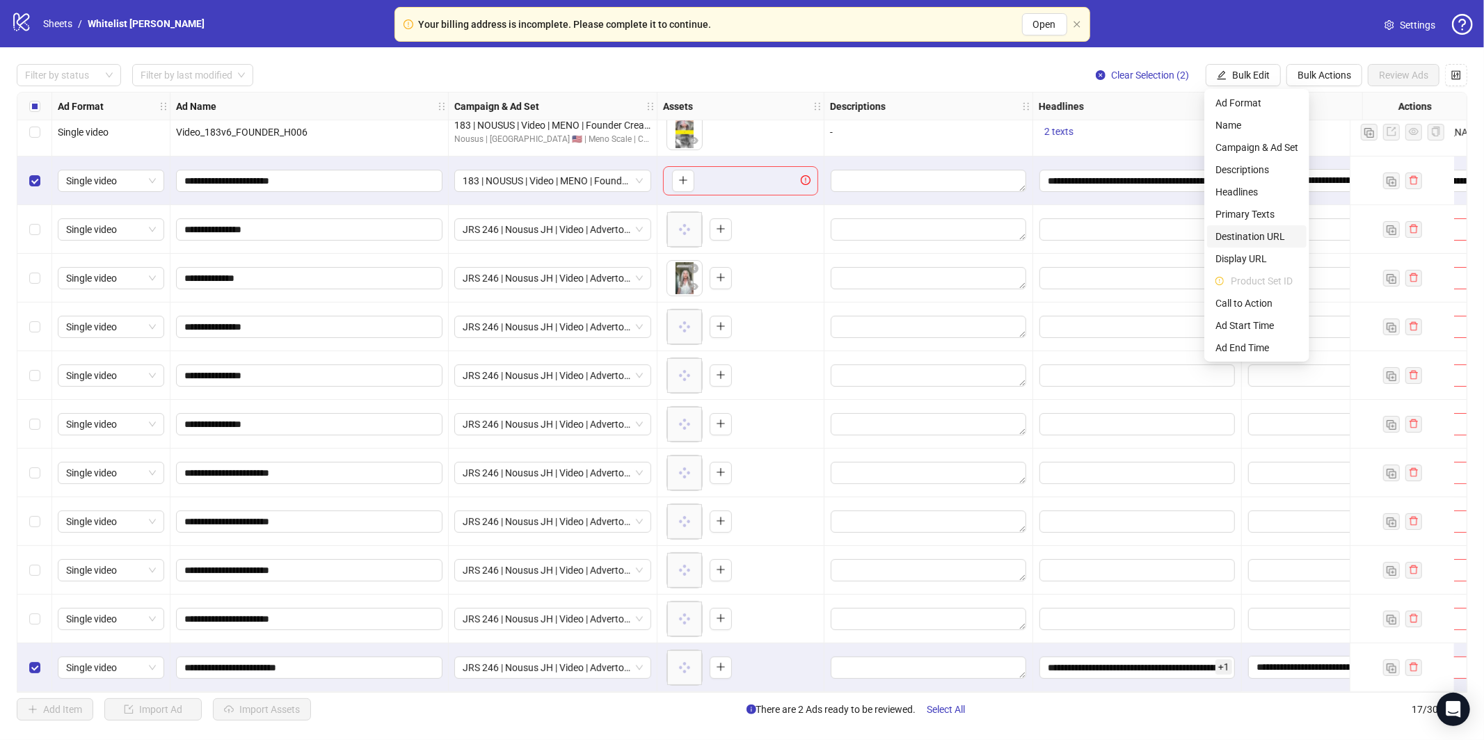
click at [1258, 236] on span "Destination URL" at bounding box center [1256, 236] width 83 height 15
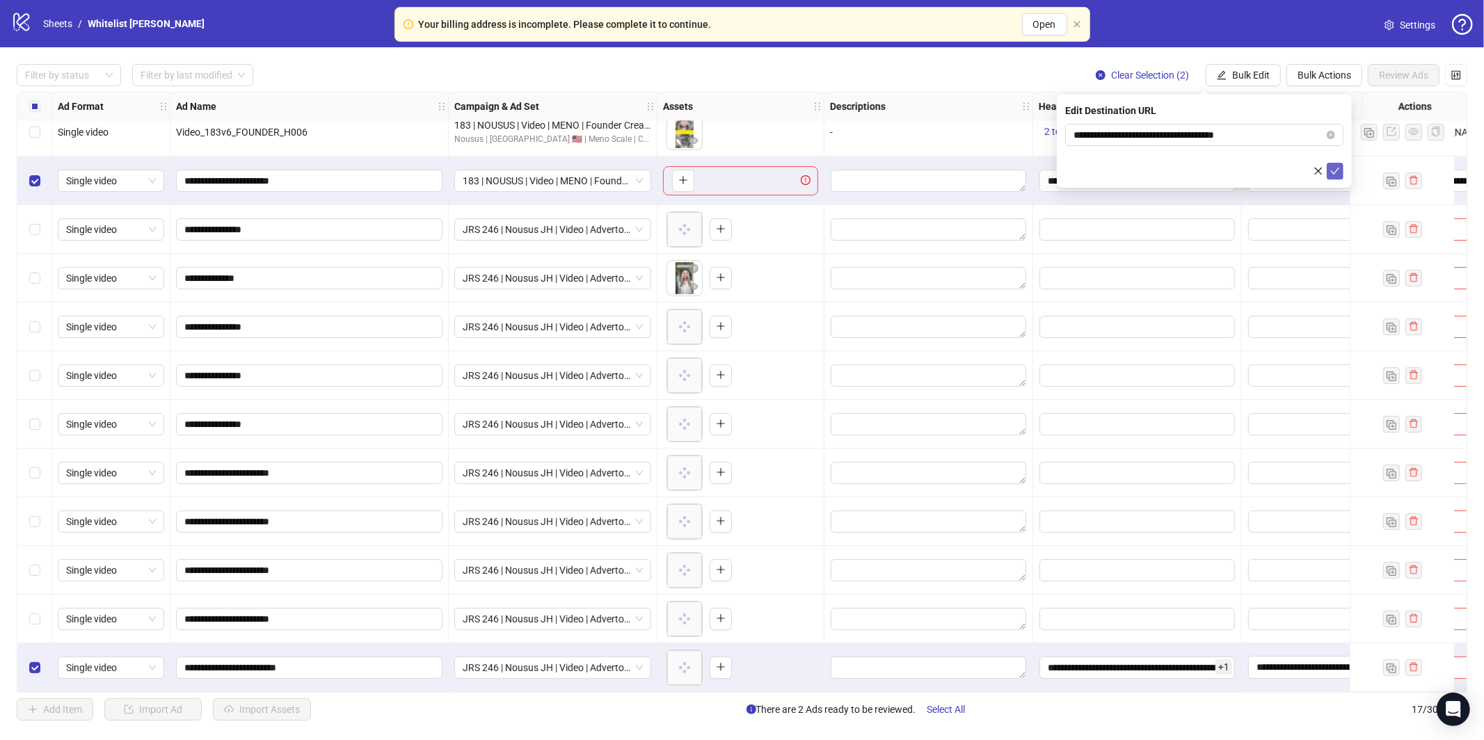
click at [1338, 175] on icon "check" at bounding box center [1335, 171] width 10 height 10
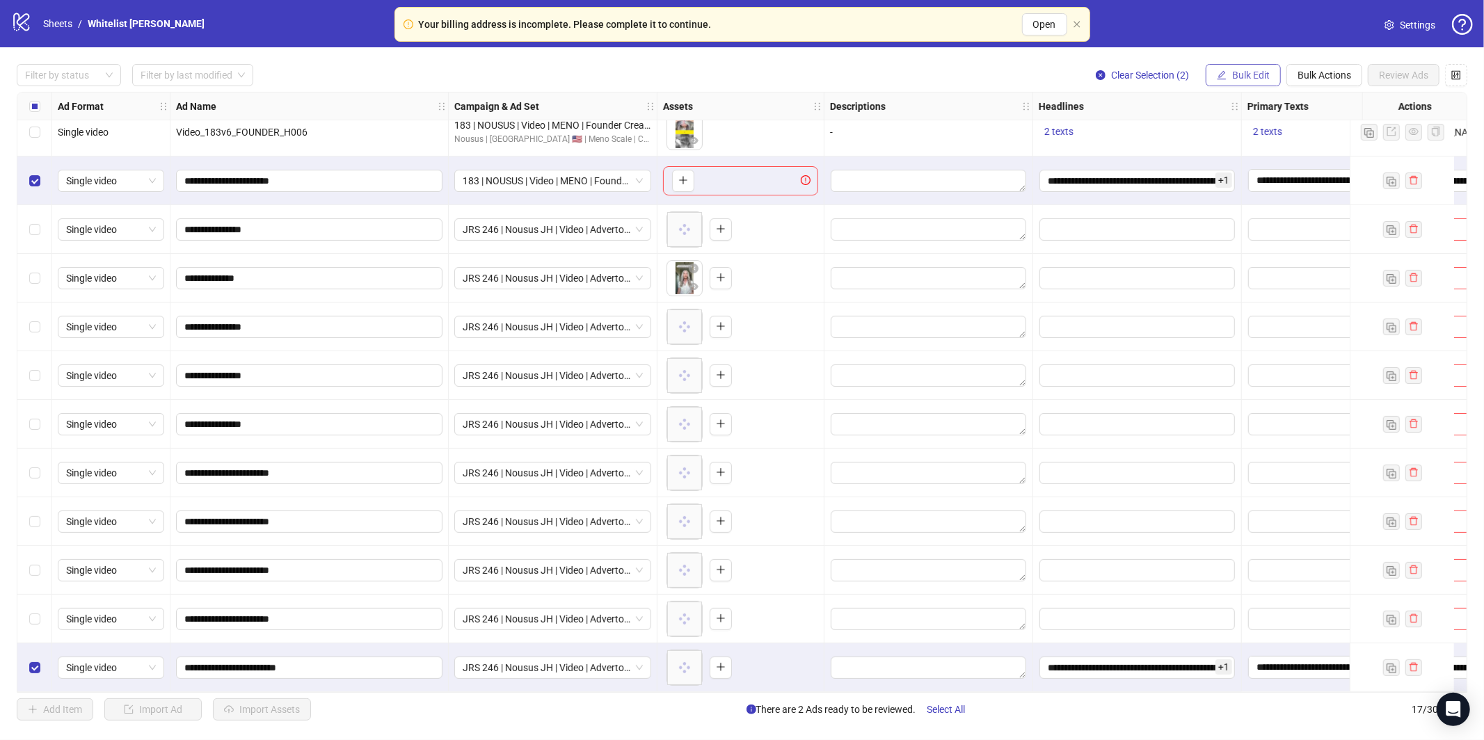
click at [1254, 77] on span "Bulk Edit" at bounding box center [1251, 75] width 38 height 11
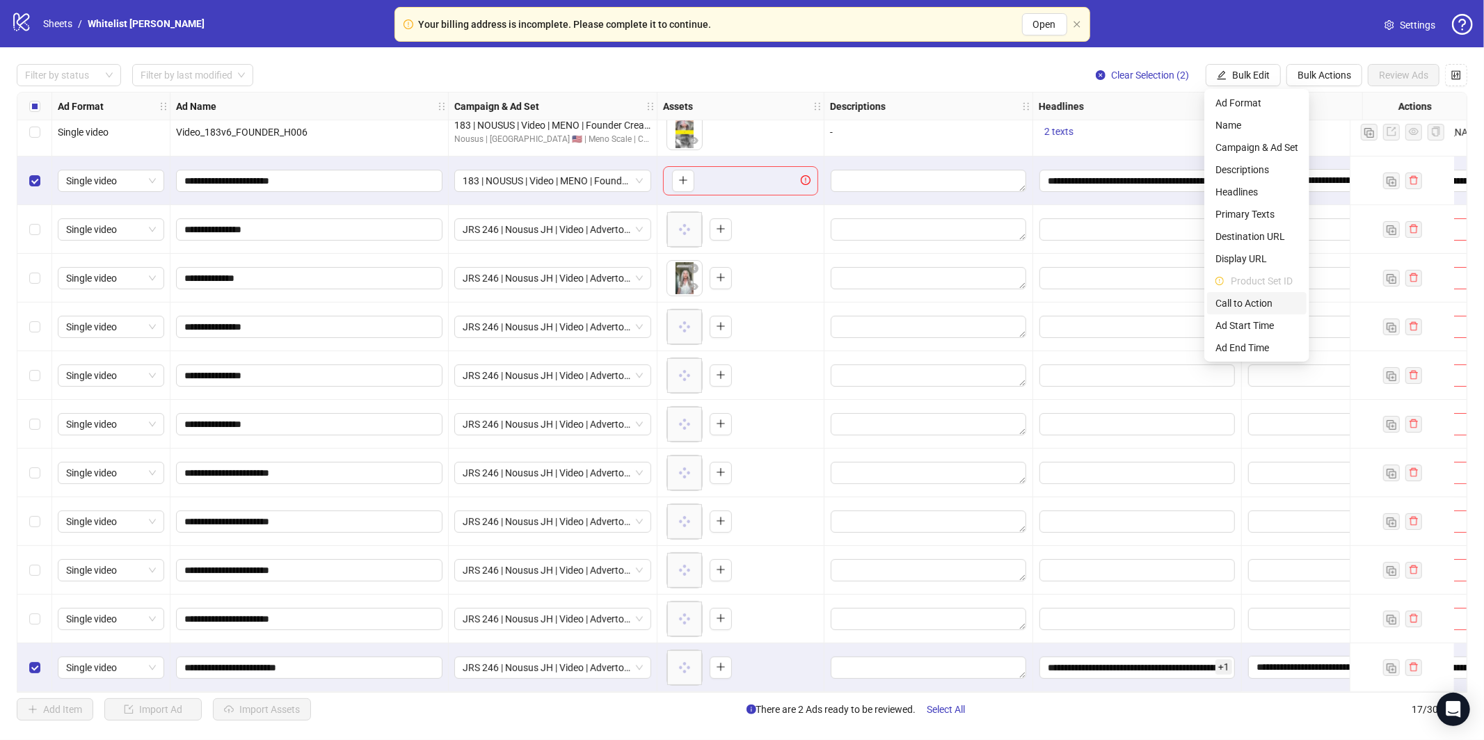
click at [1253, 303] on span "Call to Action" at bounding box center [1256, 303] width 83 height 15
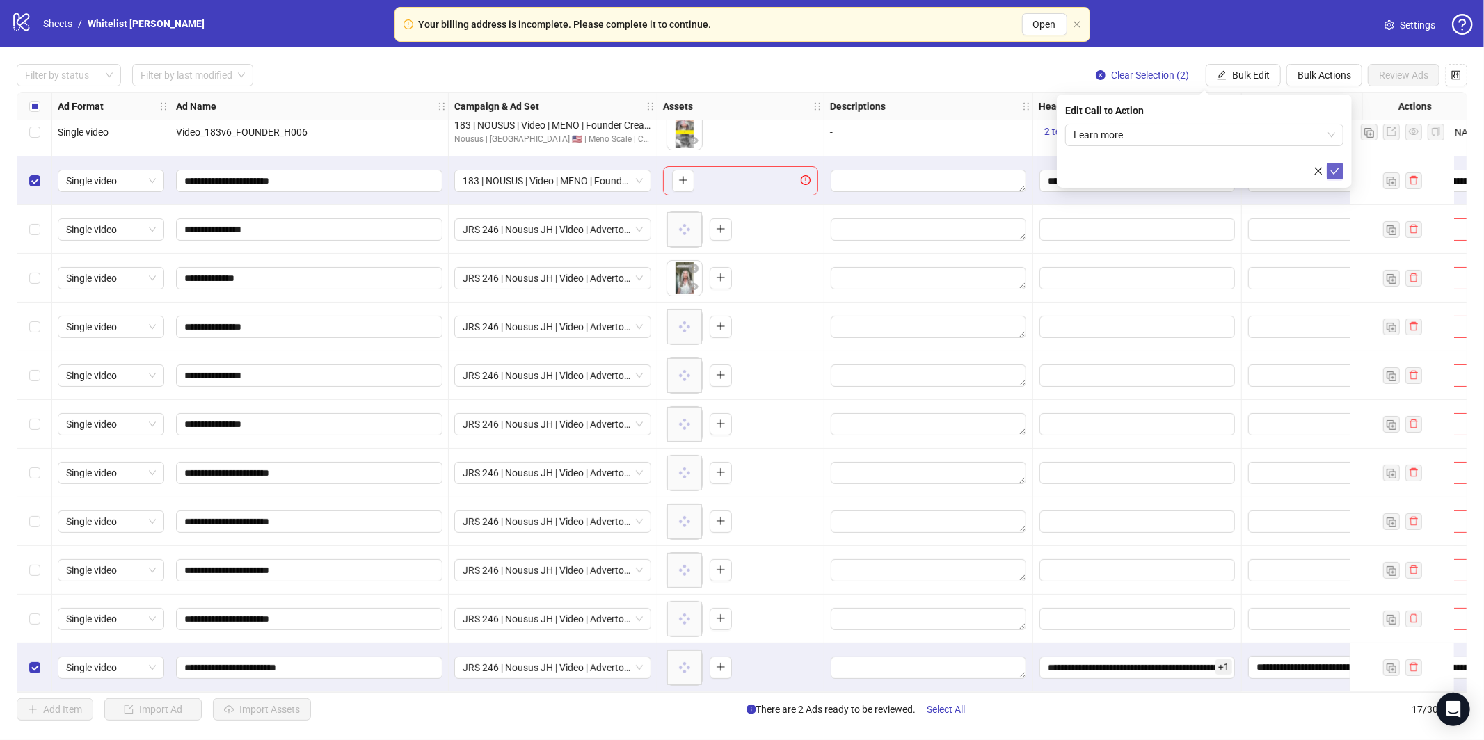
click at [1336, 169] on icon "check" at bounding box center [1335, 171] width 9 height 7
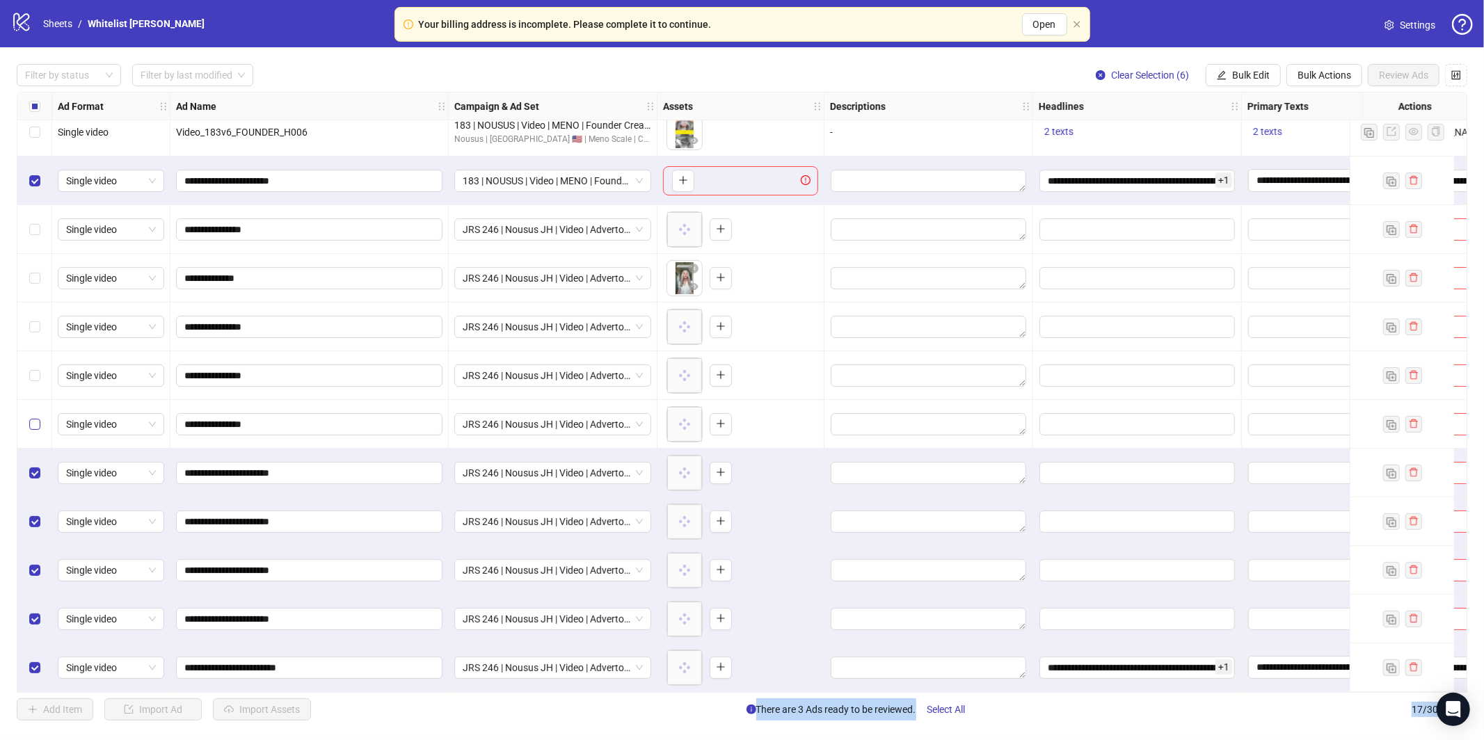
click at [35, 417] on label "Select row 12" at bounding box center [34, 424] width 11 height 15
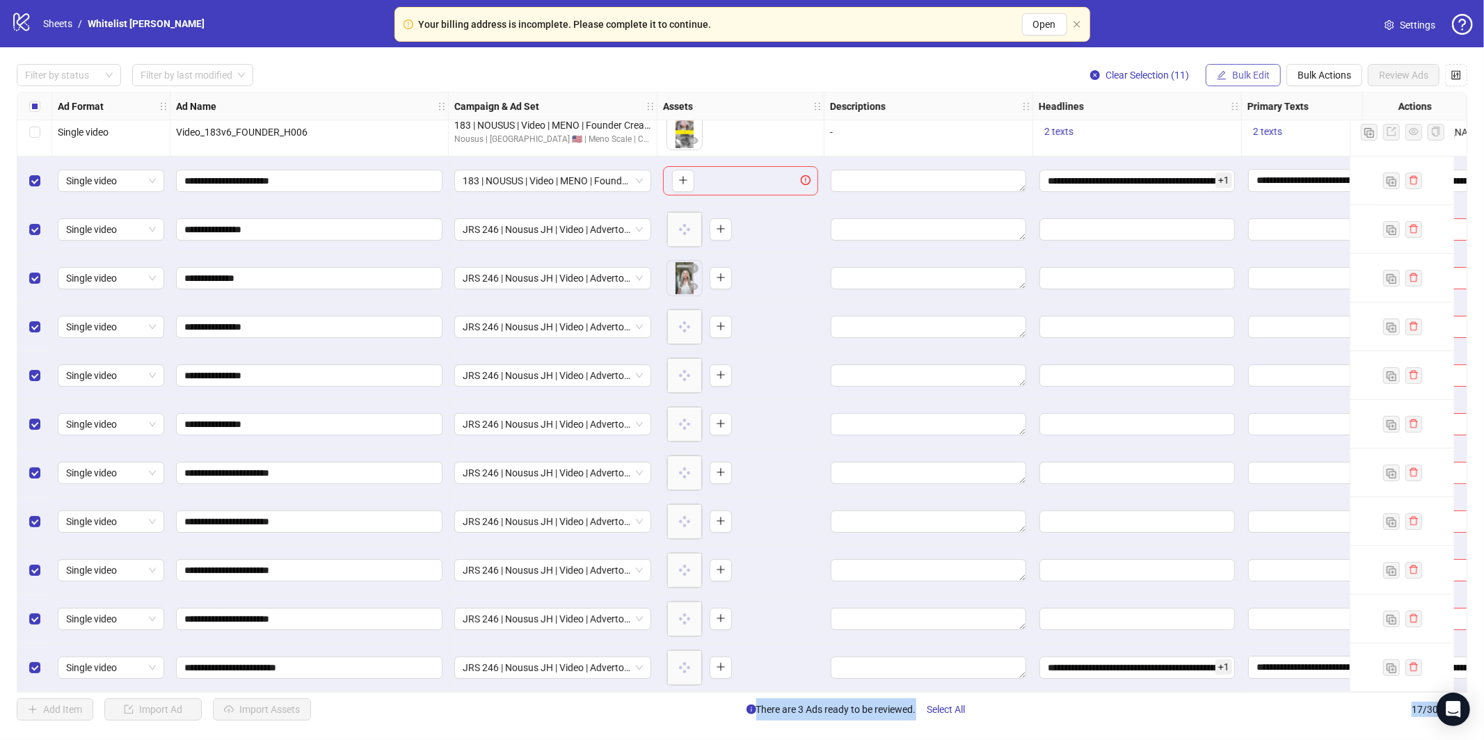
click at [1253, 81] on button "Bulk Edit" at bounding box center [1242, 75] width 75 height 22
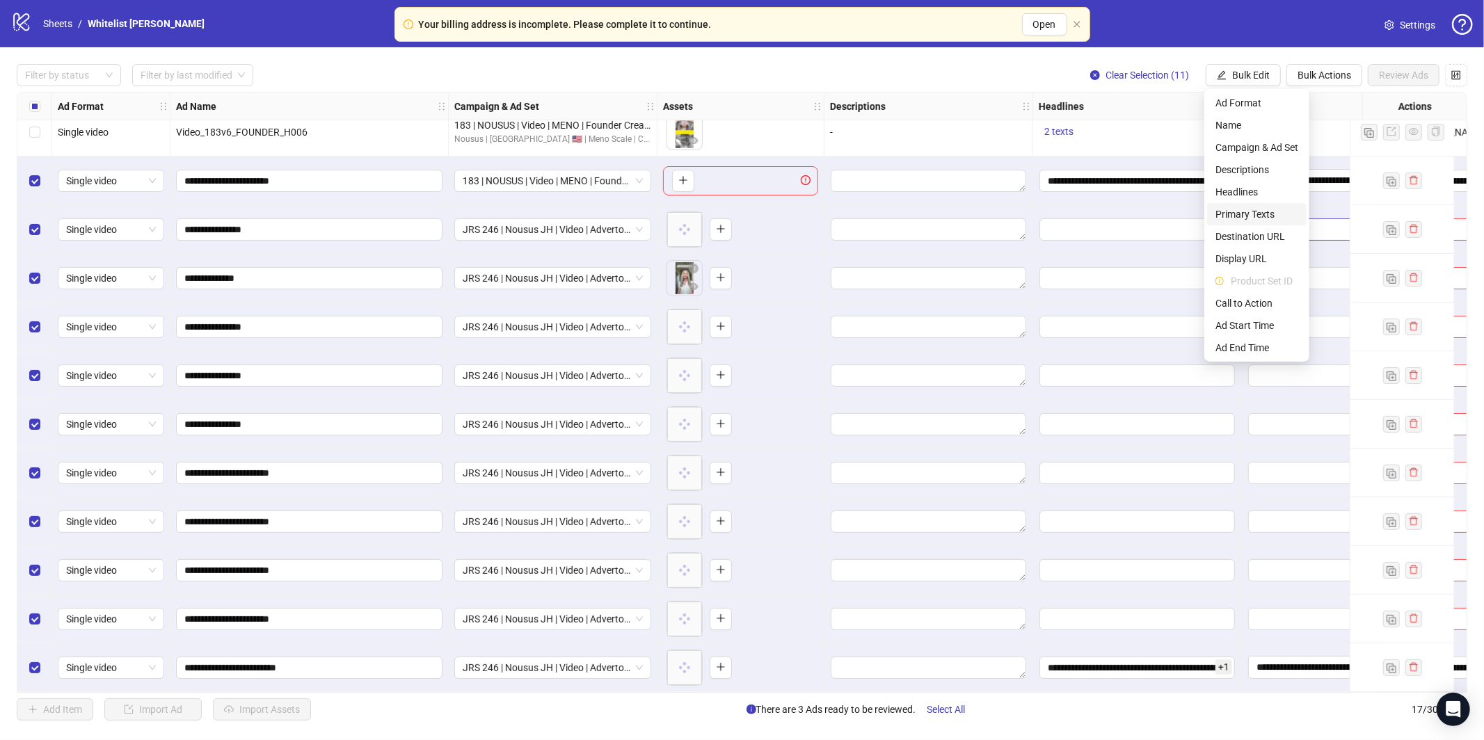
click at [1254, 218] on span "Primary Texts" at bounding box center [1256, 214] width 83 height 15
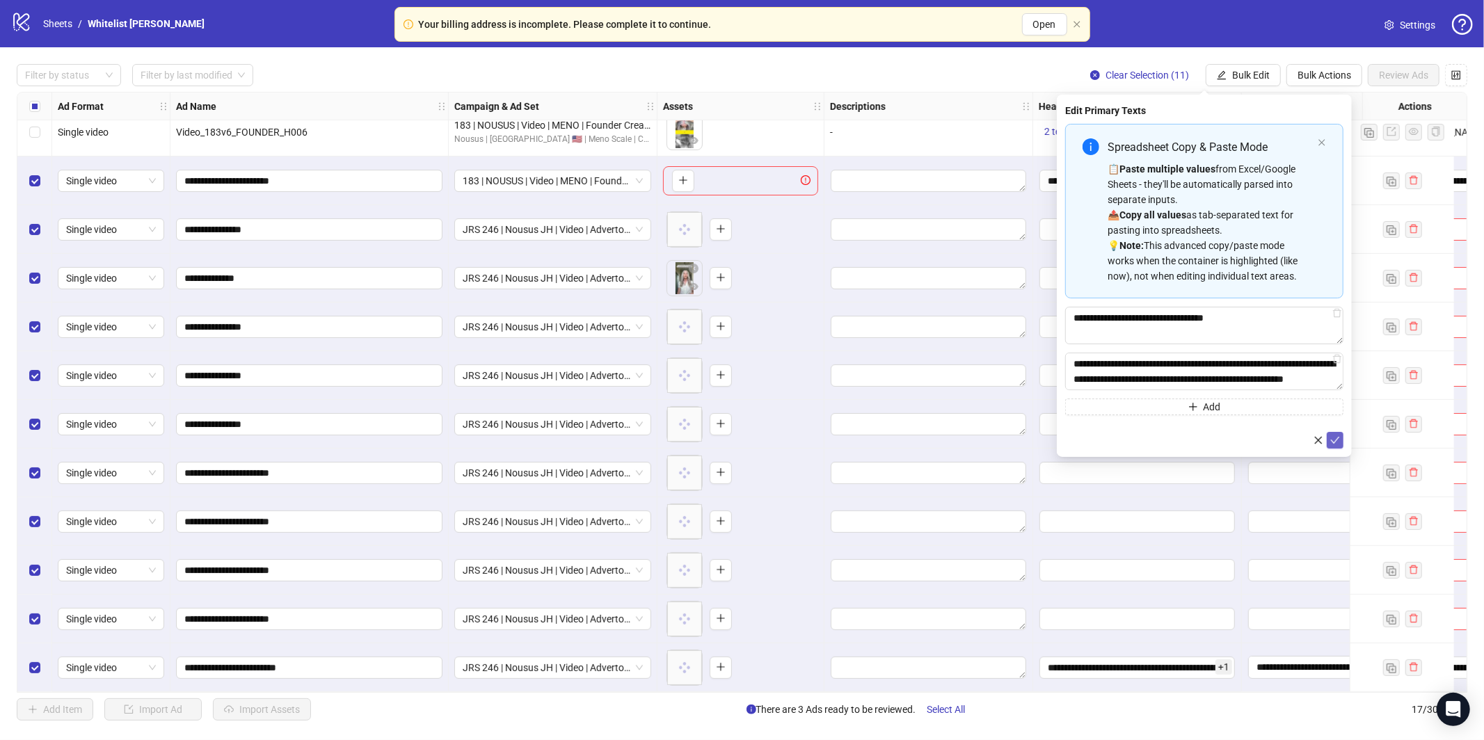
click at [1331, 442] on icon "check" at bounding box center [1335, 440] width 10 height 10
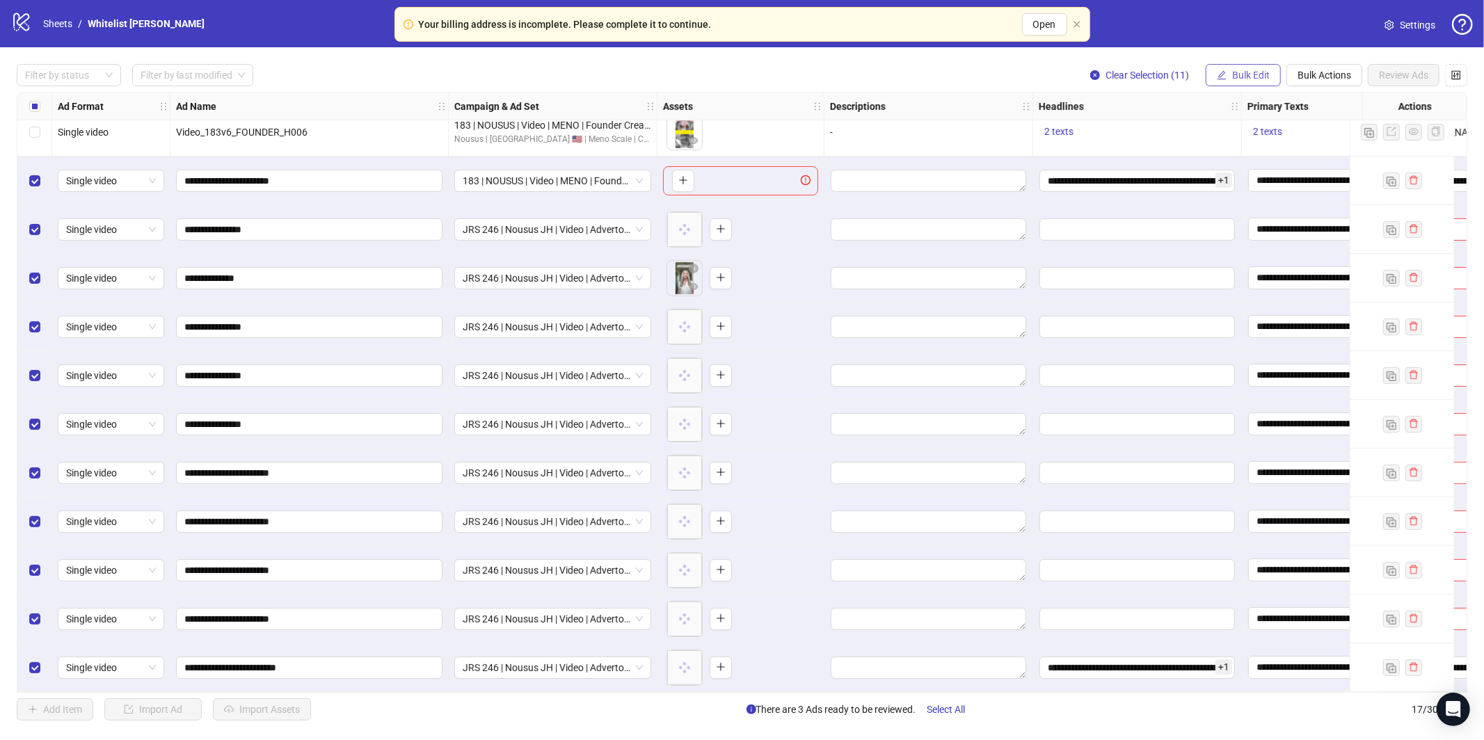
click at [1238, 72] on span "Bulk Edit" at bounding box center [1251, 75] width 38 height 11
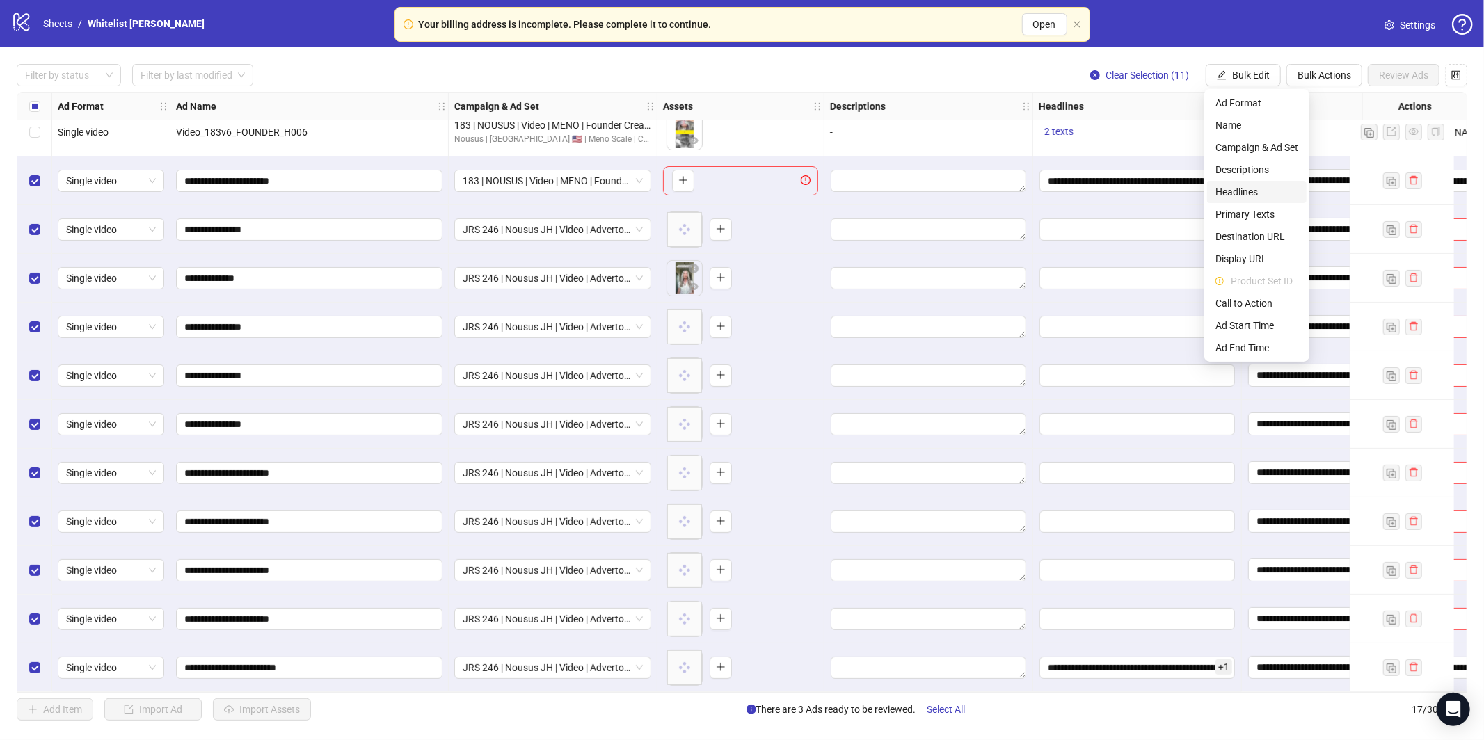
click at [1253, 193] on span "Headlines" at bounding box center [1256, 191] width 83 height 15
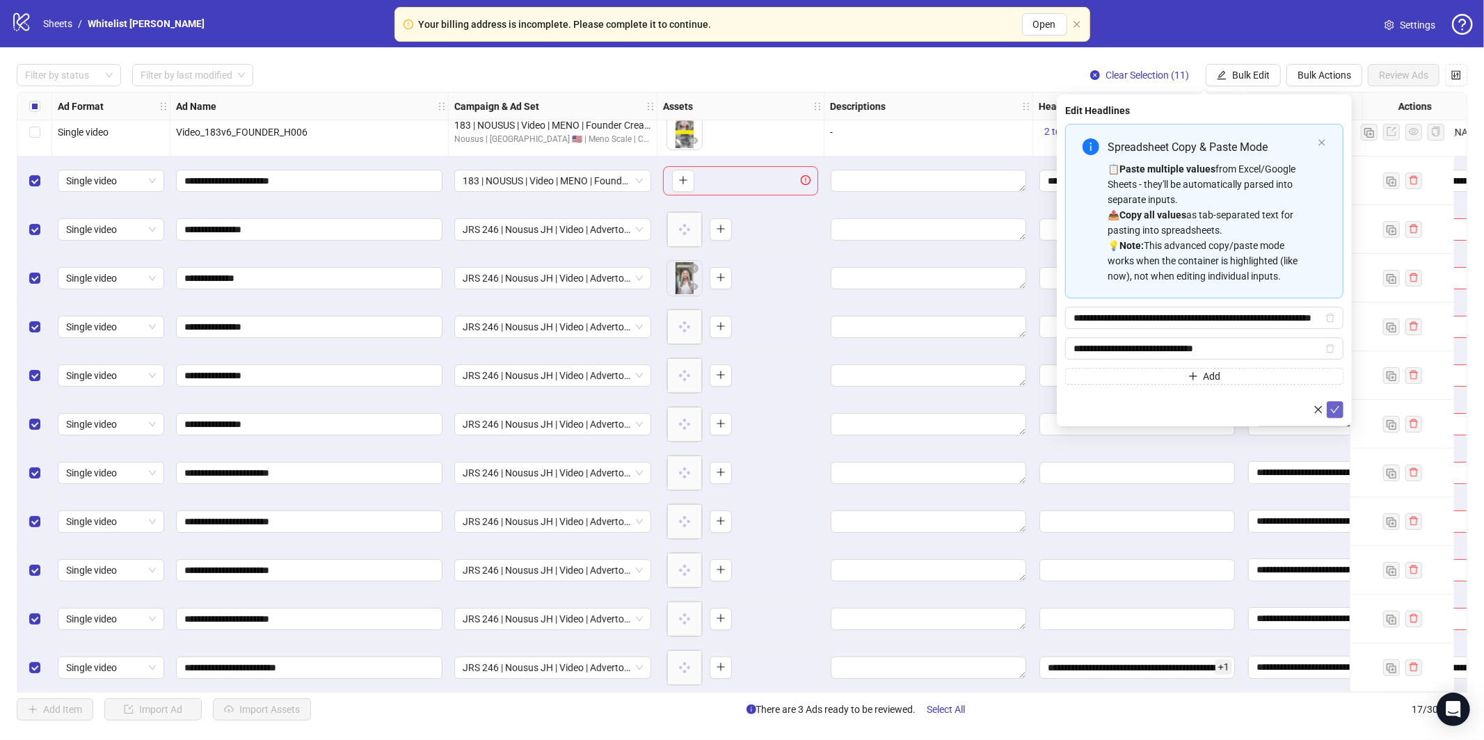
click at [1337, 417] on button "submit" at bounding box center [1334, 409] width 17 height 17
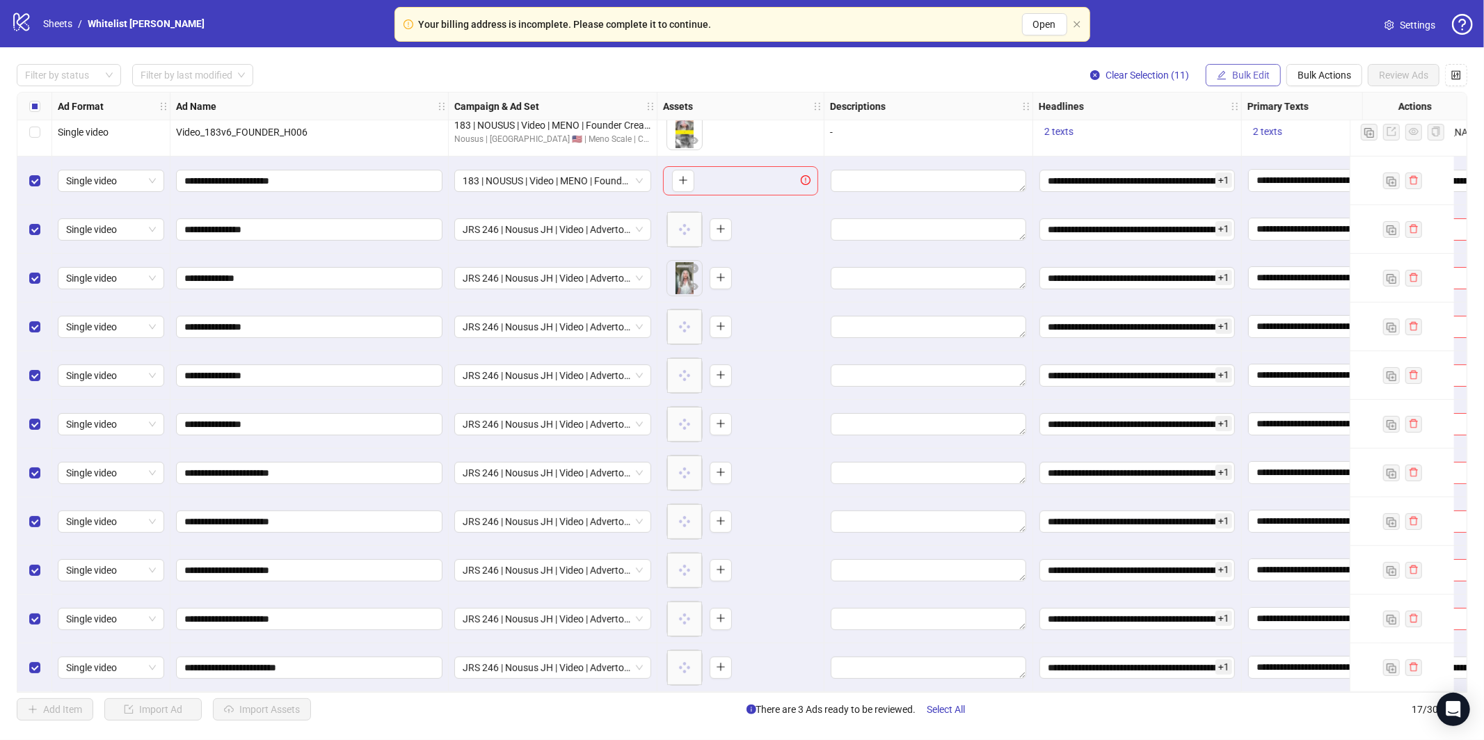
drag, startPoint x: 1251, startPoint y: 67, endPoint x: 1255, endPoint y: 77, distance: 10.6
click at [1251, 67] on button "Bulk Edit" at bounding box center [1242, 75] width 75 height 22
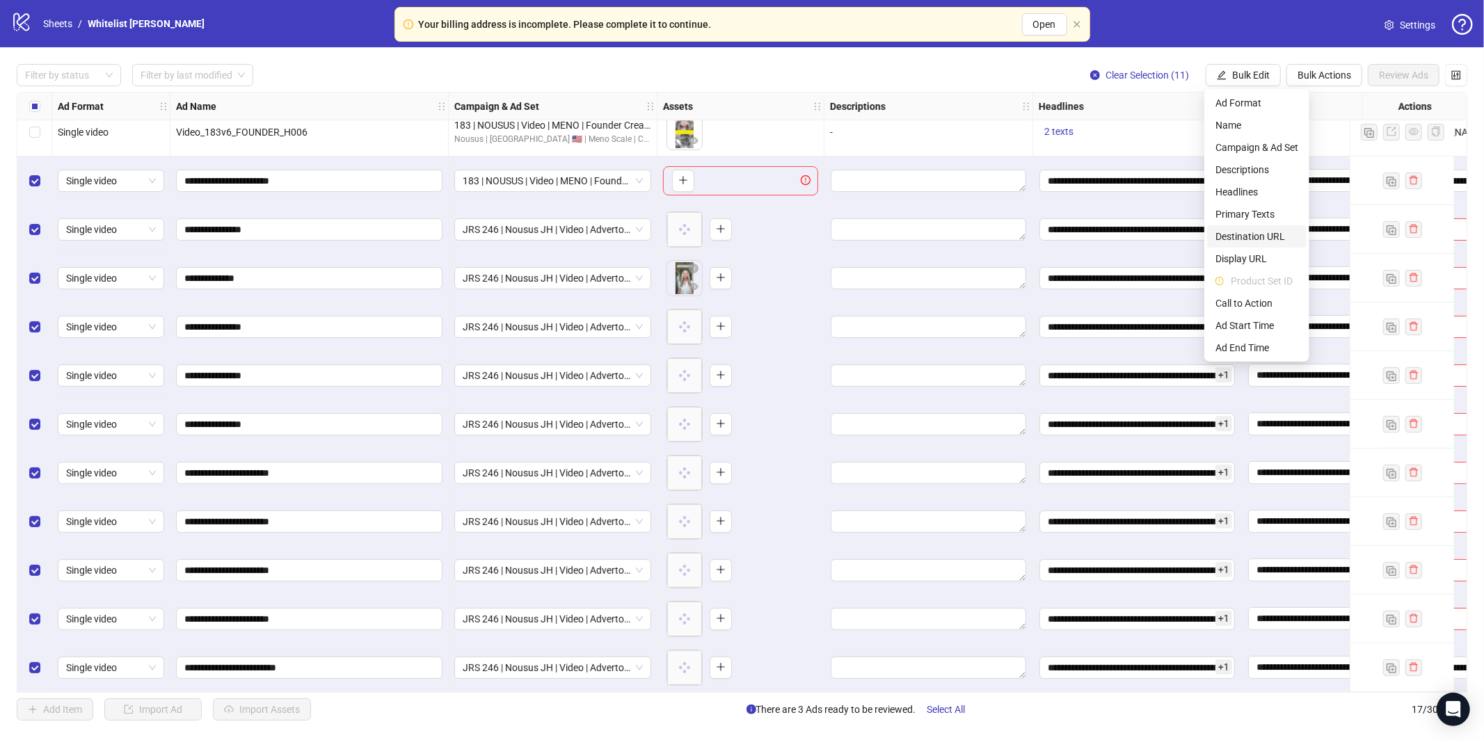
click at [1256, 243] on span "Destination URL" at bounding box center [1256, 236] width 83 height 15
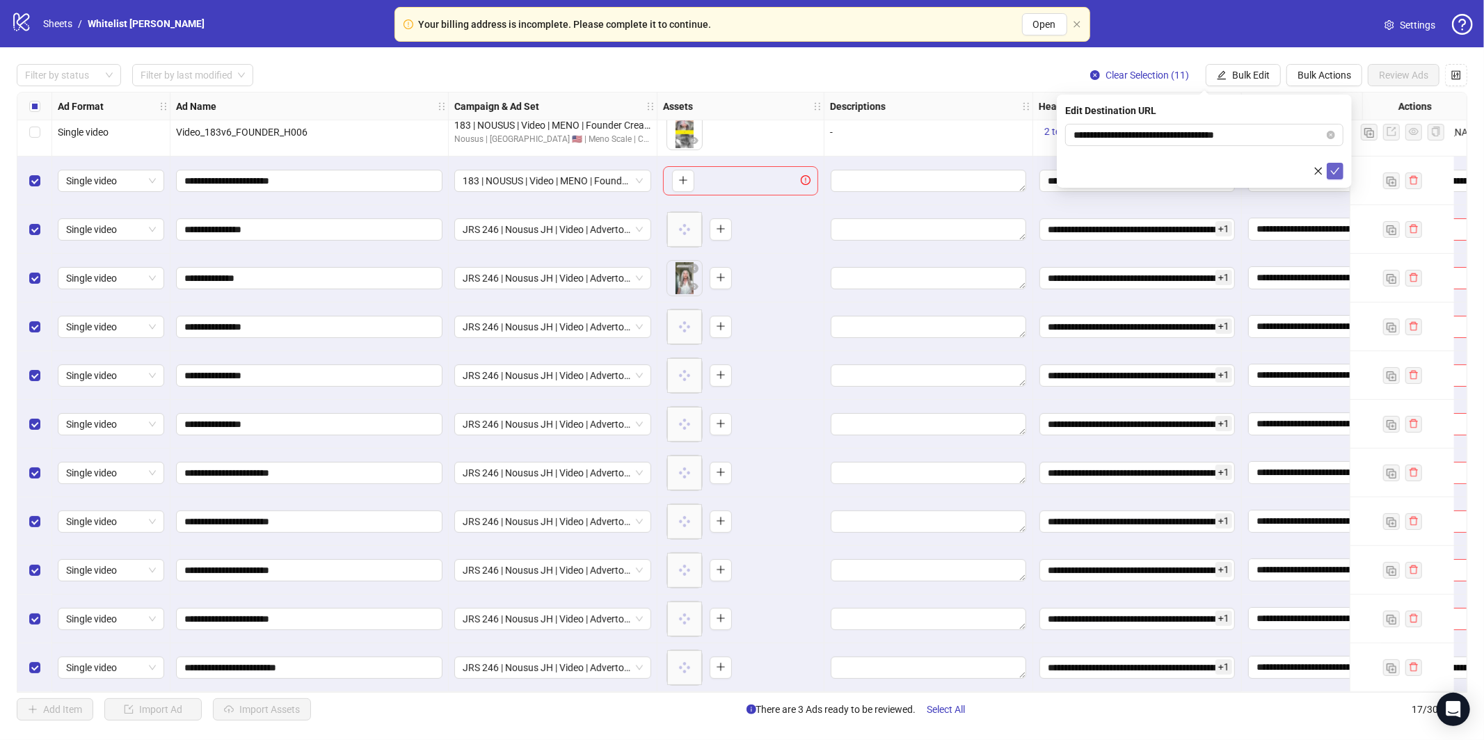
click at [1334, 171] on icon "check" at bounding box center [1335, 171] width 10 height 10
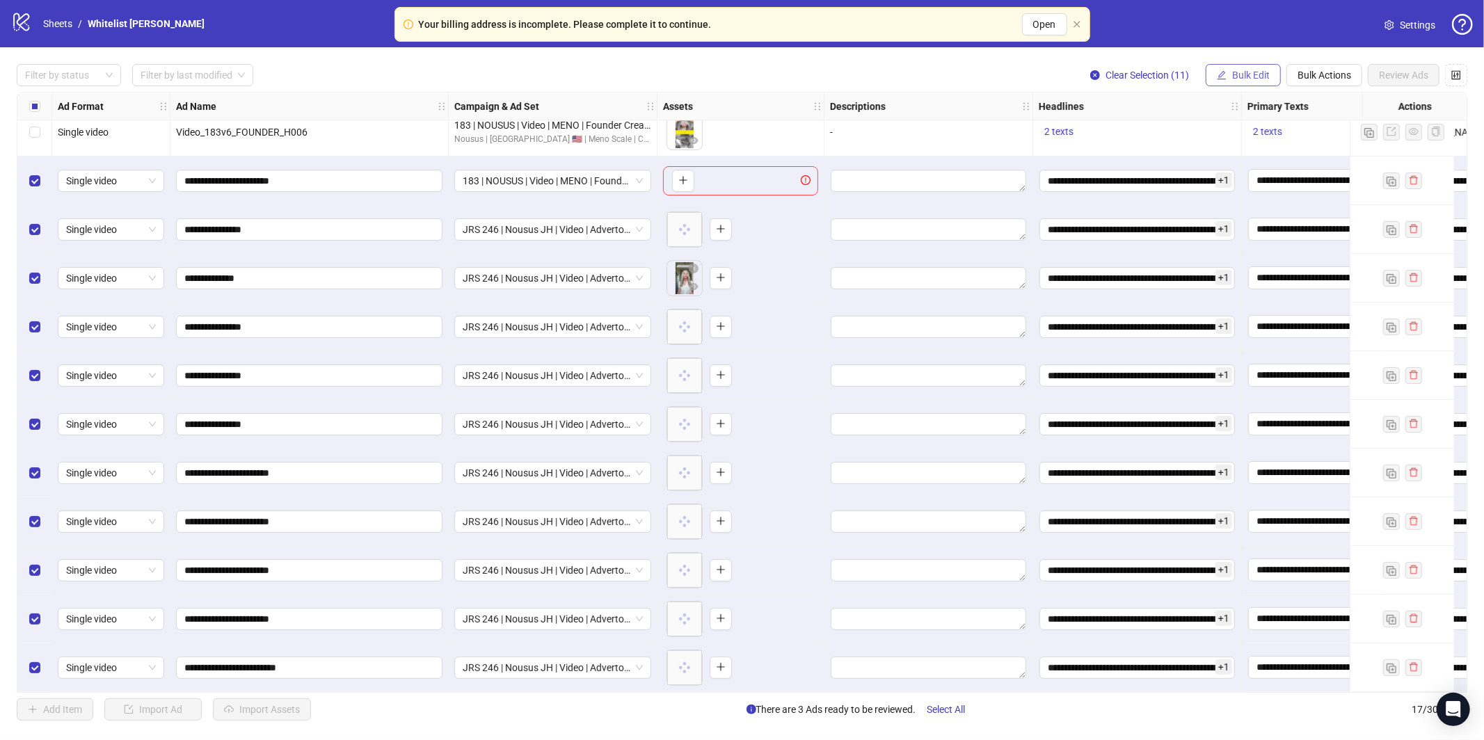
click at [1255, 71] on span "Bulk Edit" at bounding box center [1251, 75] width 38 height 11
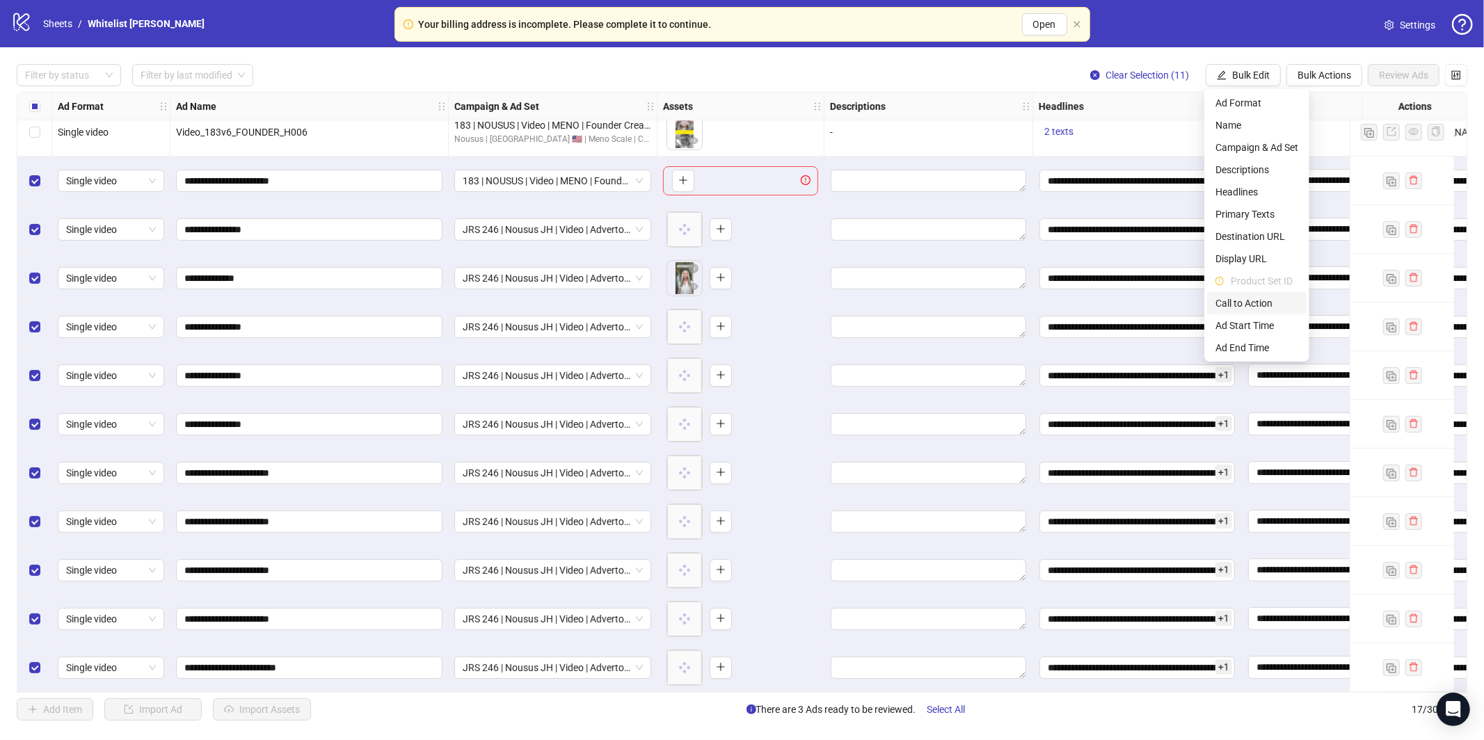
click at [1249, 301] on span "Call to Action" at bounding box center [1256, 303] width 83 height 15
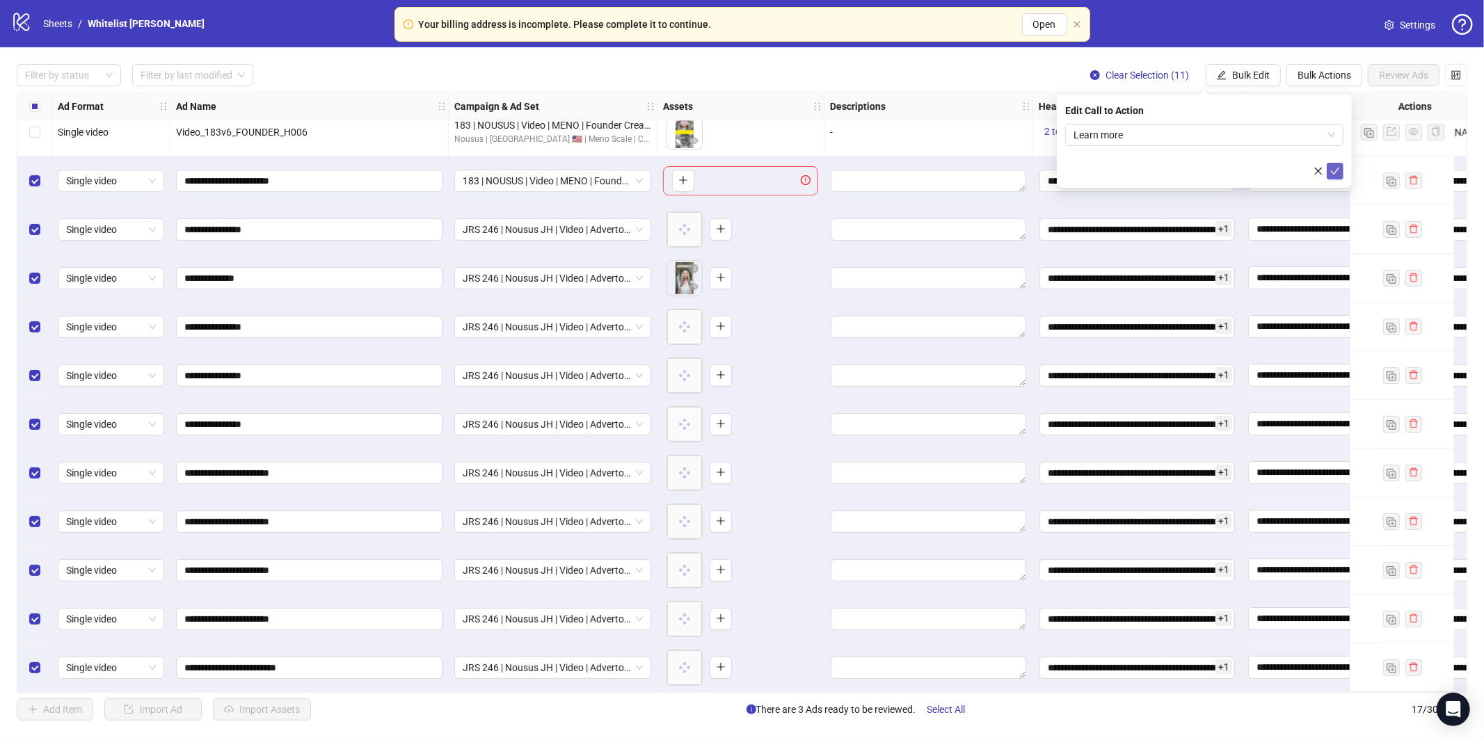
click at [1335, 170] on icon "check" at bounding box center [1335, 171] width 10 height 10
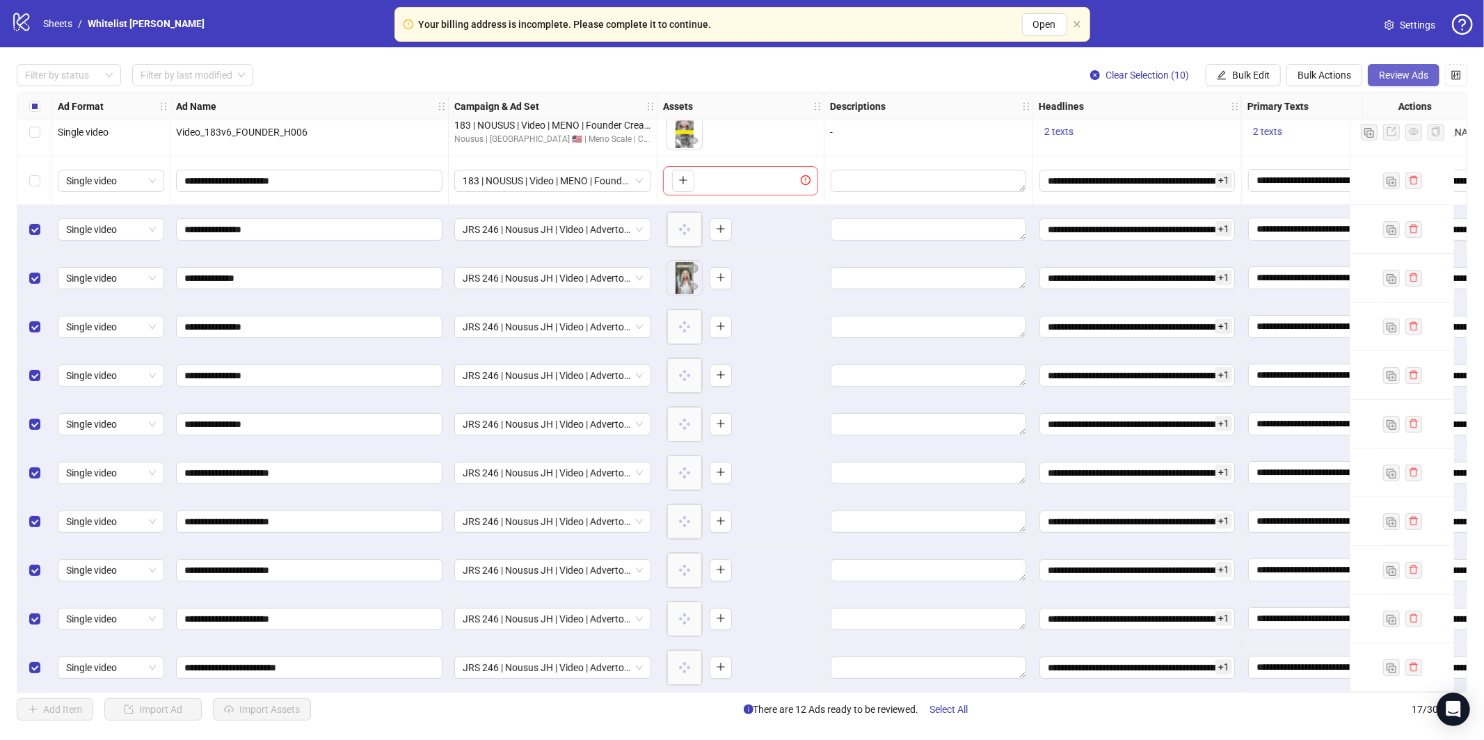
click at [1406, 72] on span "Review Ads" at bounding box center [1403, 75] width 49 height 11
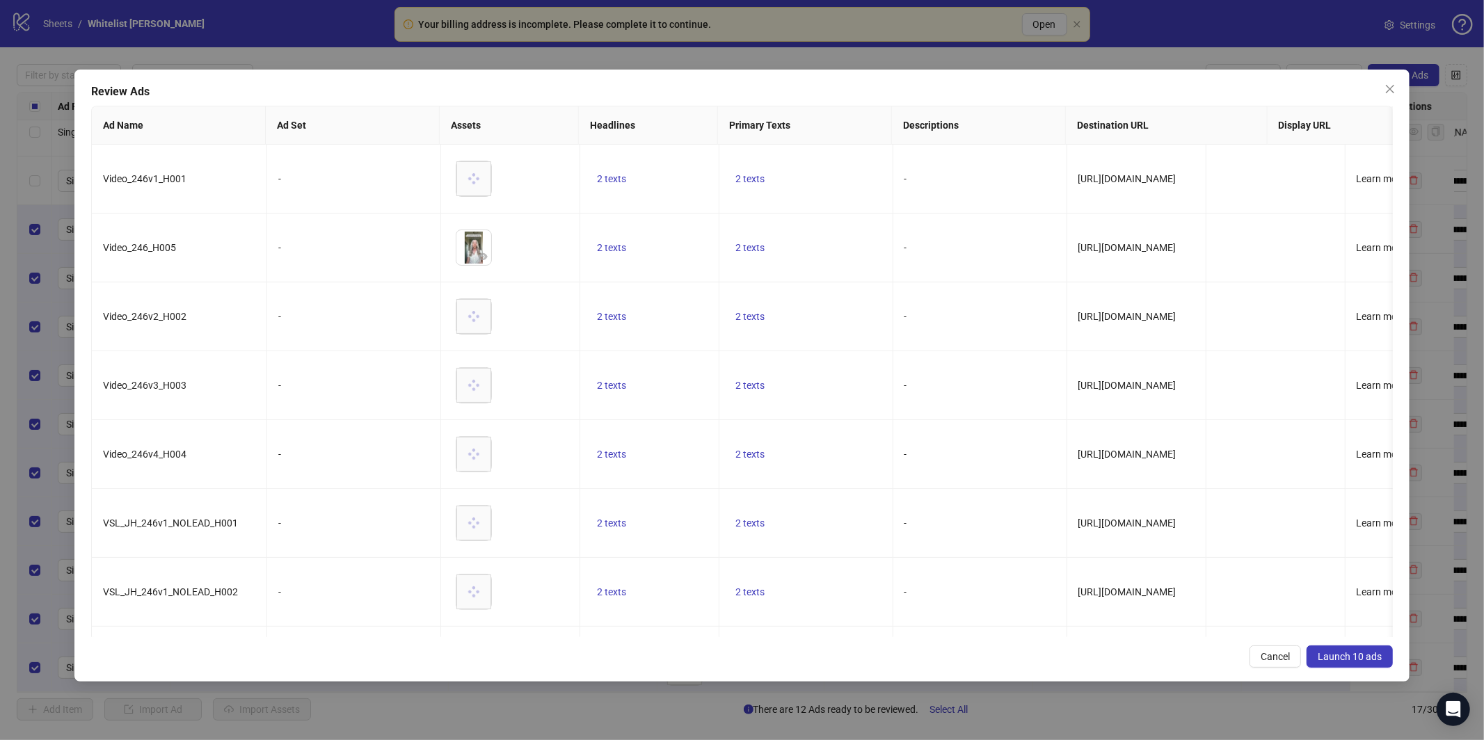
click at [1338, 654] on span "Launch 10 ads" at bounding box center [1349, 656] width 64 height 11
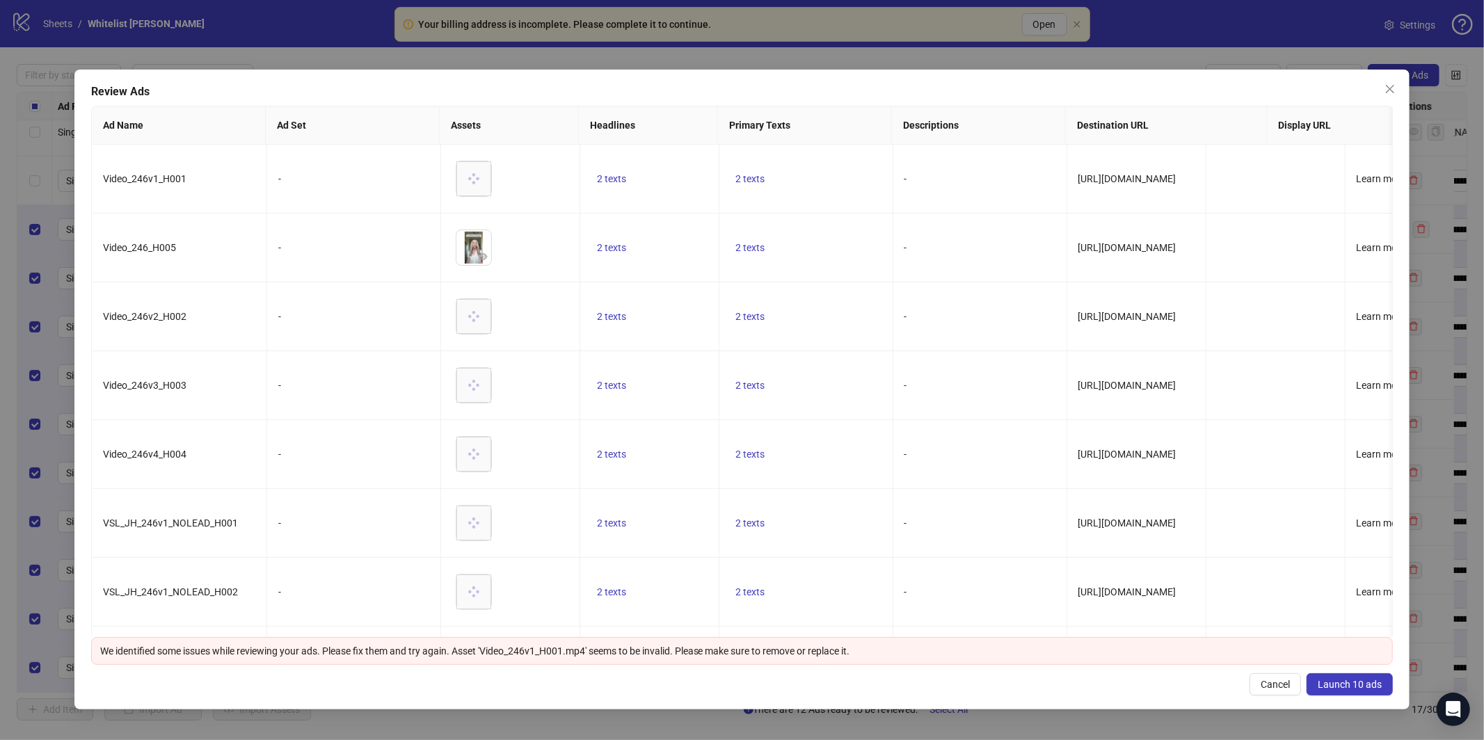
click at [1382, 681] on button "Launch 10 ads" at bounding box center [1349, 684] width 86 height 22
click at [1366, 684] on span "Launch 10 ads" at bounding box center [1349, 684] width 64 height 11
click at [1384, 682] on button "Launch 10 ads" at bounding box center [1349, 684] width 86 height 22
